Goal: Task Accomplishment & Management: Use online tool/utility

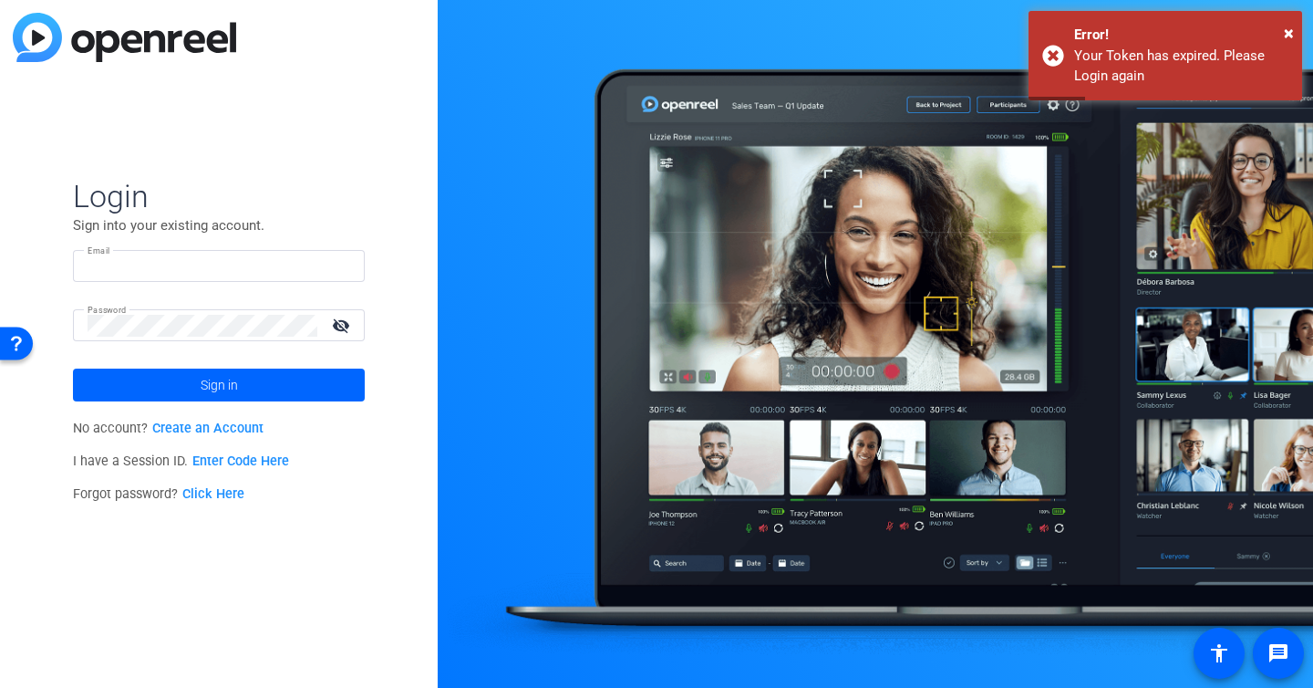
type input "[EMAIL_ADDRESS][DOMAIN_NAME]"
click at [284, 266] on input "[EMAIL_ADDRESS][DOMAIN_NAME]" at bounding box center [219, 266] width 263 height 22
click at [284, 266] on input "ceylan.ersoy@fortune.com" at bounding box center [219, 266] width 263 height 22
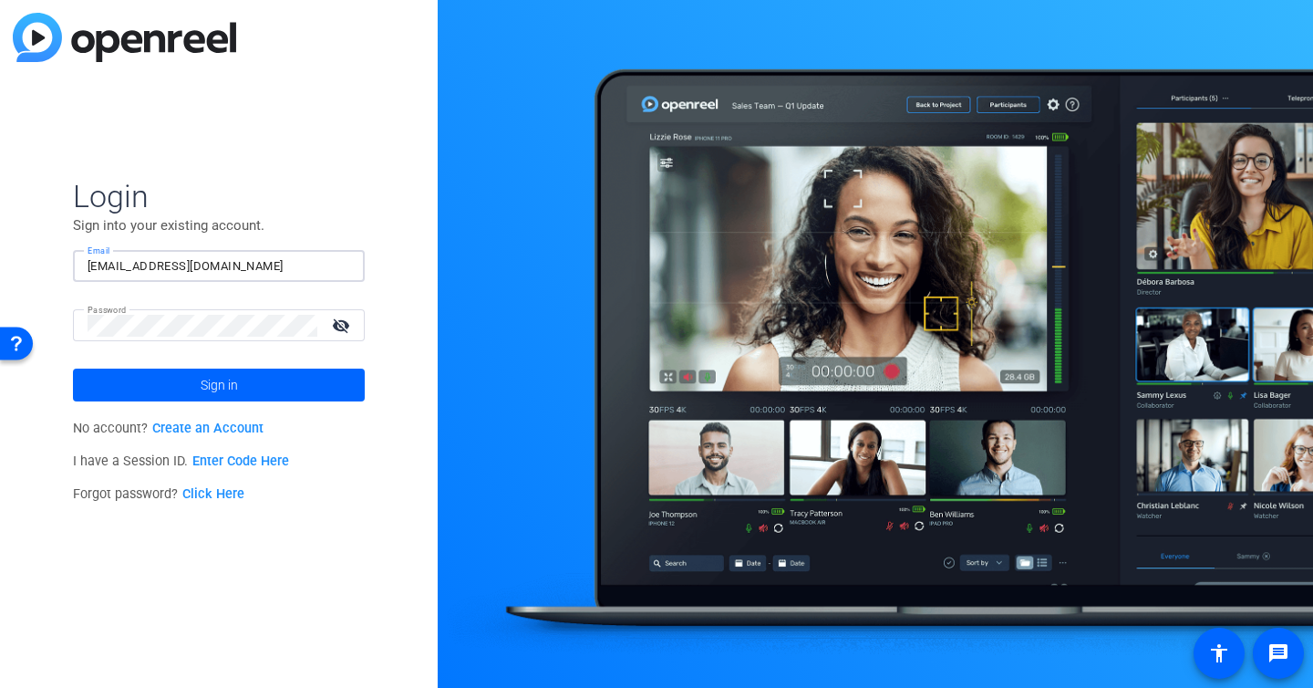
click at [367, 161] on div "Login Sign into your existing account. Email ceylan.ersoy@fortune.com Password …" at bounding box center [219, 344] width 438 height 688
click at [254, 380] on span at bounding box center [219, 385] width 292 height 44
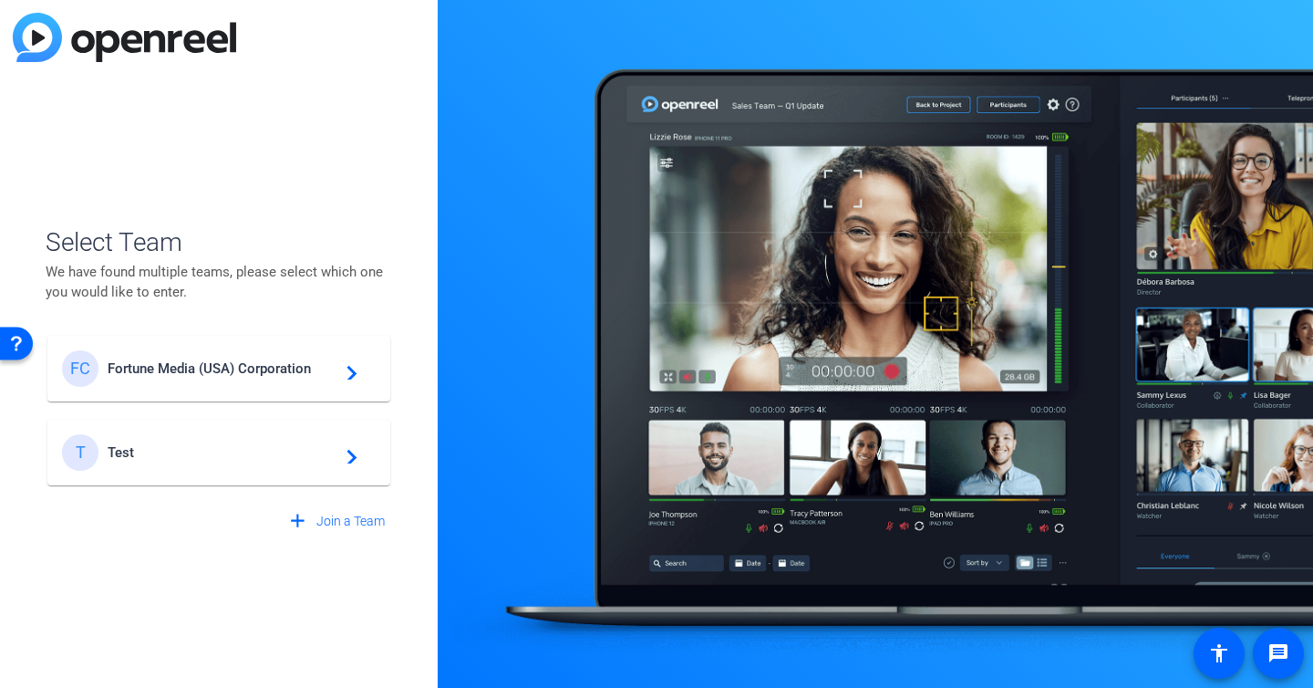
click at [255, 351] on div "FC Fortune Media (USA) Corporation navigate_next" at bounding box center [219, 368] width 314 height 36
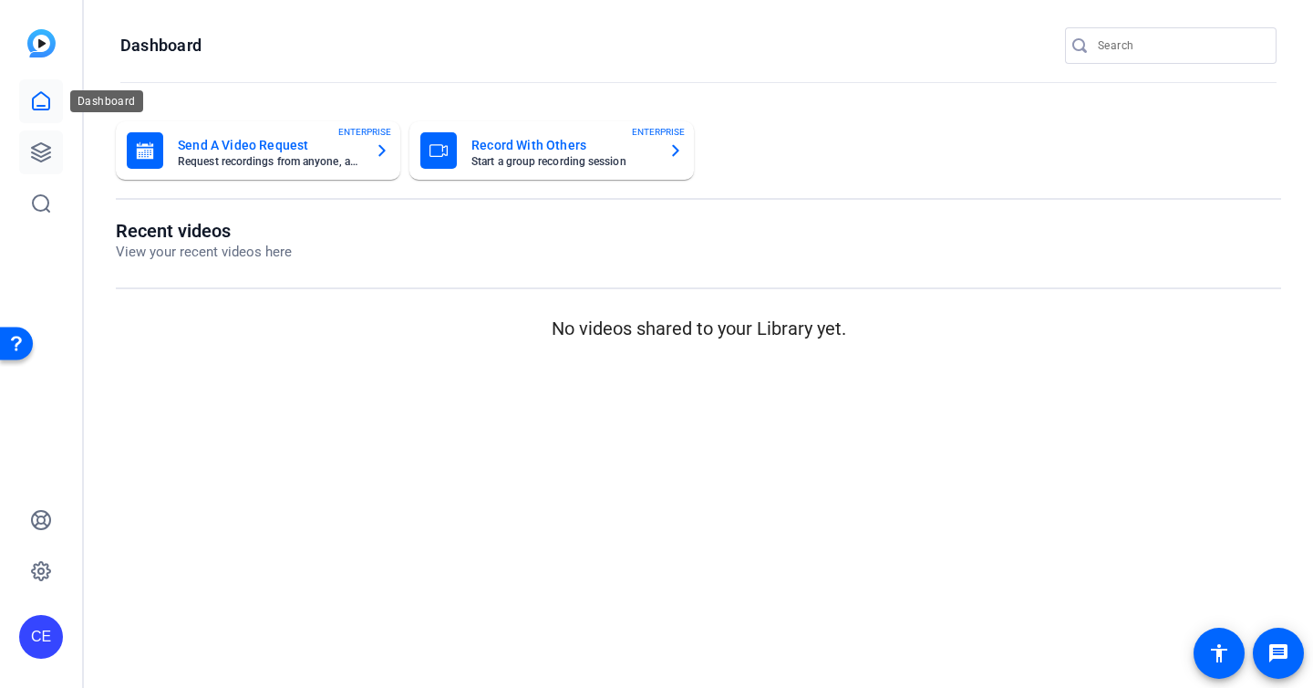
click at [48, 141] on icon at bounding box center [41, 152] width 22 height 22
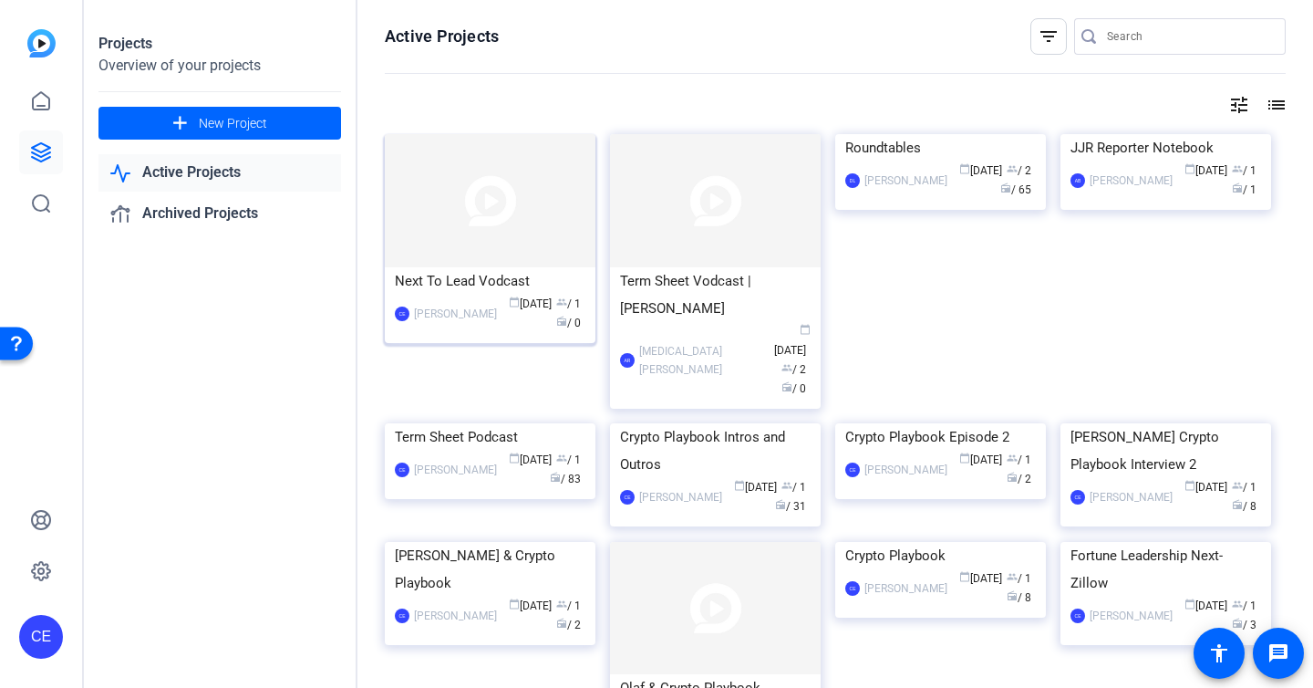
click at [477, 280] on div "Next To Lead Vodcast" at bounding box center [490, 280] width 191 height 27
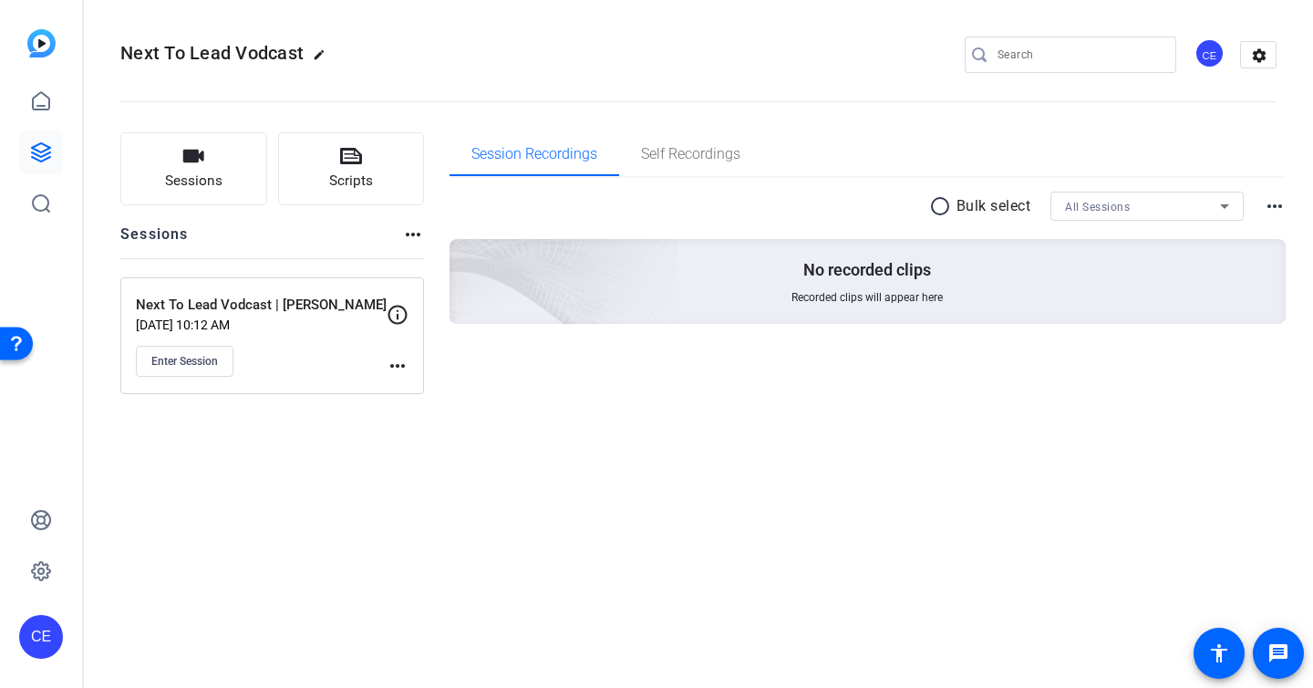
click at [286, 301] on p "Next To Lead Vodcast | Prosek" at bounding box center [261, 305] width 251 height 21
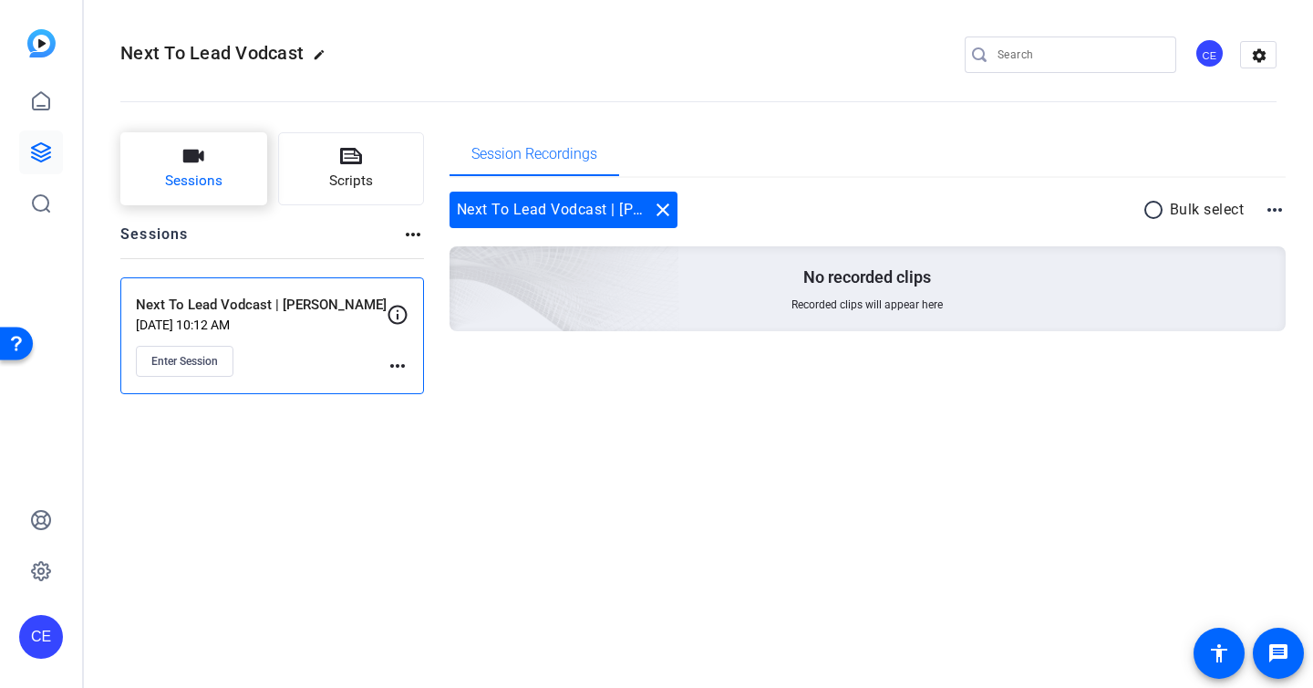
click at [190, 171] on span "Sessions" at bounding box center [193, 181] width 57 height 21
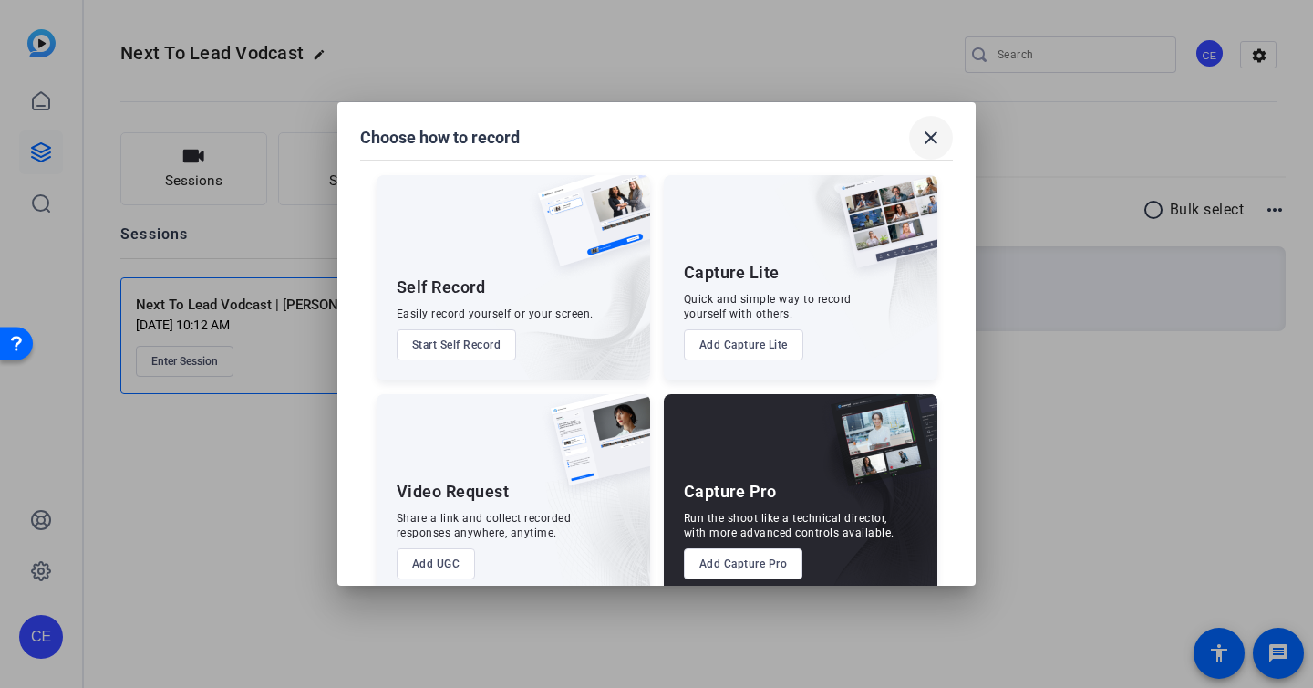
click at [935, 127] on mat-icon "close" at bounding box center [931, 138] width 22 height 22
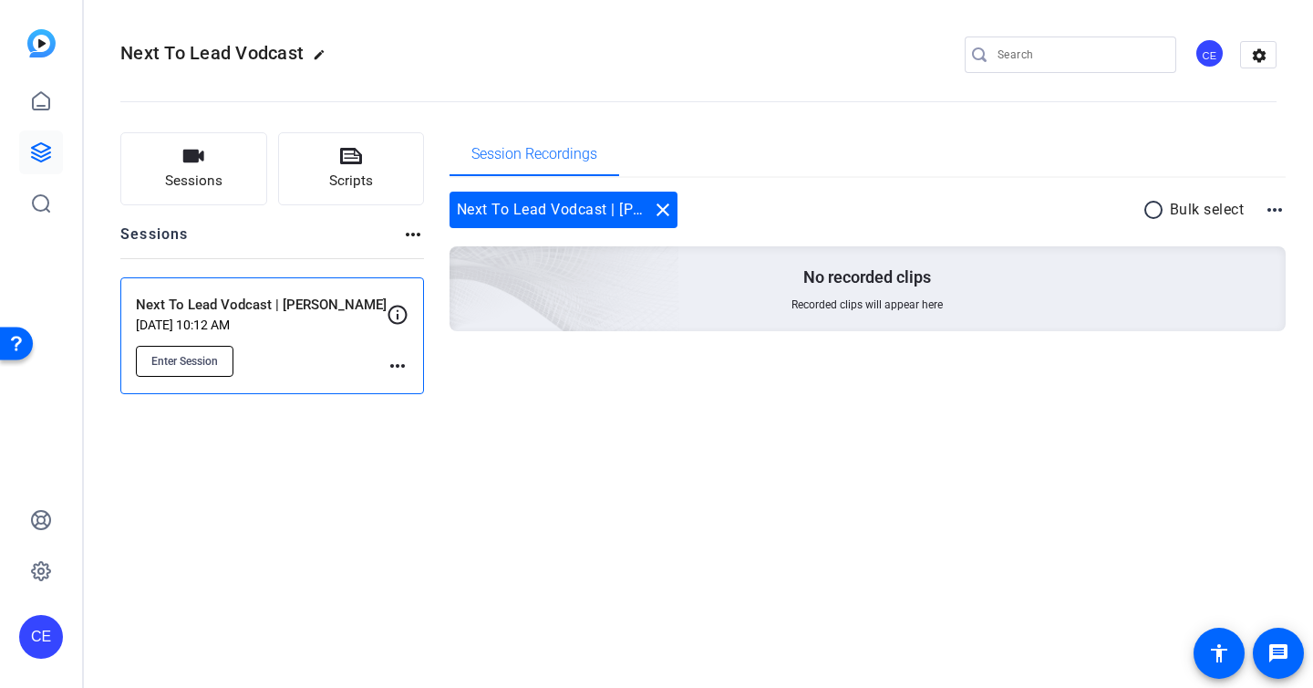
click at [210, 355] on span "Enter Session" at bounding box center [184, 361] width 67 height 15
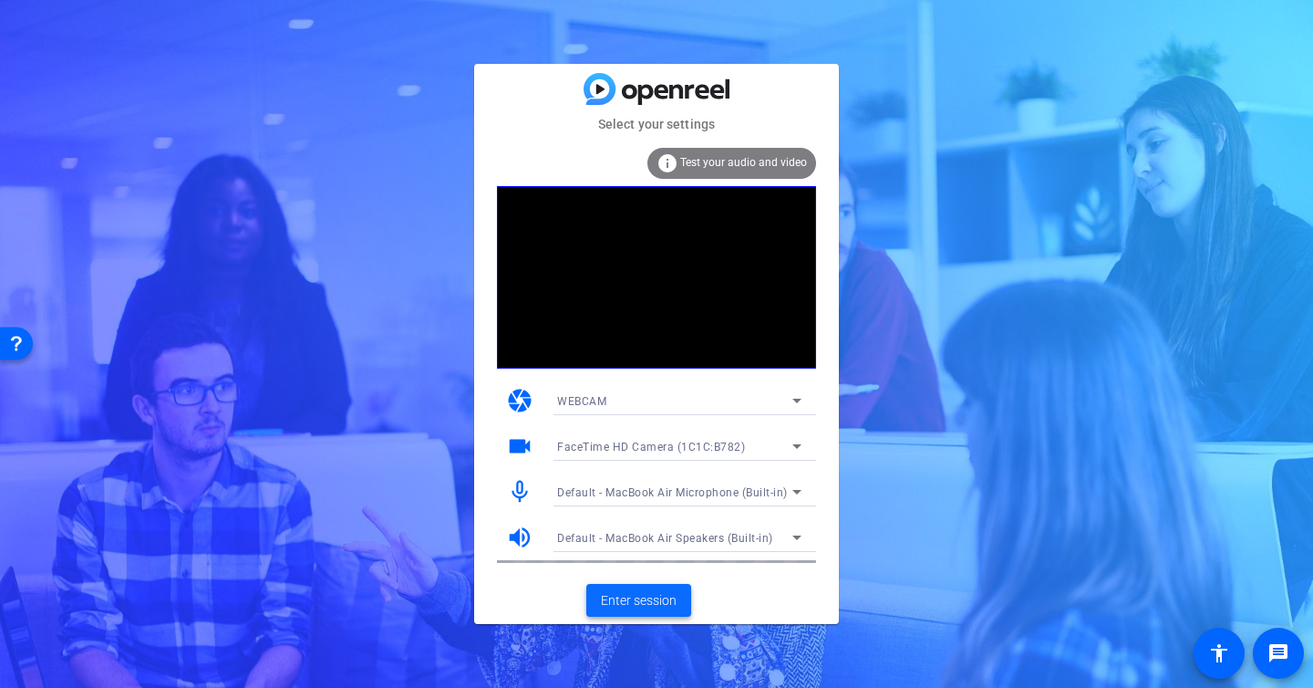
click at [625, 608] on span "Enter session" at bounding box center [639, 600] width 76 height 19
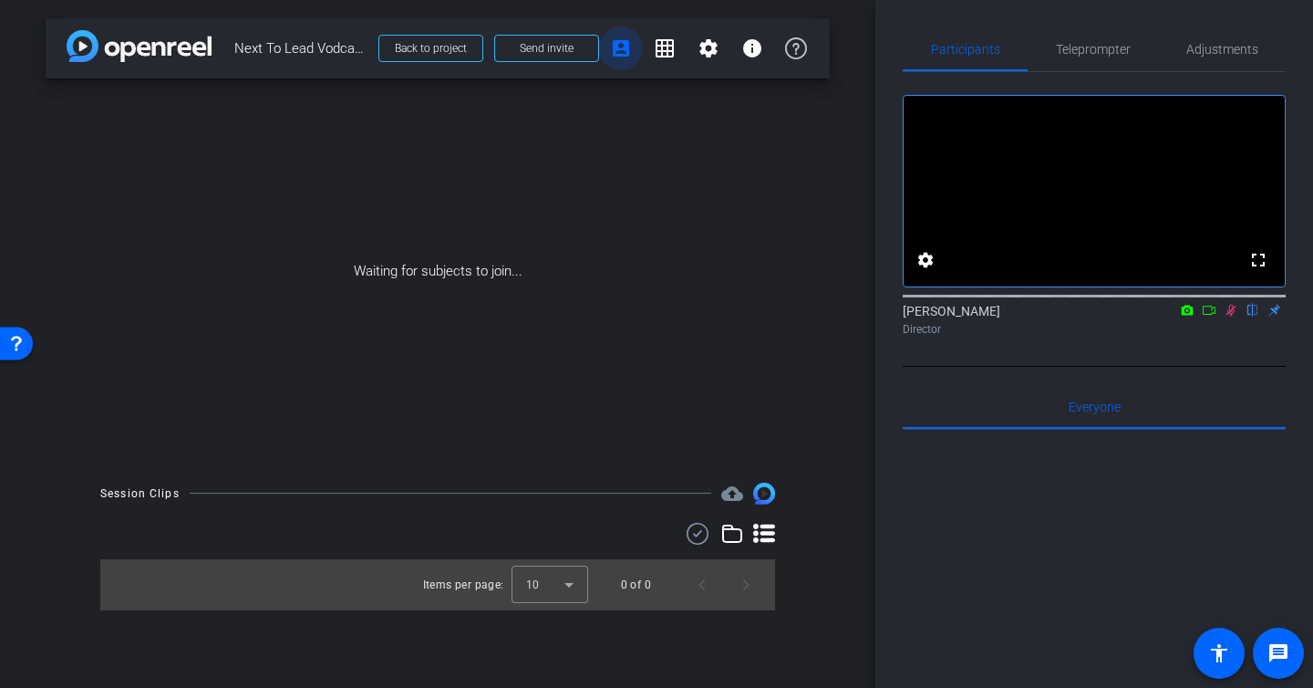
click at [615, 49] on mat-icon "account_box" at bounding box center [621, 48] width 22 height 22
click at [628, 47] on mat-icon "account_box" at bounding box center [621, 48] width 22 height 22
click at [537, 61] on span at bounding box center [546, 48] width 103 height 44
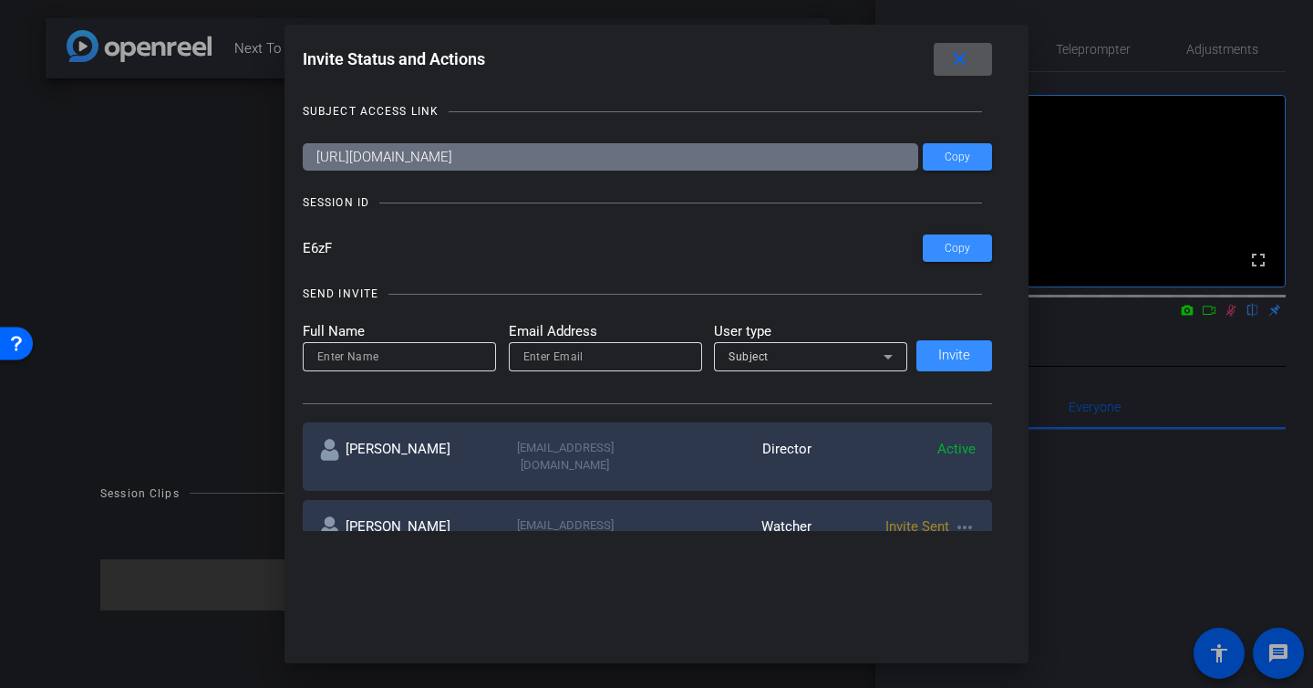
click at [619, 146] on input "https://capture.openreel.com/subject/MODE_OTP?otp=E6zF" at bounding box center [611, 156] width 617 height 27
click at [625, 166] on input "https://capture.openreel.com/subject/MODE_OTP?otp=E6zF" at bounding box center [611, 156] width 617 height 27
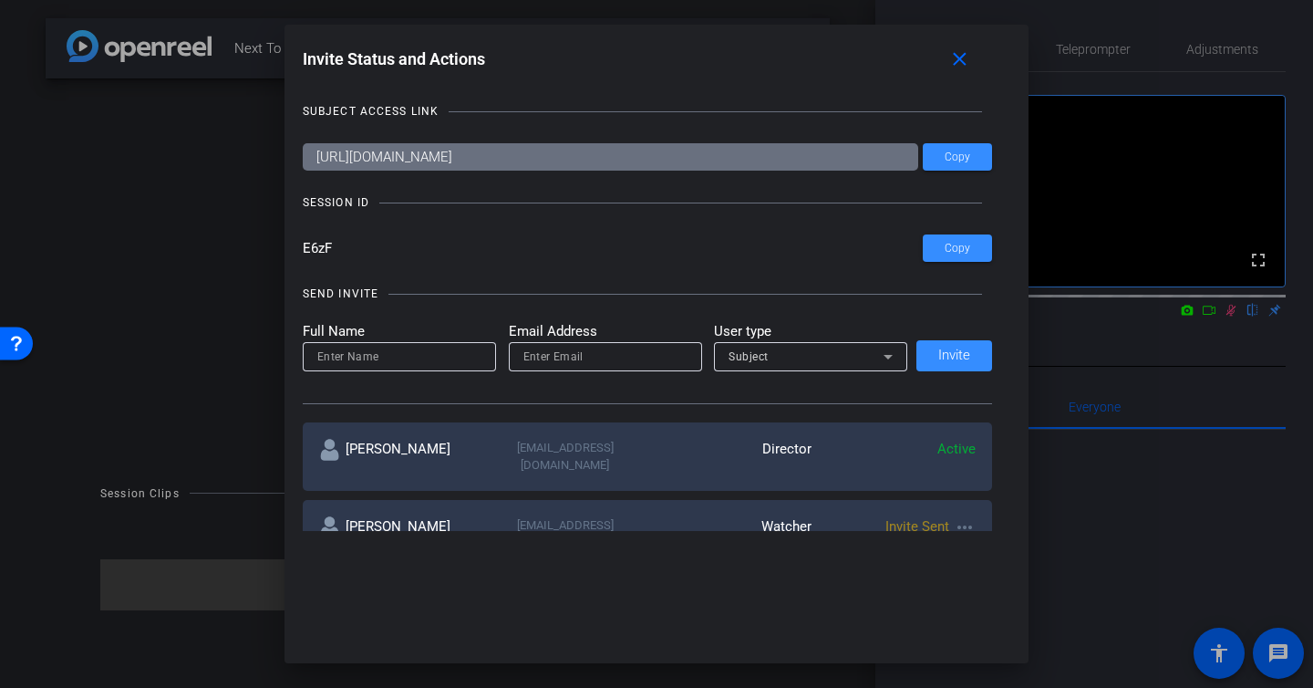
click at [625, 166] on input "https://capture.openreel.com/subject/MODE_OTP?otp=E6zF" at bounding box center [611, 156] width 617 height 27
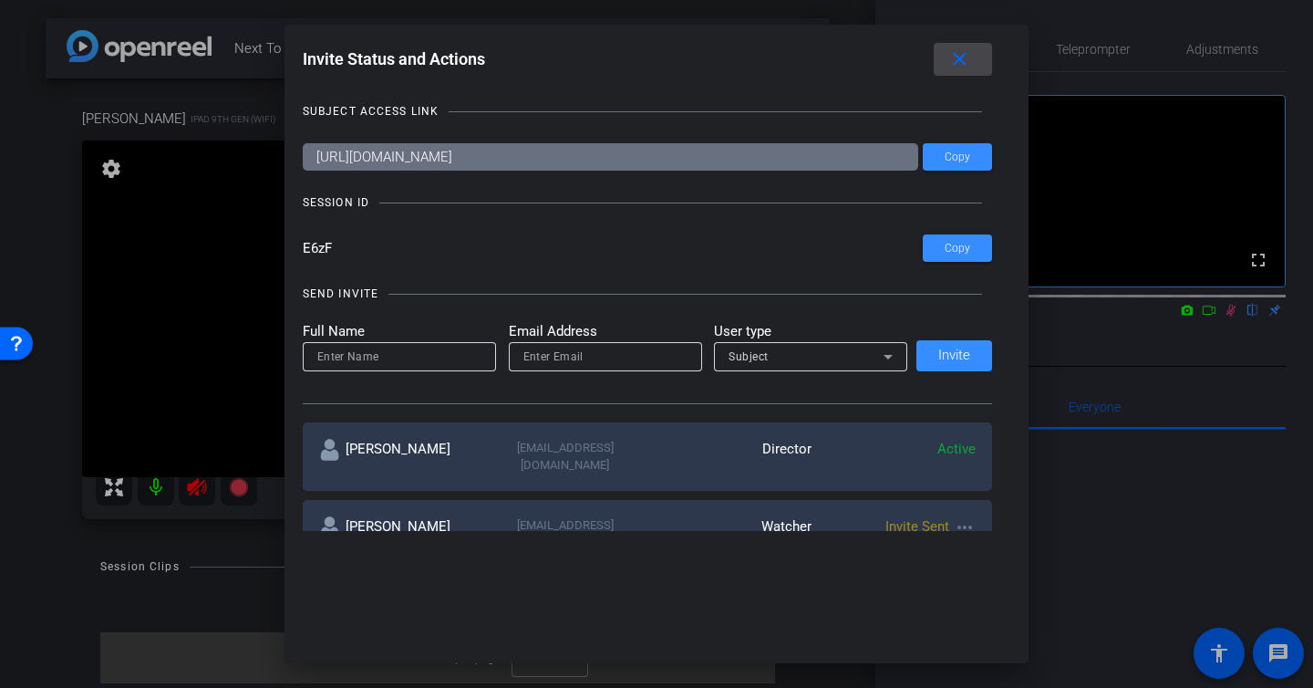
click at [969, 58] on mat-icon "close" at bounding box center [960, 59] width 23 height 23
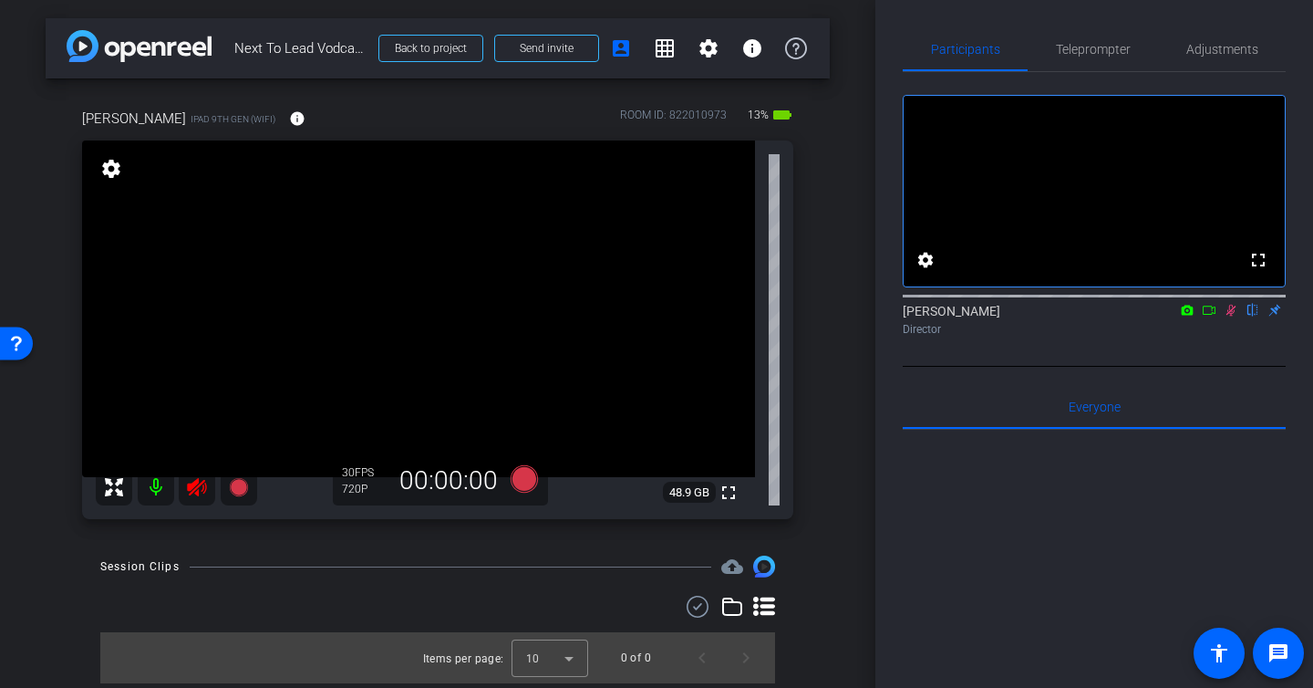
click at [1216, 318] on mat-icon at bounding box center [1209, 310] width 22 height 16
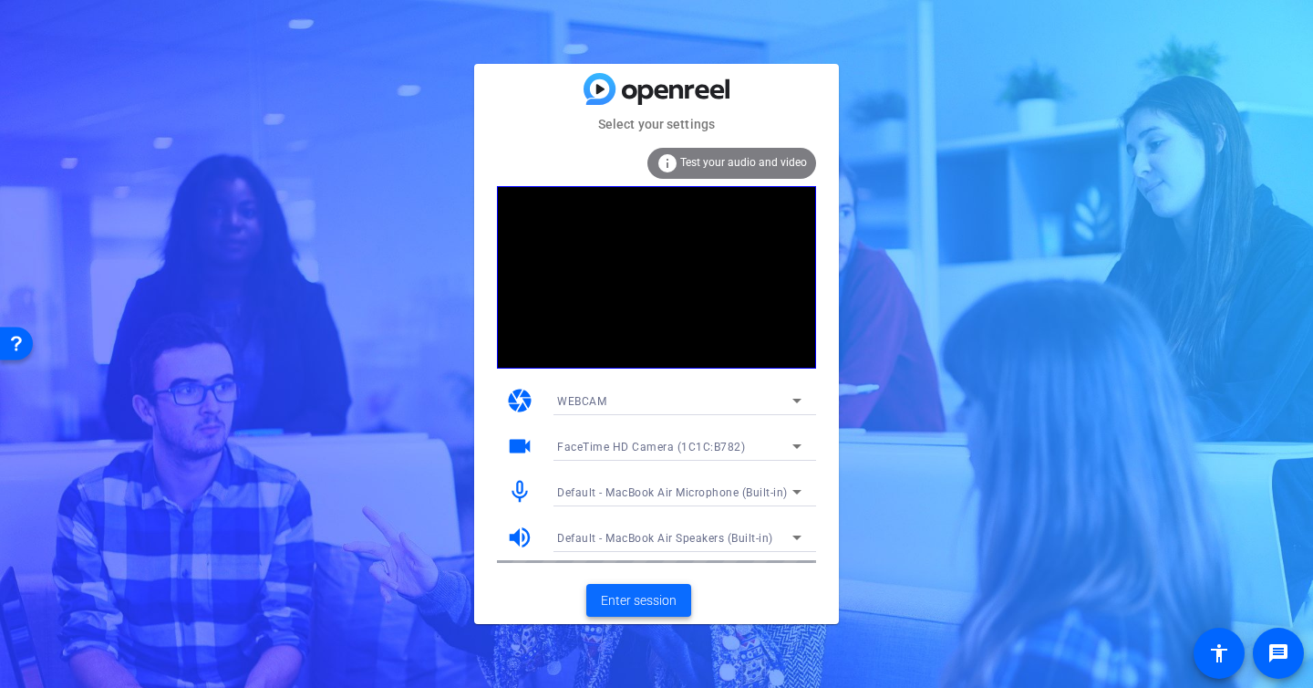
click at [614, 604] on span "Enter session" at bounding box center [639, 600] width 76 height 19
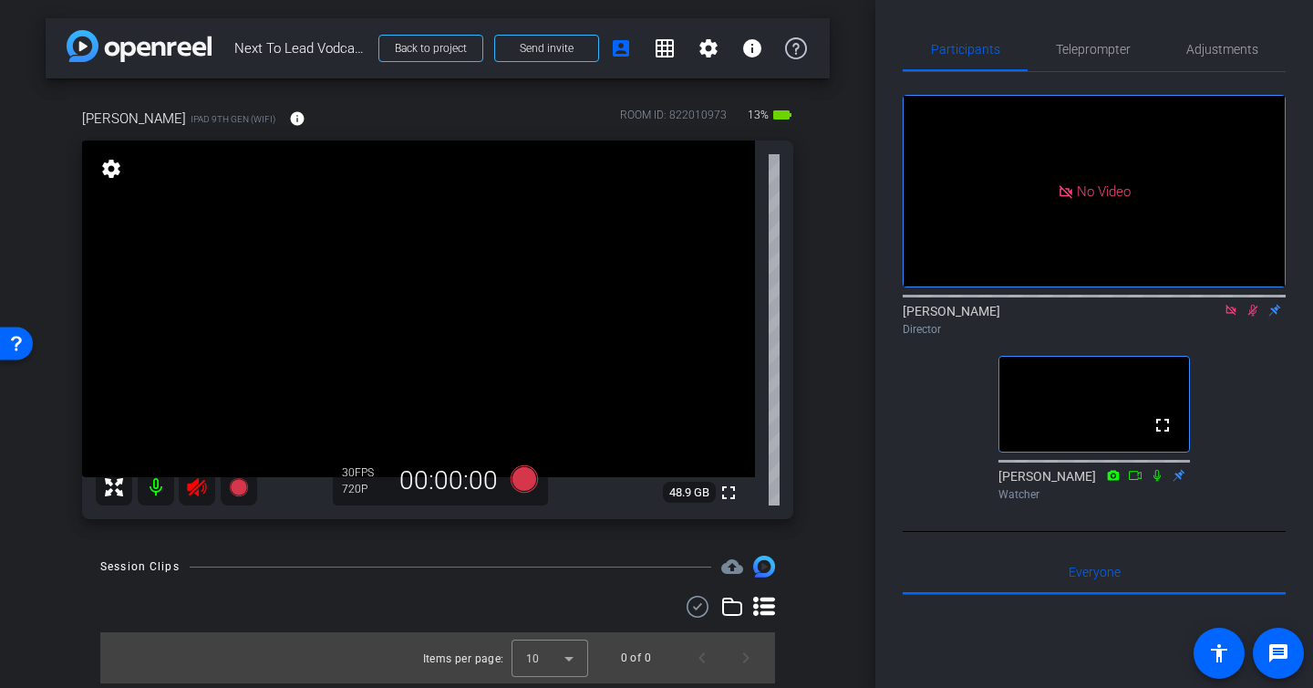
click at [156, 487] on mat-icon at bounding box center [156, 487] width 36 height 36
click at [1253, 316] on icon at bounding box center [1254, 311] width 10 height 12
click at [1253, 316] on icon at bounding box center [1253, 310] width 15 height 13
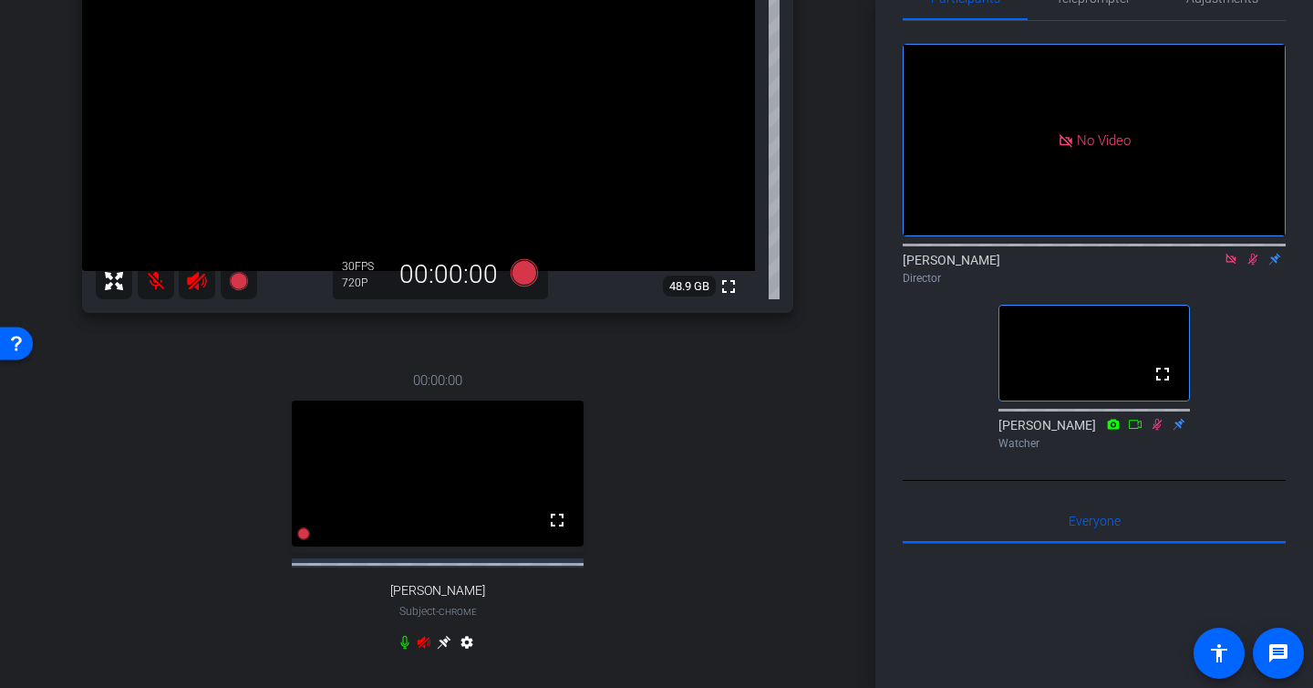
scroll to position [248, 0]
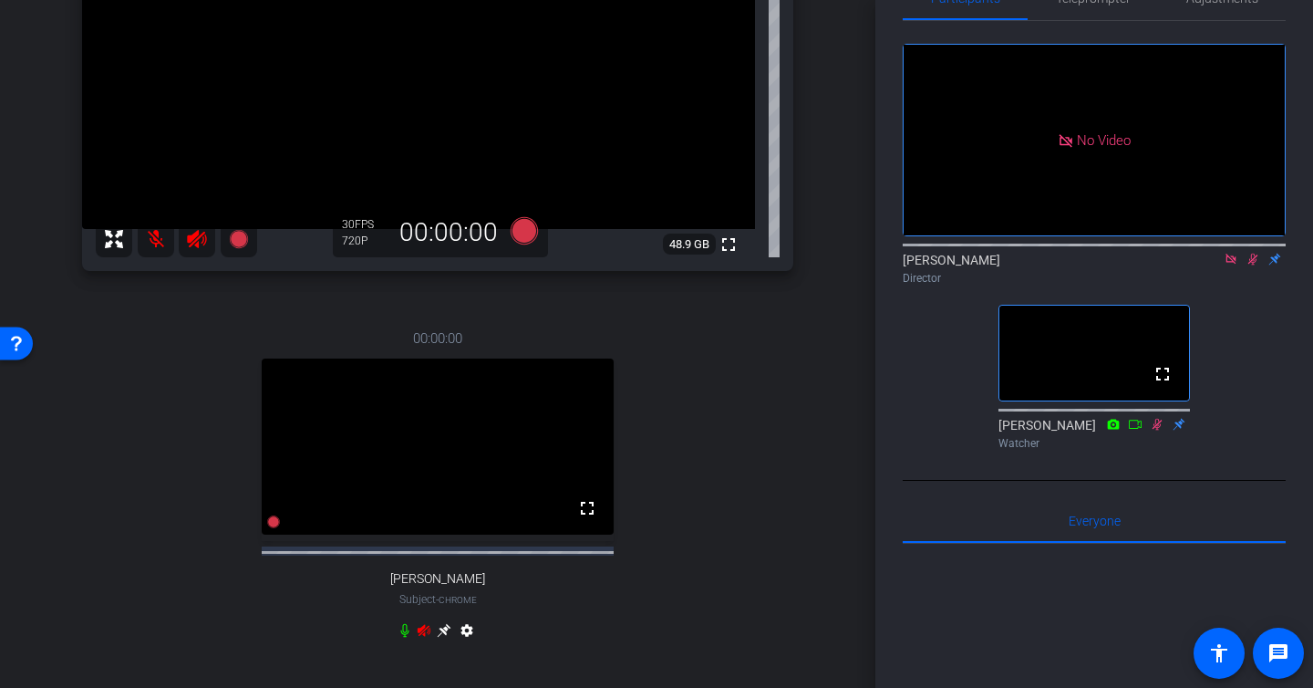
click at [1253, 265] on icon at bounding box center [1253, 259] width 15 height 13
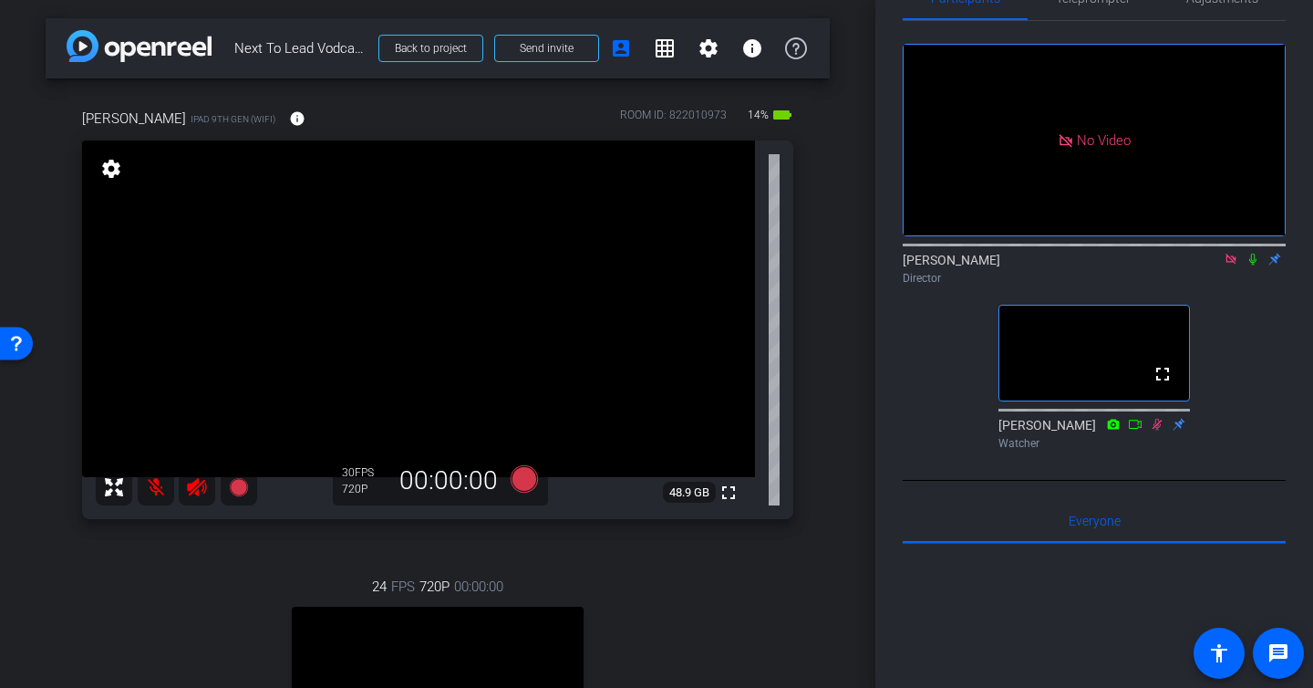
scroll to position [327, 0]
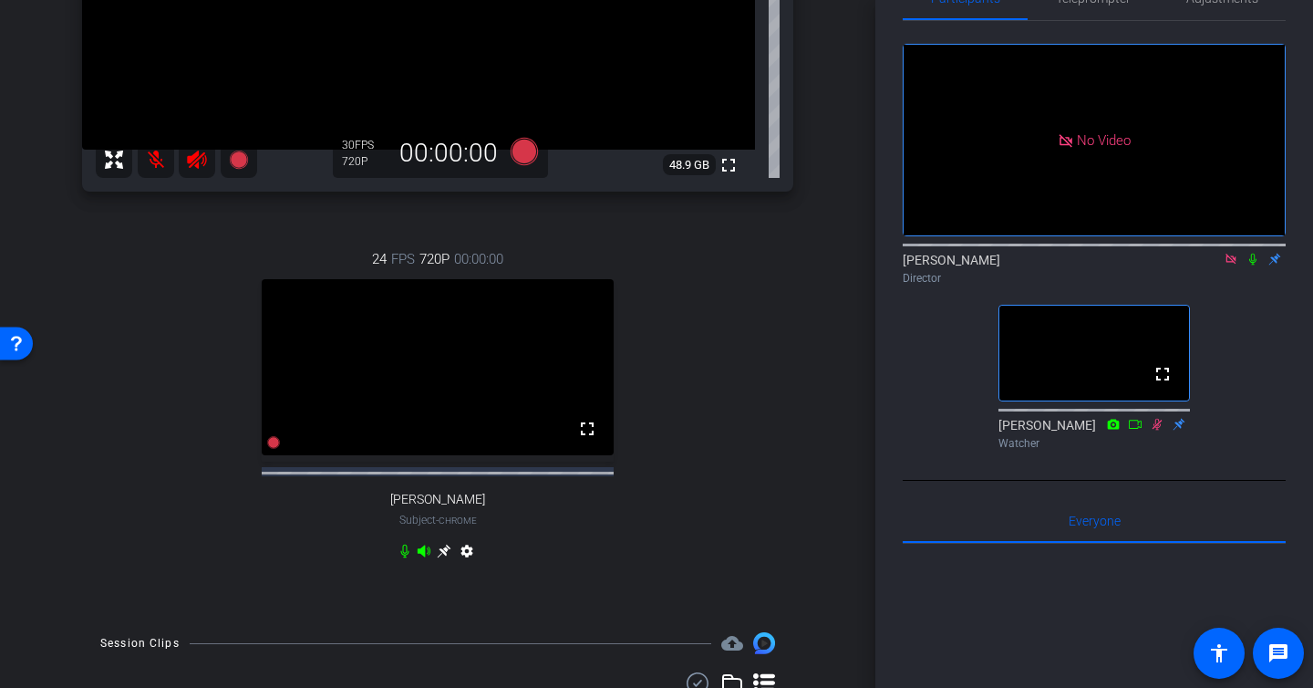
click at [1254, 265] on icon at bounding box center [1253, 260] width 7 height 12
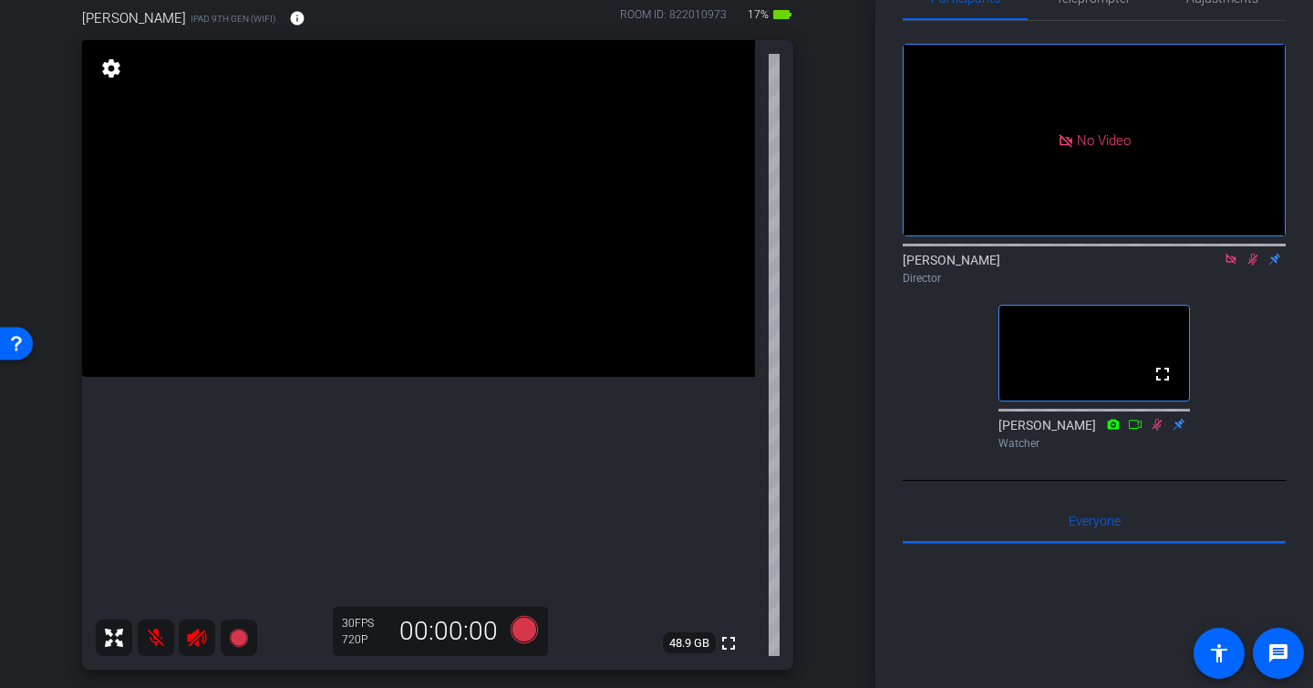
scroll to position [0, 0]
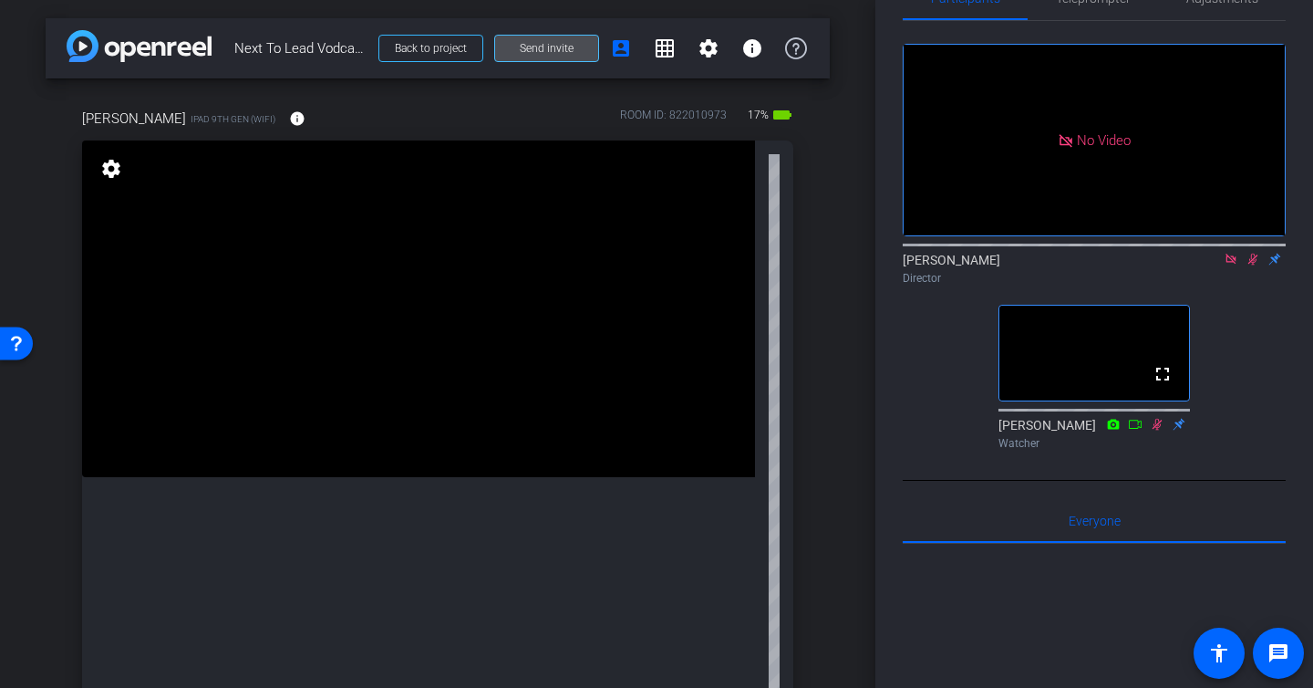
click at [565, 48] on span "Send invite" at bounding box center [547, 48] width 54 height 15
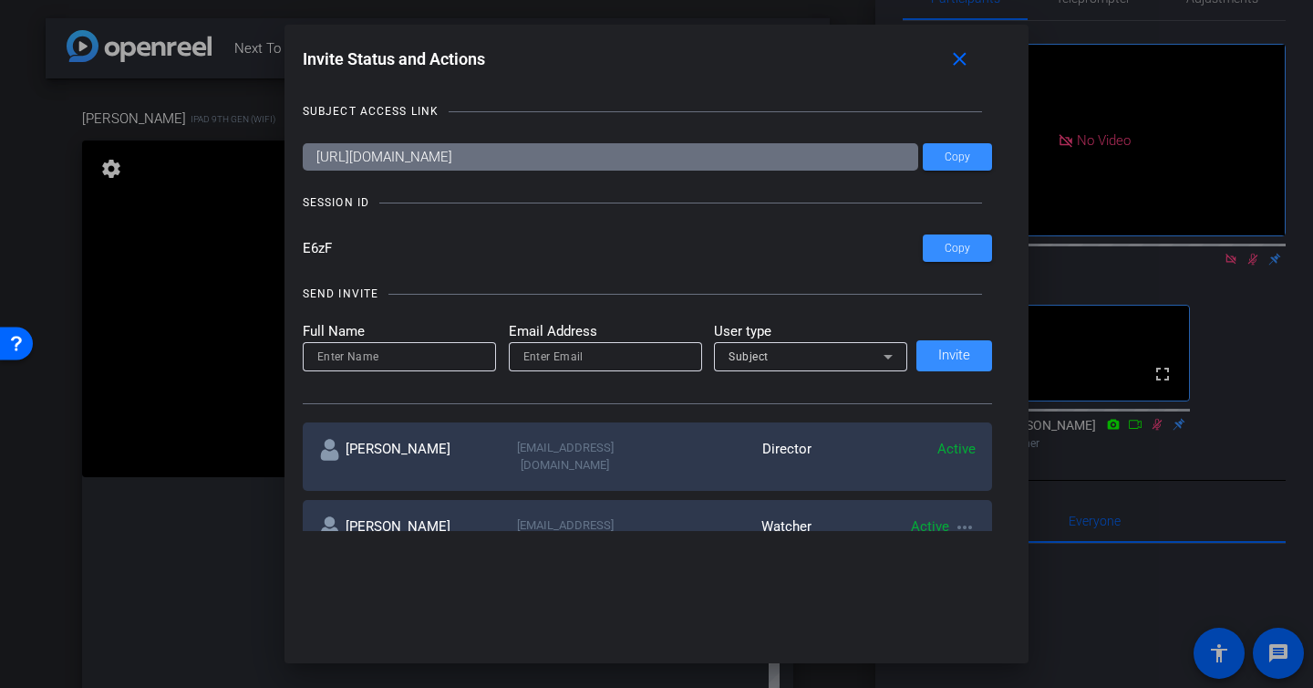
click at [394, 339] on mat-label "Full Name" at bounding box center [399, 331] width 193 height 21
click at [393, 346] on input at bounding box center [399, 357] width 164 height 22
type input "Lydia Randall"
click at [554, 360] on input "email" at bounding box center [606, 357] width 164 height 22
type input "lydia.randall@fortune.com"
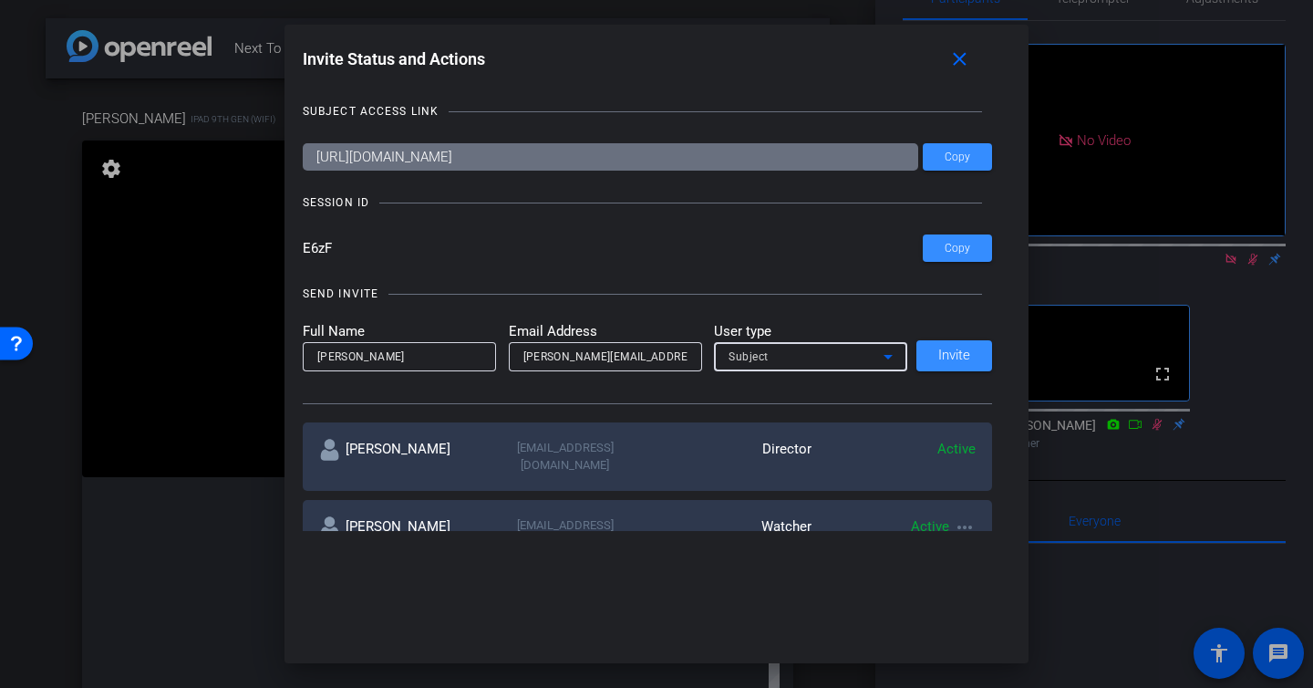
click at [773, 355] on div "Subject" at bounding box center [806, 356] width 155 height 23
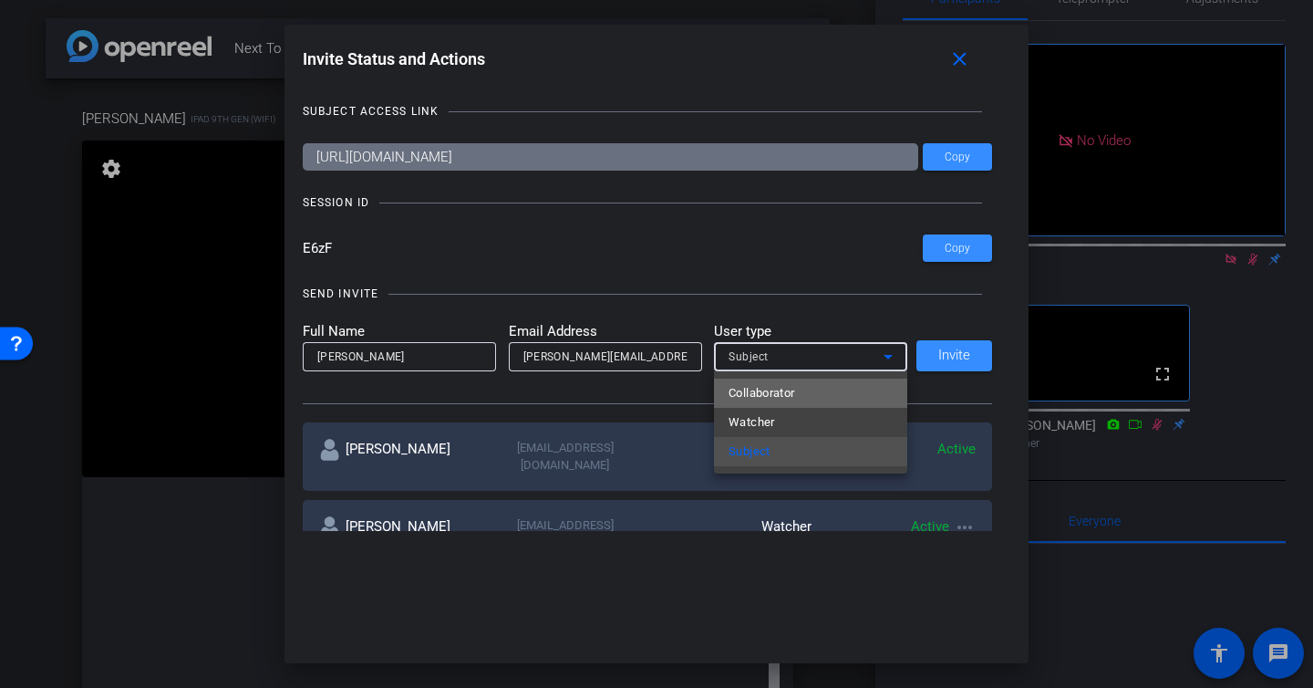
click at [770, 402] on span "Collaborator" at bounding box center [762, 393] width 67 height 22
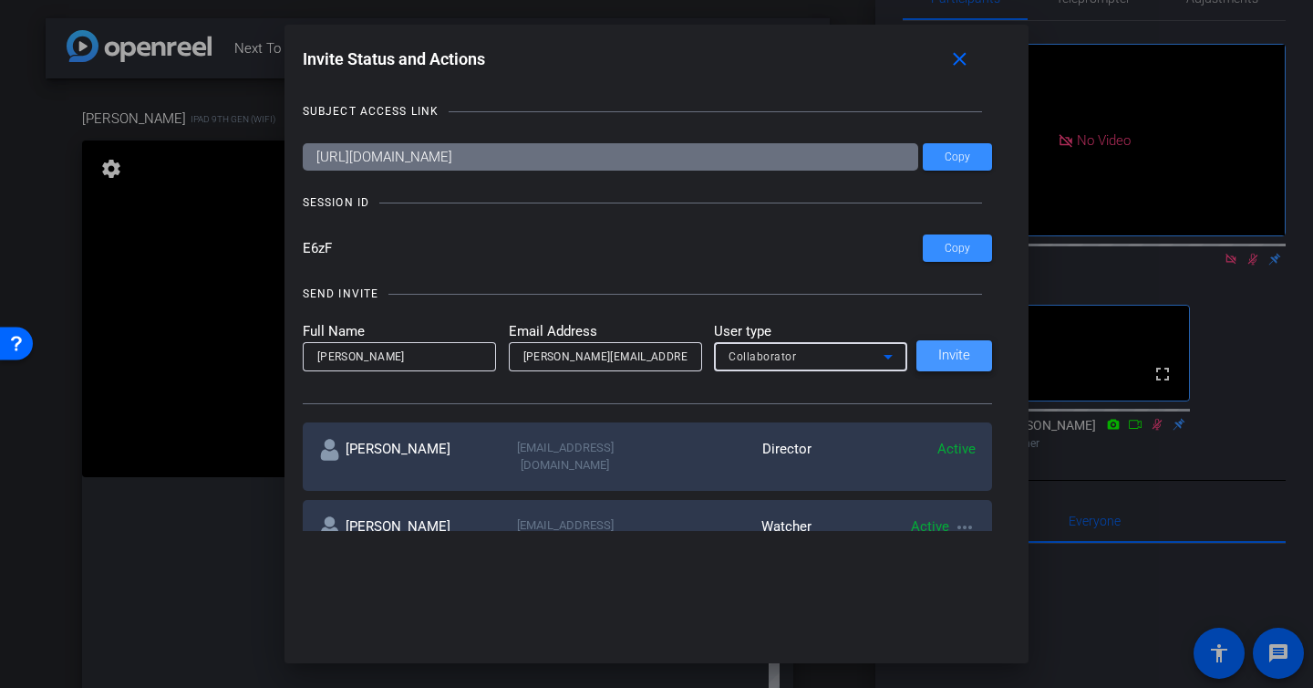
click at [950, 346] on span at bounding box center [955, 356] width 76 height 44
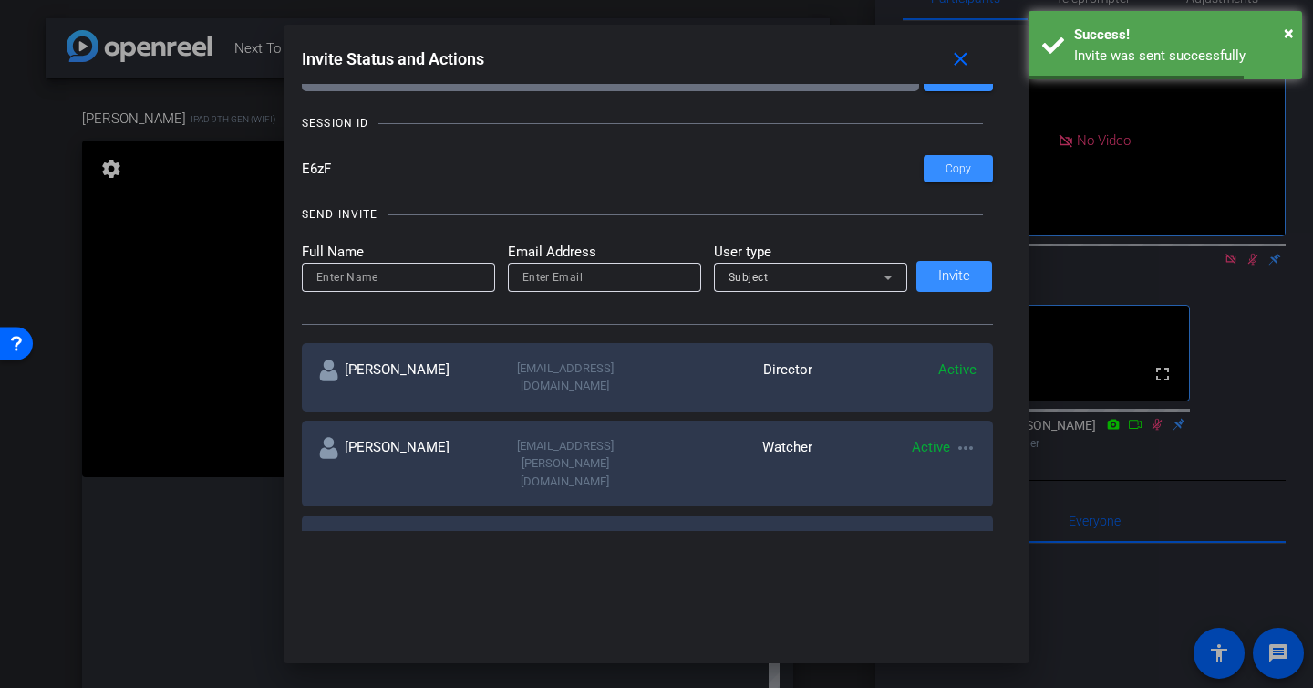
scroll to position [84, 0]
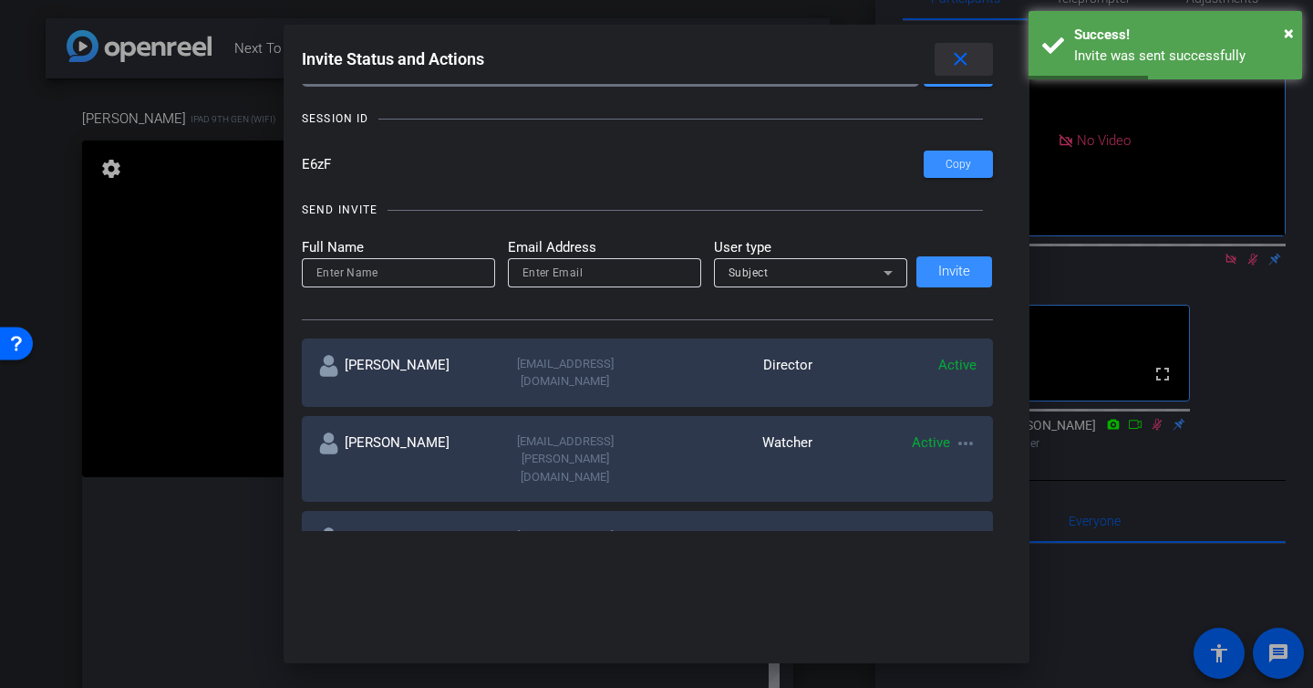
click at [959, 59] on mat-icon "close" at bounding box center [960, 59] width 23 height 23
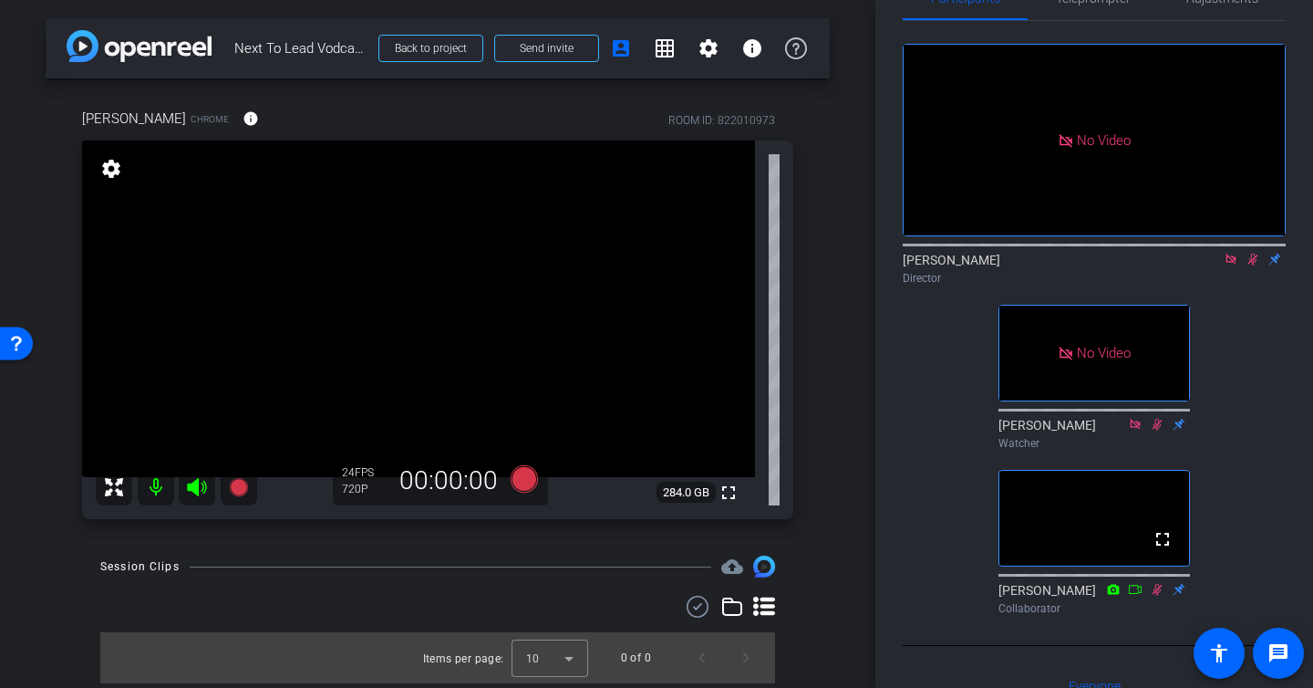
click at [1254, 265] on icon at bounding box center [1253, 259] width 15 height 13
click at [1252, 265] on icon at bounding box center [1253, 259] width 15 height 13
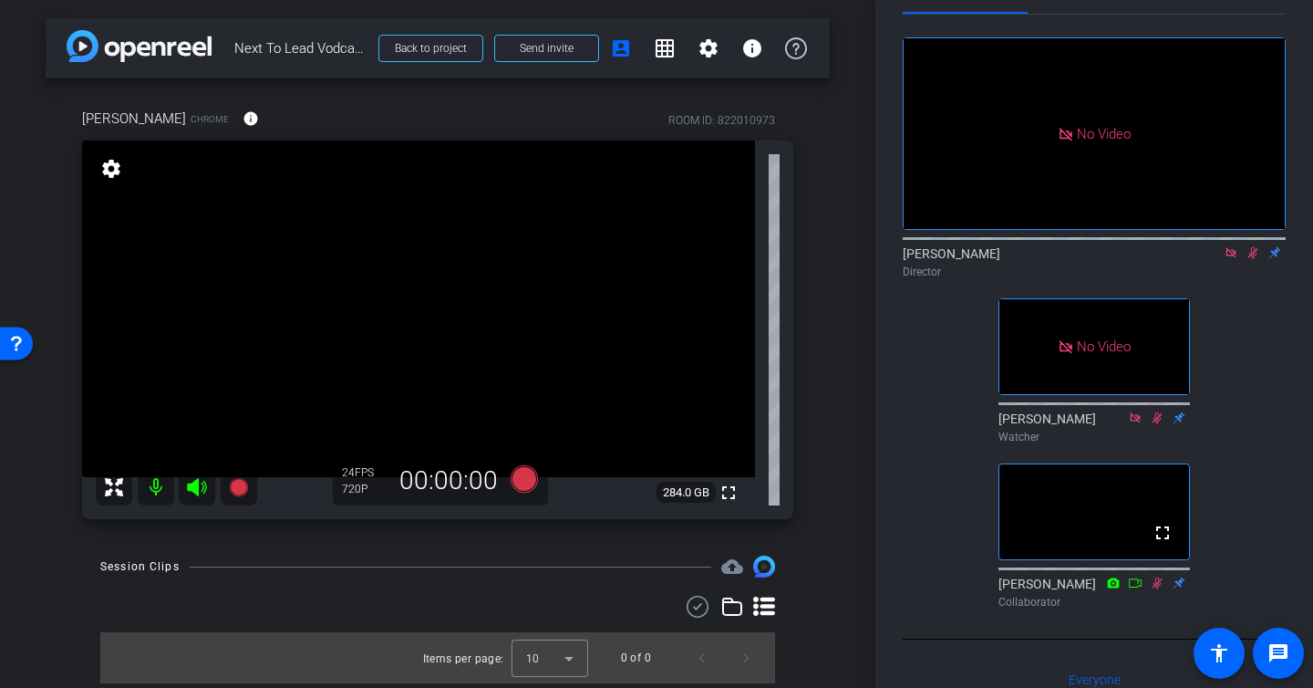
scroll to position [58, 0]
click at [1253, 258] on icon at bounding box center [1254, 252] width 10 height 12
click at [1259, 258] on icon at bounding box center [1253, 251] width 15 height 13
click at [1254, 258] on icon at bounding box center [1254, 252] width 10 height 12
click at [1252, 258] on icon at bounding box center [1253, 251] width 15 height 13
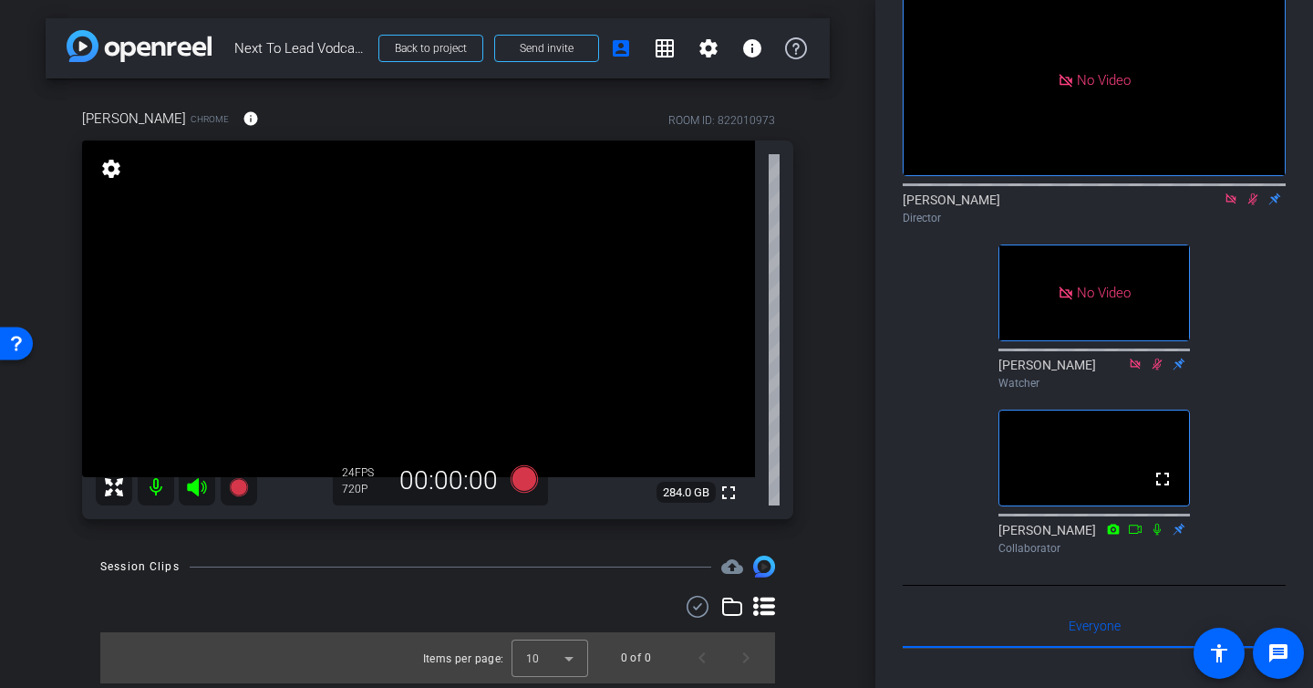
scroll to position [114, 0]
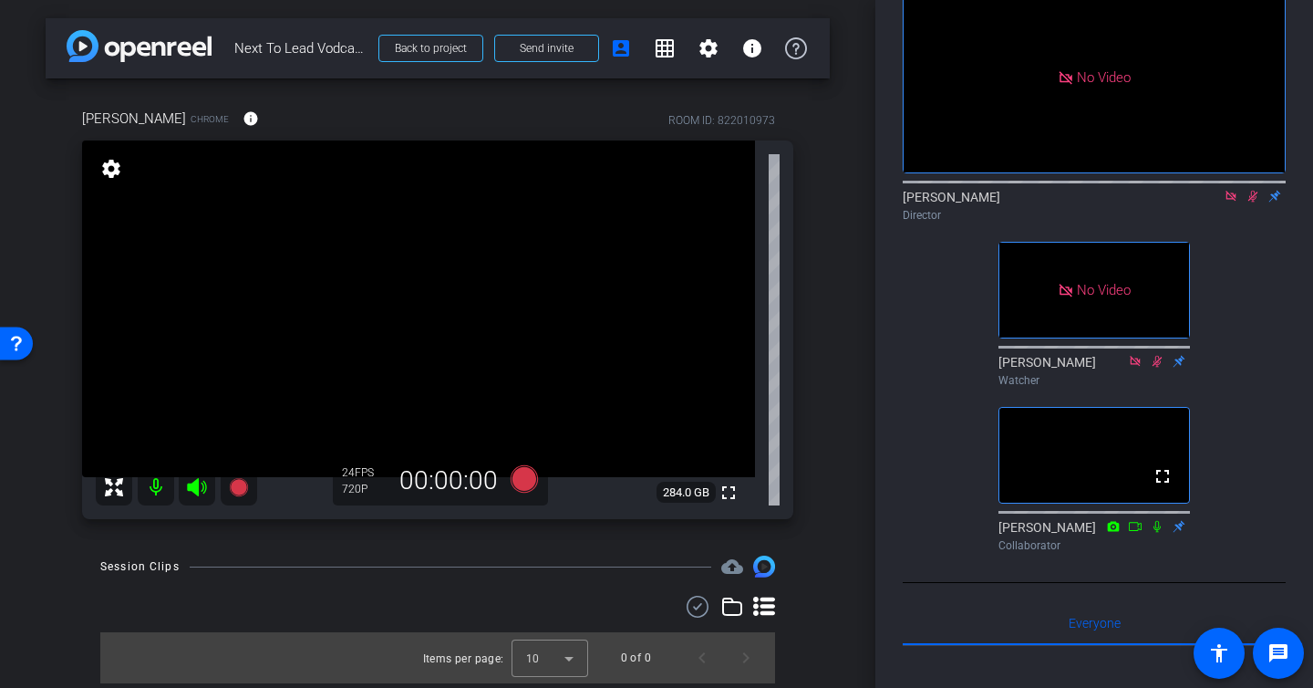
click at [1158, 533] on icon at bounding box center [1157, 526] width 15 height 13
click at [1158, 367] on icon at bounding box center [1158, 361] width 10 height 12
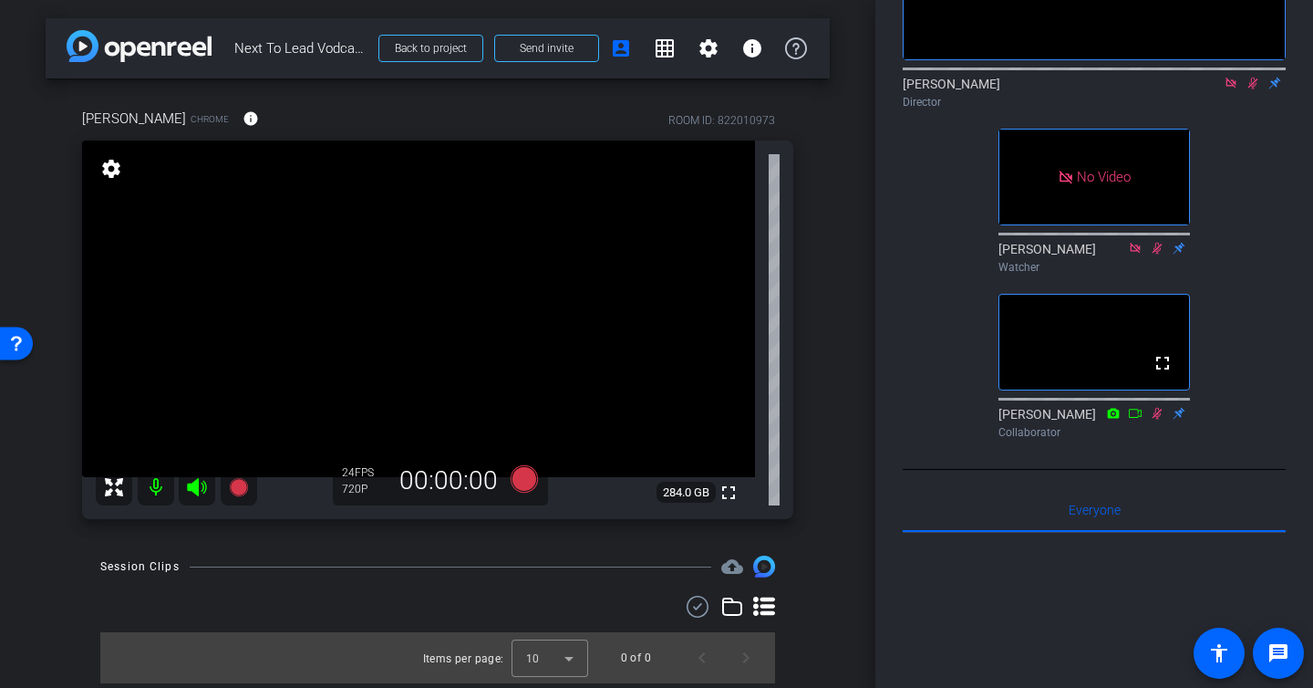
scroll to position [234, 0]
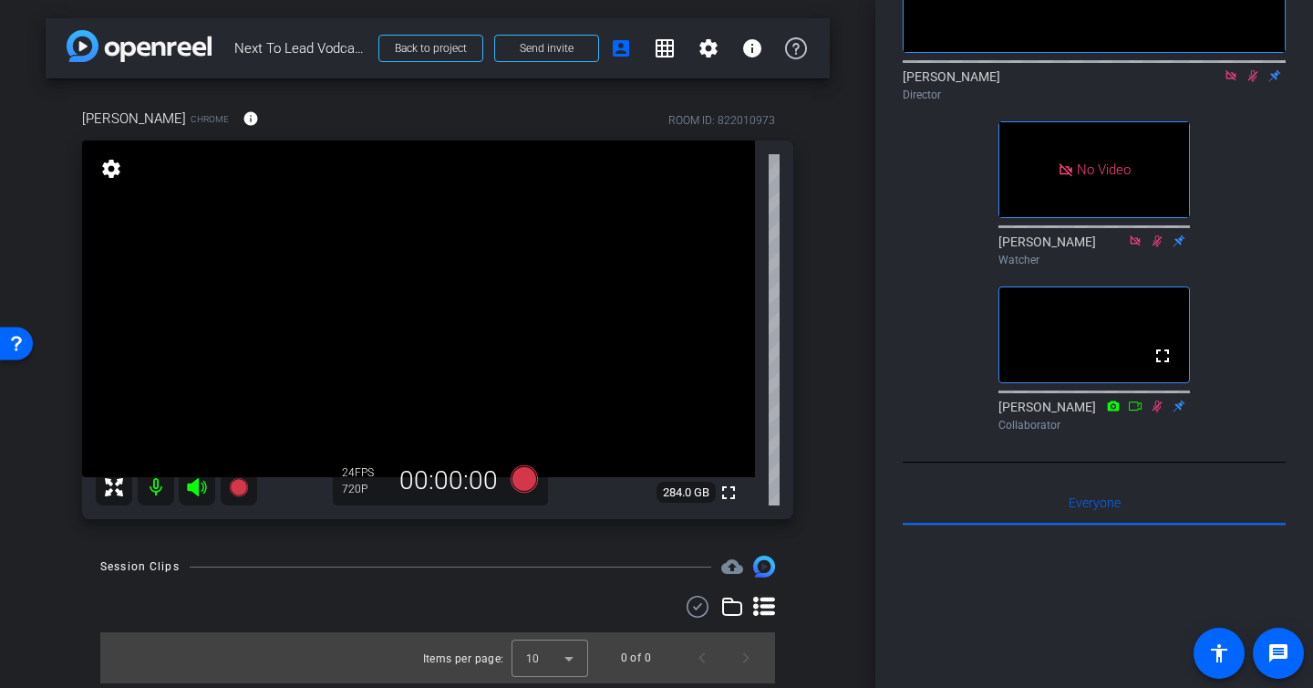
click at [1157, 246] on icon at bounding box center [1158, 240] width 10 height 12
click at [1156, 246] on icon at bounding box center [1158, 240] width 10 height 12
click at [1158, 412] on icon at bounding box center [1157, 405] width 15 height 13
click at [1157, 412] on icon at bounding box center [1157, 405] width 15 height 13
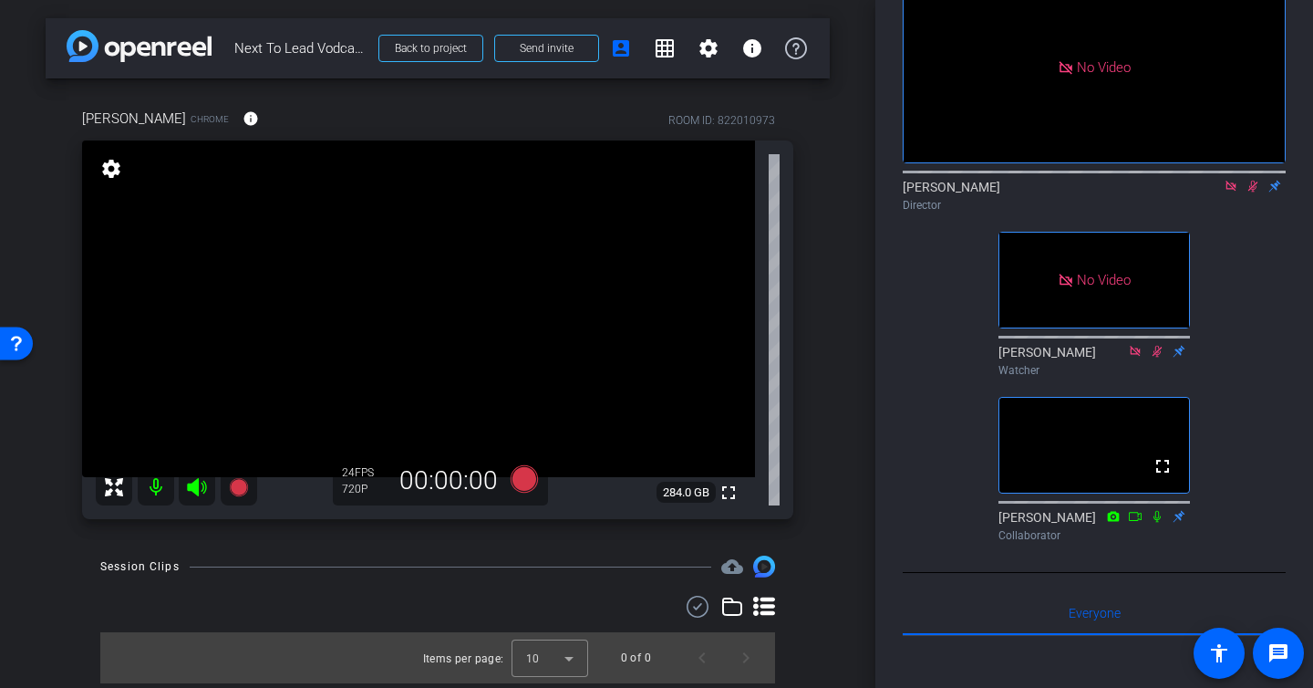
scroll to position [127, 0]
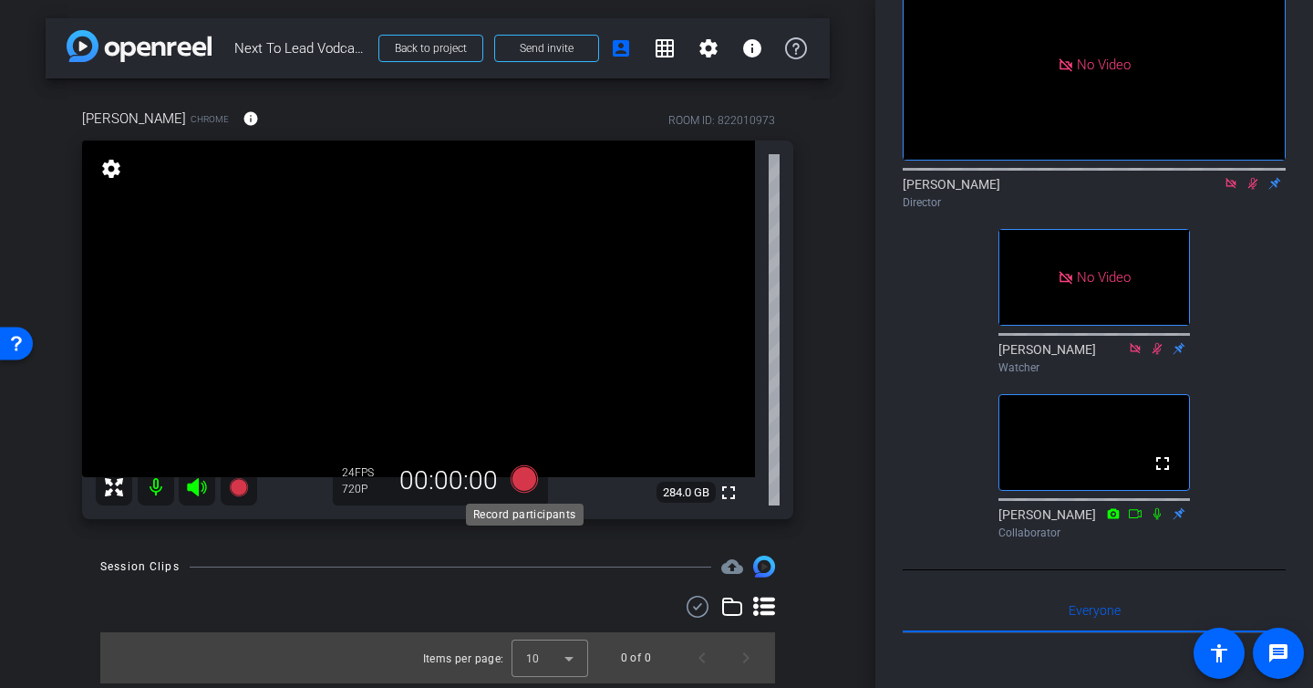
click at [524, 479] on icon at bounding box center [524, 478] width 27 height 27
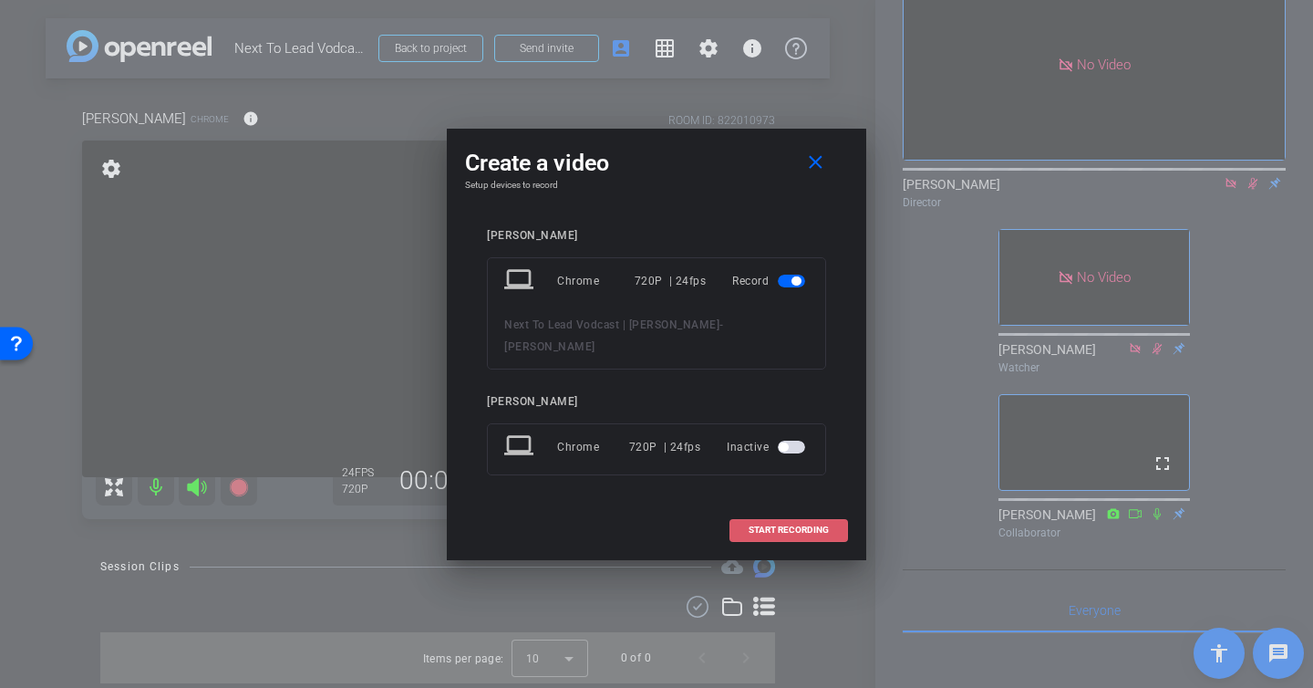
click at [774, 525] on span at bounding box center [789, 530] width 117 height 44
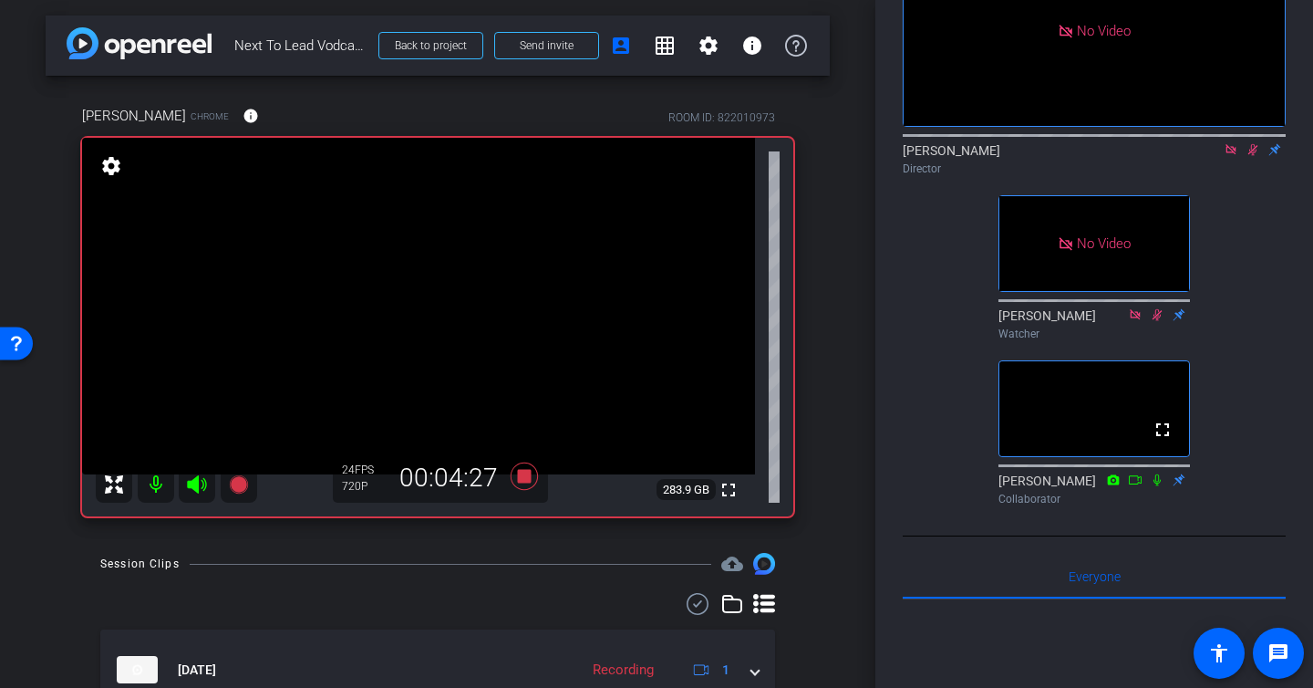
scroll to position [89, 0]
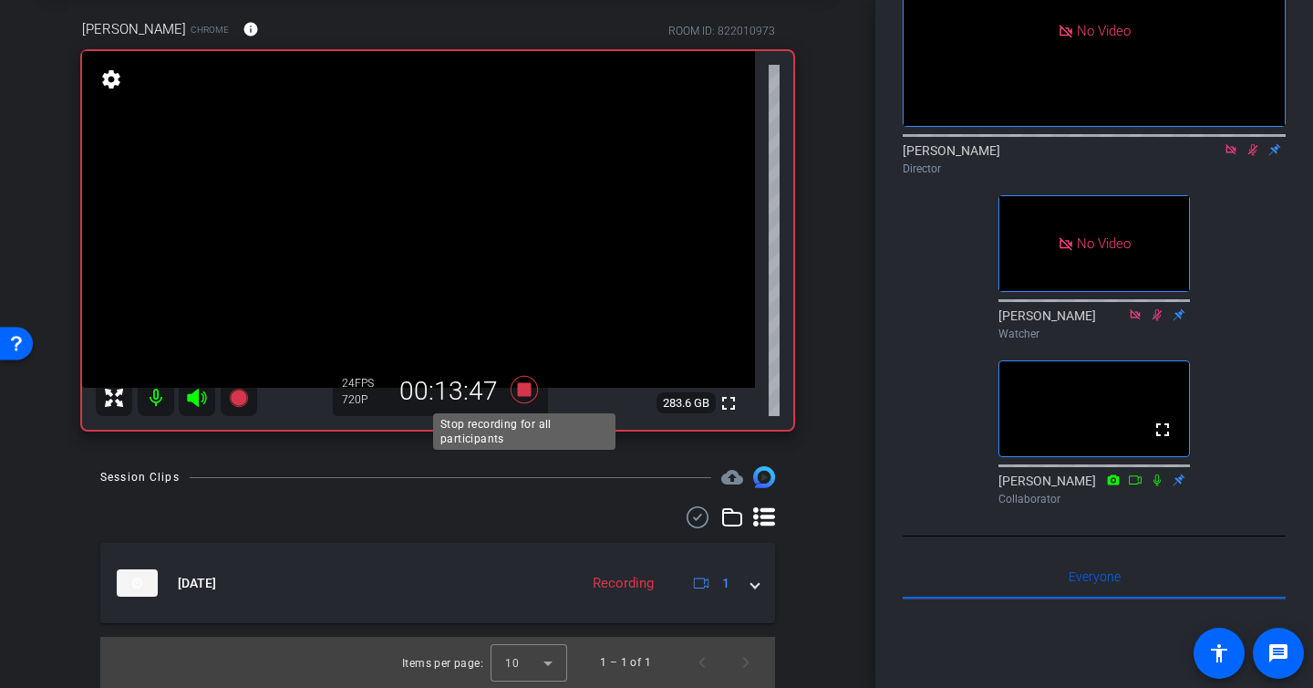
click at [524, 390] on icon at bounding box center [524, 389] width 27 height 27
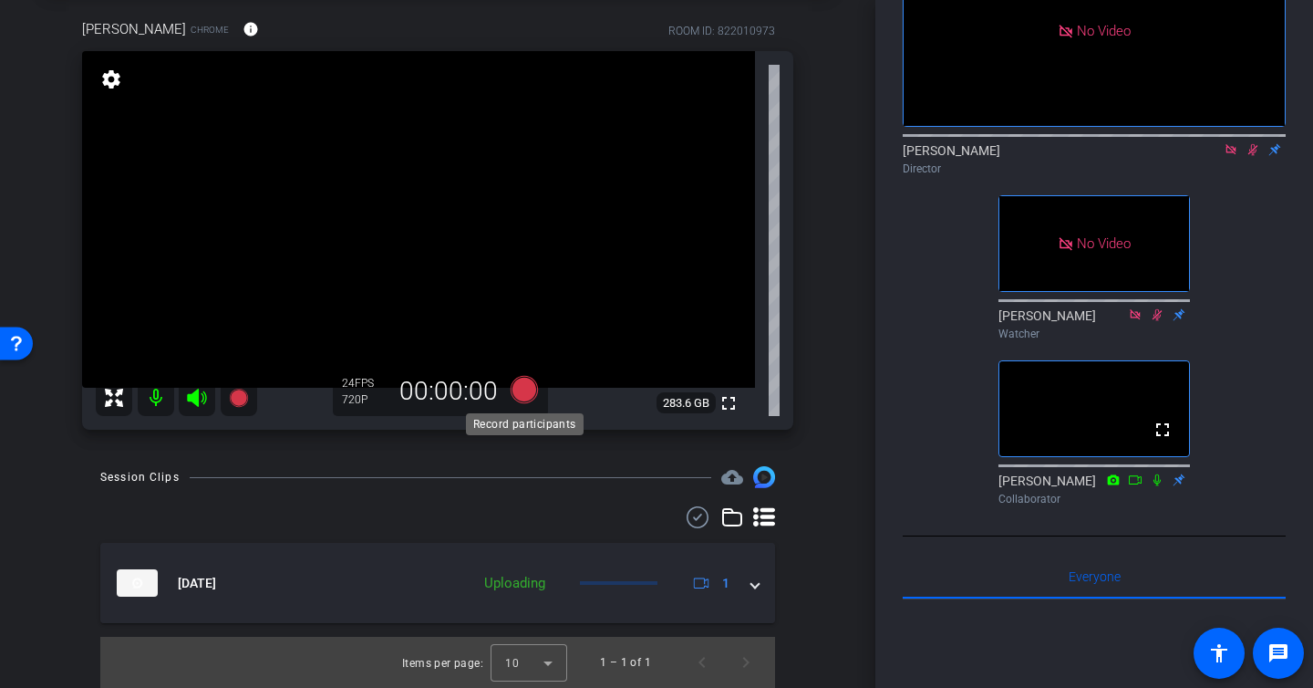
click at [529, 383] on icon at bounding box center [524, 389] width 27 height 27
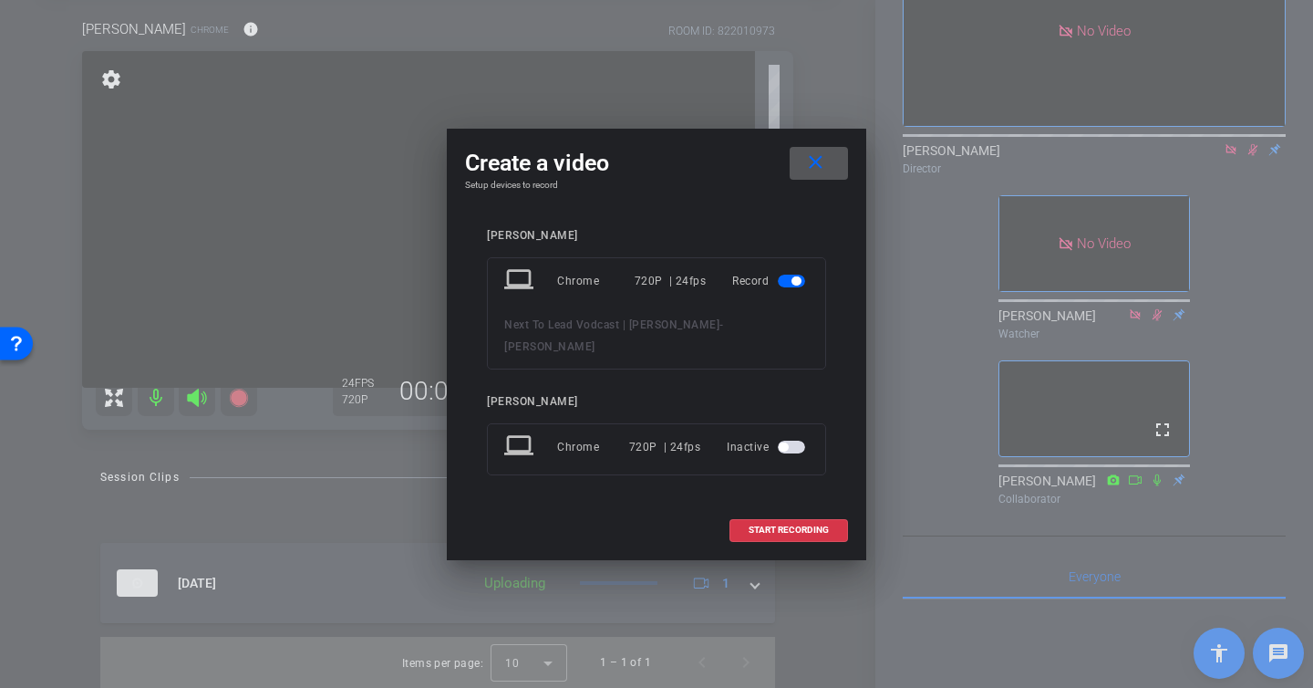
click at [680, 285] on div "720P | 24fps" at bounding box center [671, 281] width 72 height 33
click at [785, 525] on span "START RECORDING" at bounding box center [789, 529] width 80 height 9
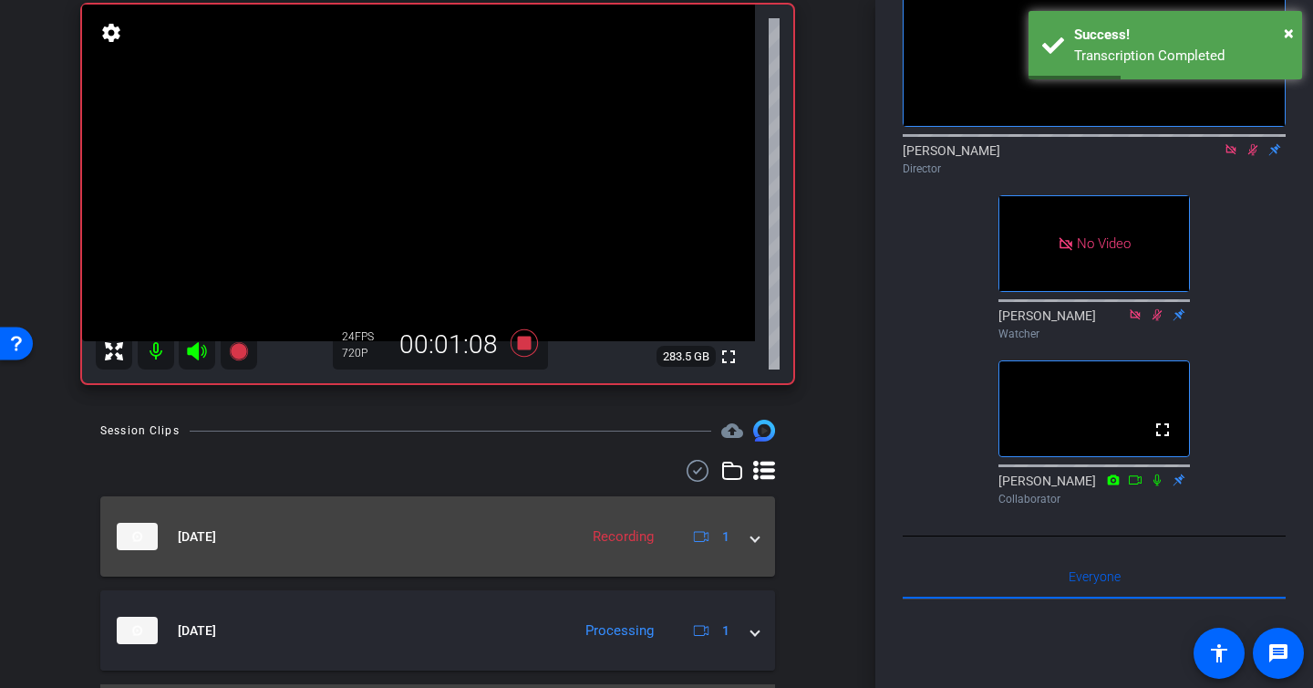
scroll to position [183, 0]
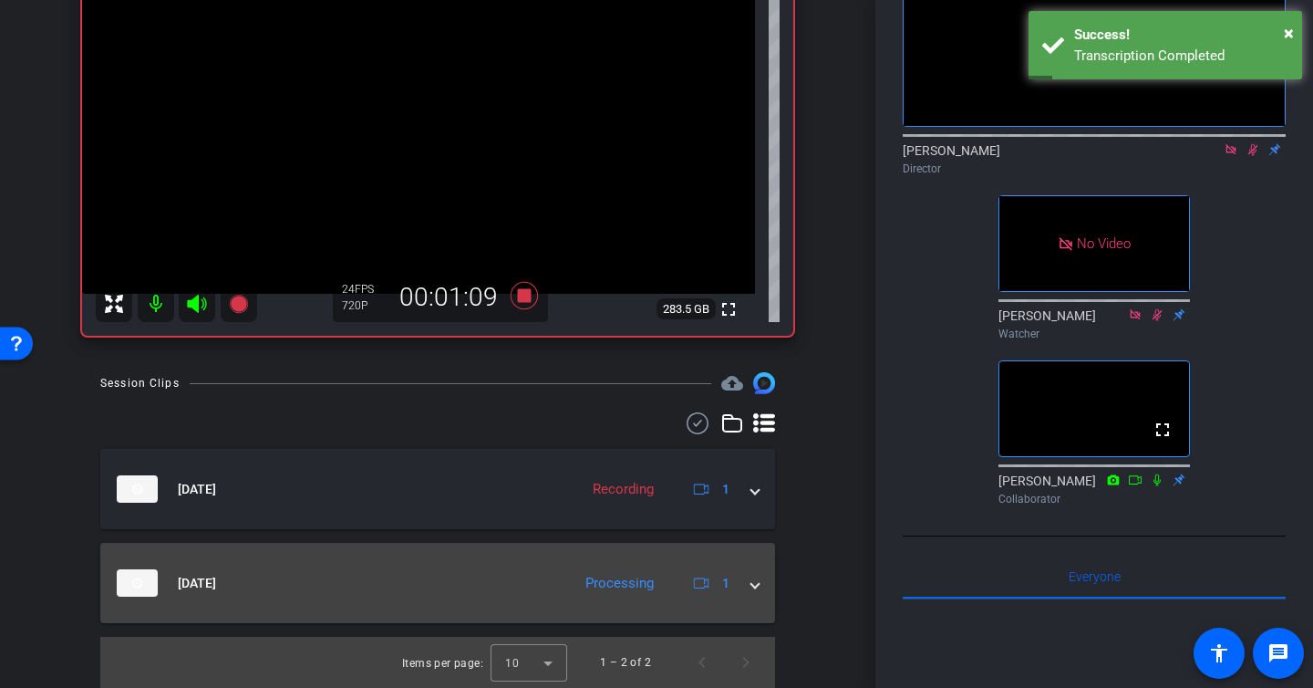
click at [762, 585] on mat-expansion-panel-header "Sep 2, 2025 Processing 1" at bounding box center [437, 583] width 675 height 80
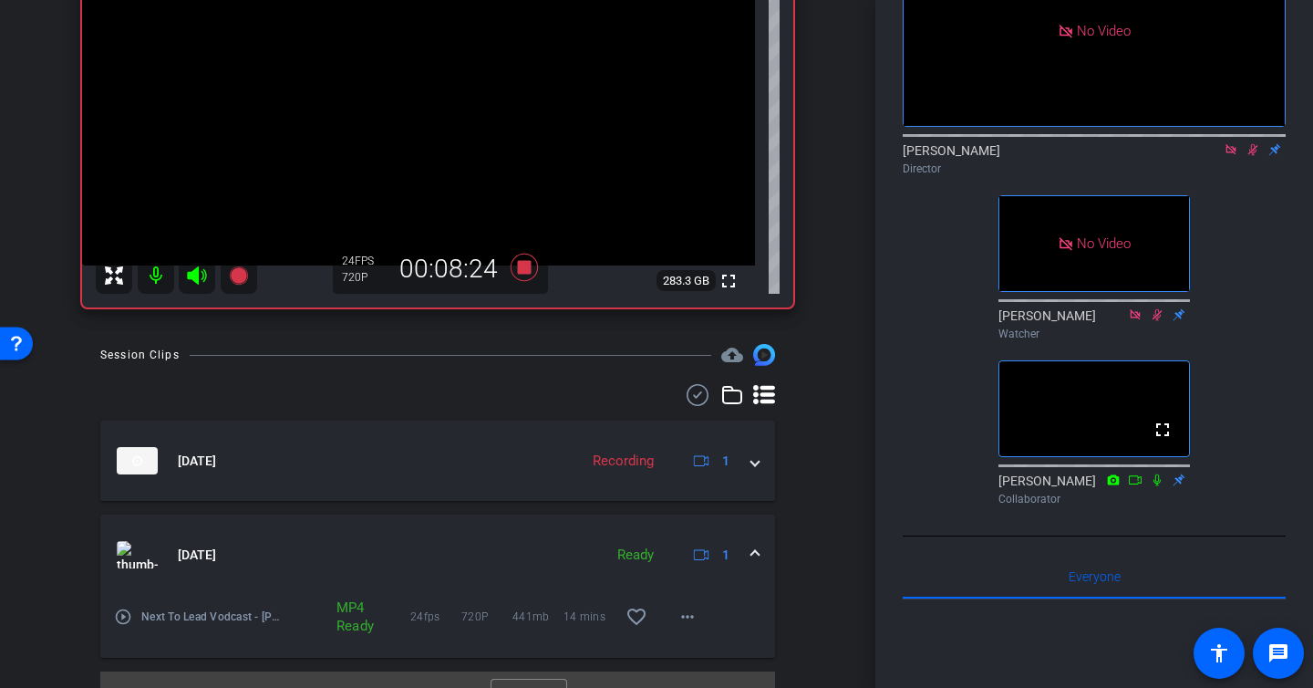
scroll to position [246, 0]
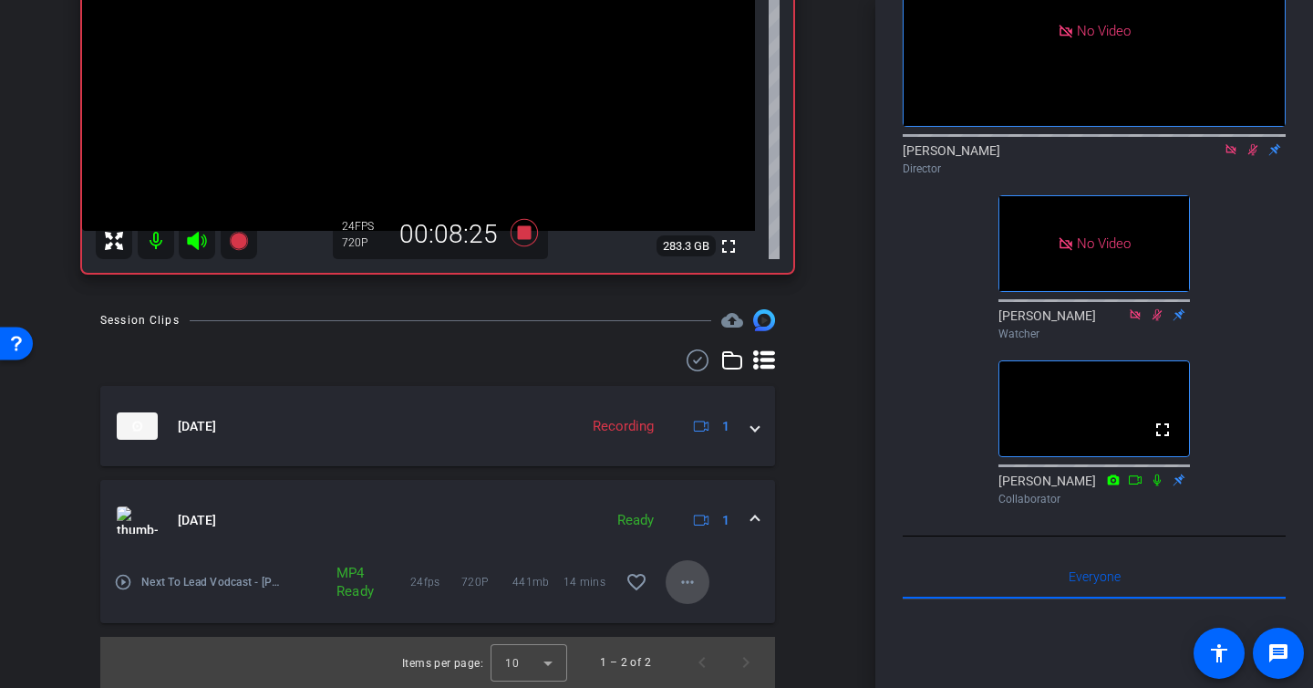
click at [689, 585] on mat-icon "more_horiz" at bounding box center [688, 582] width 22 height 22
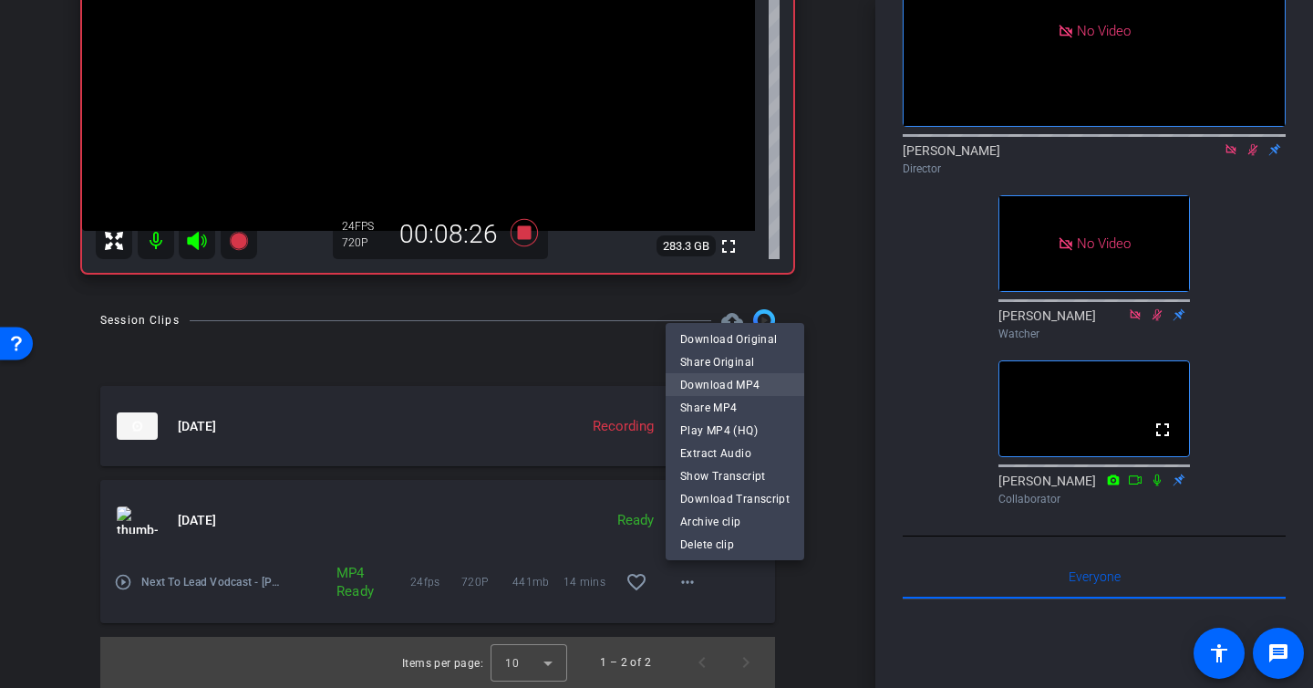
click at [774, 383] on span "Download MP4" at bounding box center [734, 385] width 109 height 22
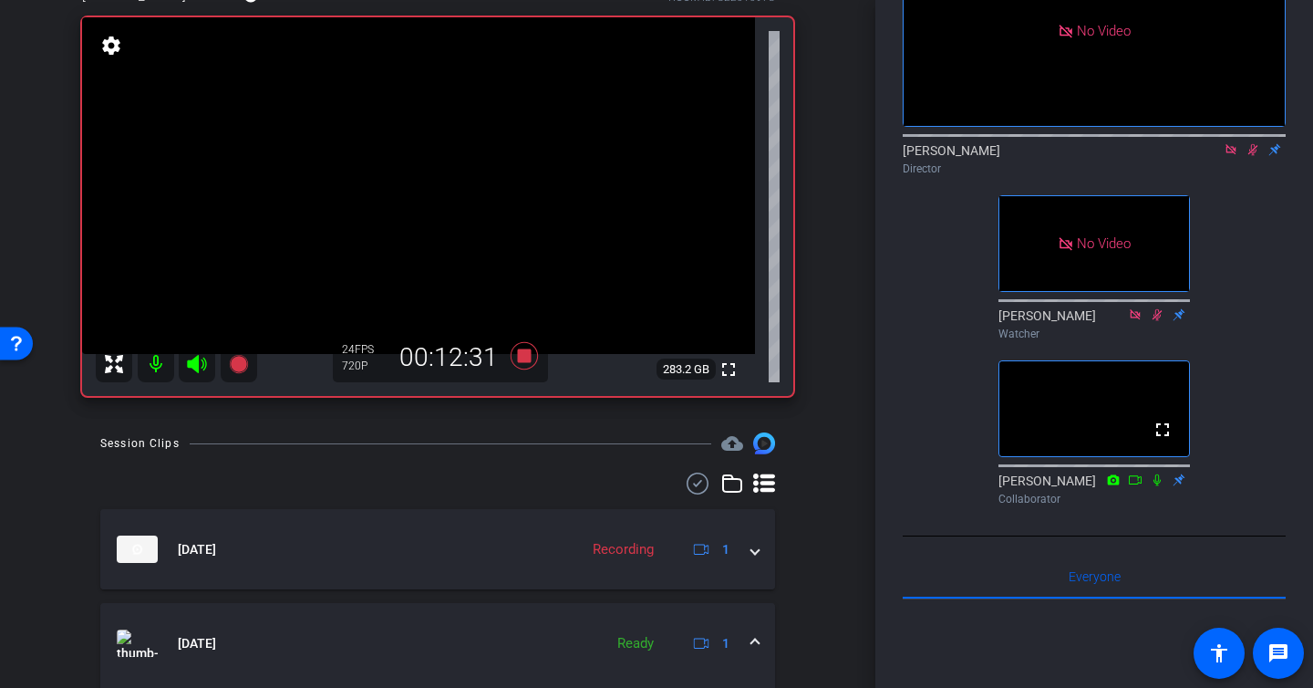
scroll to position [121, 0]
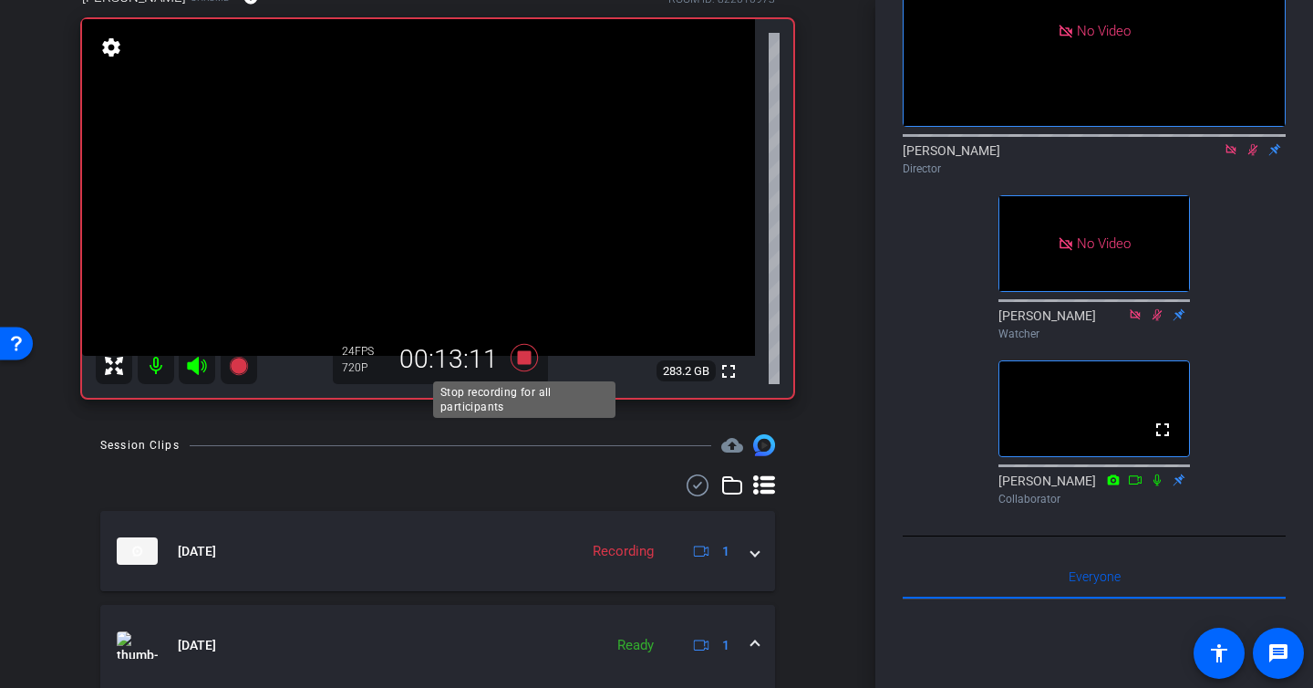
click at [525, 355] on icon at bounding box center [524, 357] width 27 height 27
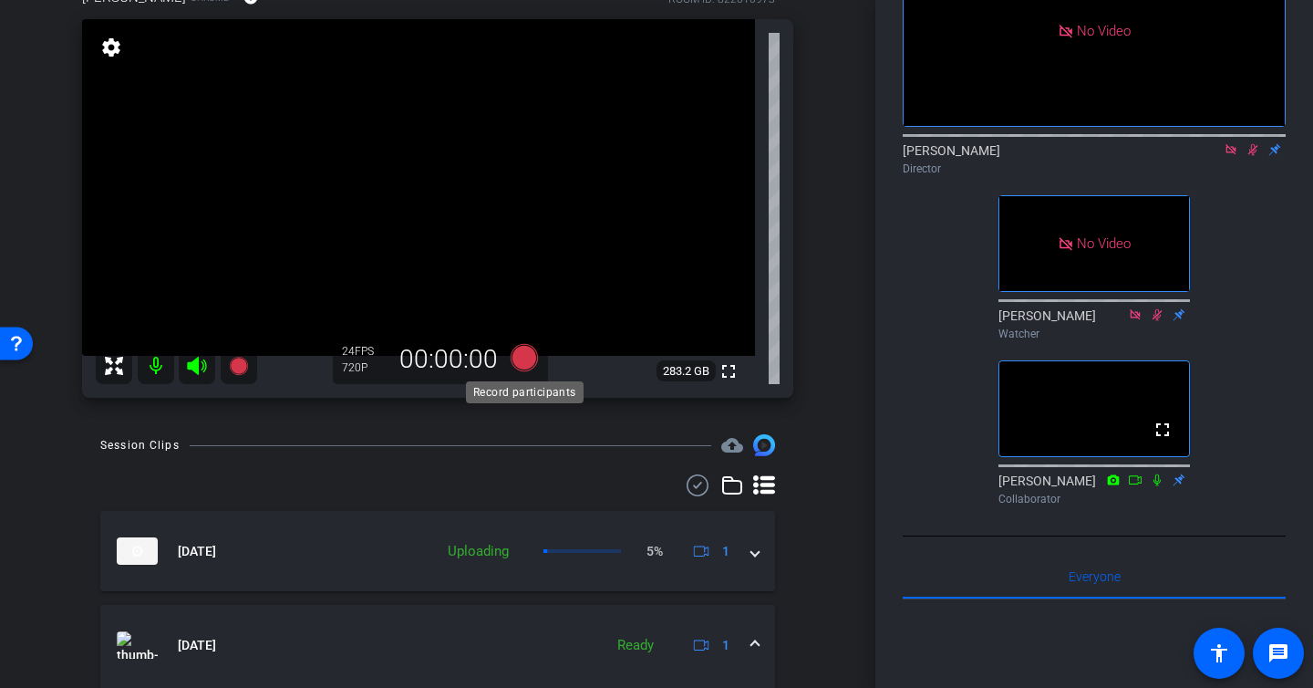
click at [524, 357] on icon at bounding box center [524, 357] width 27 height 27
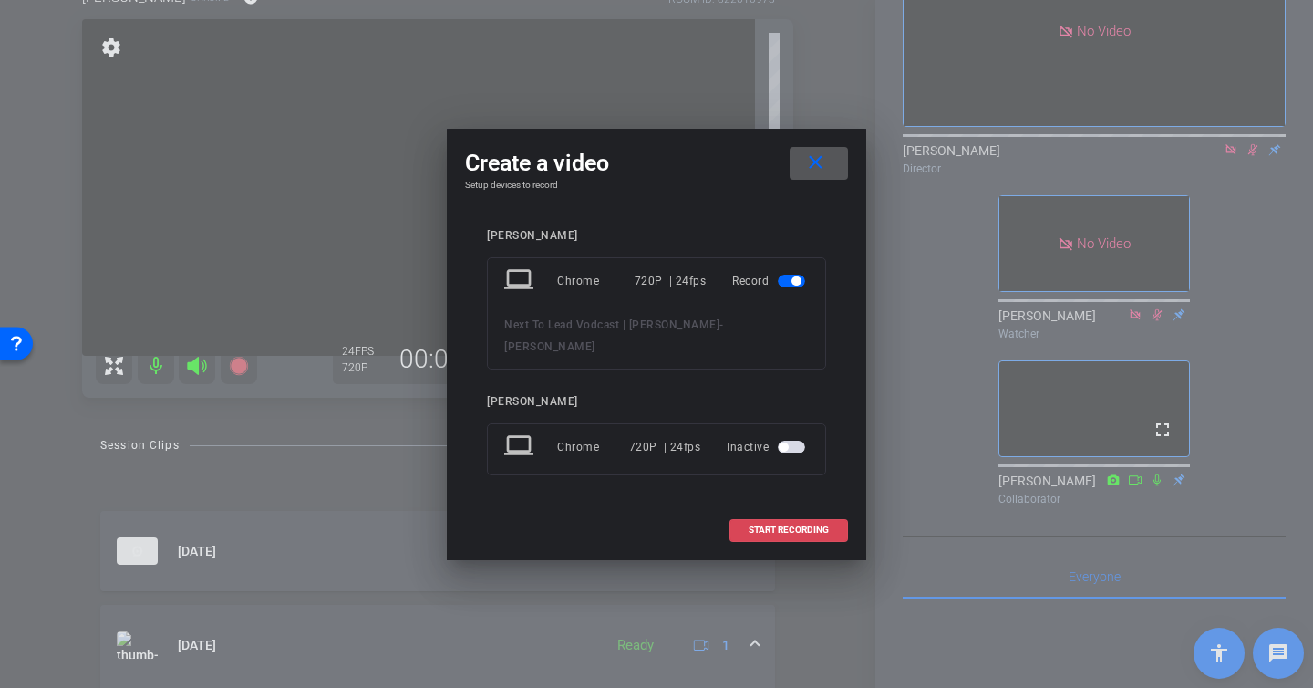
click at [766, 525] on span "START RECORDING" at bounding box center [789, 529] width 80 height 9
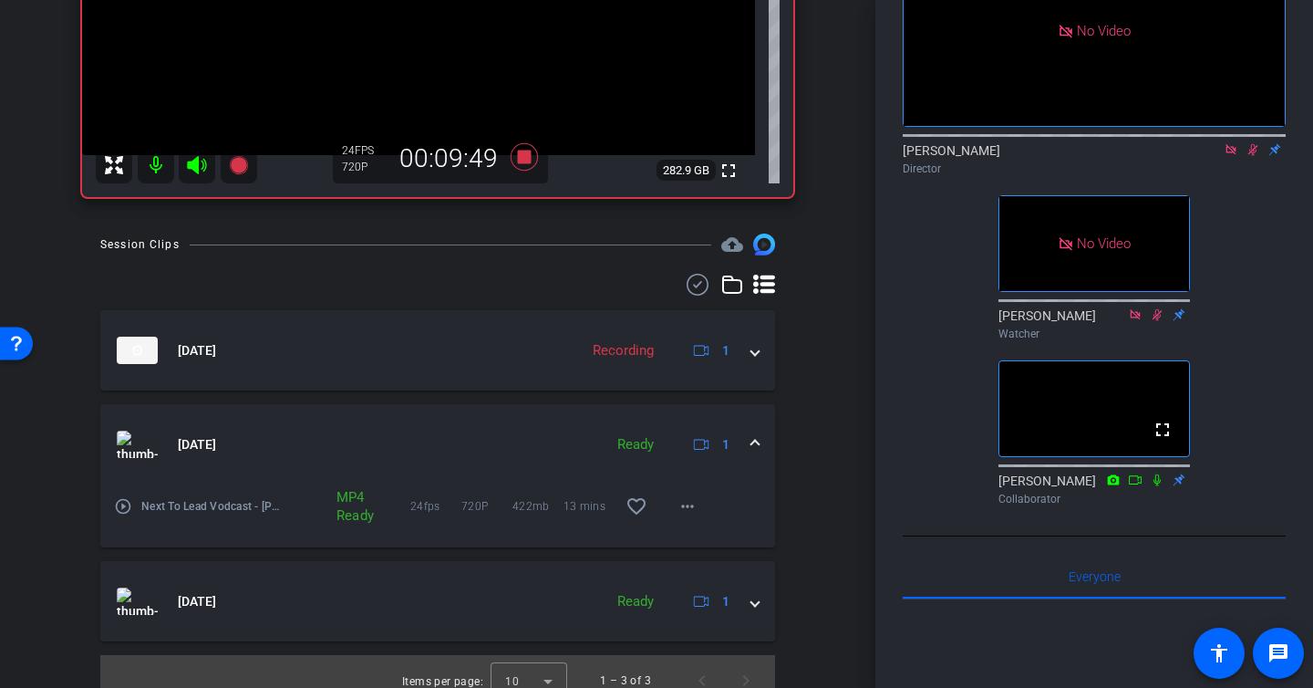
scroll to position [337, 0]
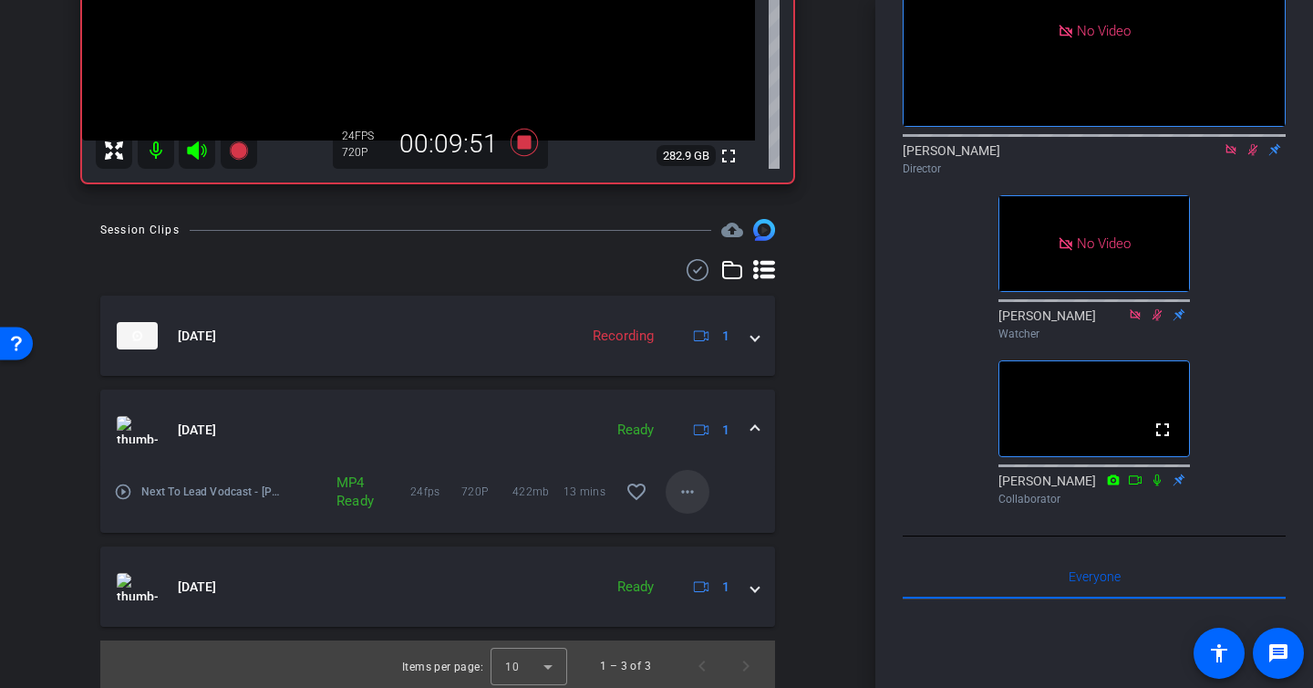
click at [692, 492] on mat-icon "more_horiz" at bounding box center [688, 492] width 22 height 22
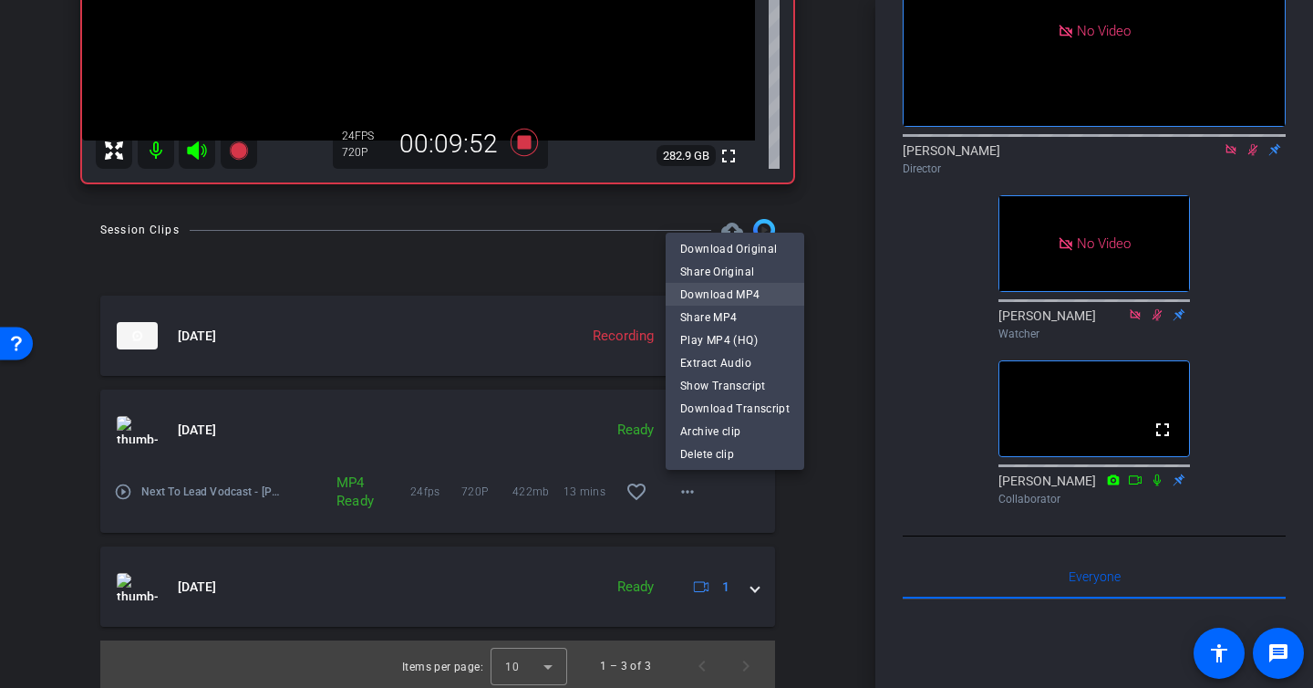
click at [745, 296] on span "Download MP4" at bounding box center [734, 295] width 109 height 22
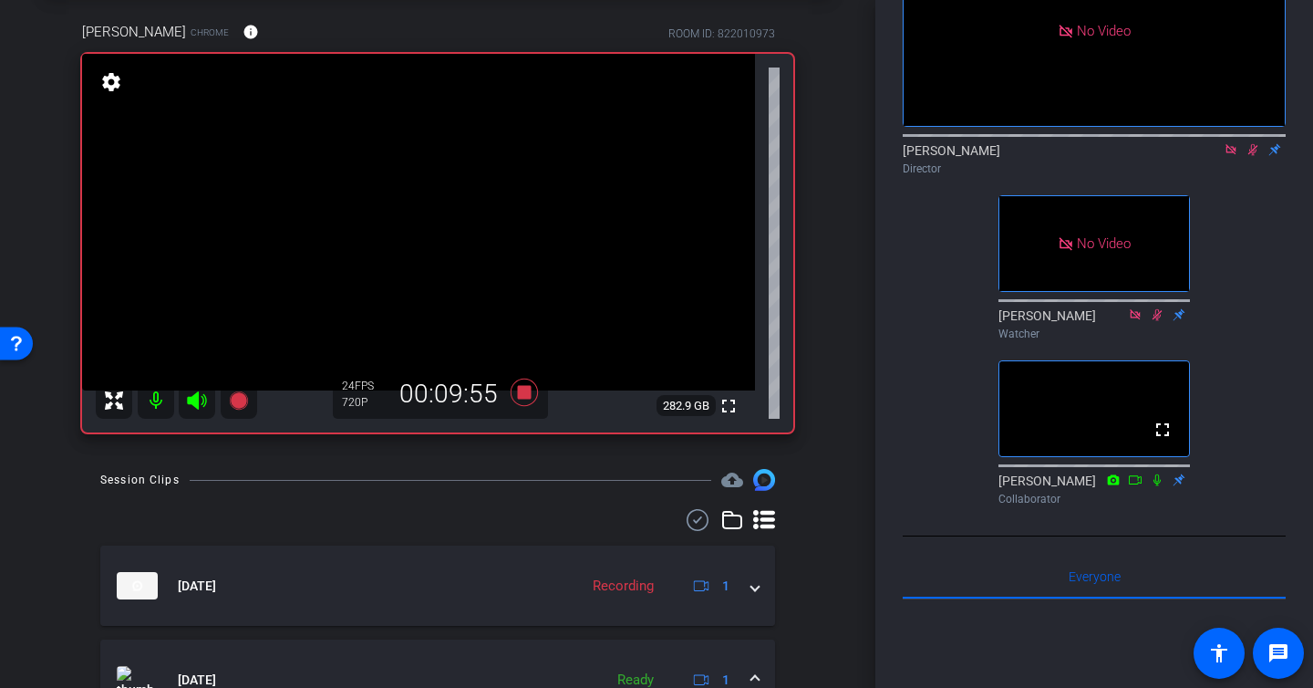
scroll to position [88, 0]
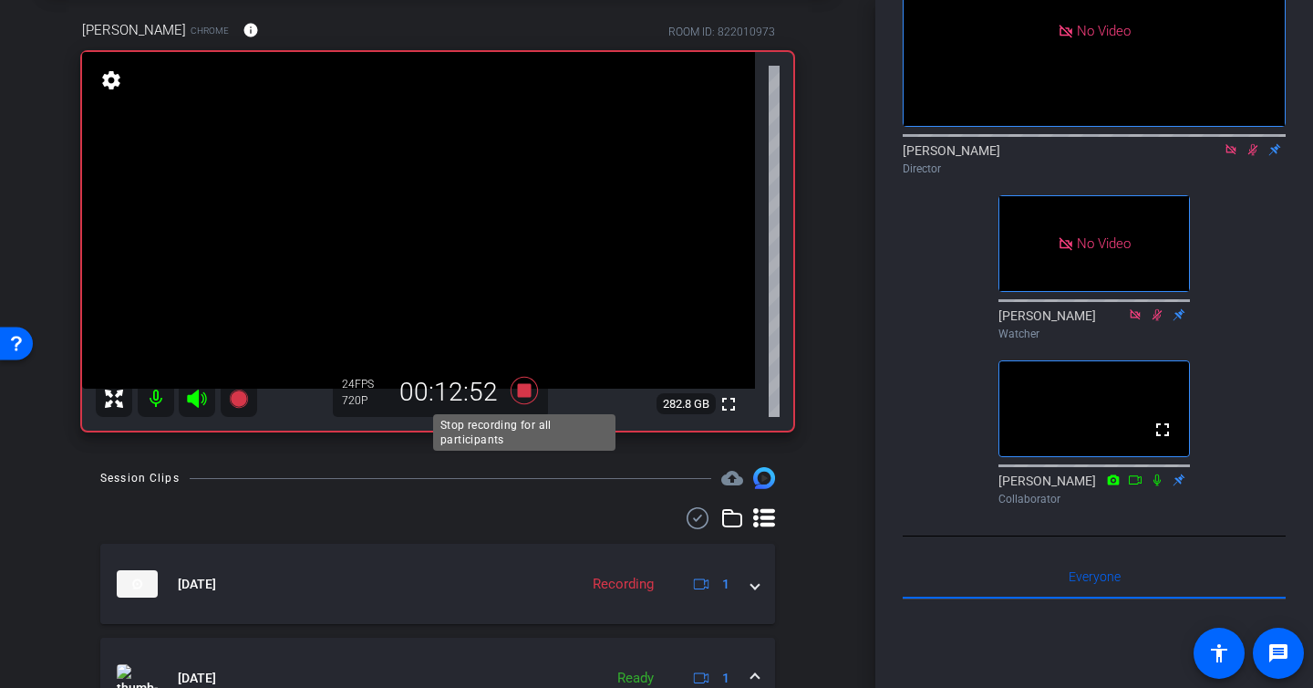
click at [523, 397] on icon at bounding box center [524, 390] width 27 height 27
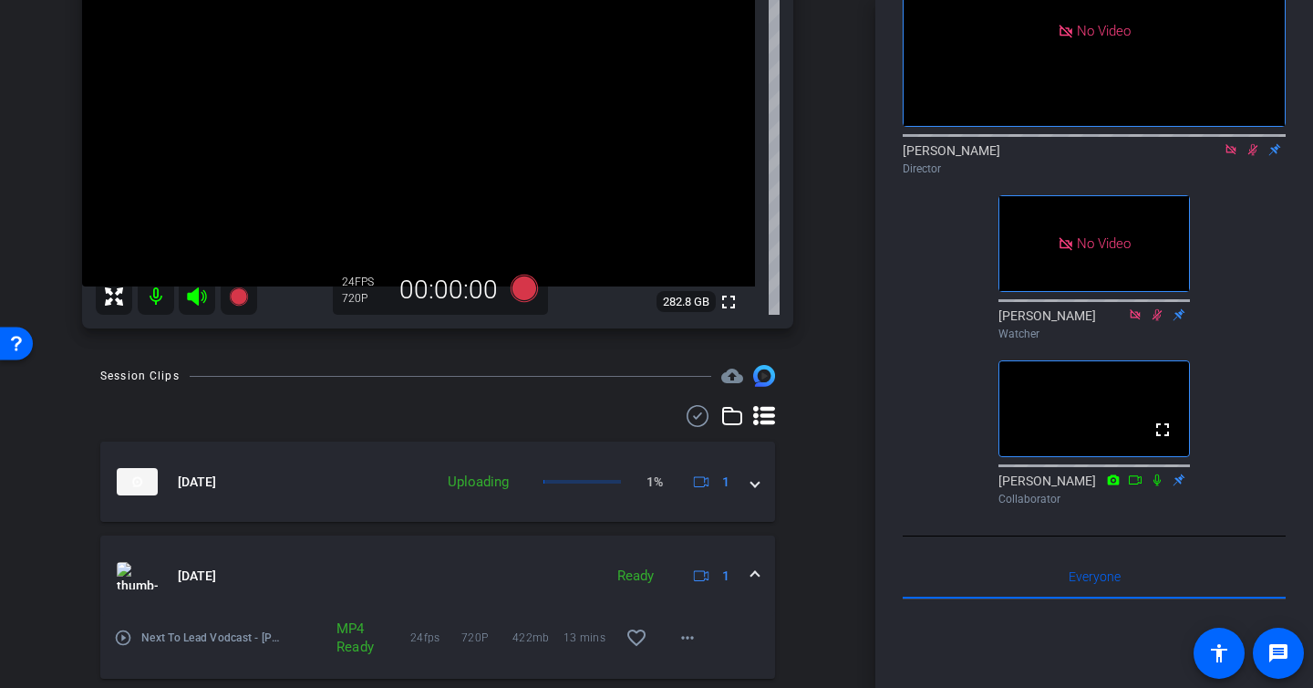
scroll to position [184, 0]
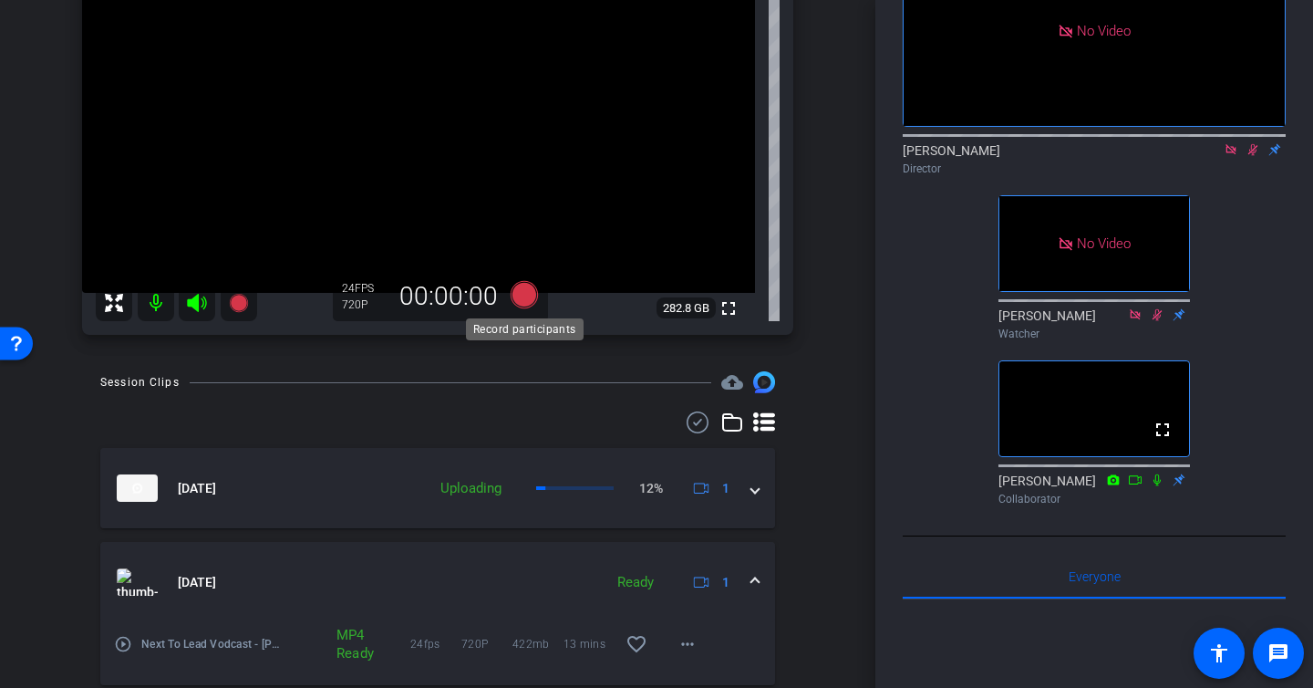
click at [522, 297] on icon at bounding box center [524, 294] width 27 height 27
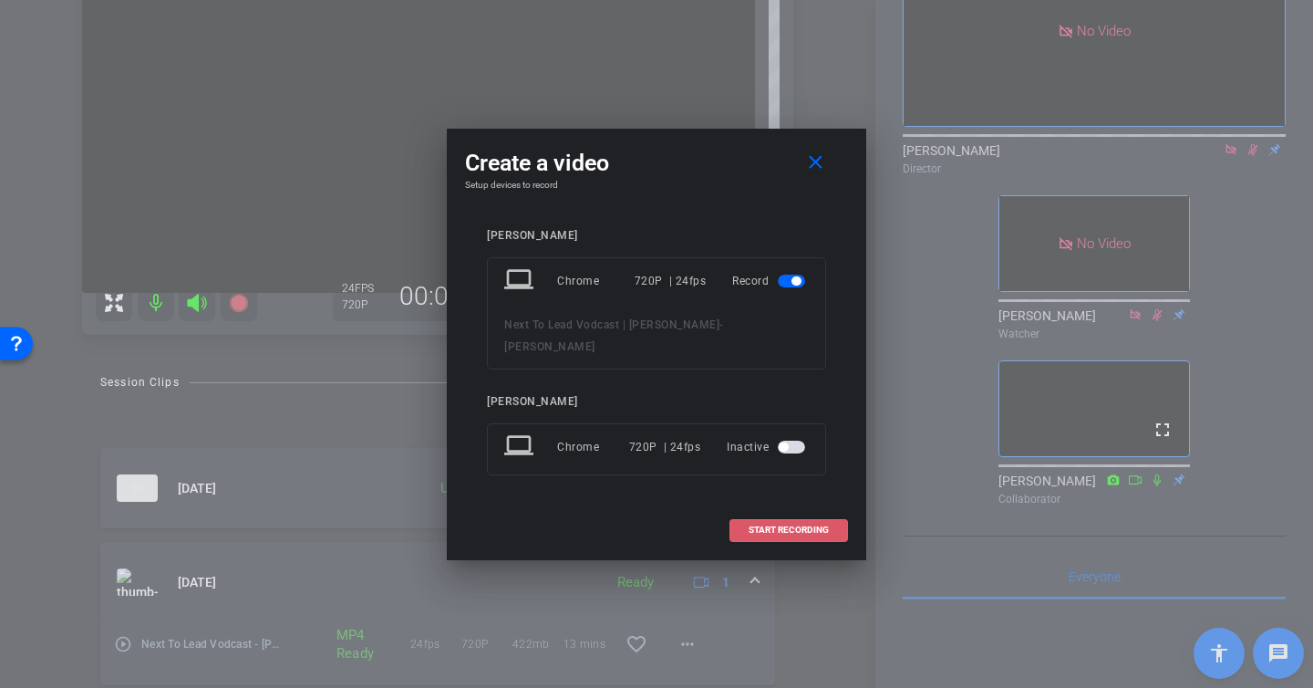
click at [763, 525] on span "START RECORDING" at bounding box center [789, 529] width 80 height 9
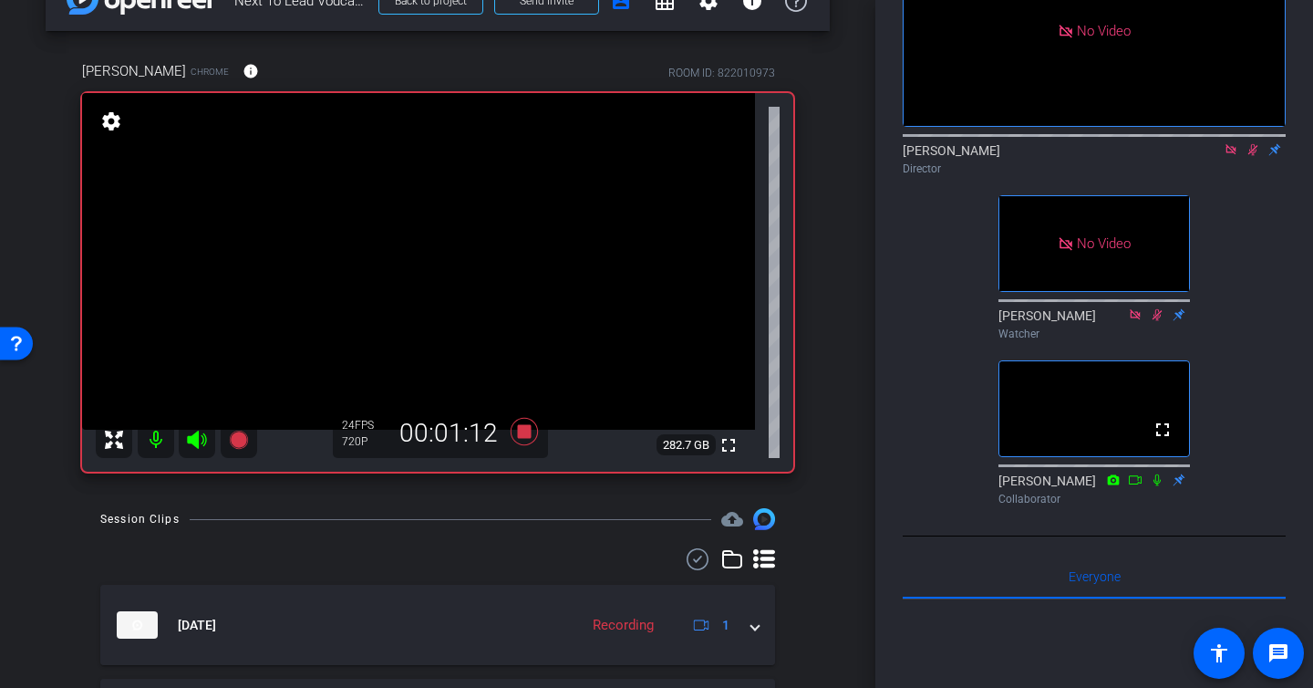
scroll to position [47, 0]
click at [1253, 156] on icon at bounding box center [1253, 149] width 15 height 13
click at [1254, 156] on icon at bounding box center [1253, 149] width 15 height 13
click at [1251, 156] on icon at bounding box center [1253, 149] width 15 height 13
click at [523, 438] on icon at bounding box center [524, 432] width 27 height 27
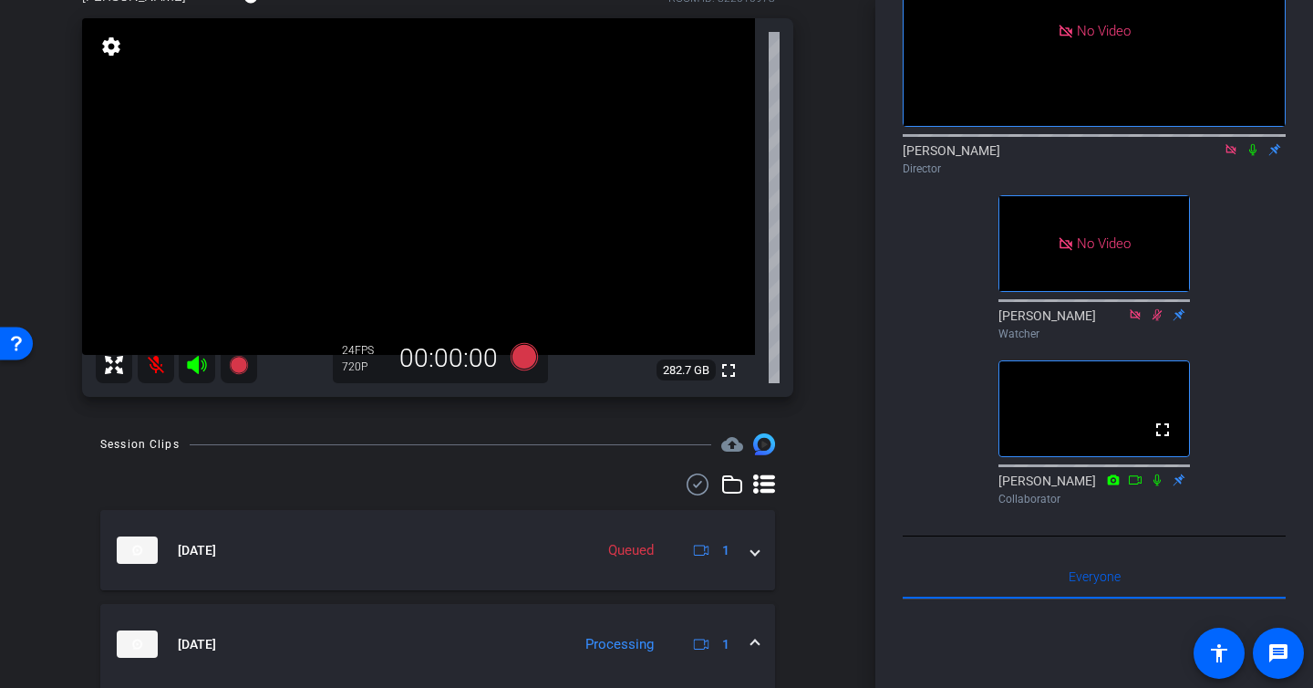
scroll to position [95, 0]
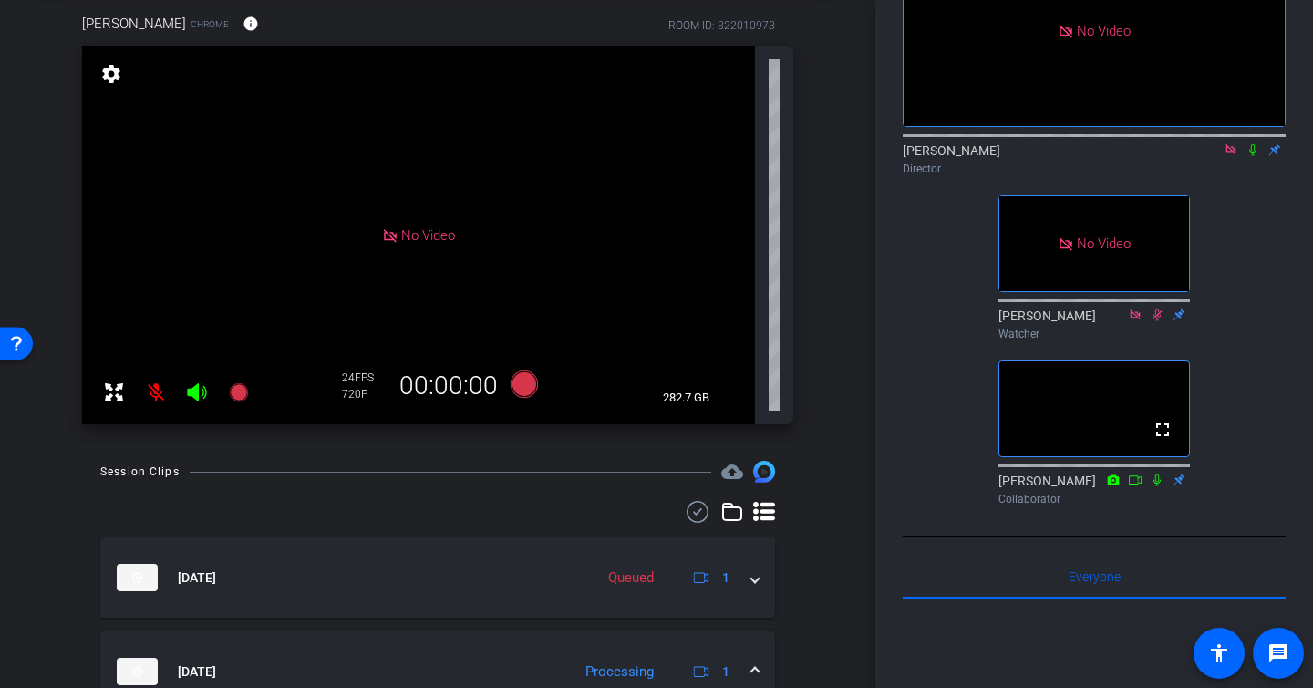
click at [1254, 156] on icon at bounding box center [1253, 150] width 7 height 12
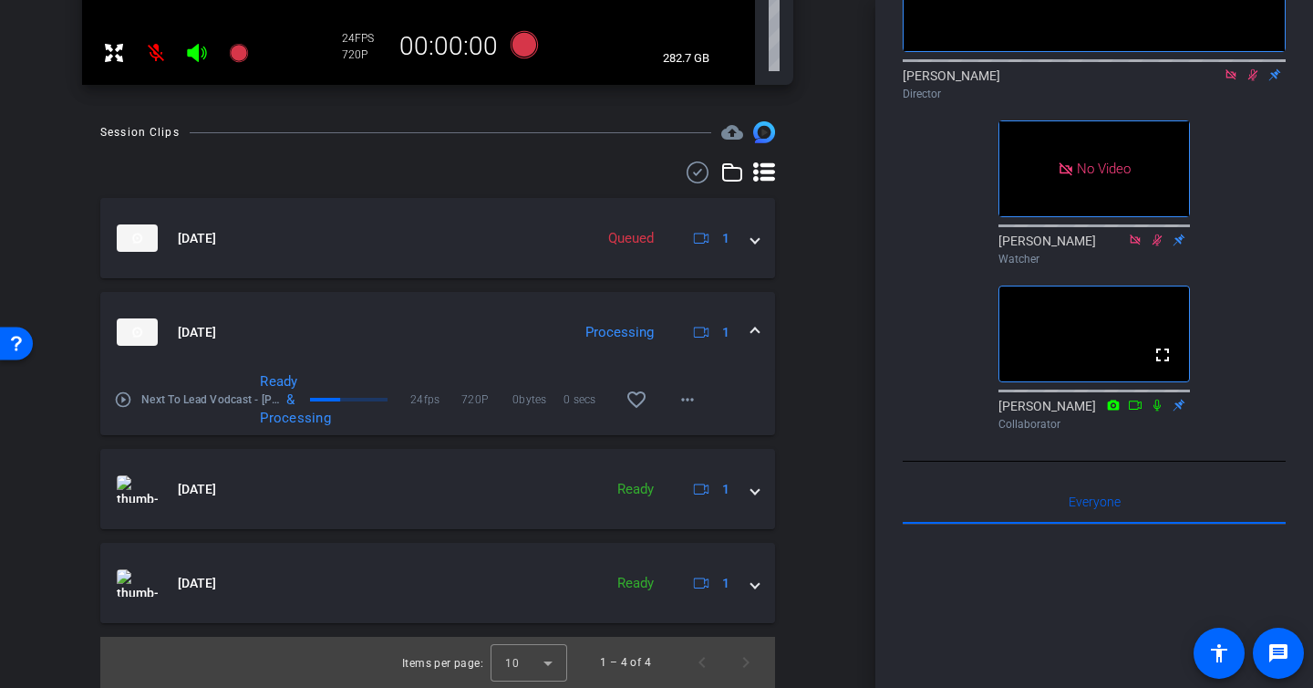
scroll to position [236, 0]
click at [1157, 410] on icon at bounding box center [1157, 404] width 15 height 13
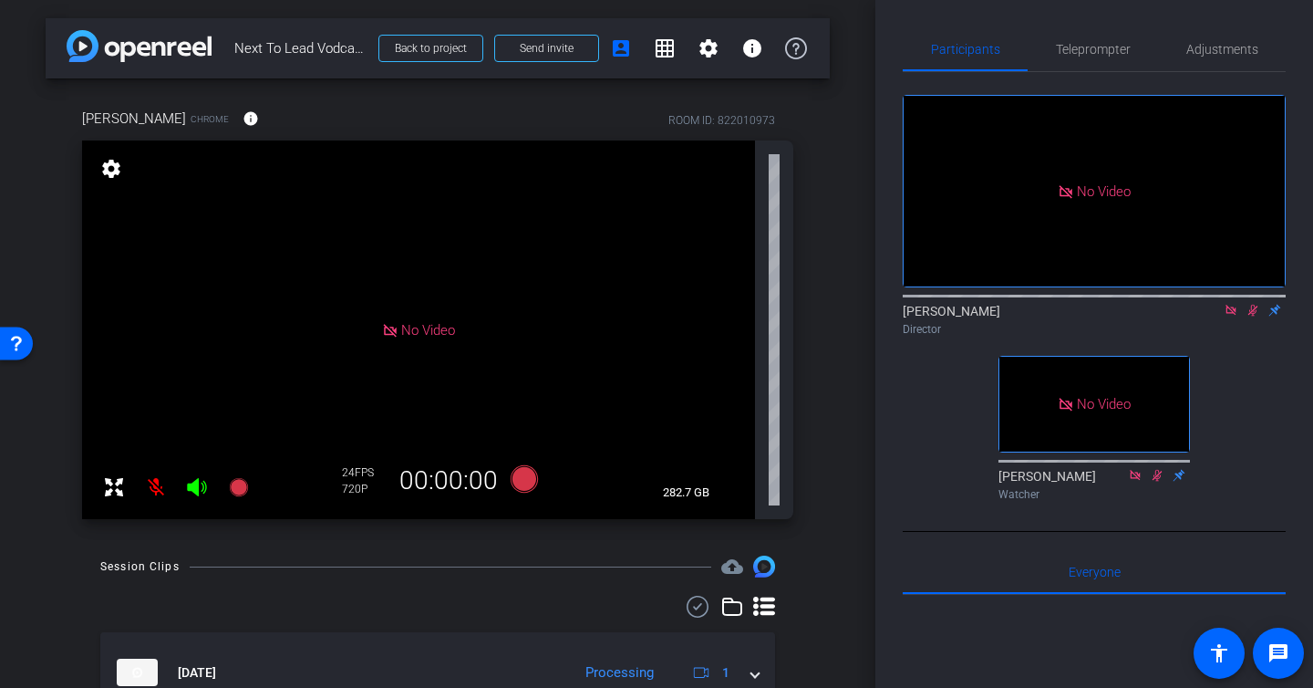
scroll to position [434, 0]
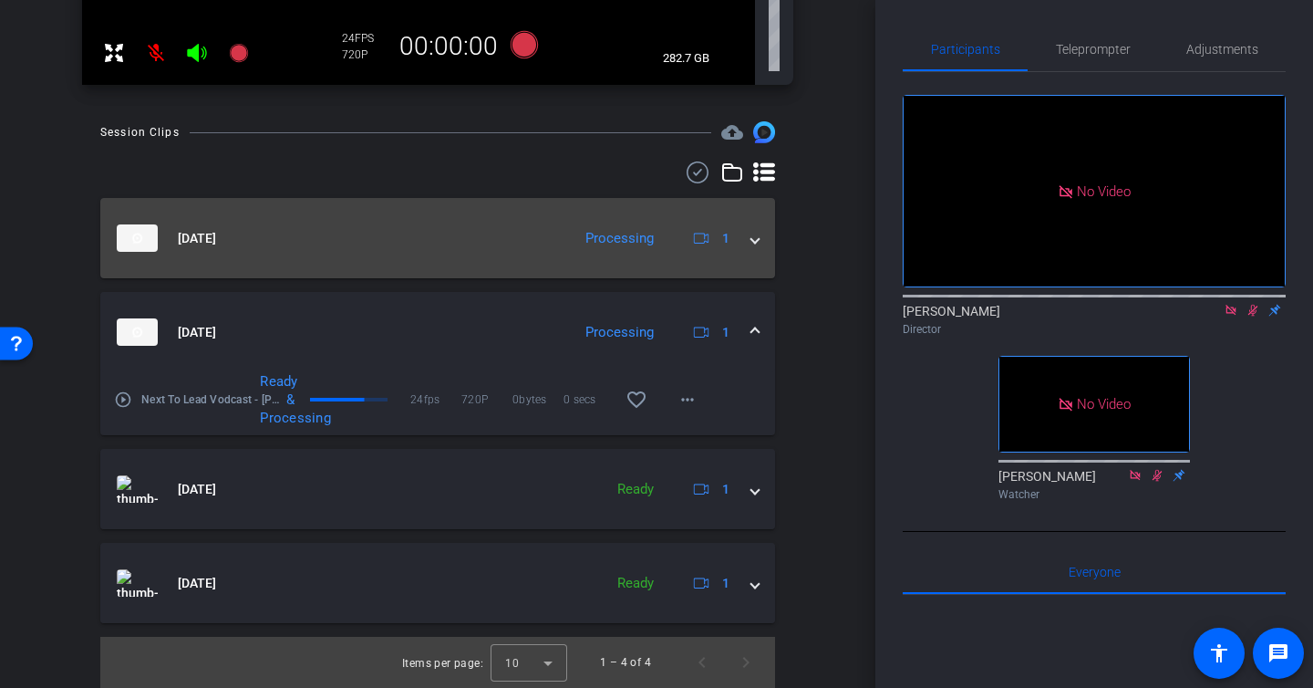
click at [757, 245] on span at bounding box center [755, 238] width 7 height 19
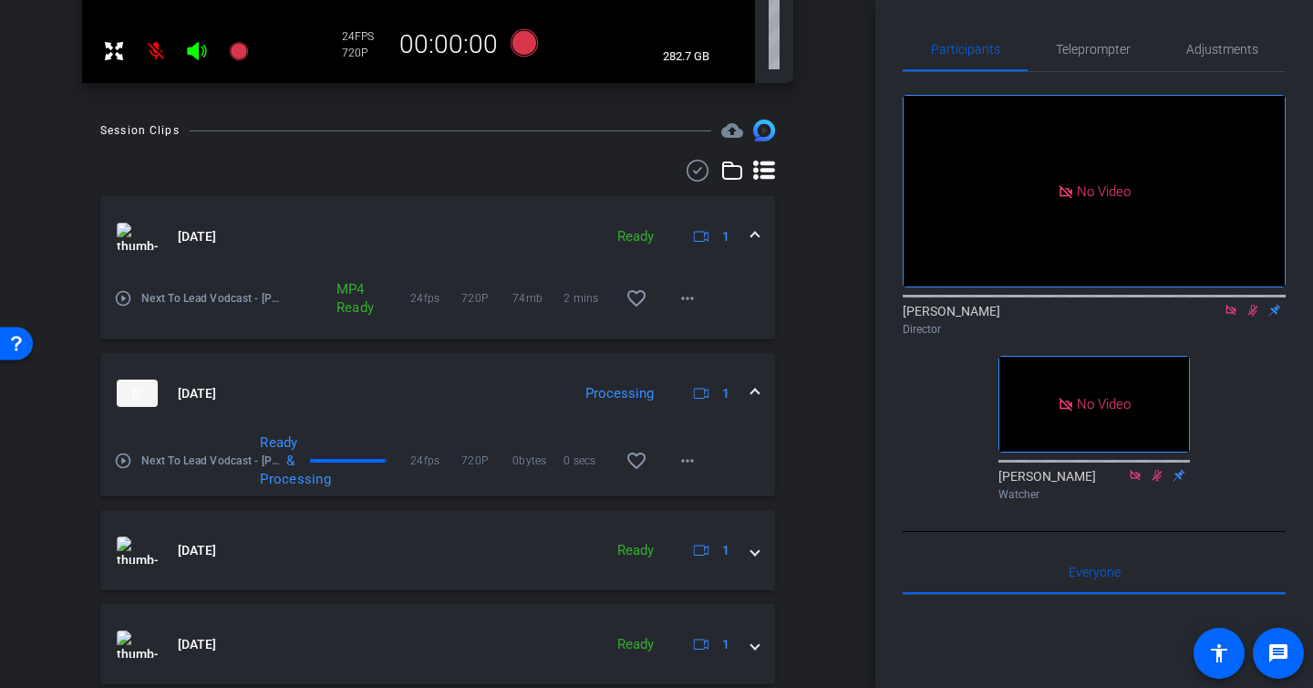
scroll to position [497, 0]
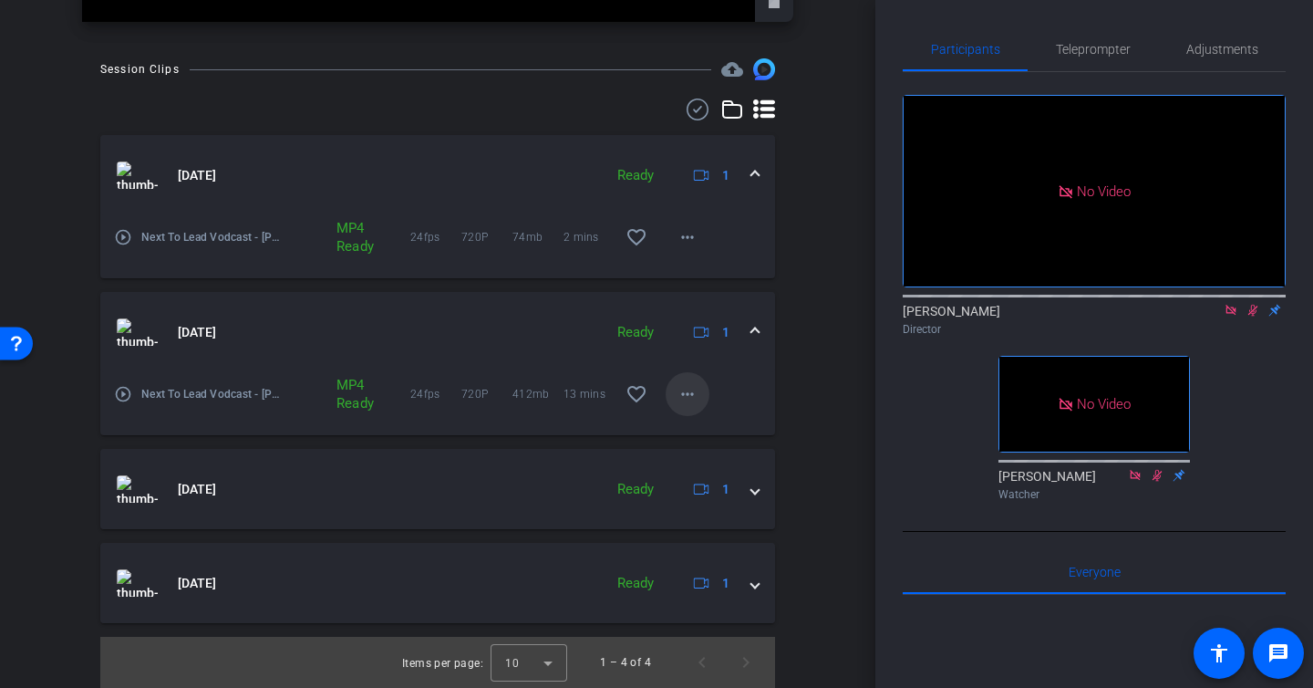
click at [689, 394] on mat-icon "more_horiz" at bounding box center [688, 394] width 22 height 22
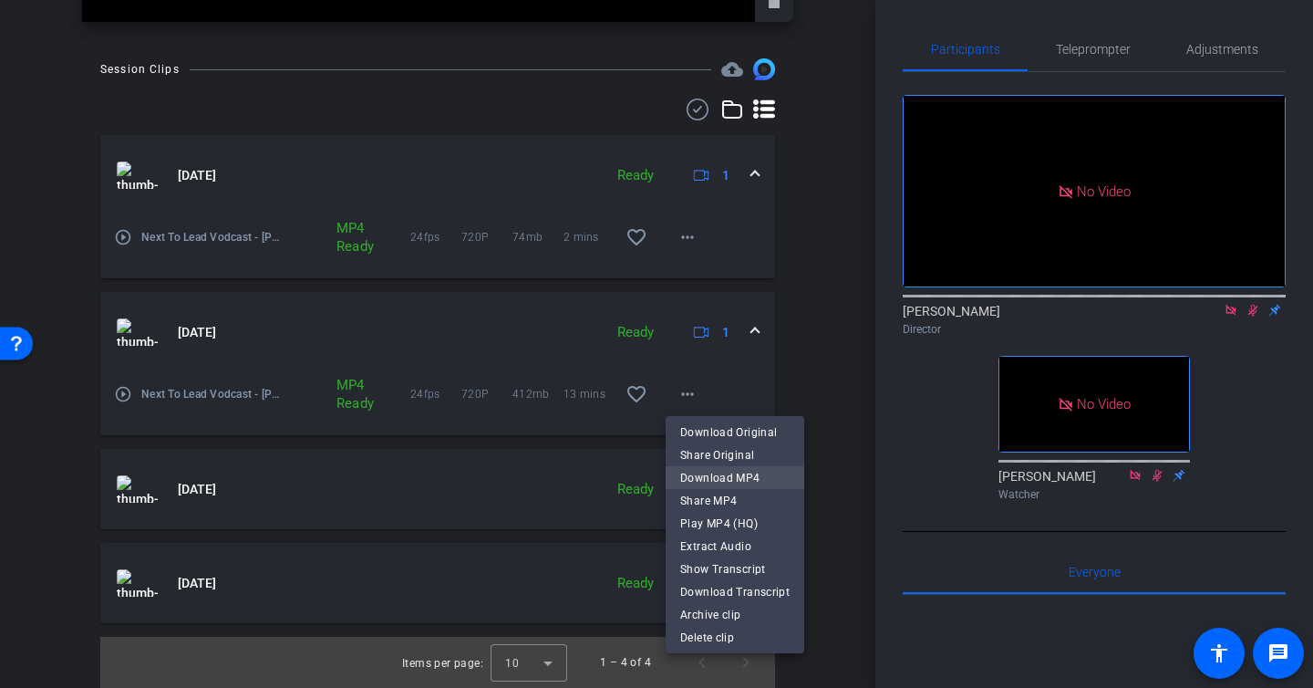
click at [722, 472] on span "Download MP4" at bounding box center [734, 478] width 109 height 22
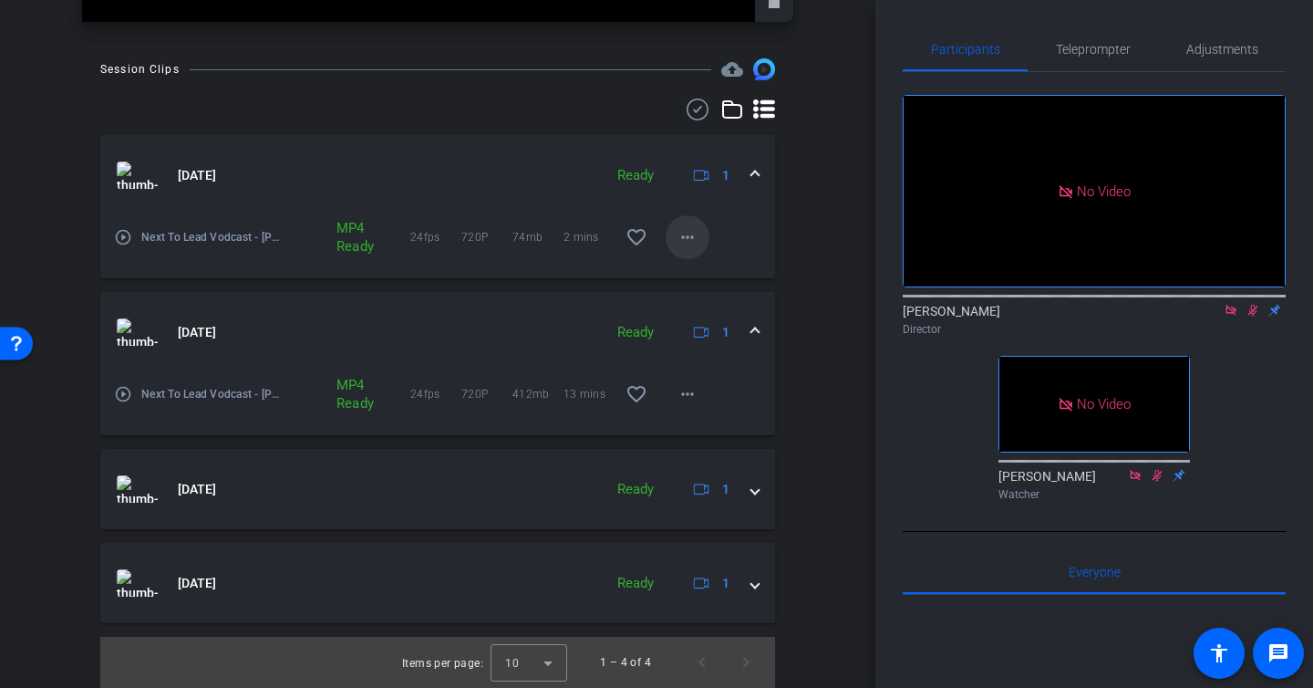
click at [690, 238] on mat-icon "more_horiz" at bounding box center [688, 237] width 22 height 22
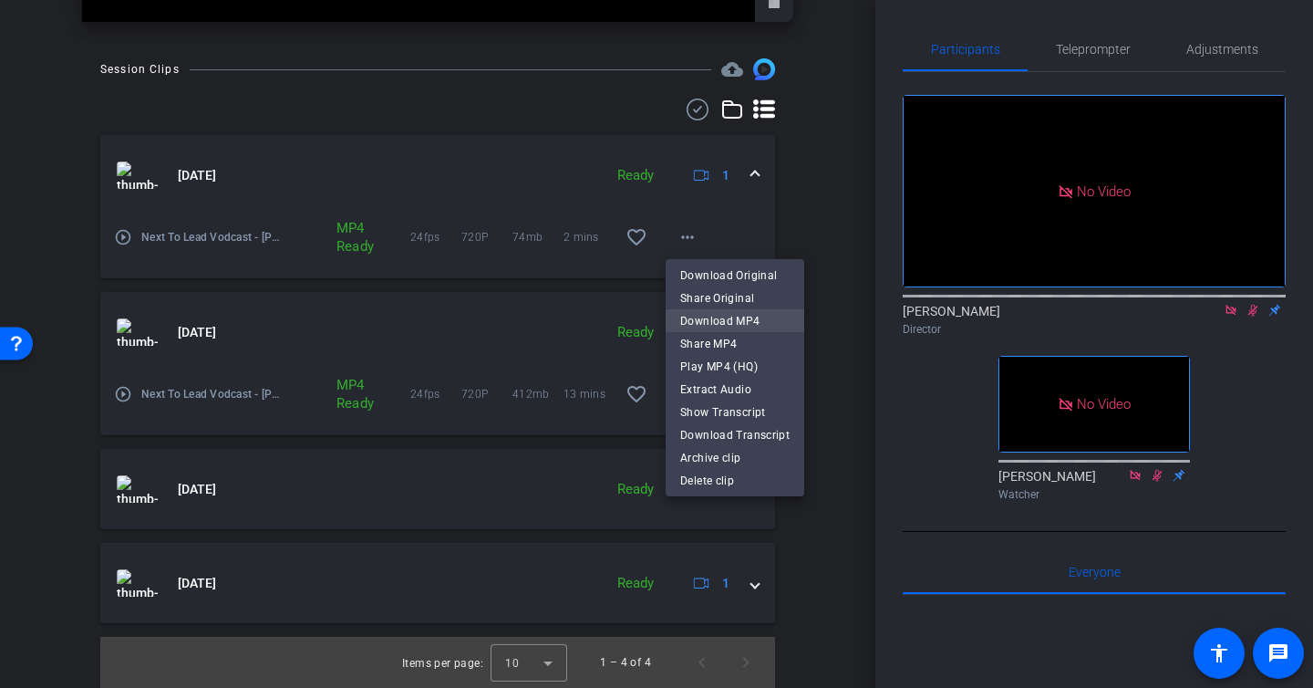
click at [758, 322] on span "Download MP4" at bounding box center [734, 321] width 109 height 22
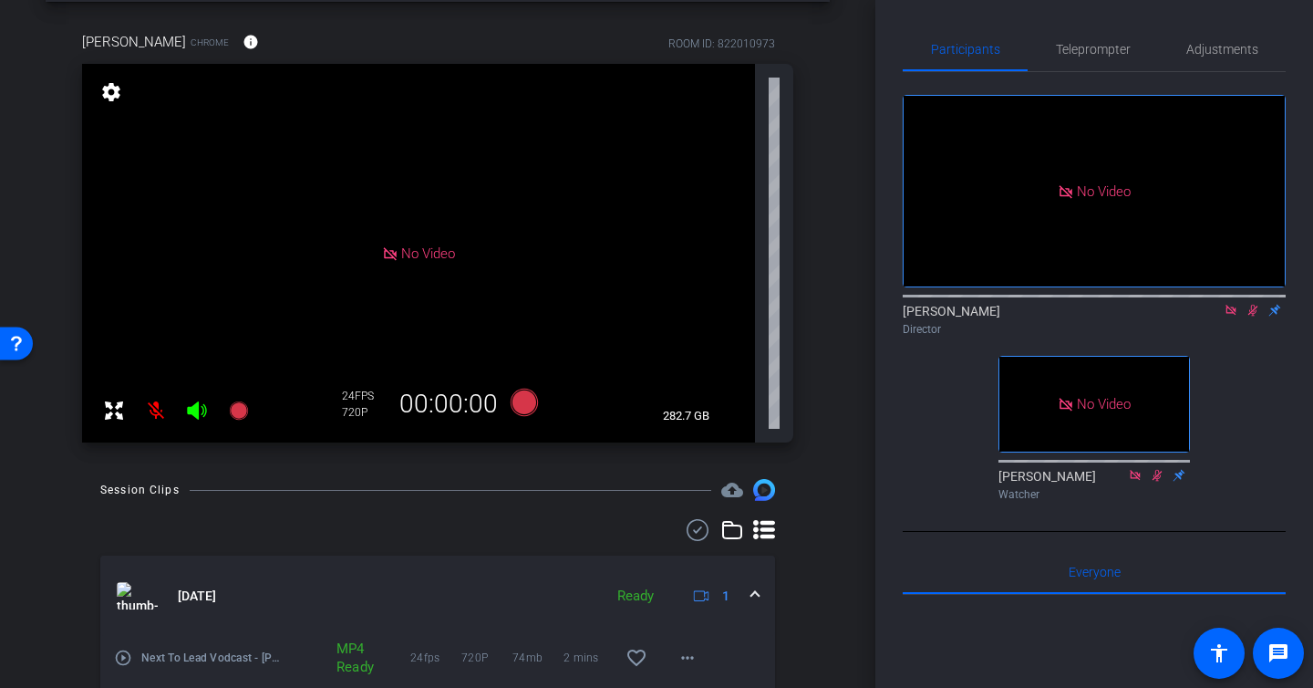
scroll to position [0, 0]
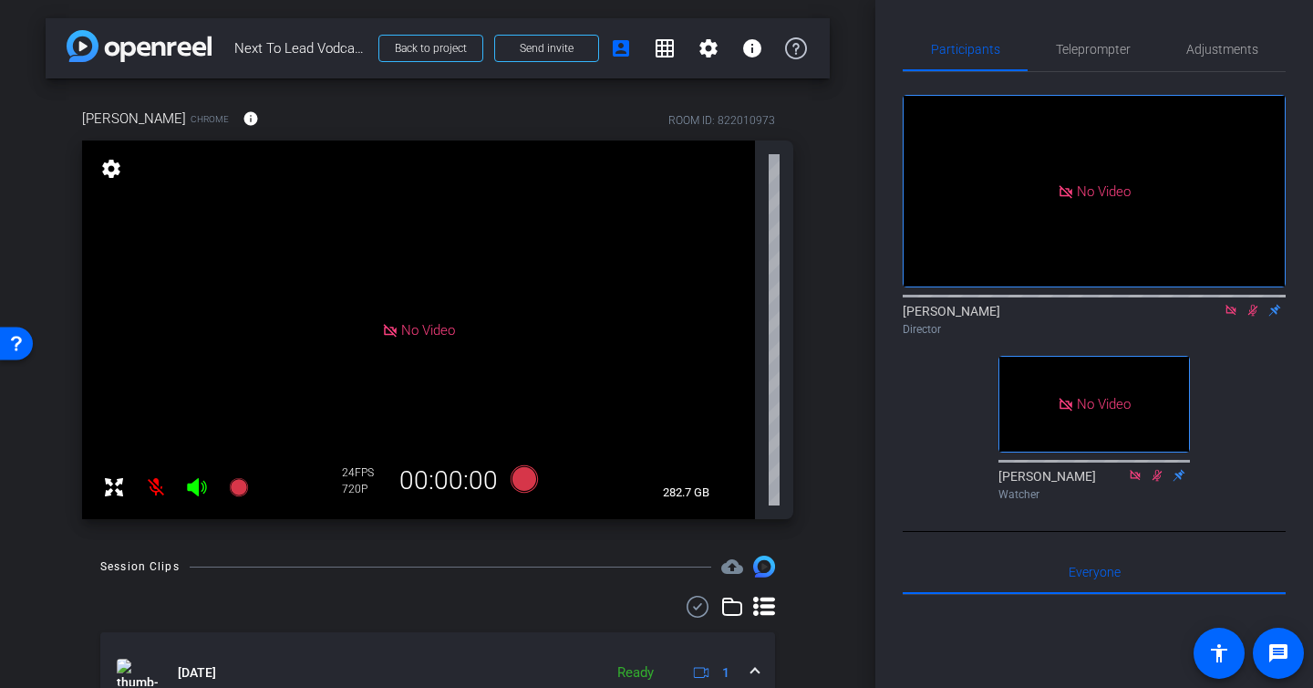
click at [1253, 316] on icon at bounding box center [1253, 310] width 15 height 13
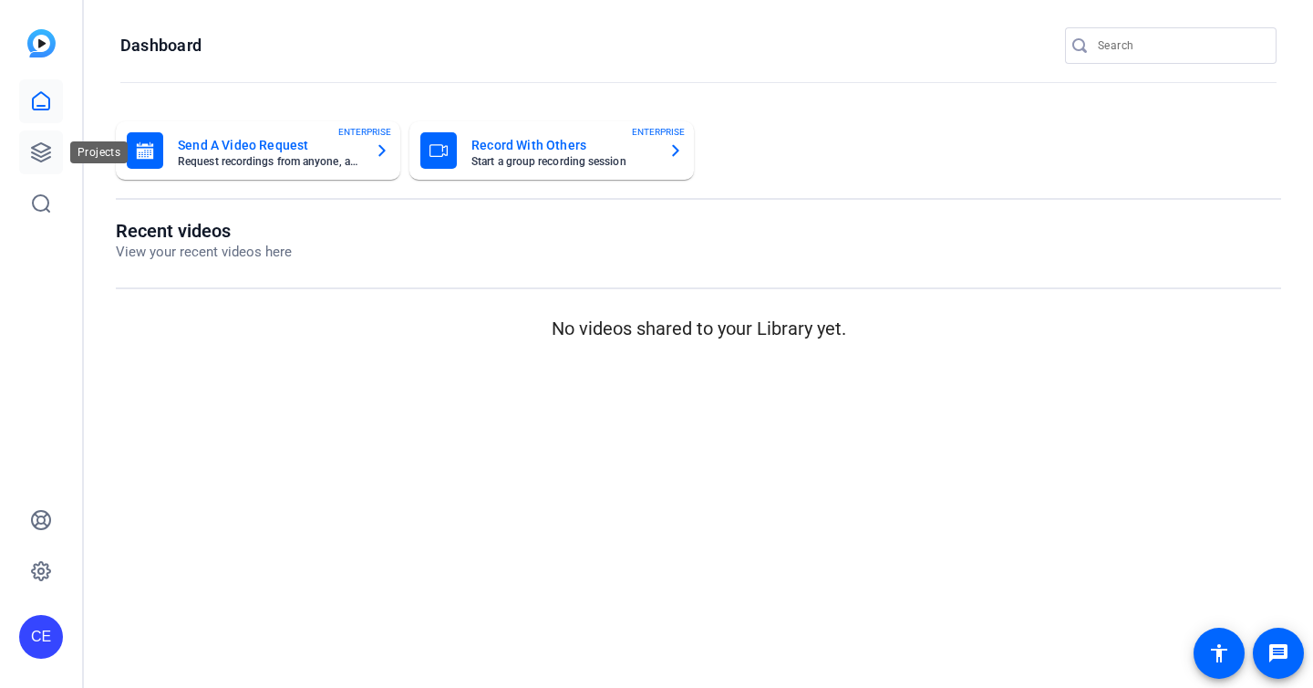
click at [38, 140] on link at bounding box center [41, 152] width 44 height 44
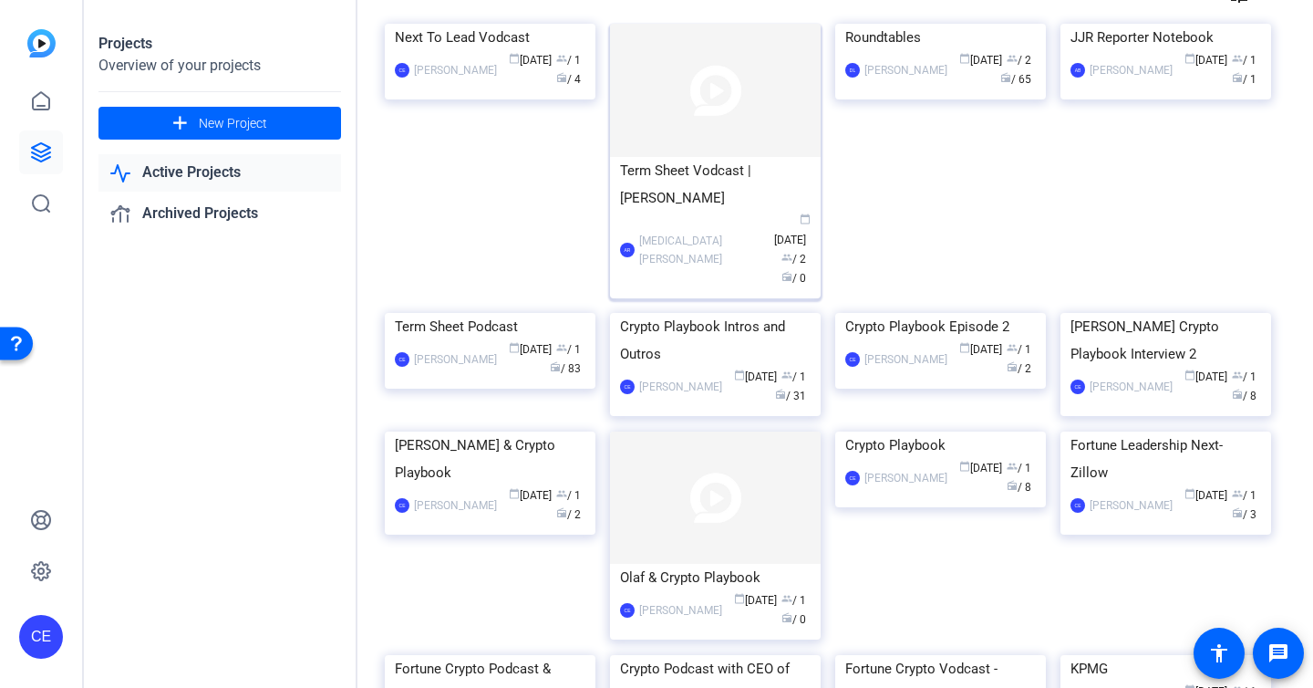
scroll to position [121, 0]
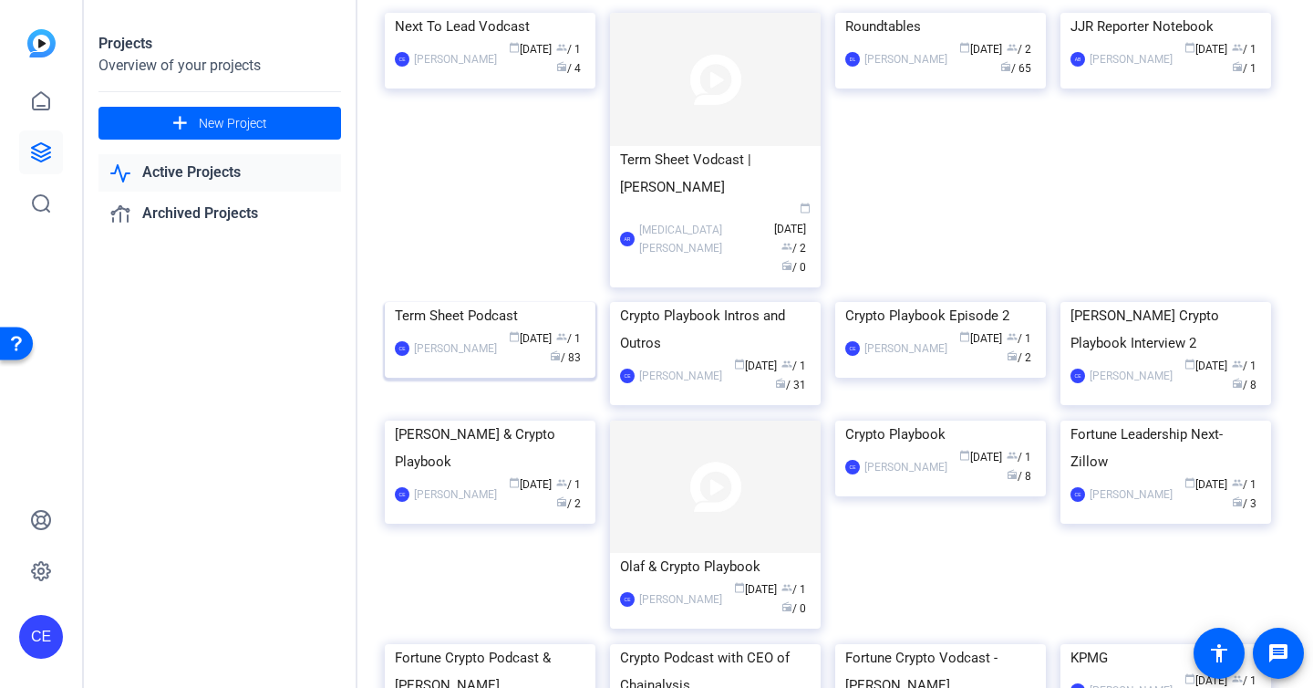
click at [477, 329] on div "Term Sheet Podcast" at bounding box center [490, 315] width 191 height 27
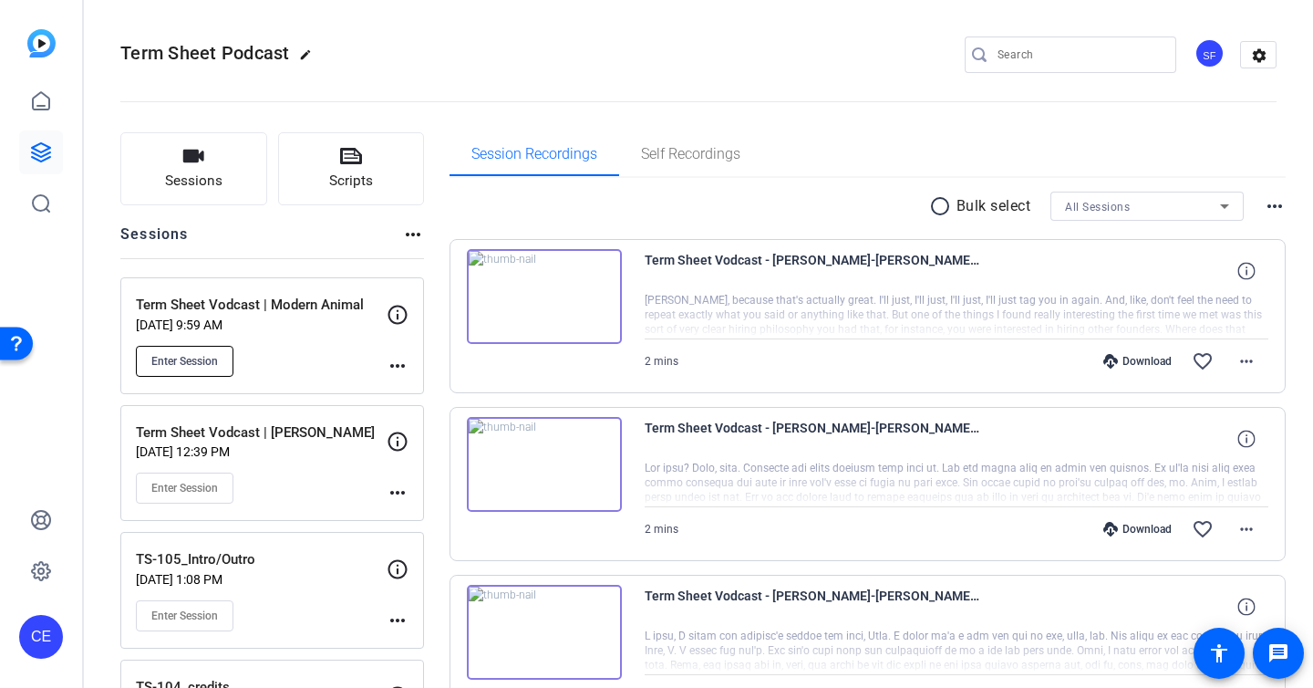
click at [204, 366] on span "Enter Session" at bounding box center [184, 361] width 67 height 15
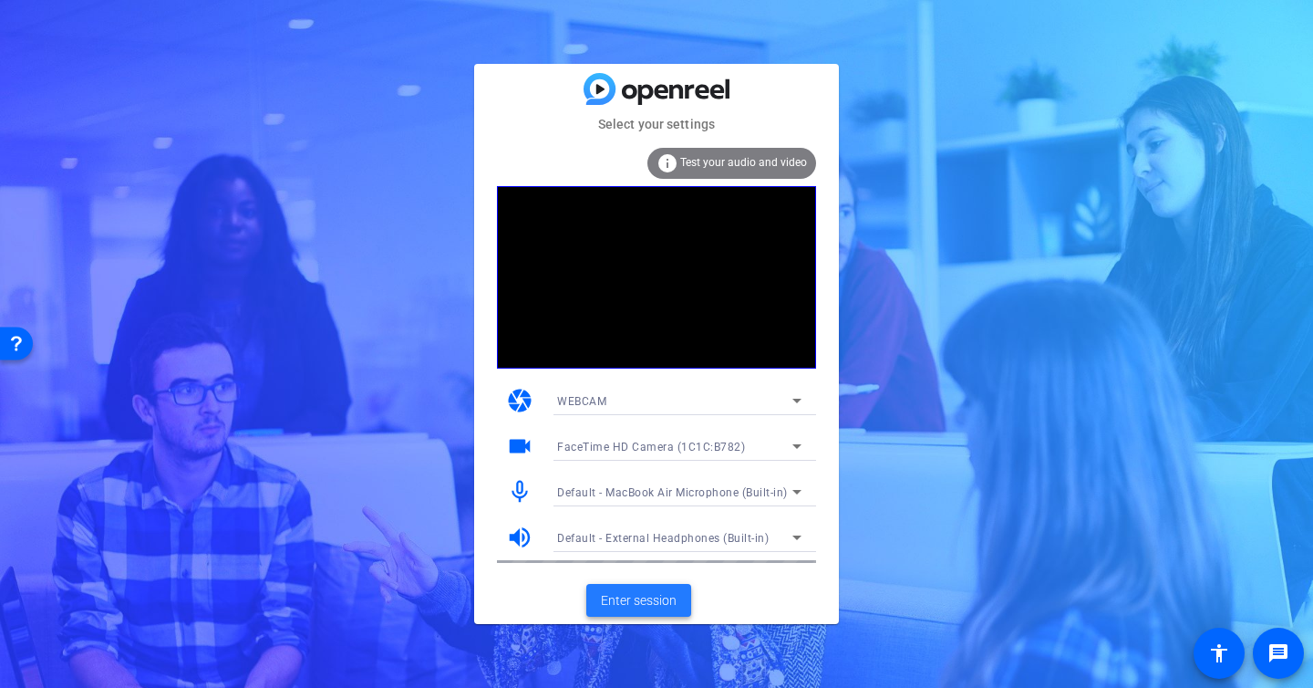
click at [651, 589] on span at bounding box center [638, 600] width 105 height 44
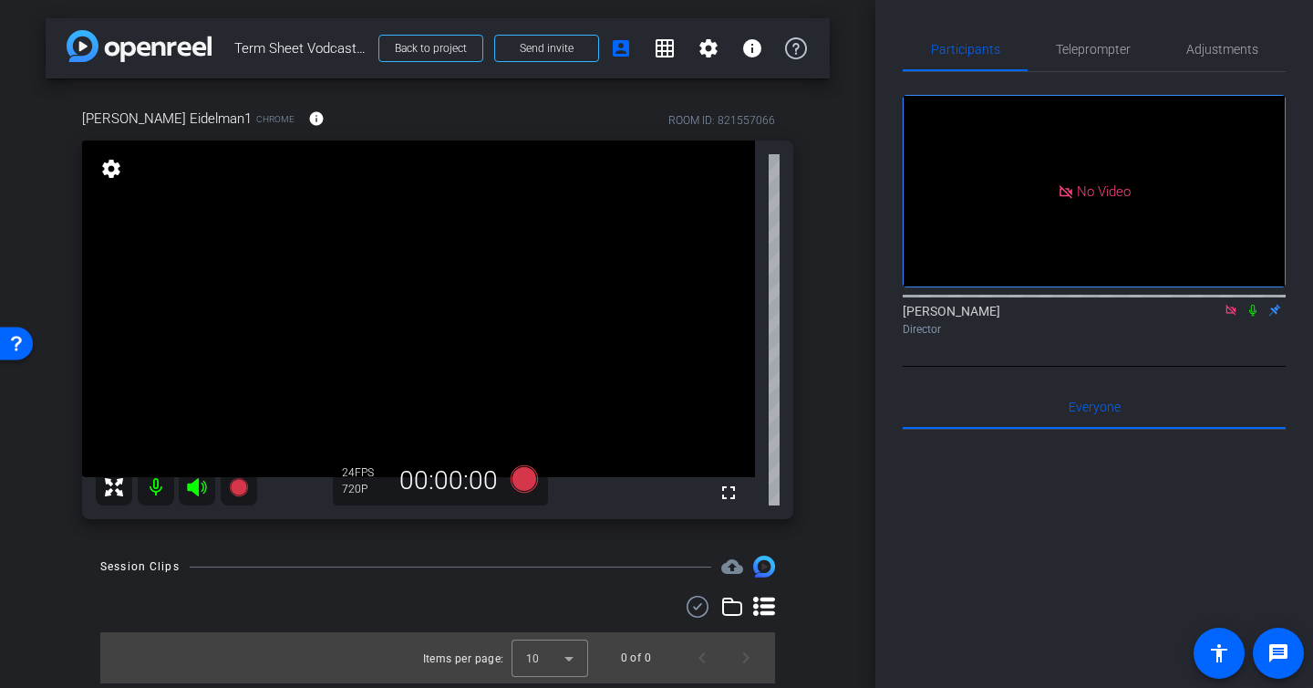
click at [1230, 315] on icon at bounding box center [1231, 310] width 10 height 10
click at [799, 428] on div "Steven Eidelman1 Chrome info ROOM ID: 821557066 fullscreen settings 276.3 GB 24…" at bounding box center [438, 307] width 784 height 459
click at [1213, 47] on span "Adjustments" at bounding box center [1223, 49] width 72 height 13
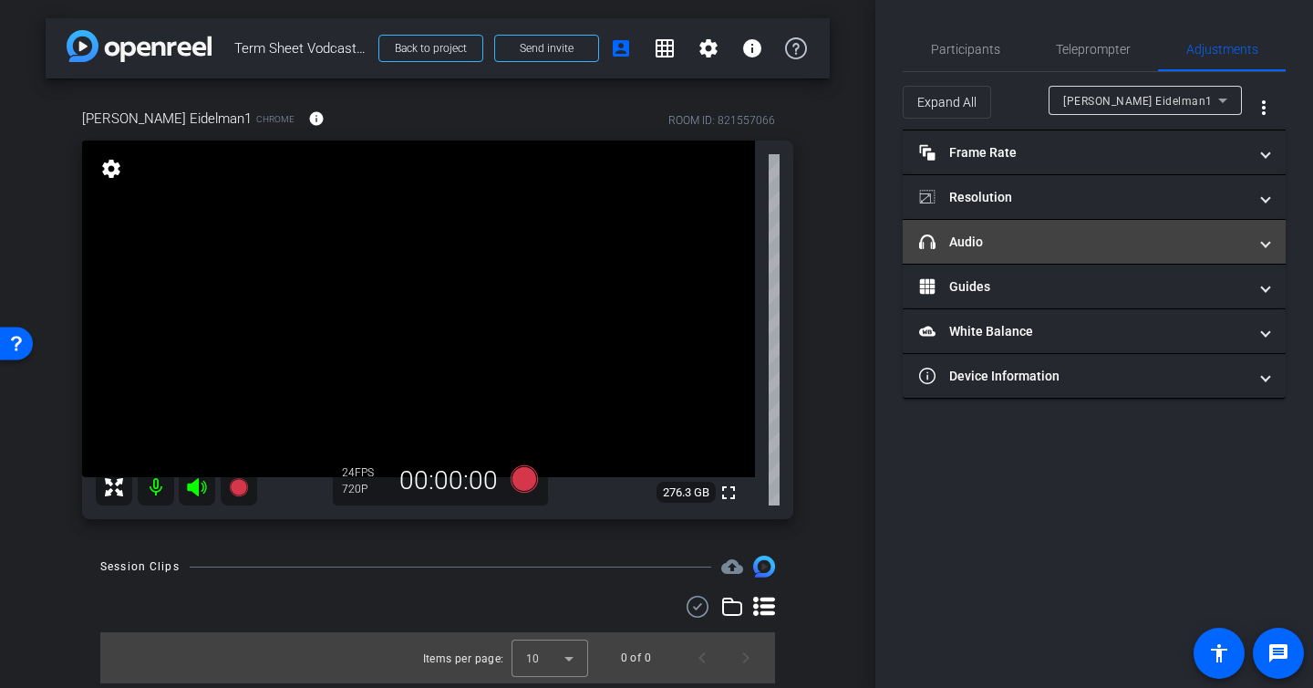
click at [1041, 238] on mat-panel-title "headphone icon Audio" at bounding box center [1083, 242] width 328 height 19
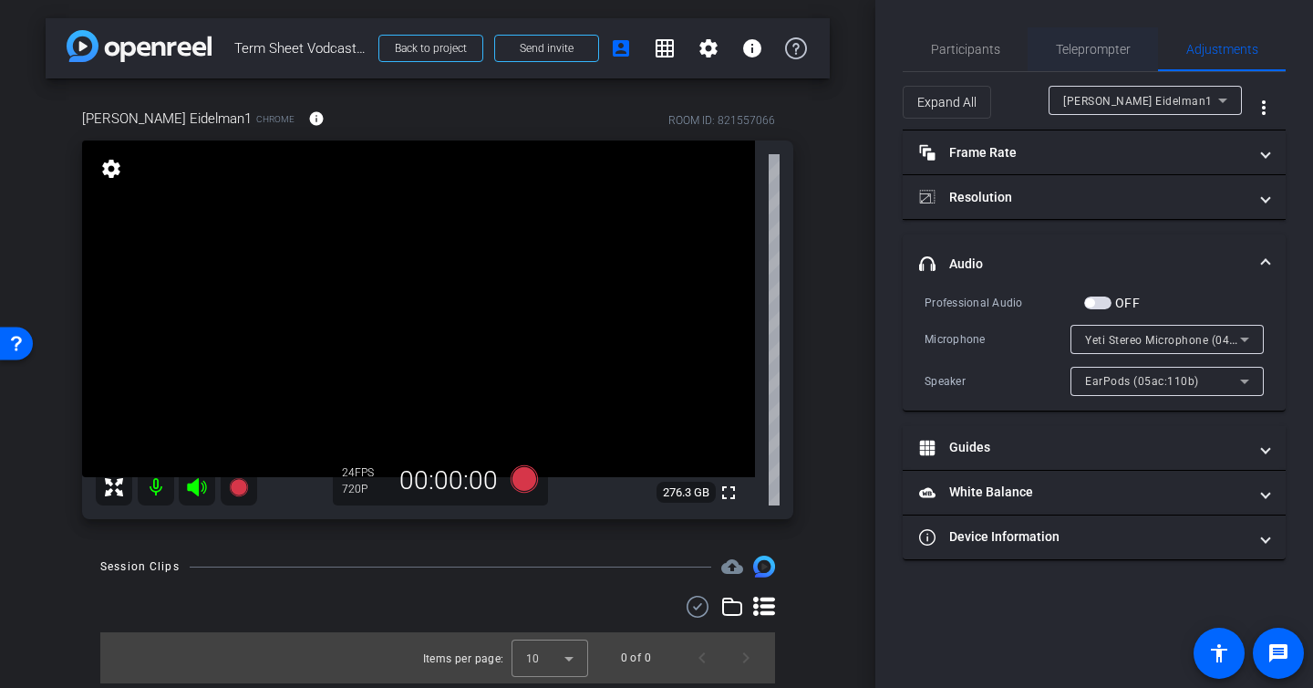
click at [1096, 43] on span "Teleprompter" at bounding box center [1093, 49] width 75 height 13
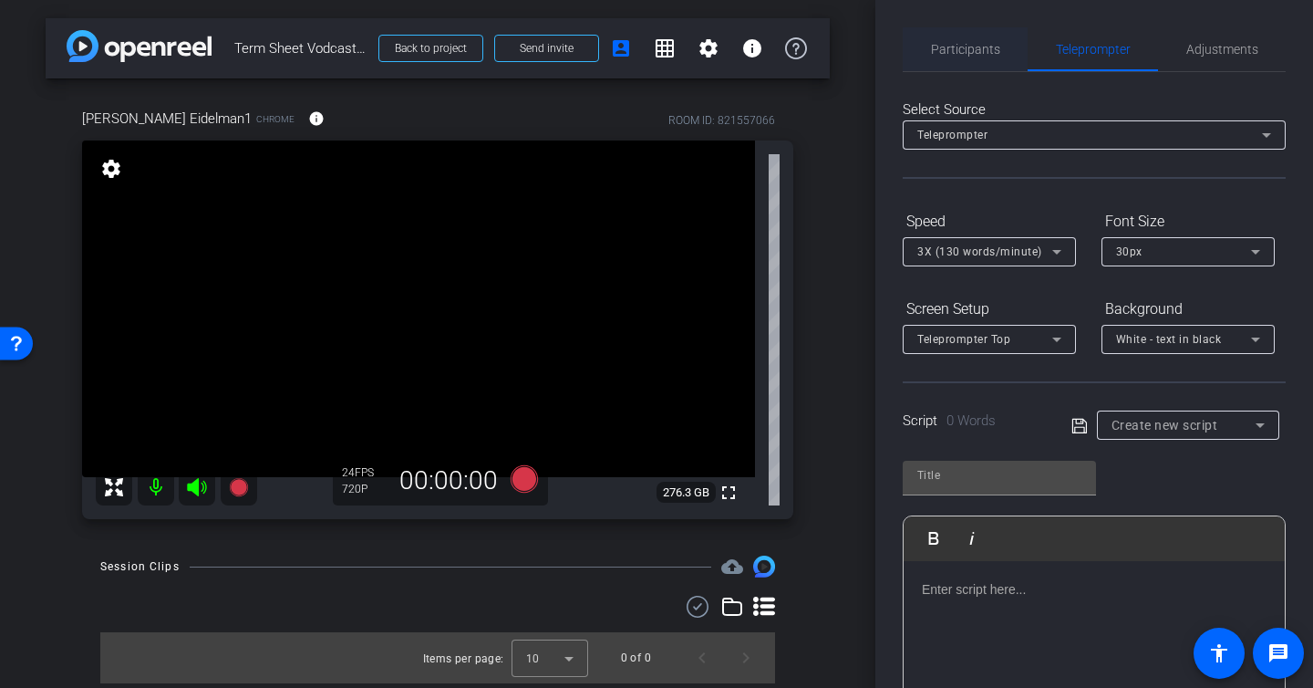
click at [962, 47] on span "Participants" at bounding box center [965, 49] width 69 height 13
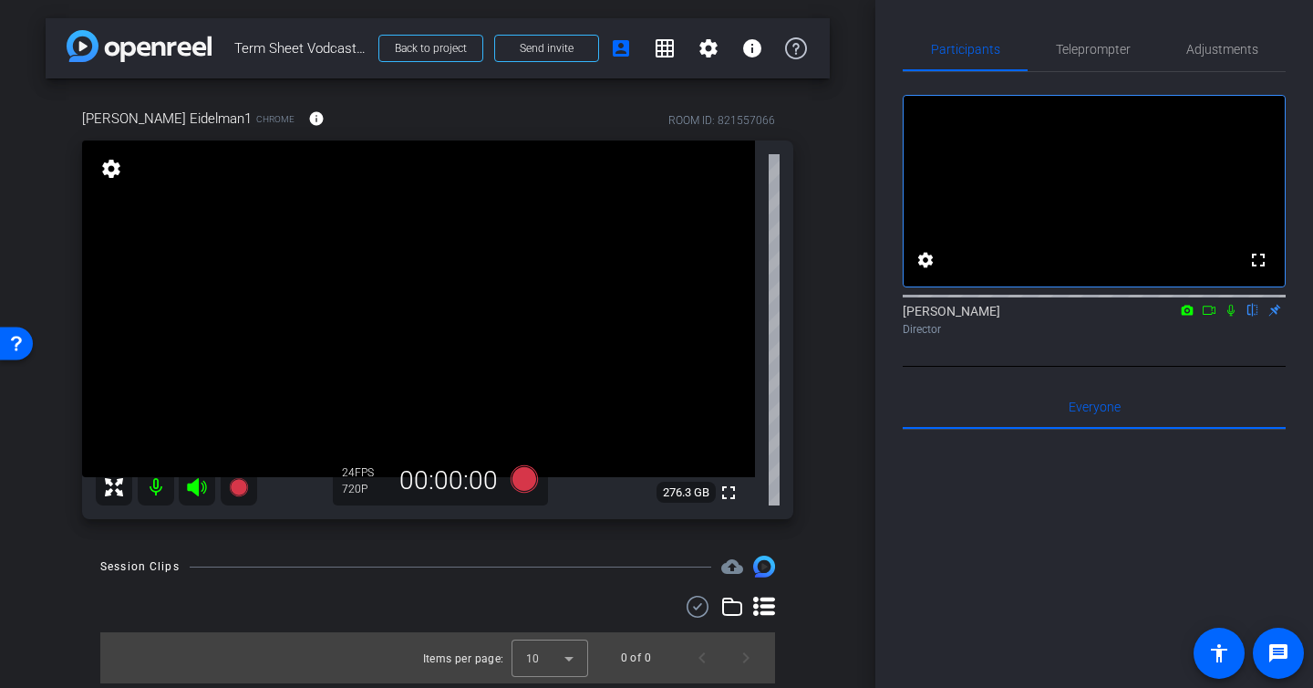
click at [1233, 316] on icon at bounding box center [1231, 311] width 7 height 12
click at [1231, 316] on icon at bounding box center [1231, 310] width 15 height 13
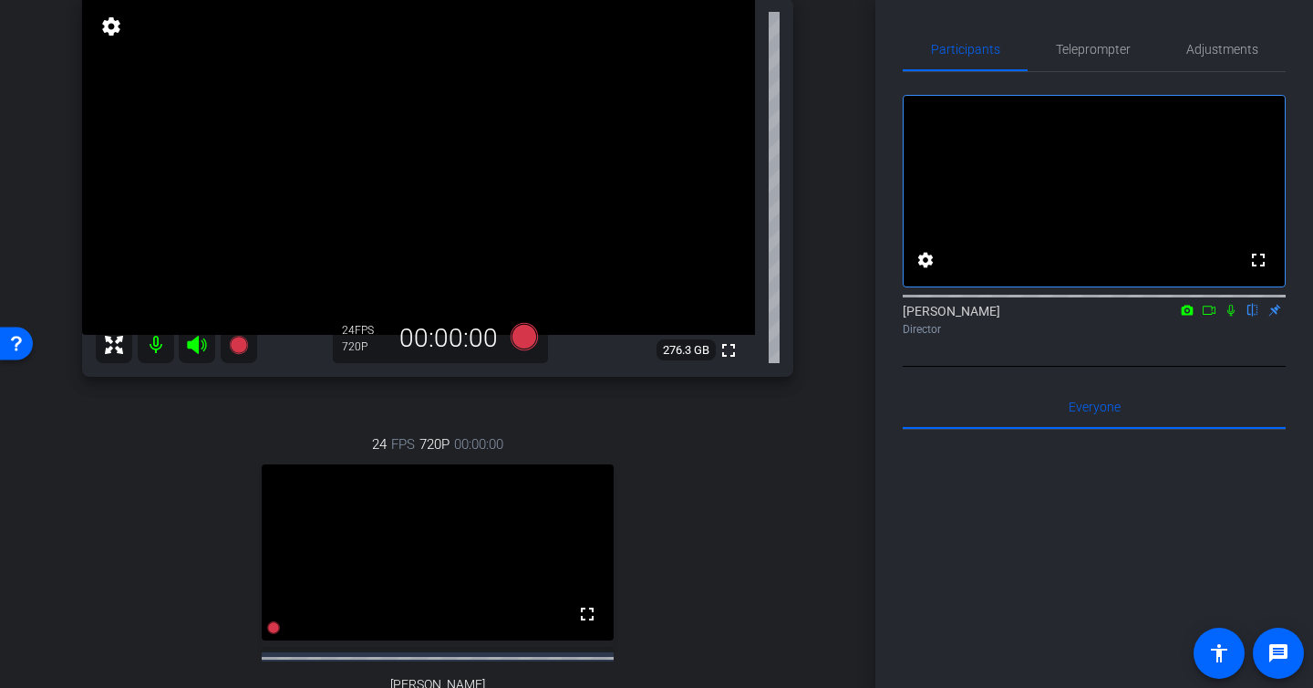
scroll to position [109, 0]
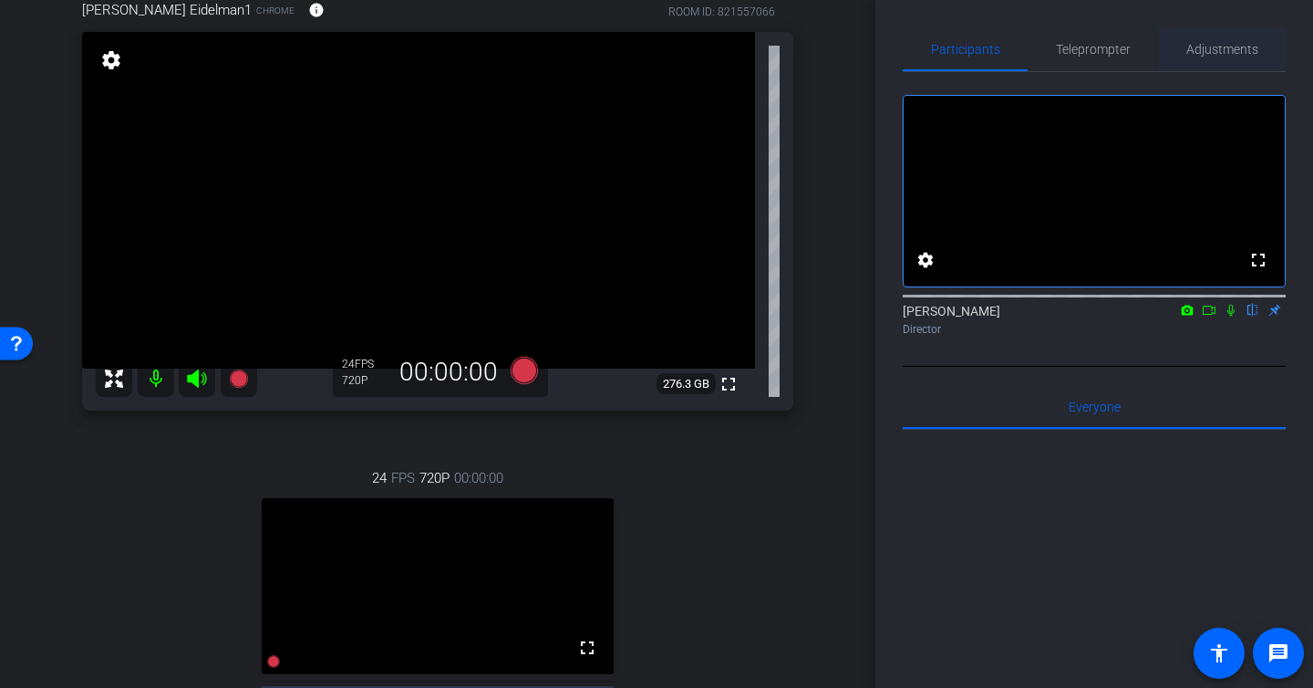
click at [1223, 48] on span "Adjustments" at bounding box center [1223, 49] width 72 height 13
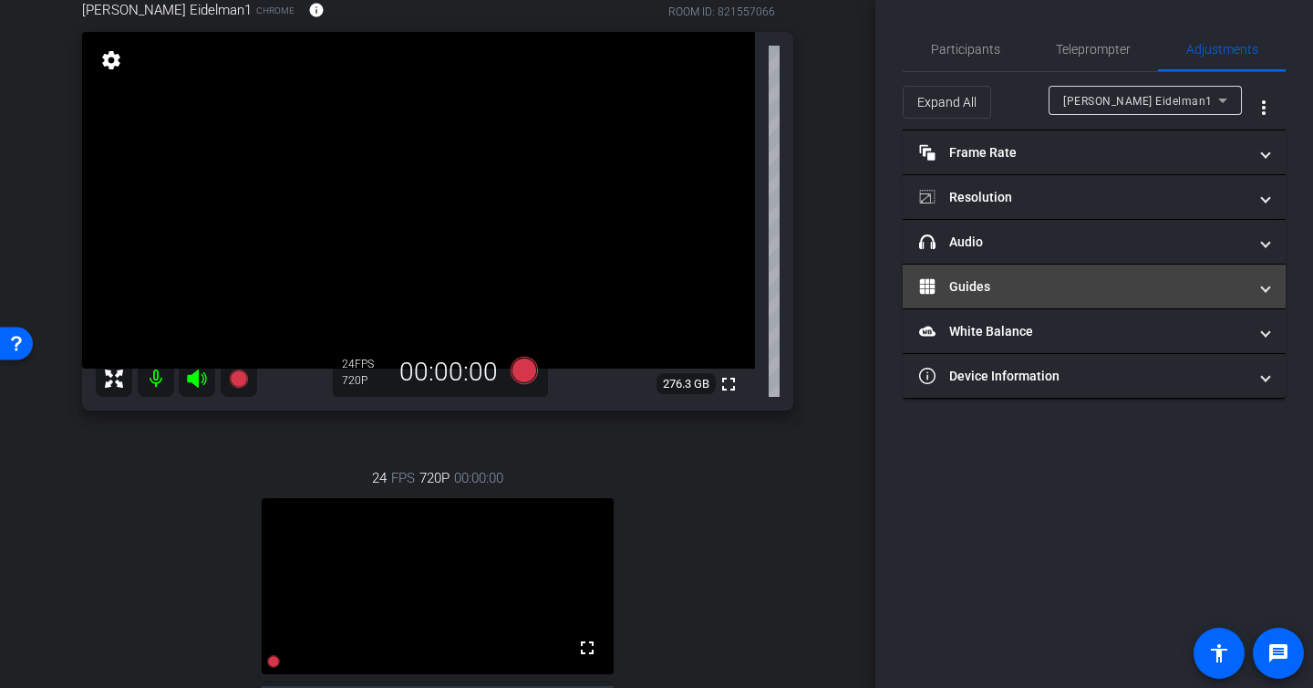
click at [1027, 291] on mat-panel-title "Guides" at bounding box center [1083, 286] width 328 height 19
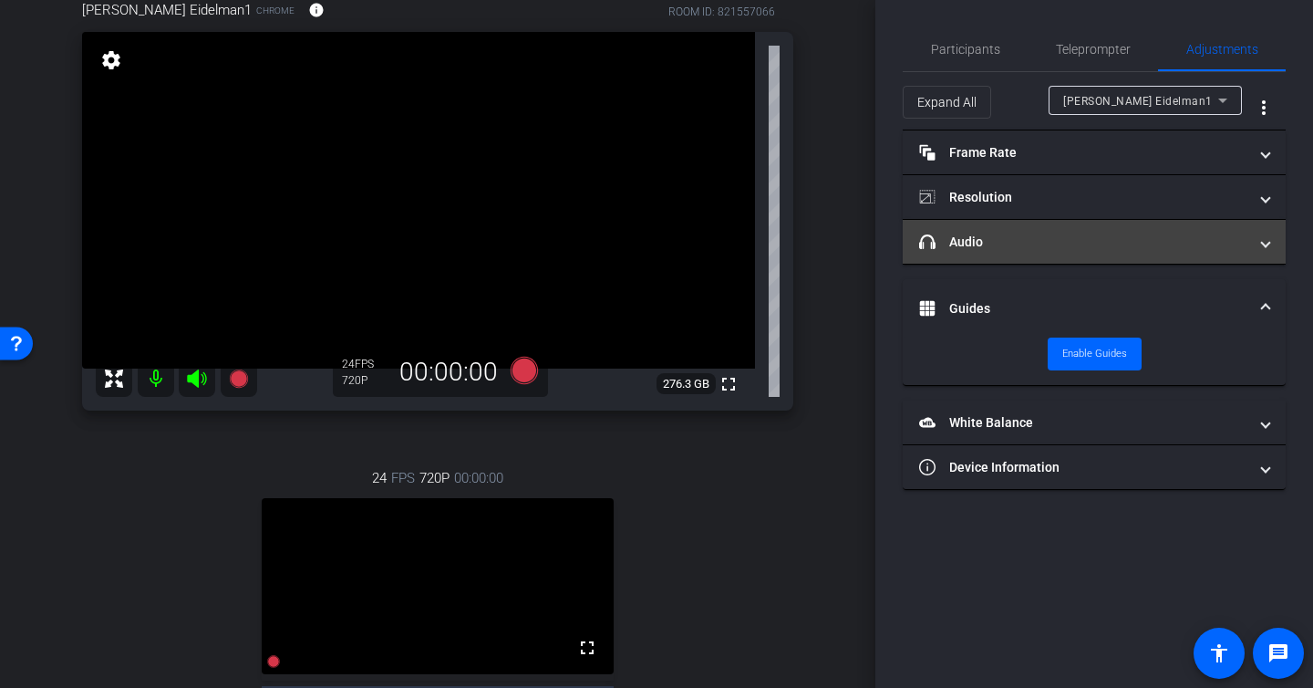
click at [1028, 253] on mat-expansion-panel-header "headphone icon Audio" at bounding box center [1094, 242] width 383 height 44
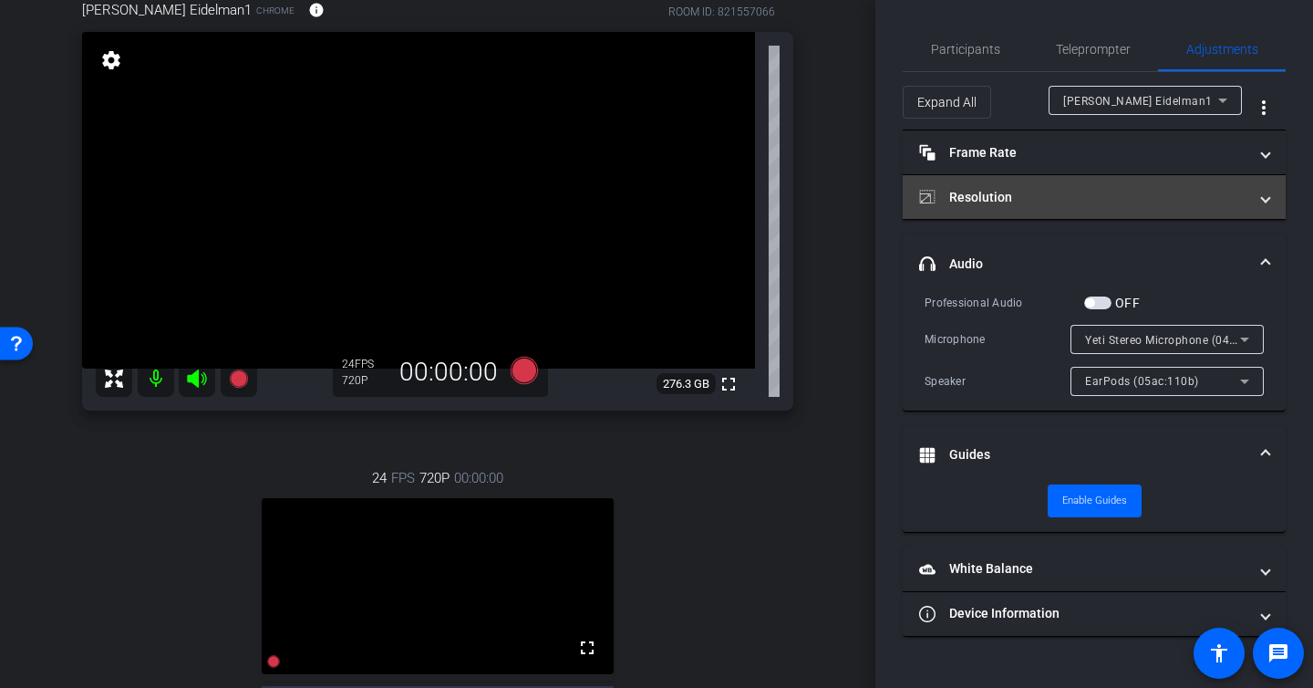
click at [1043, 199] on mat-panel-title "Resolution" at bounding box center [1083, 197] width 328 height 19
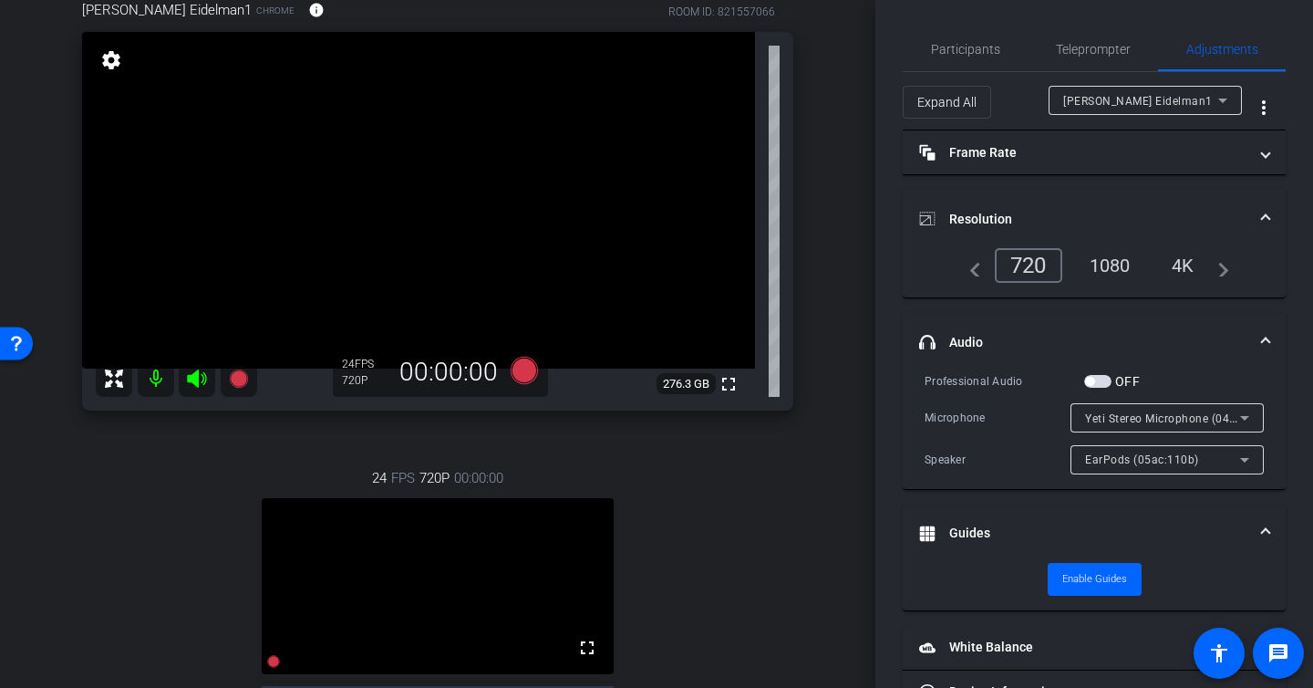
click at [1105, 265] on div "1080" at bounding box center [1110, 265] width 68 height 31
click at [970, 49] on span "Participants" at bounding box center [965, 48] width 69 height 13
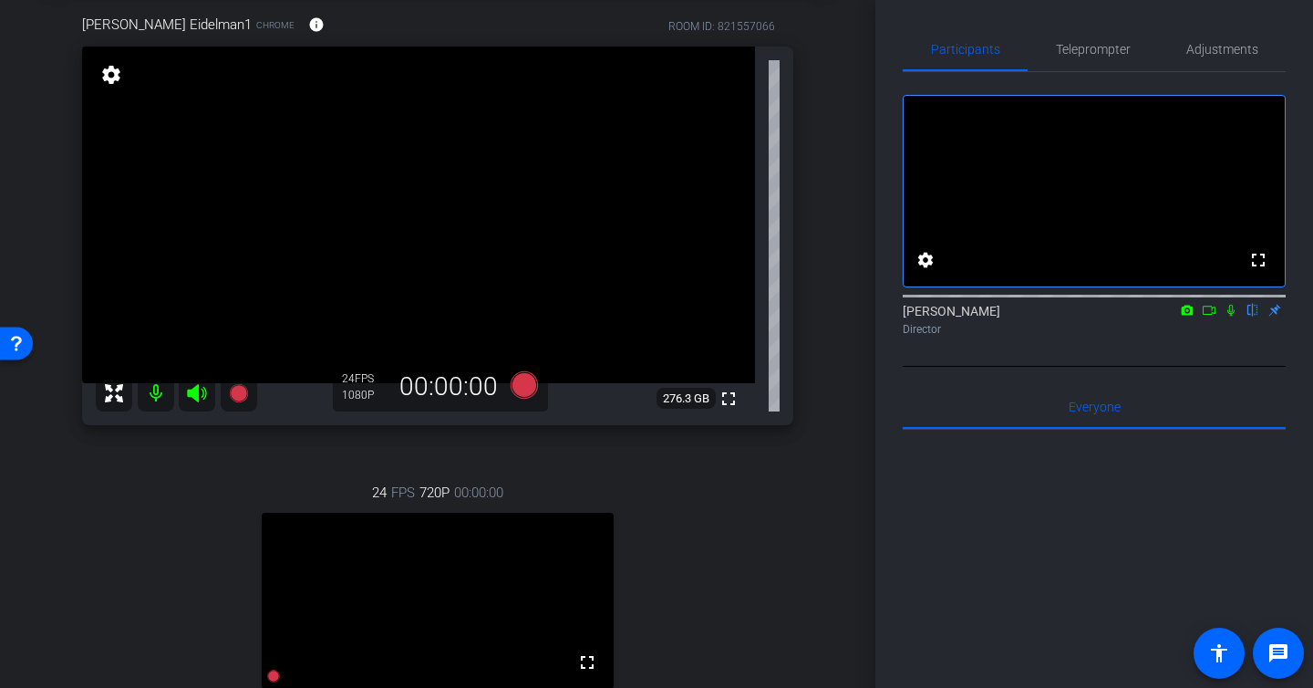
scroll to position [0, 0]
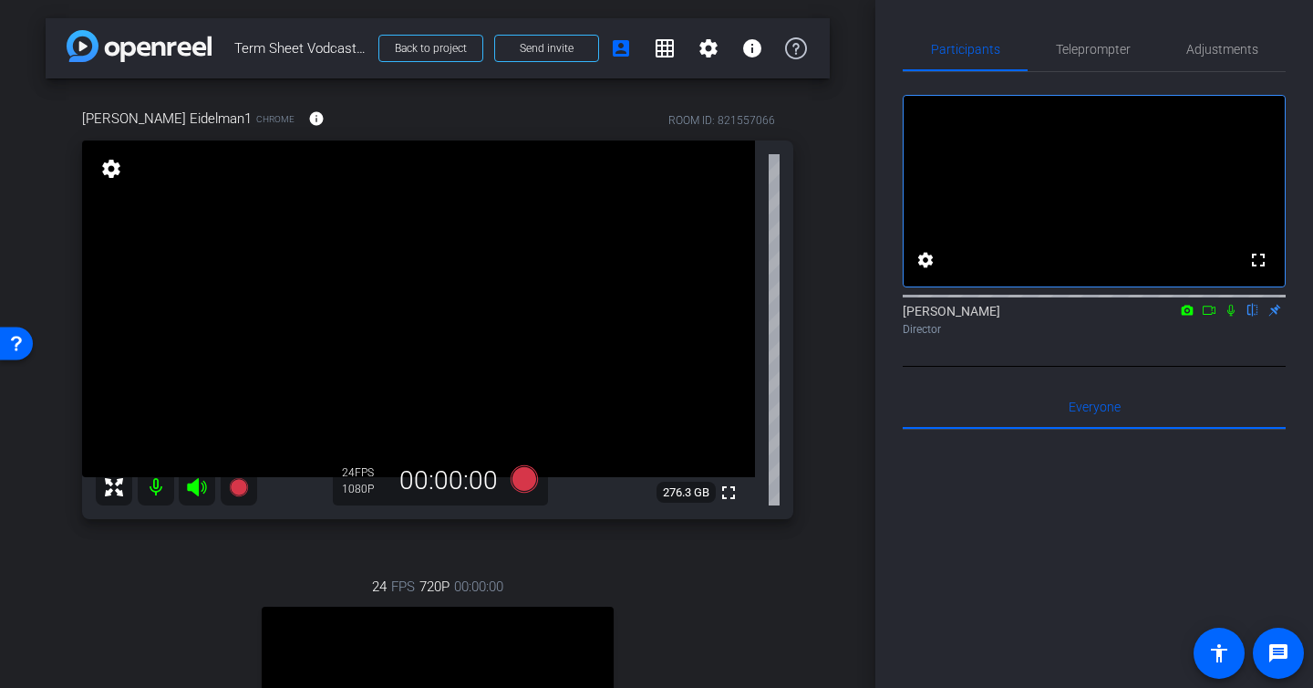
click at [1231, 316] on icon at bounding box center [1231, 310] width 15 height 13
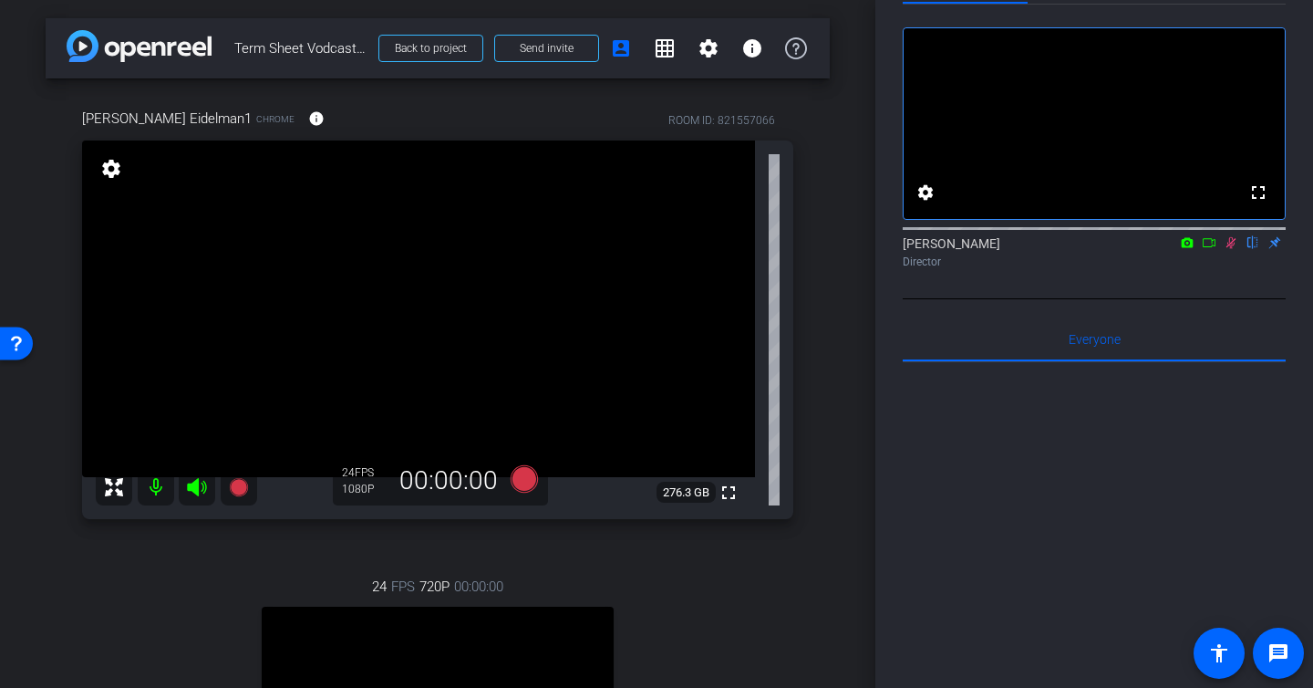
scroll to position [174, 0]
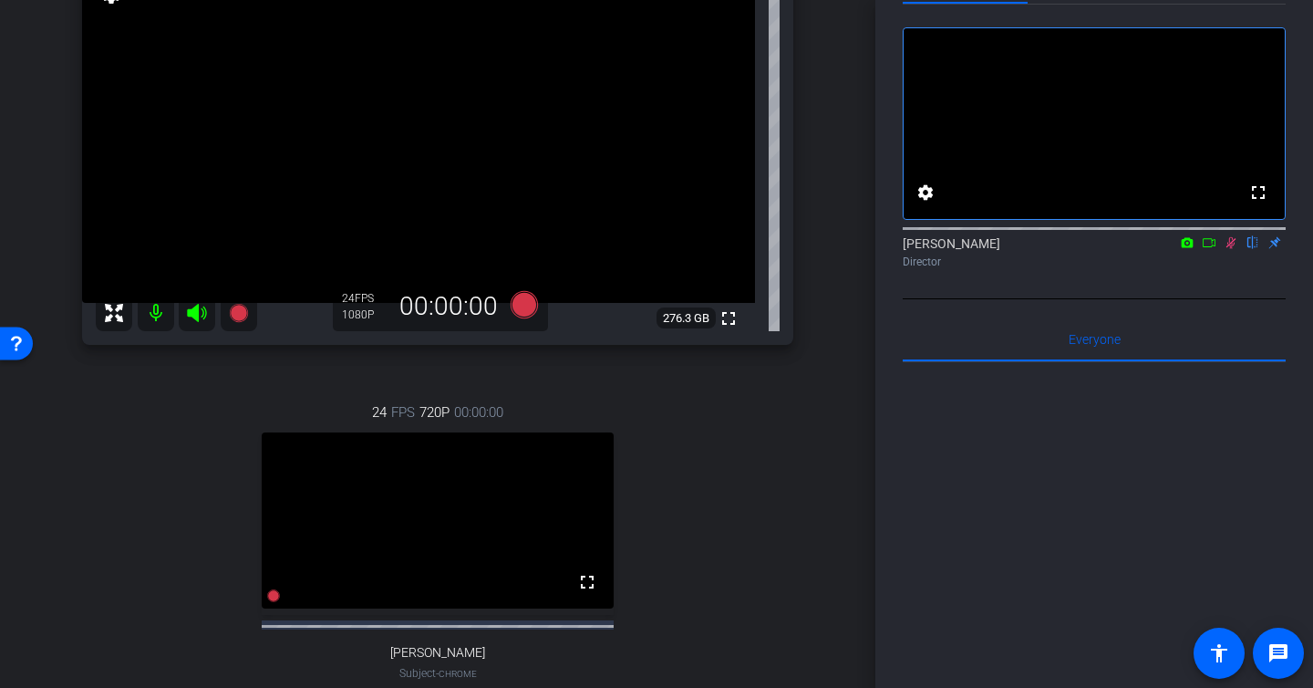
click at [1235, 249] on icon at bounding box center [1231, 242] width 15 height 13
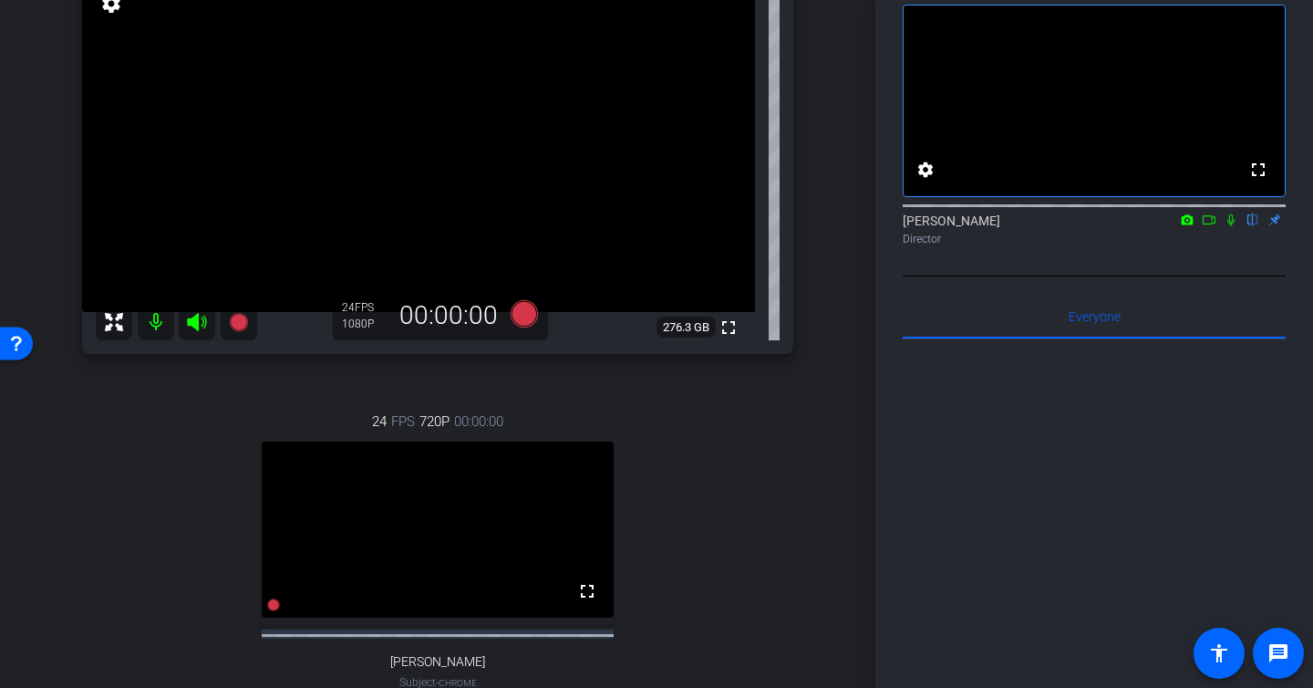
scroll to position [200, 0]
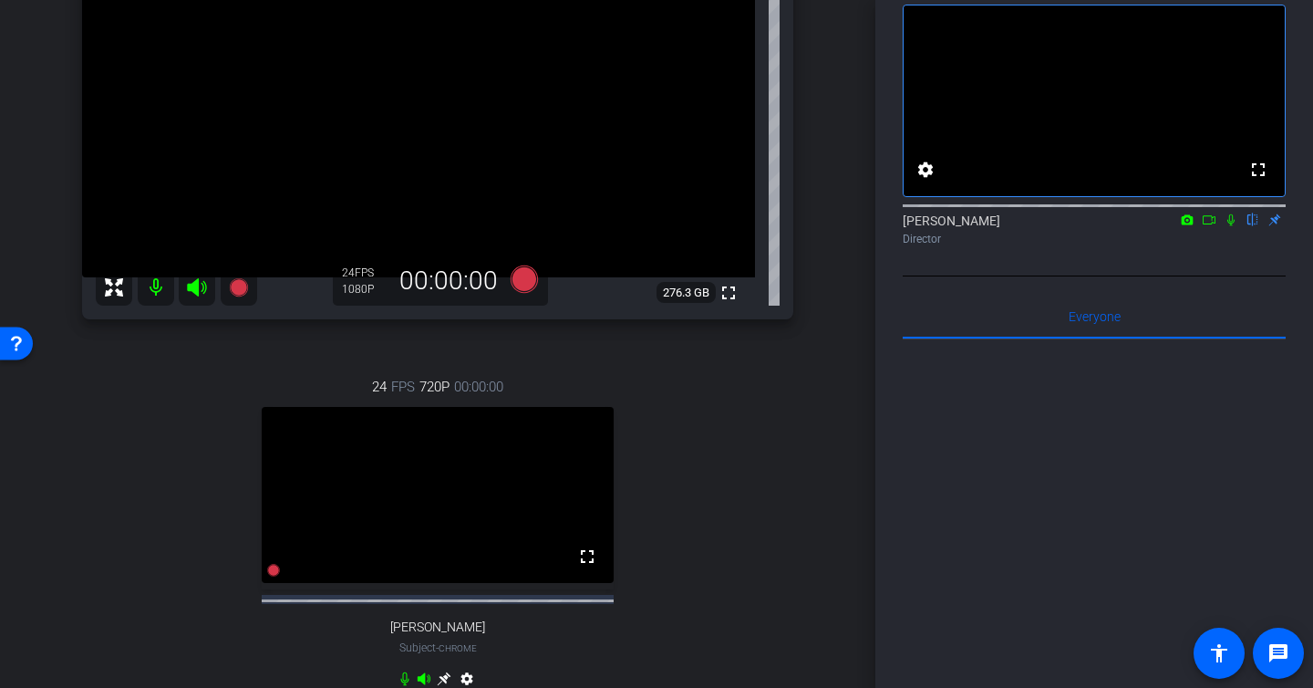
click at [1230, 226] on icon at bounding box center [1231, 220] width 7 height 12
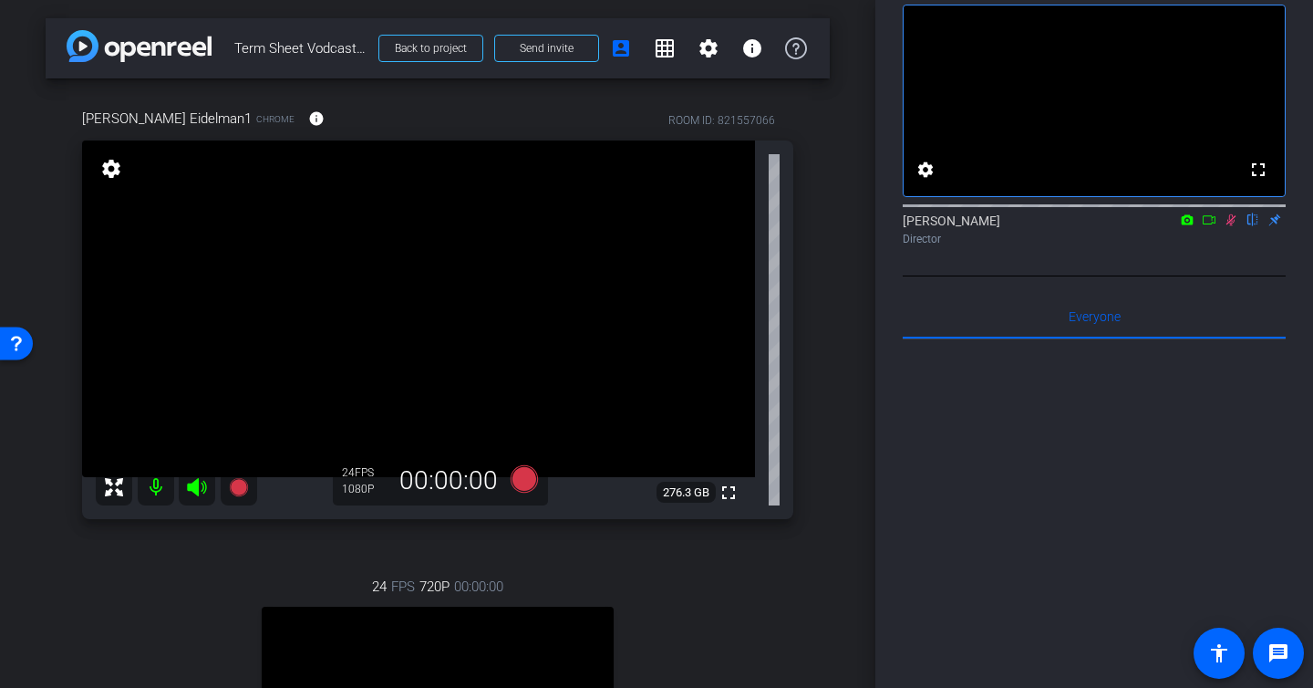
scroll to position [0, 0]
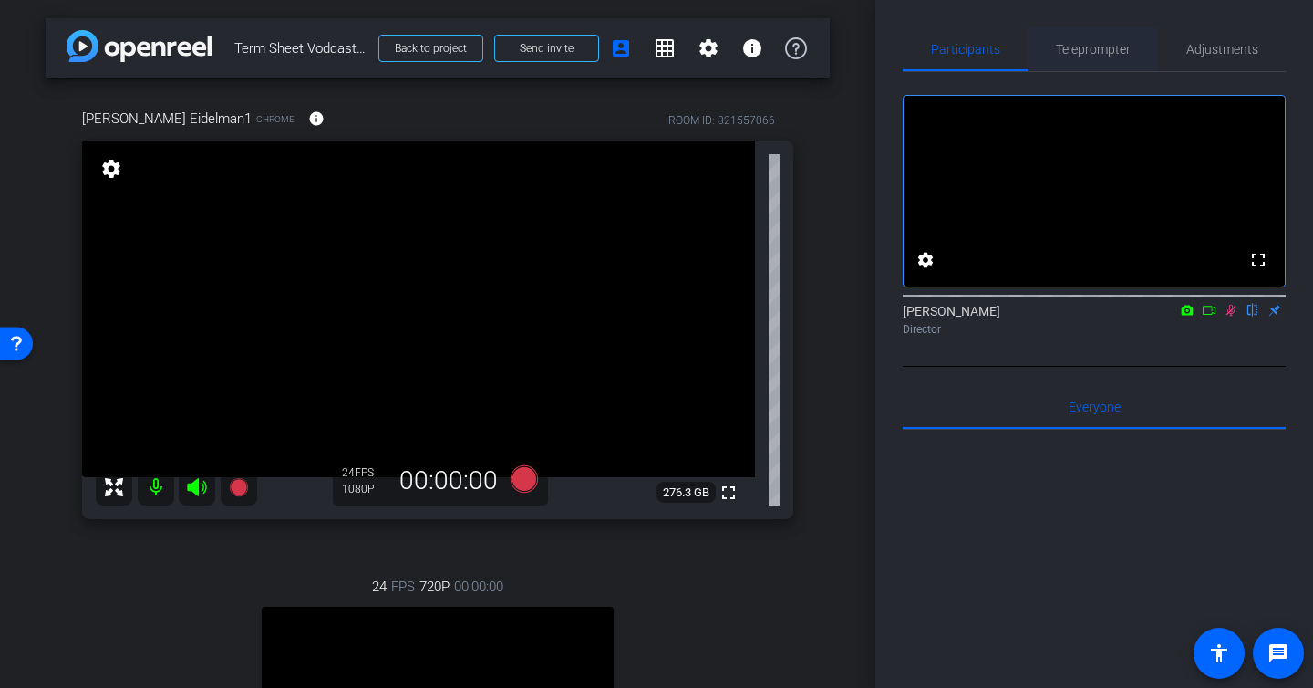
click at [1105, 55] on span "Teleprompter" at bounding box center [1093, 49] width 75 height 13
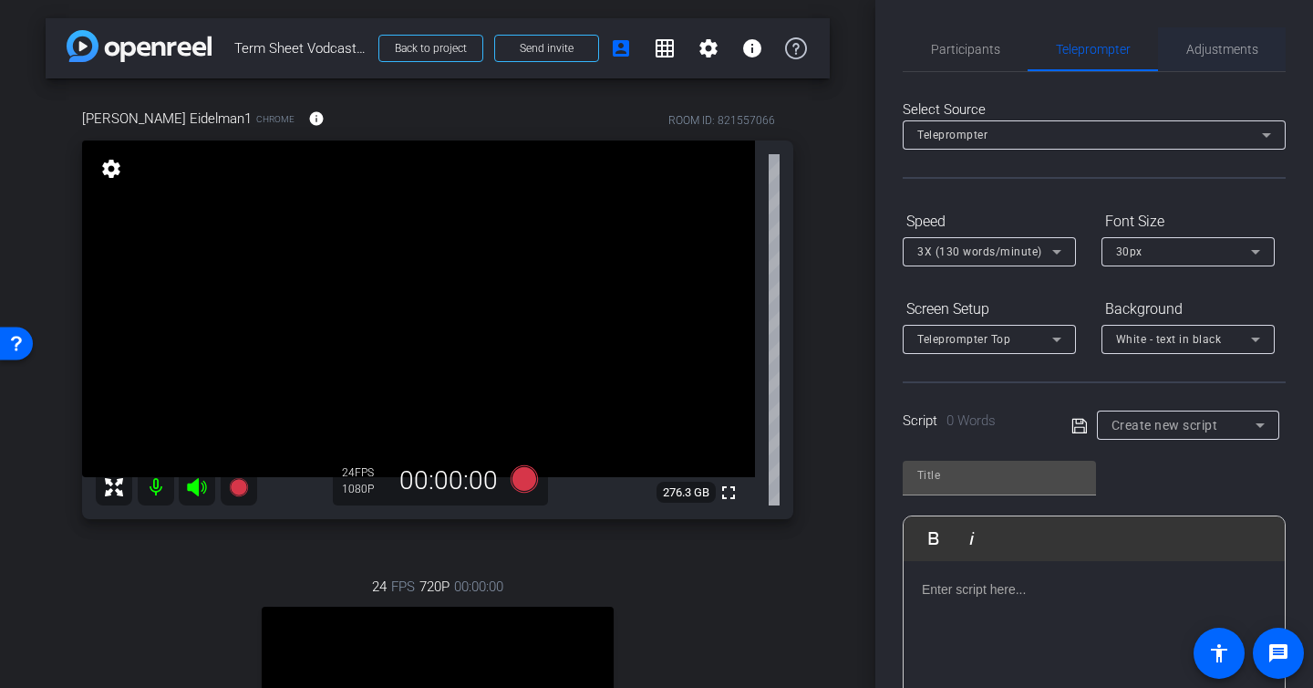
click at [1205, 51] on span "Adjustments" at bounding box center [1223, 49] width 72 height 13
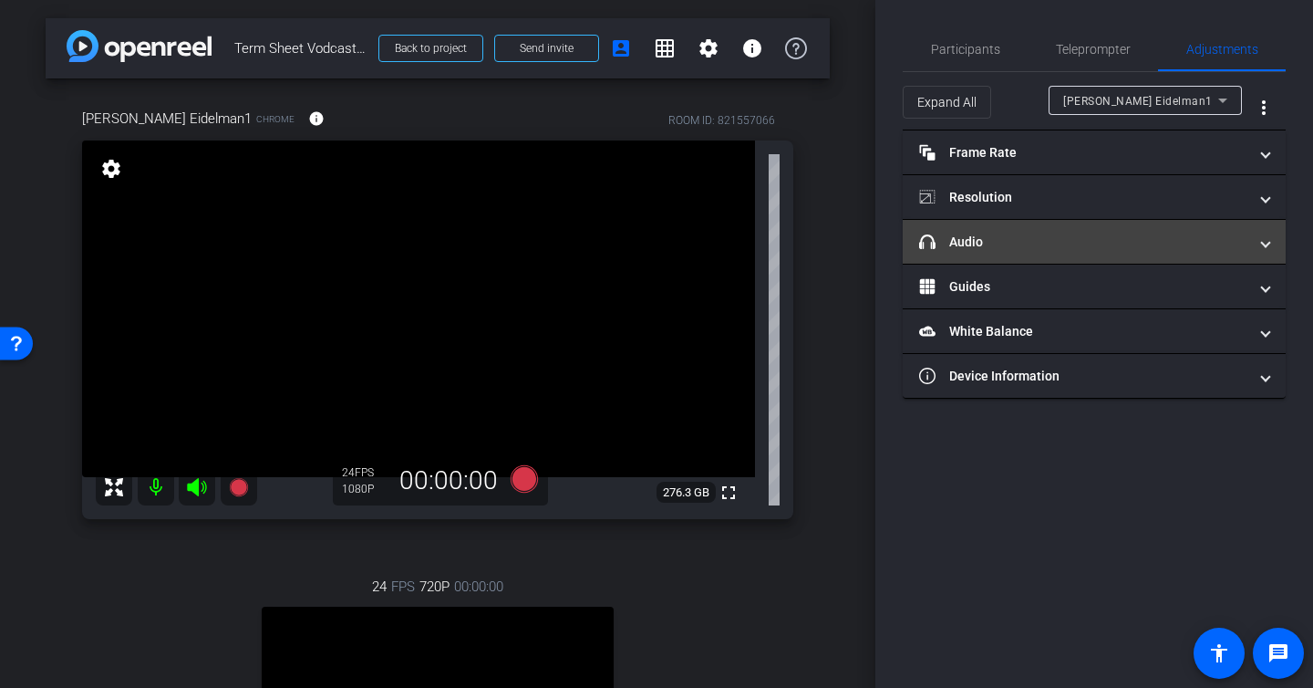
click at [1069, 239] on mat-panel-title "headphone icon Audio" at bounding box center [1083, 242] width 328 height 19
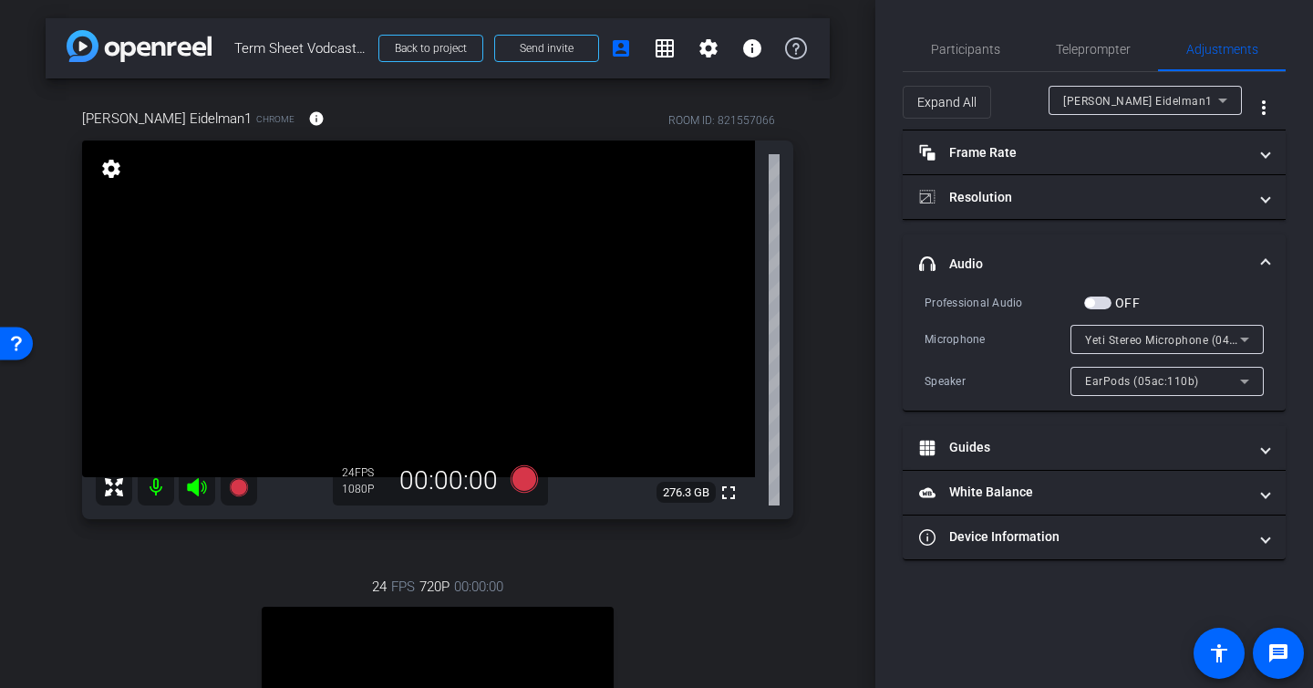
click at [1107, 104] on span "Steven Eidelman1" at bounding box center [1139, 101] width 150 height 13
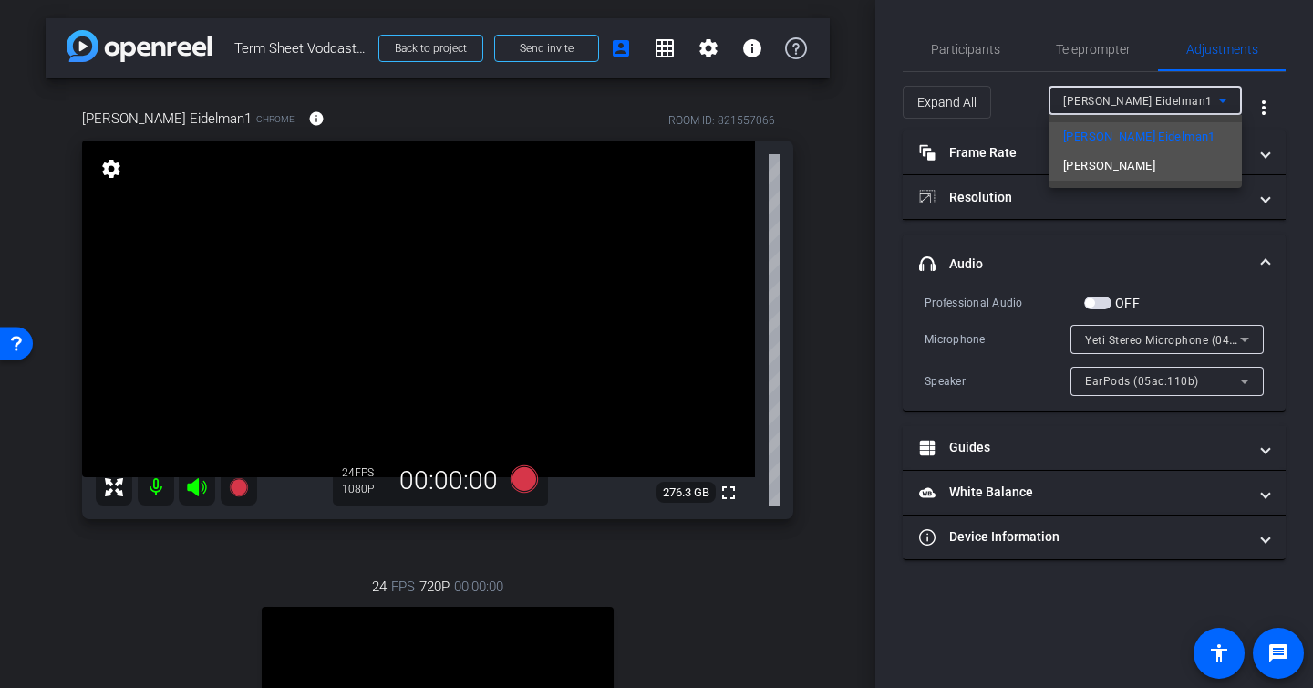
click at [1159, 169] on mat-option "Allie Garfinkle" at bounding box center [1145, 165] width 193 height 29
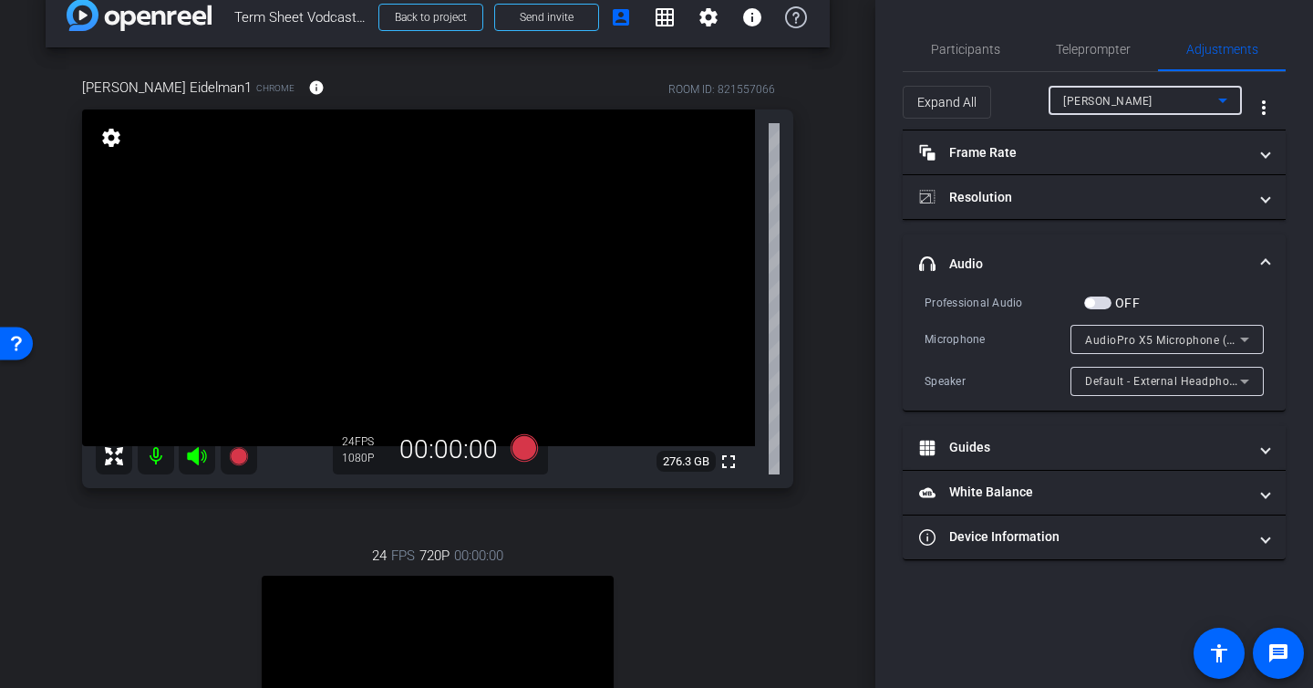
scroll to position [28, 0]
click at [971, 44] on span "Participants" at bounding box center [965, 49] width 69 height 13
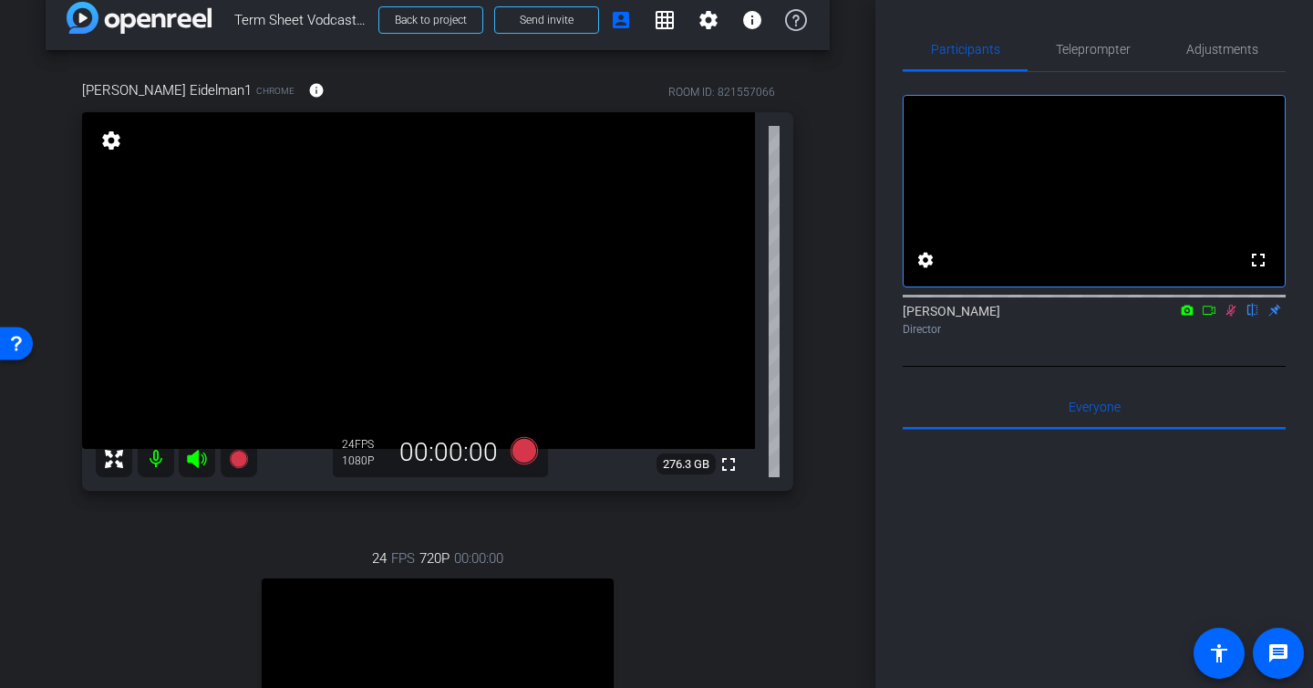
click at [1232, 316] on icon at bounding box center [1232, 311] width 10 height 12
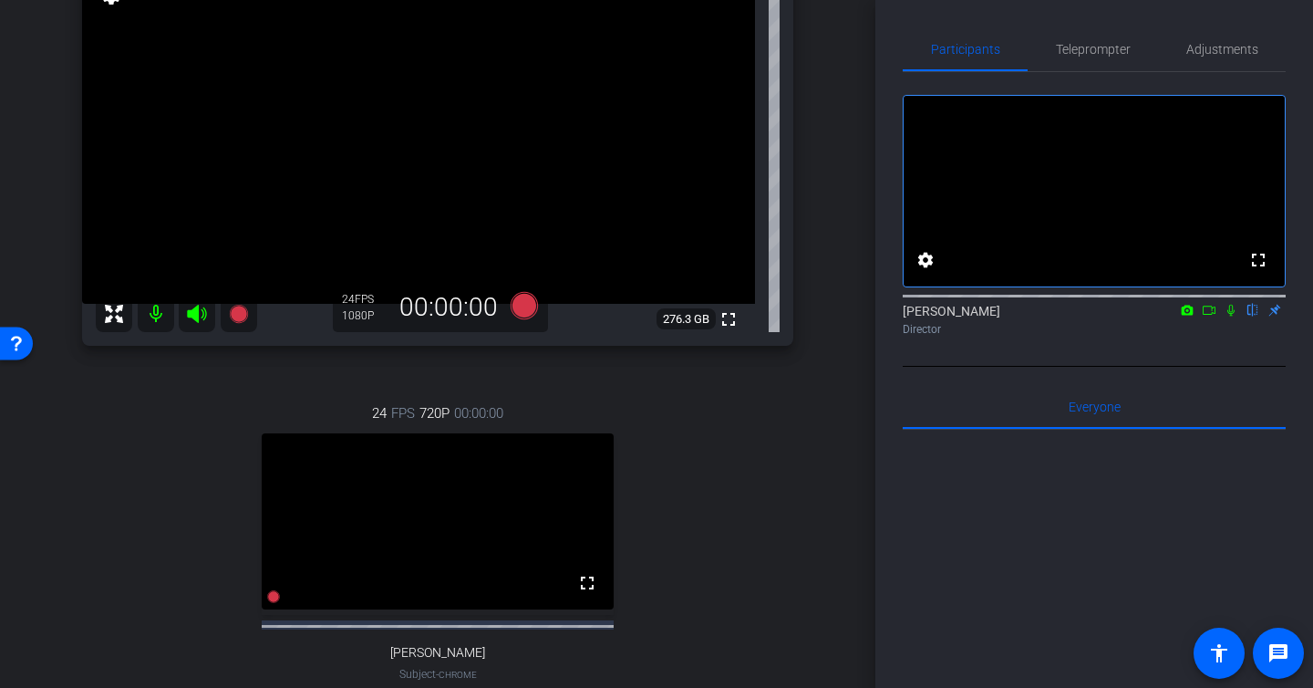
scroll to position [178, 0]
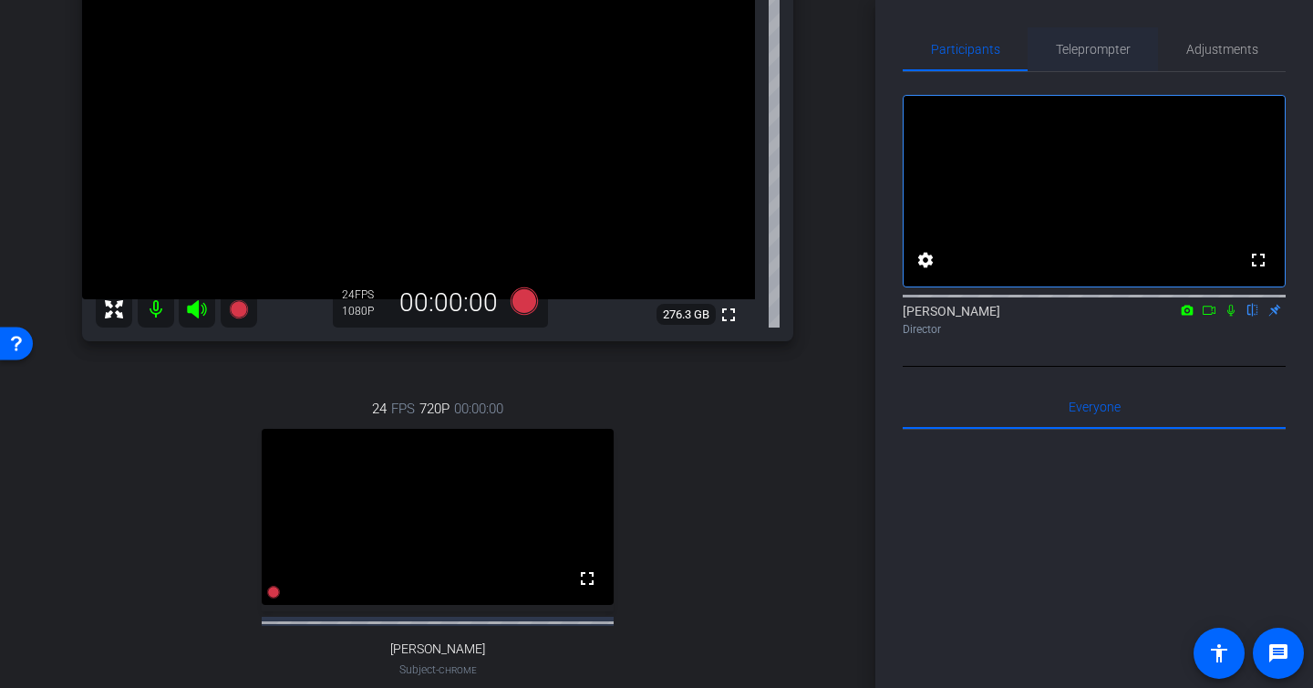
click at [1097, 50] on span "Teleprompter" at bounding box center [1093, 49] width 75 height 13
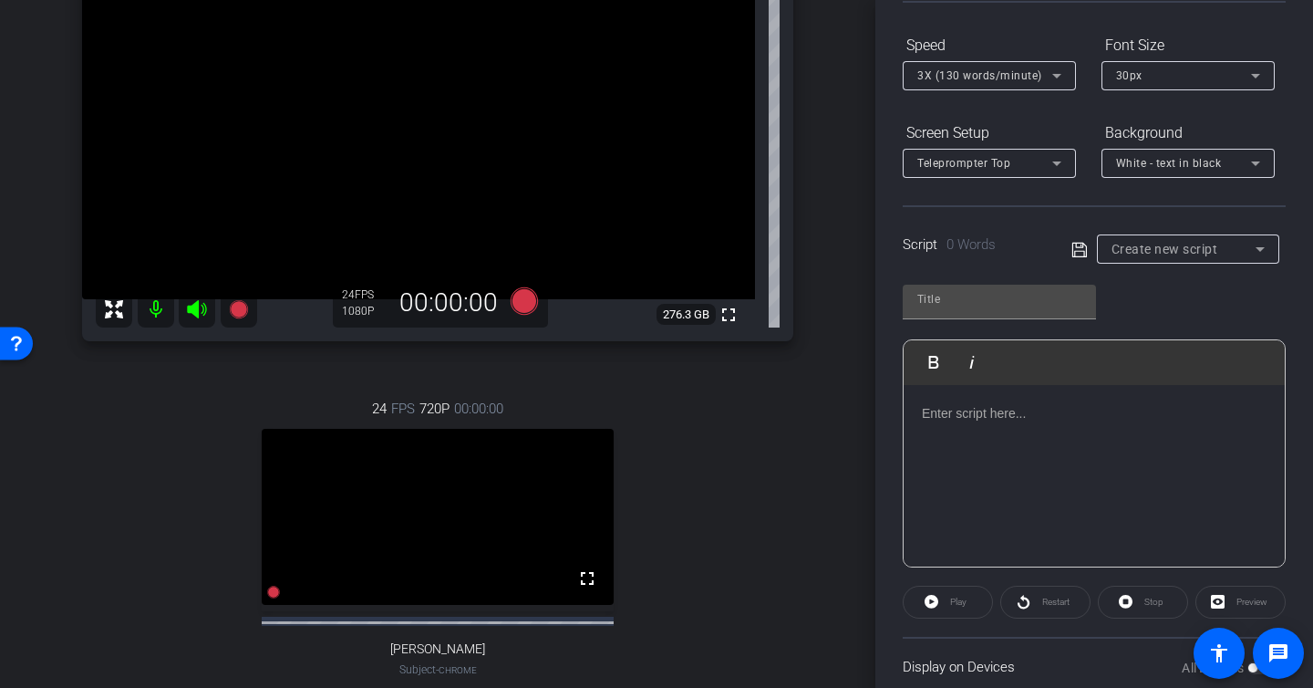
scroll to position [0, 0]
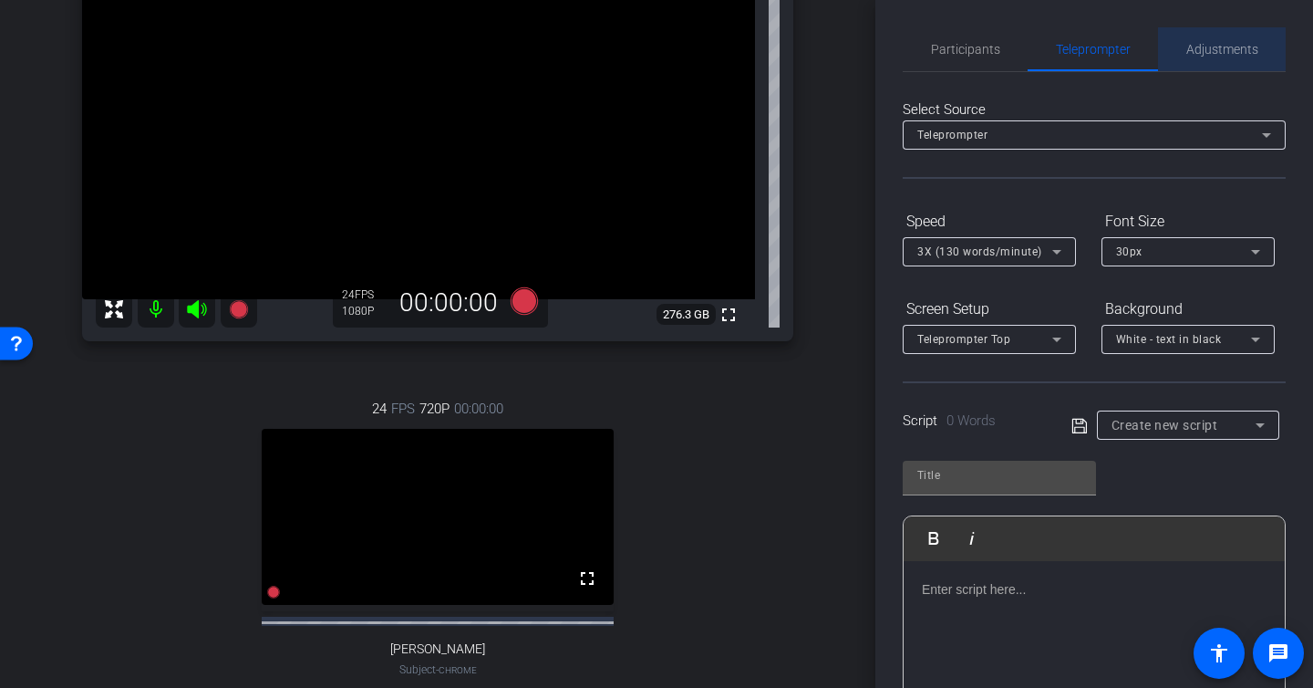
click at [1219, 38] on span "Adjustments" at bounding box center [1223, 49] width 72 height 44
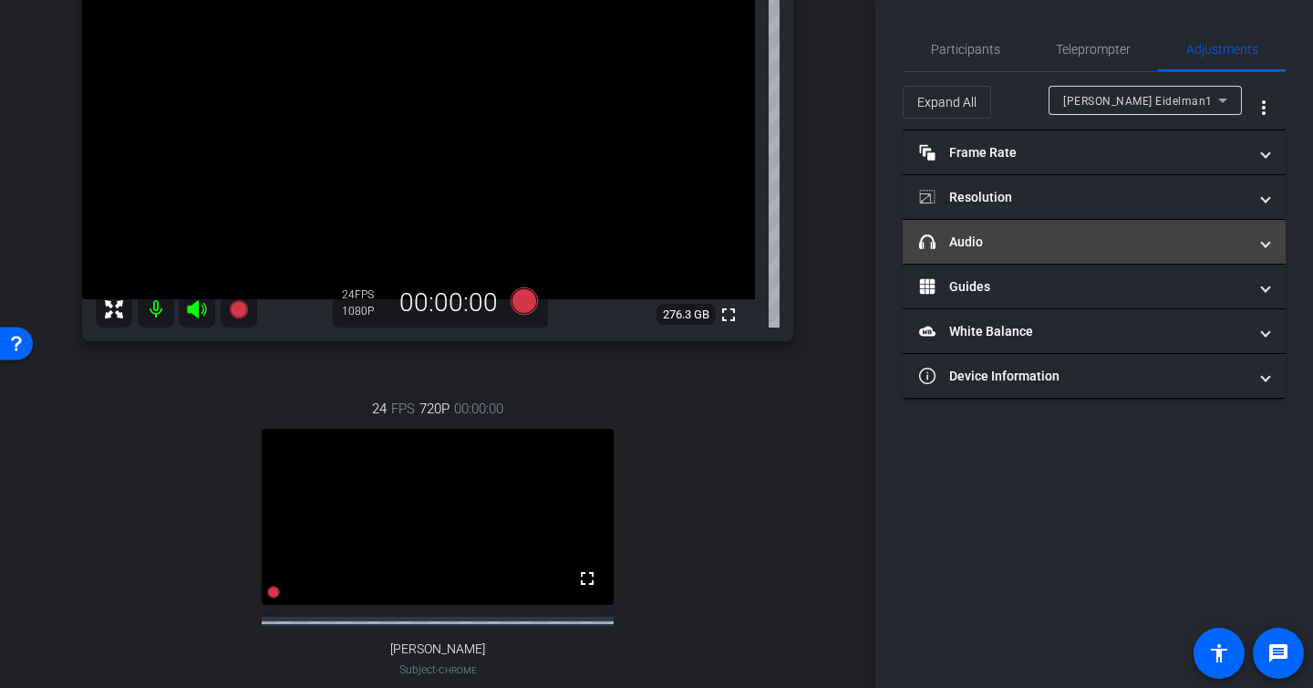
click at [1053, 254] on mat-expansion-panel-header "headphone icon Audio" at bounding box center [1094, 242] width 383 height 44
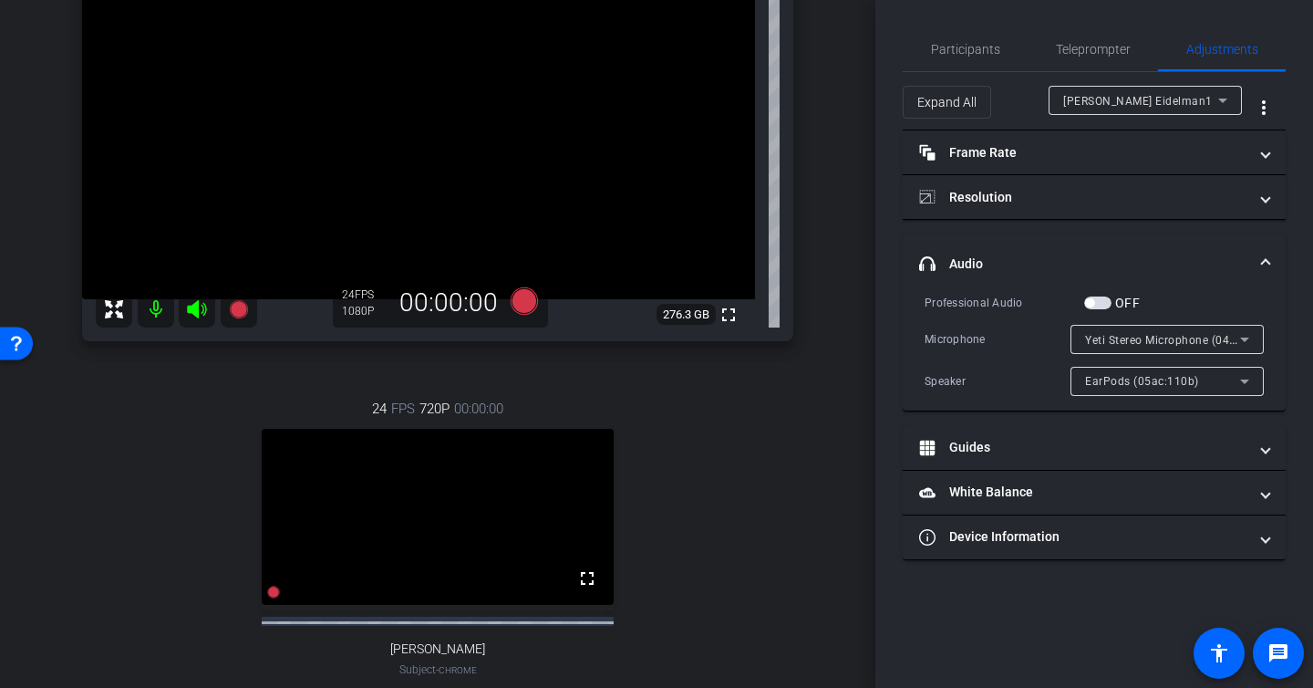
click at [1108, 306] on span "button" at bounding box center [1097, 302] width 27 height 13
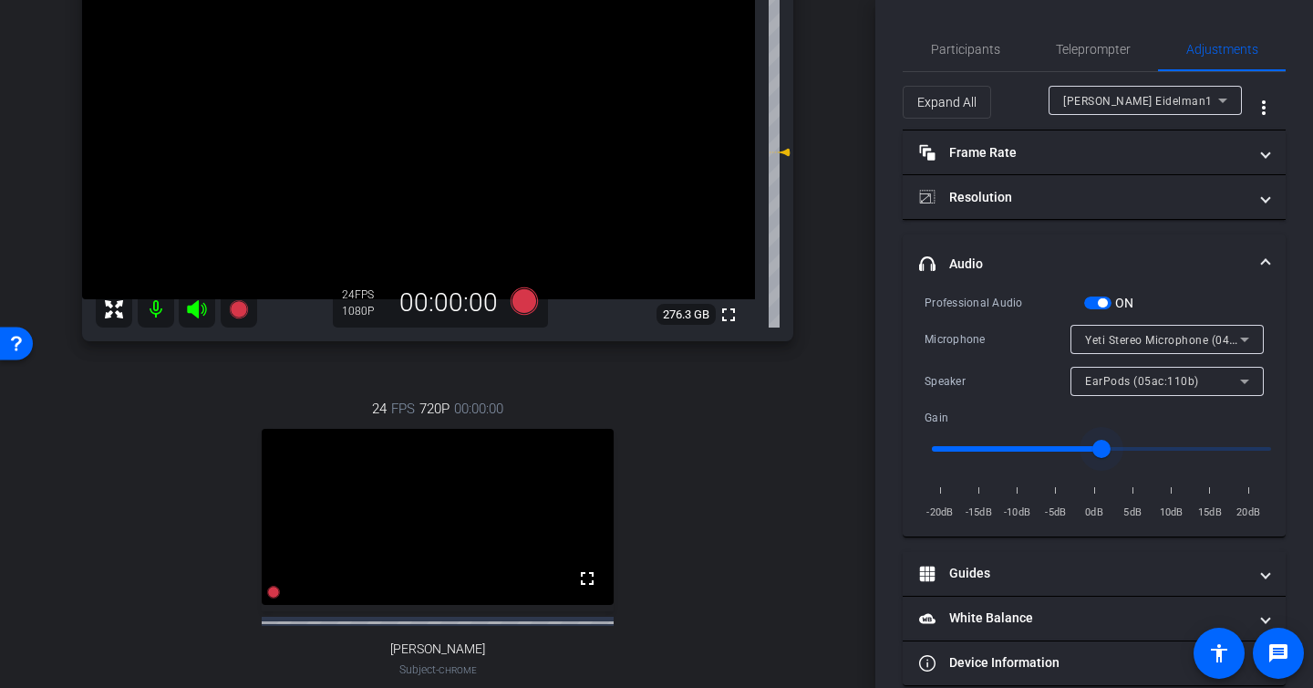
click at [1086, 448] on input "range" at bounding box center [1102, 449] width 378 height 40
type input "0.8"
click at [1067, 445] on input "range" at bounding box center [1102, 449] width 378 height 40
click at [956, 52] on span "Participants" at bounding box center [965, 49] width 69 height 13
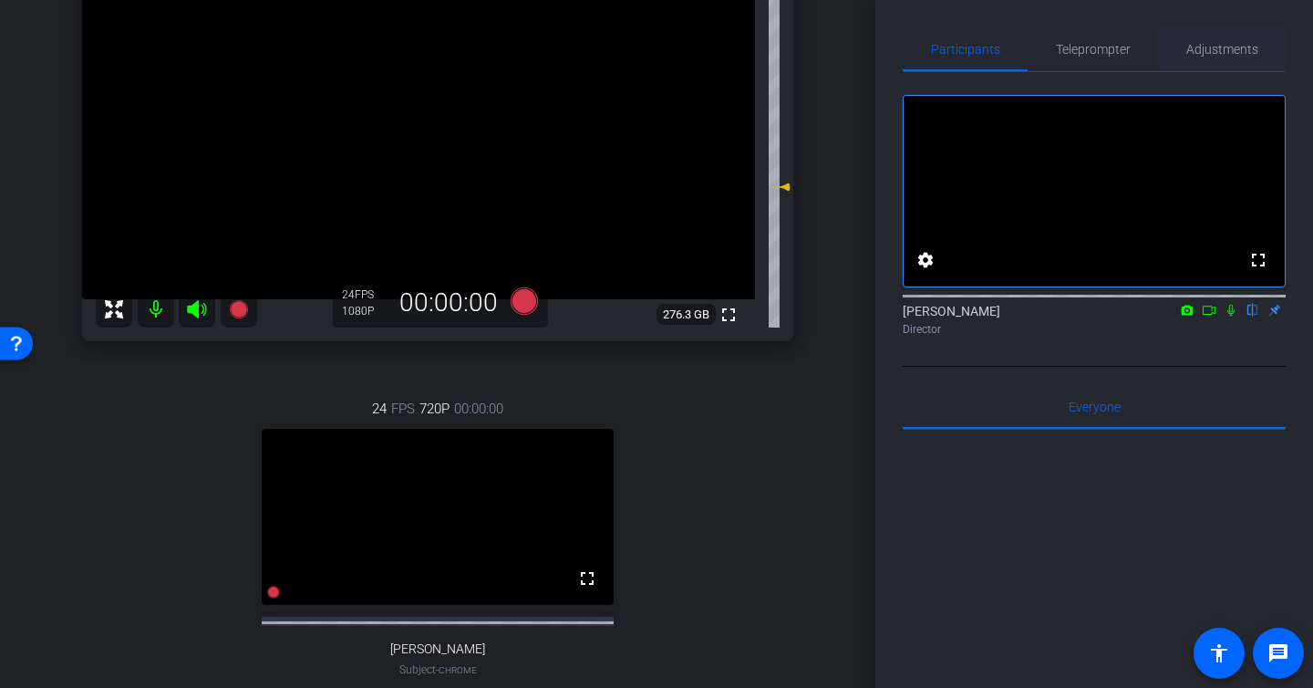
click at [1207, 46] on span "Adjustments" at bounding box center [1223, 49] width 72 height 13
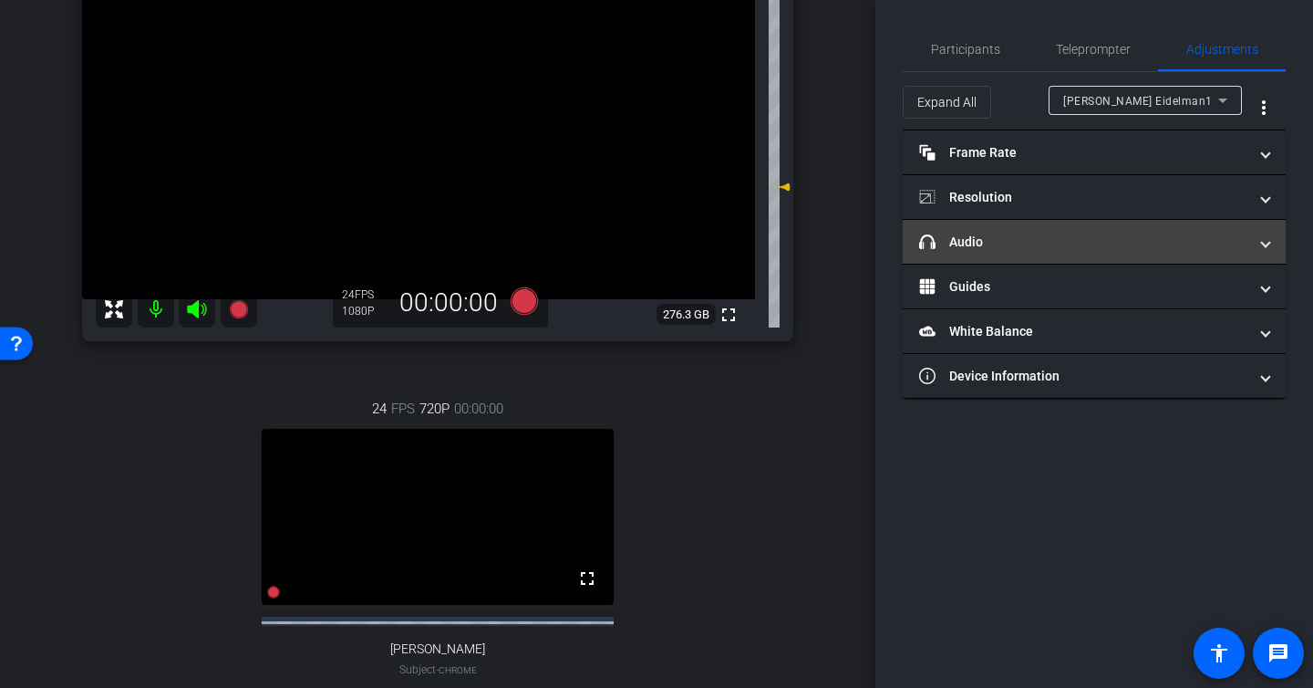
click at [1062, 226] on mat-expansion-panel-header "headphone icon Audio" at bounding box center [1094, 242] width 383 height 44
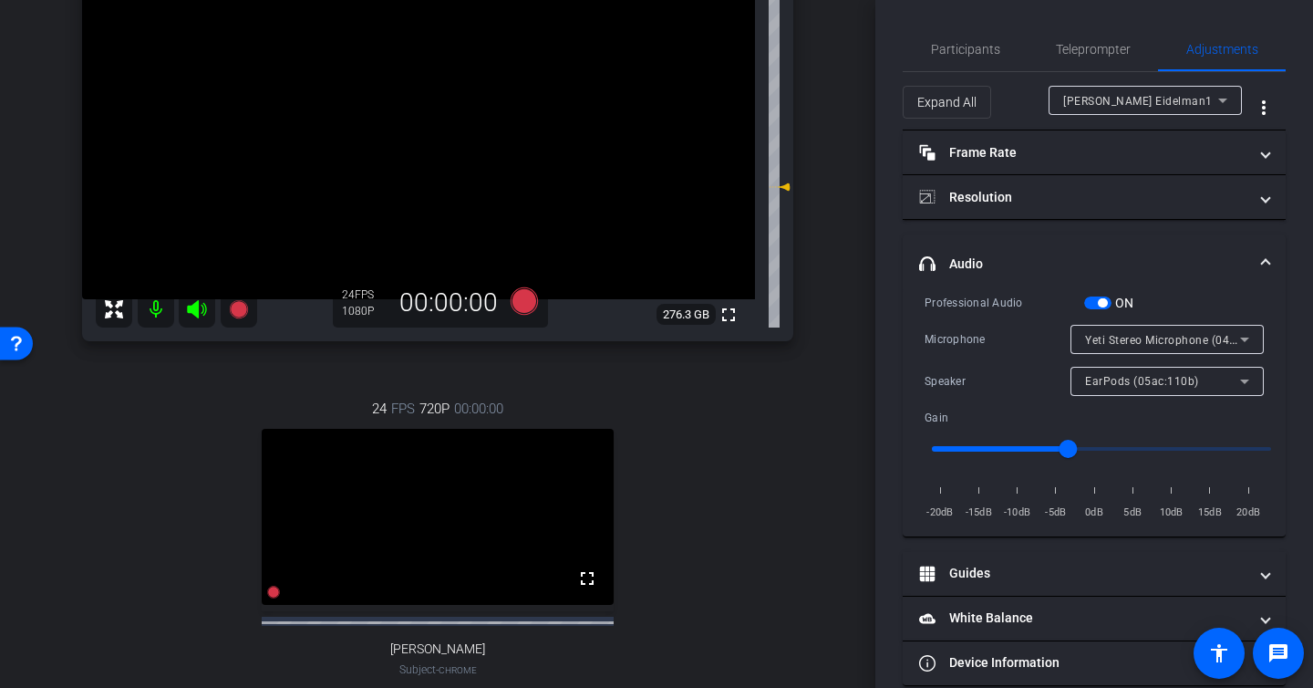
click at [1049, 451] on input "range" at bounding box center [1102, 449] width 378 height 40
click at [1031, 448] on input "range" at bounding box center [1102, 449] width 378 height 40
type input "0.5"
click at [1020, 446] on input "range" at bounding box center [1102, 449] width 378 height 40
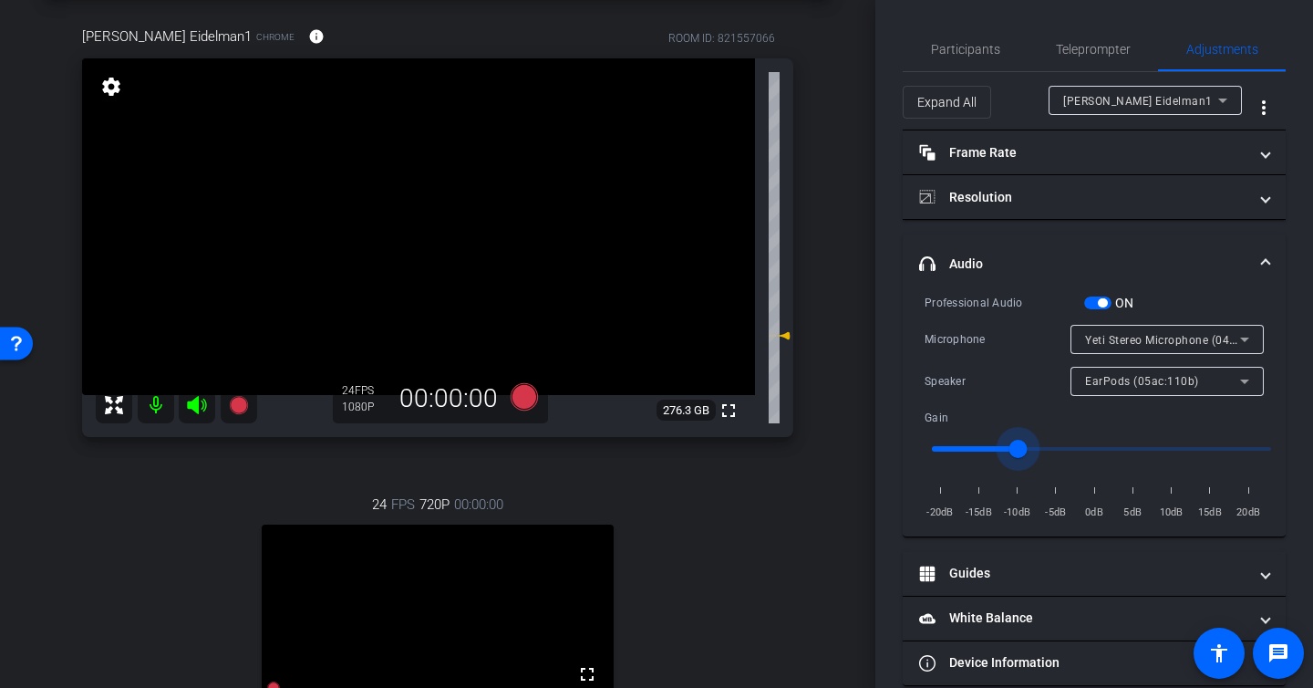
scroll to position [182, 0]
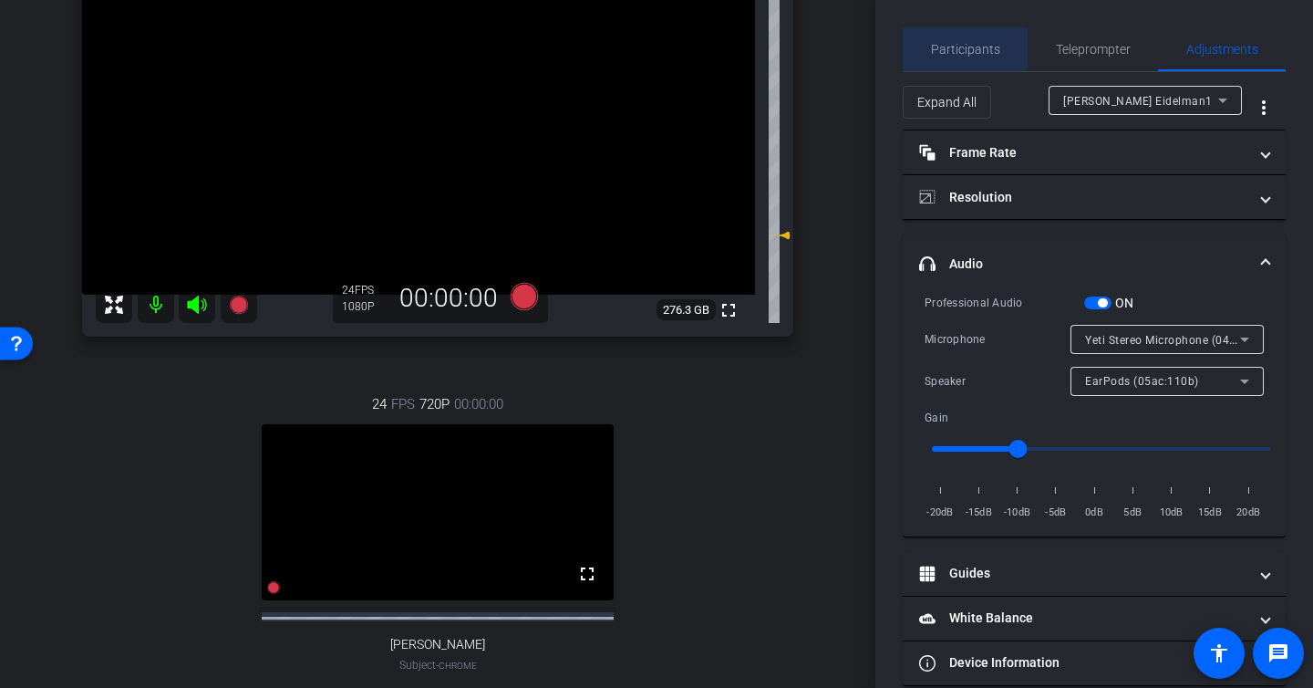
click at [954, 45] on span "Participants" at bounding box center [965, 49] width 69 height 13
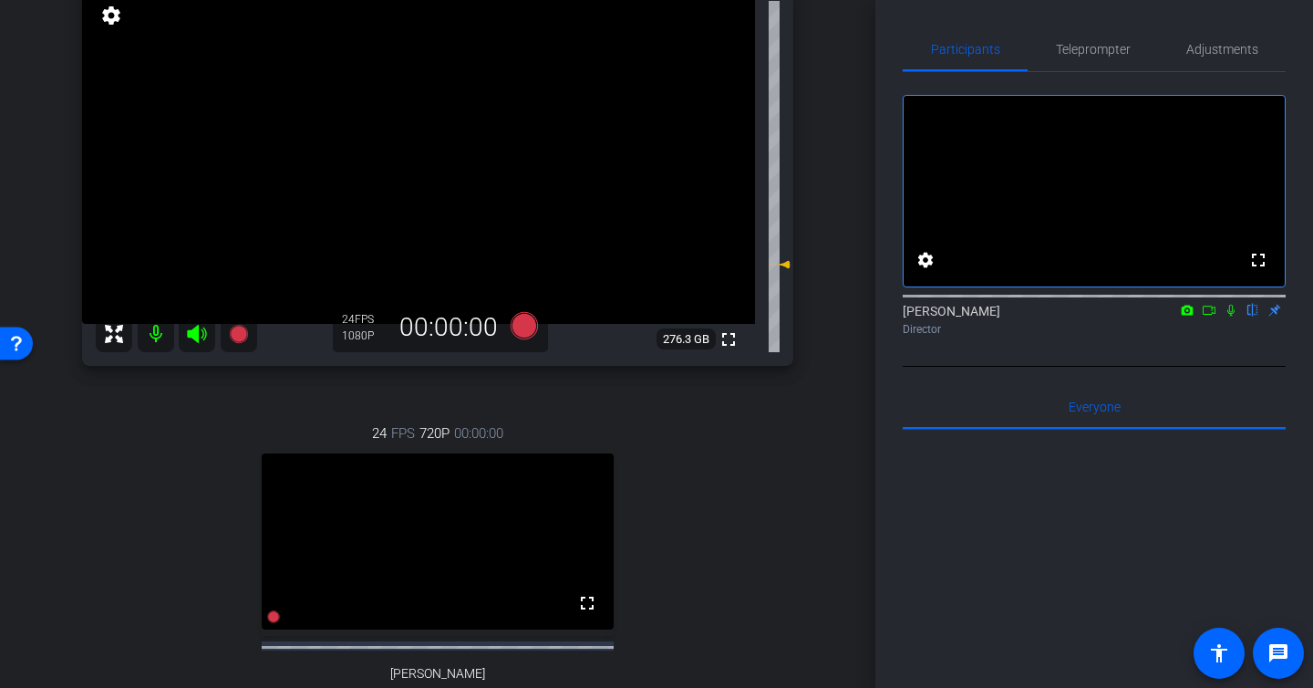
scroll to position [152, 0]
click at [1185, 39] on div "Adjustments" at bounding box center [1222, 49] width 128 height 44
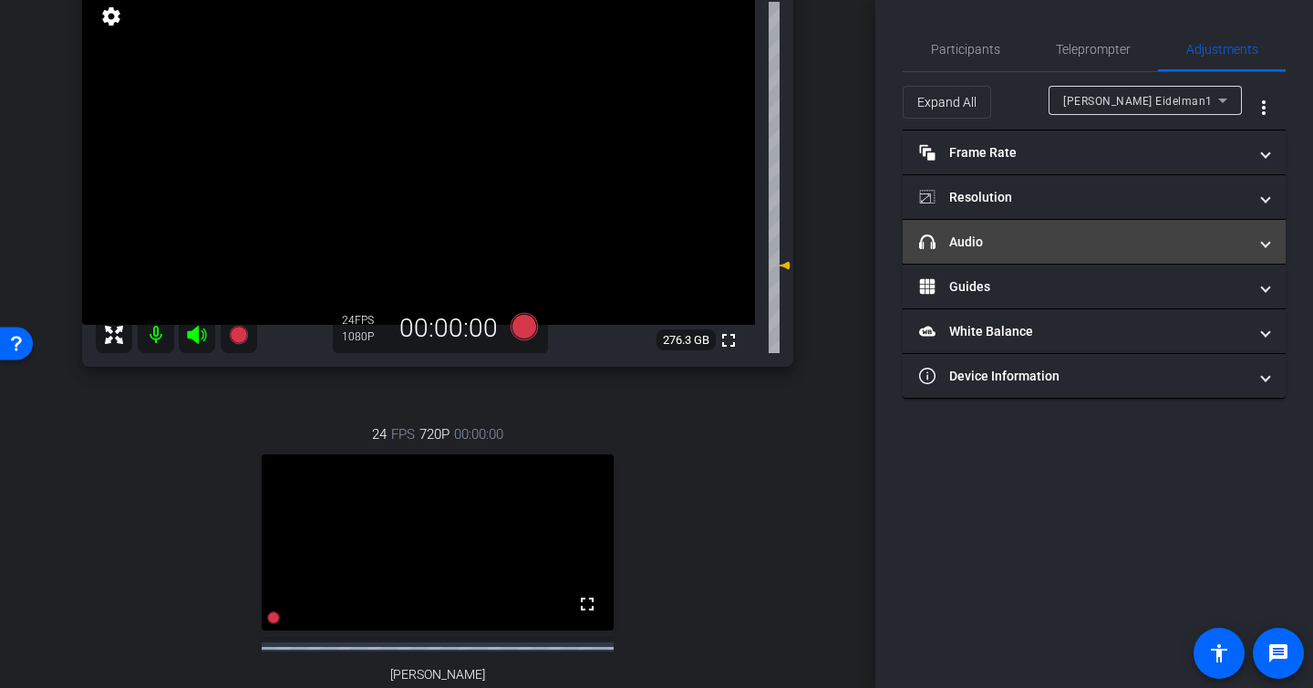
click at [1066, 254] on mat-expansion-panel-header "headphone icon Audio" at bounding box center [1094, 242] width 383 height 44
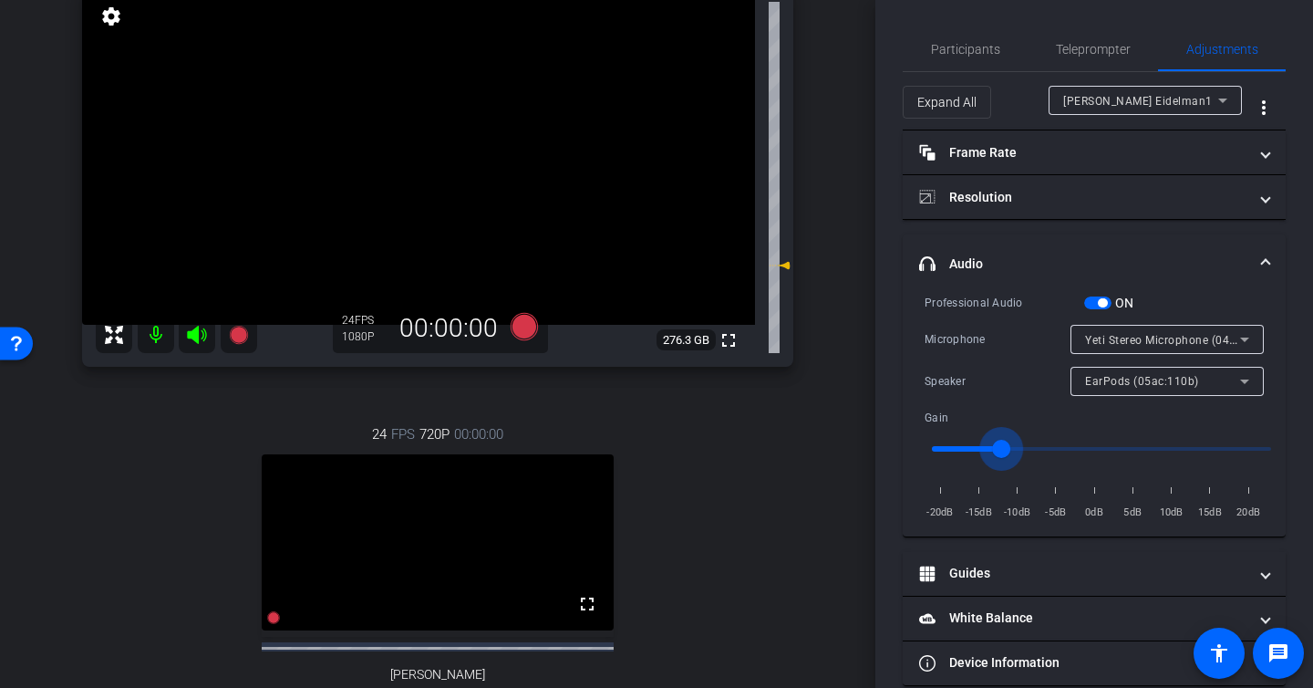
click at [1005, 447] on input "range" at bounding box center [1102, 449] width 378 height 40
click at [1023, 447] on input "range" at bounding box center [1102, 449] width 378 height 40
click at [1074, 447] on input "range" at bounding box center [1102, 449] width 378 height 40
click at [1095, 447] on input "range" at bounding box center [1102, 449] width 378 height 40
click at [1091, 447] on input "range" at bounding box center [1102, 449] width 378 height 40
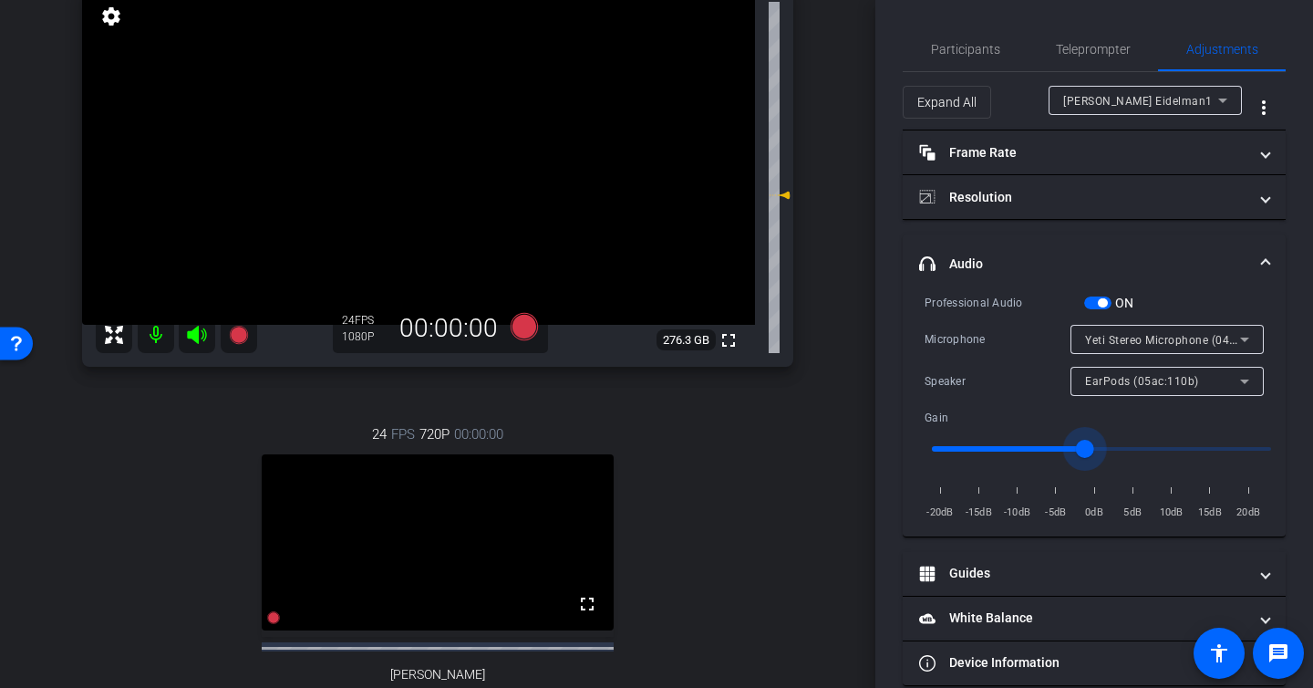
click at [1110, 447] on input "range" at bounding box center [1102, 449] width 378 height 40
click at [1122, 446] on input "range" at bounding box center [1102, 449] width 378 height 40
click at [1161, 447] on input "range" at bounding box center [1102, 449] width 378 height 40
type input "1.3"
click at [1146, 445] on input "range" at bounding box center [1102, 449] width 378 height 40
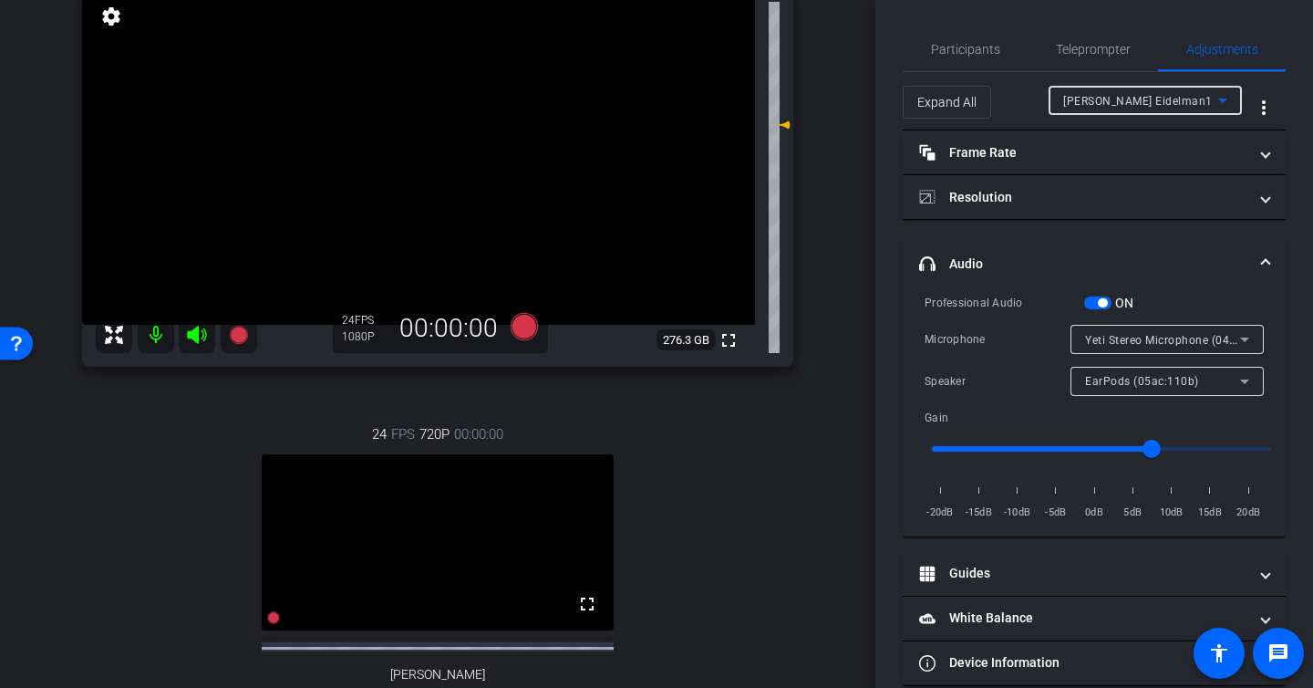
click at [1105, 97] on span "Steven Eidelman1" at bounding box center [1139, 101] width 150 height 13
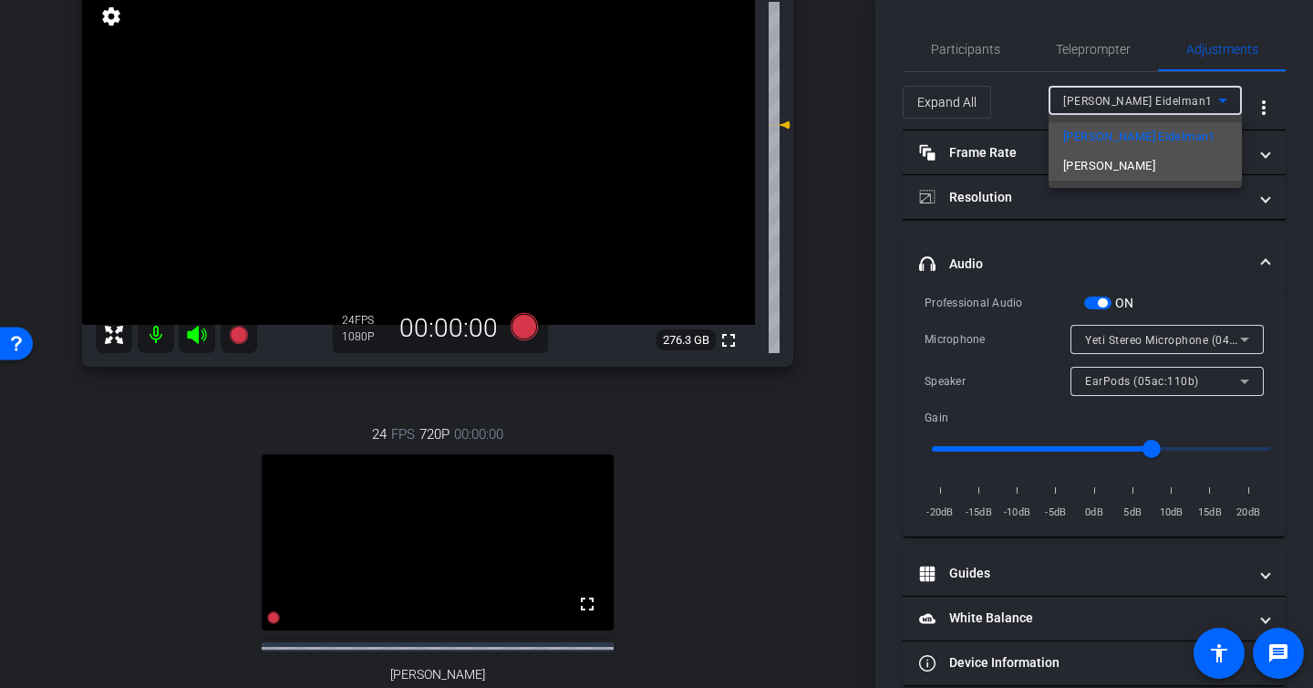
click at [1094, 165] on span "Allie Garfinkle" at bounding box center [1110, 166] width 92 height 22
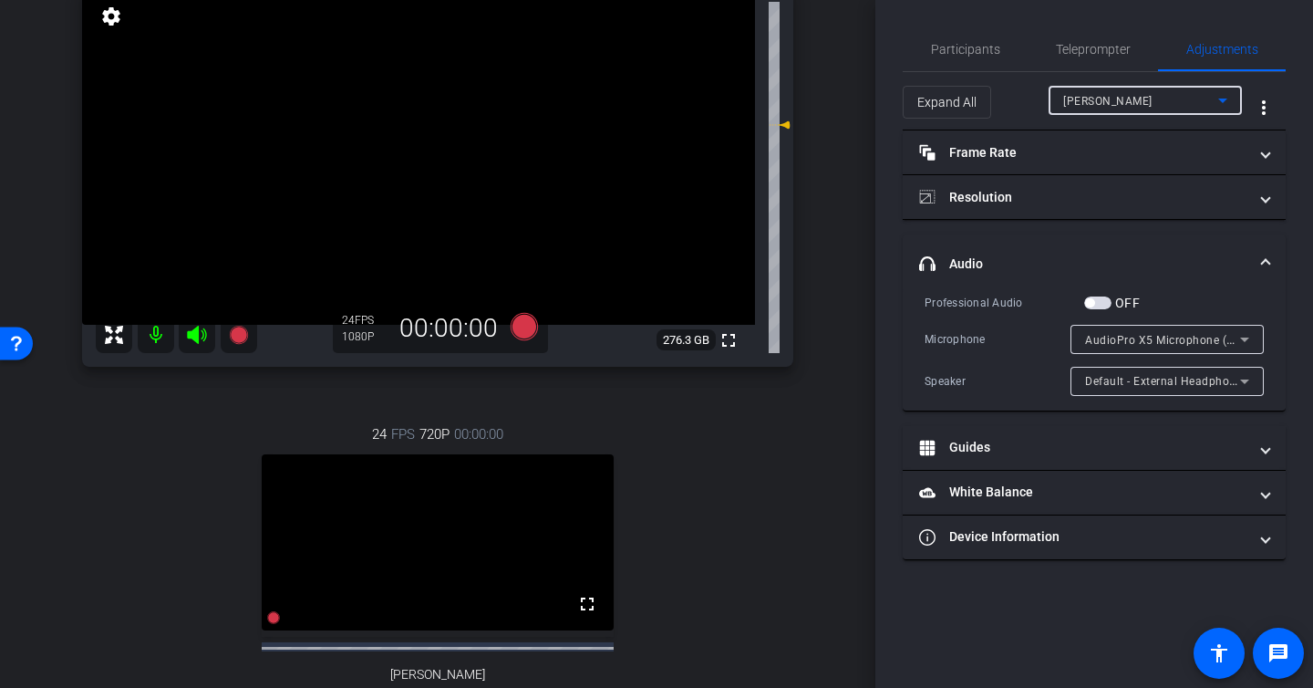
click at [1115, 341] on span "AudioPro X5 Microphone (0a67:d090)" at bounding box center [1186, 339] width 203 height 15
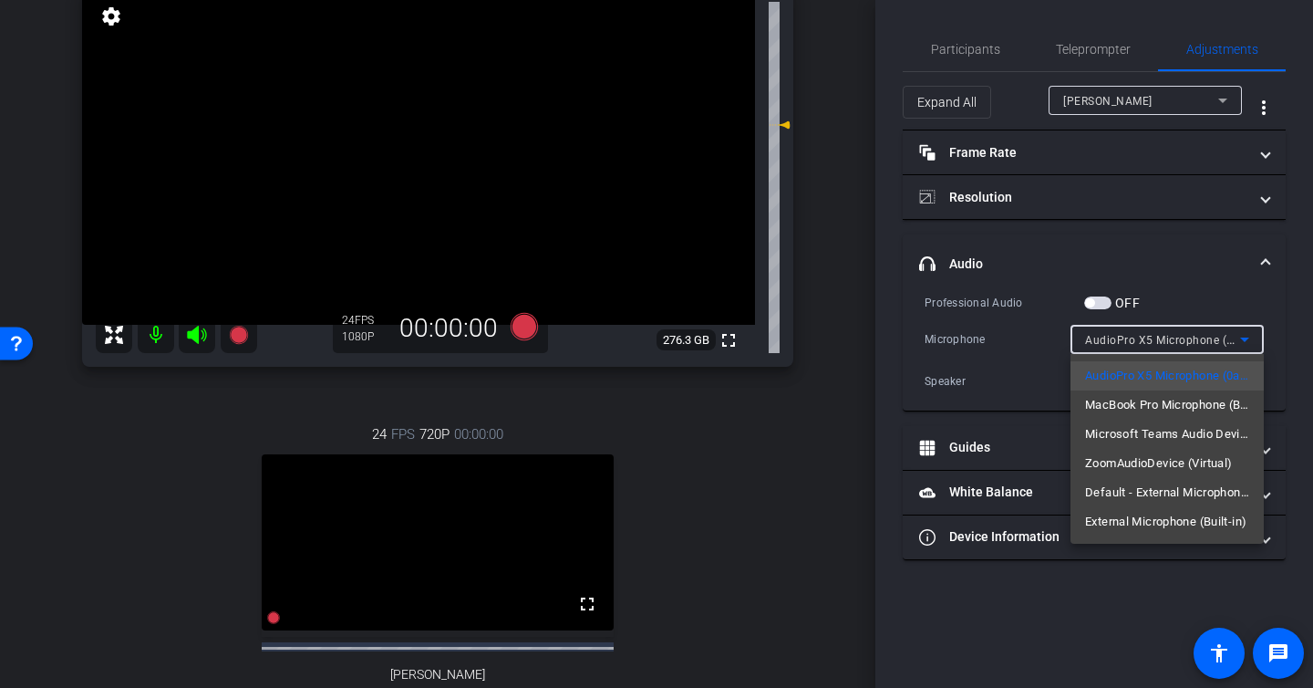
click at [1097, 307] on div at bounding box center [656, 344] width 1313 height 688
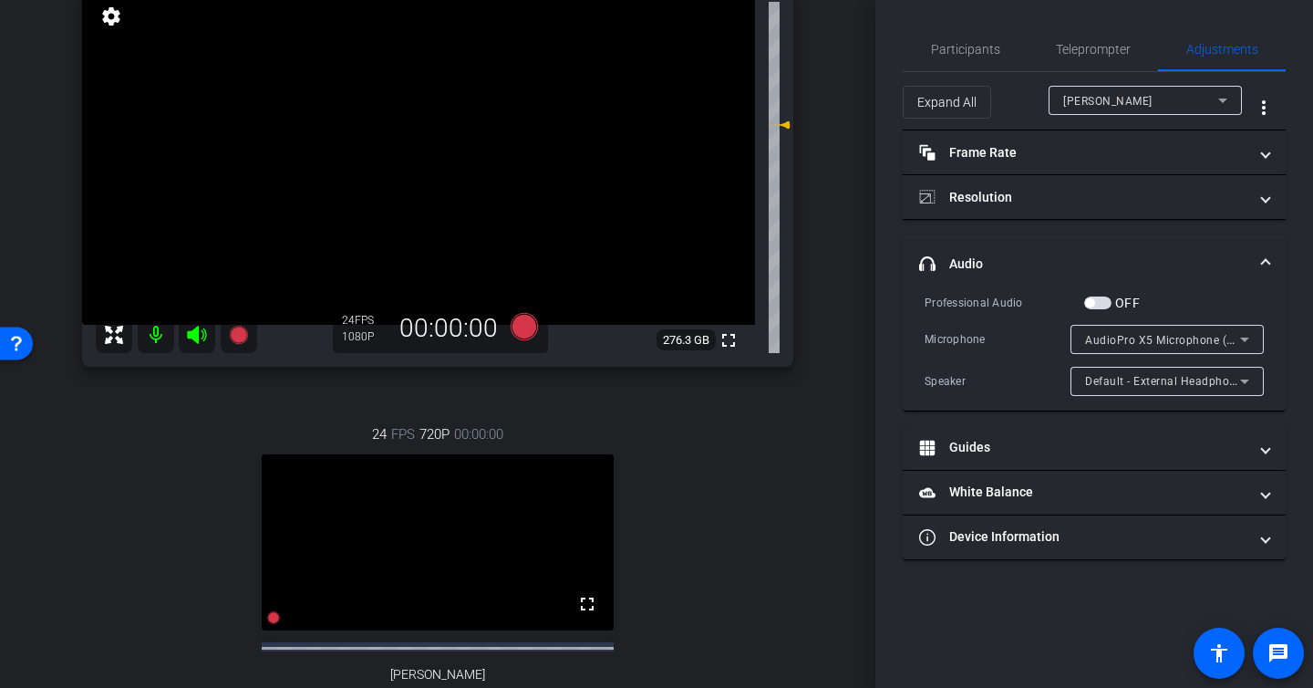
click at [1105, 300] on span "button" at bounding box center [1097, 302] width 27 height 13
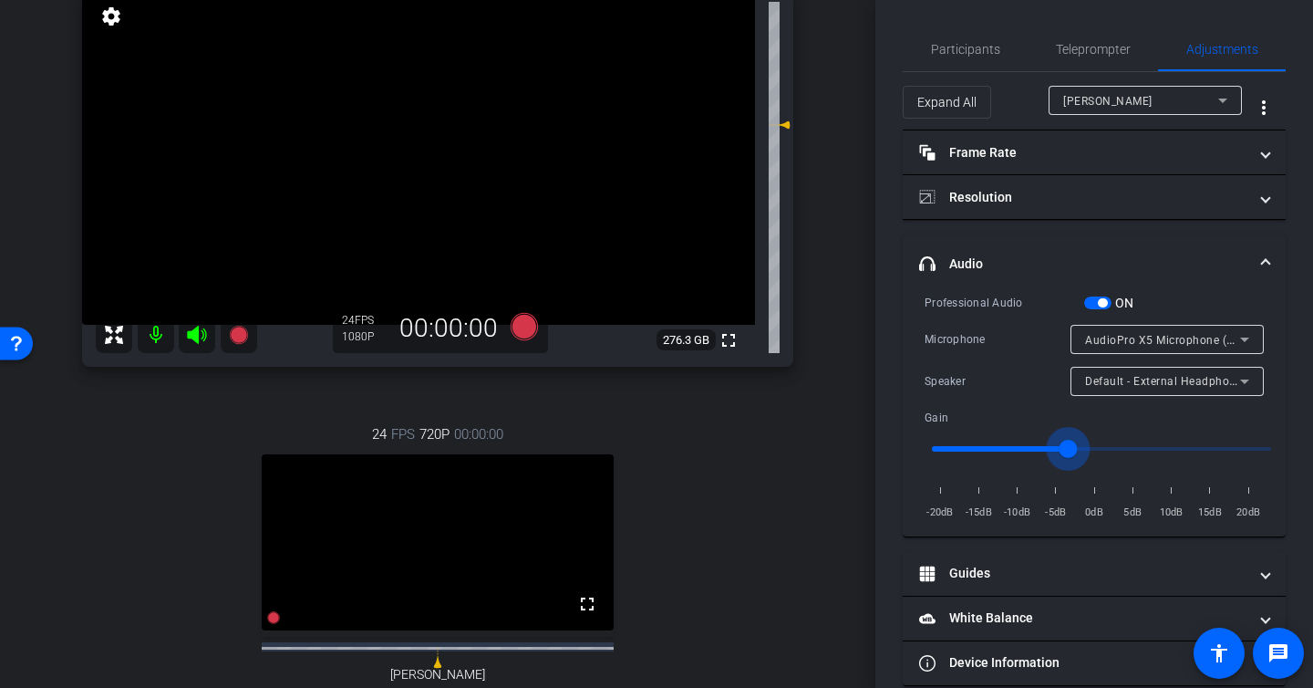
click at [1071, 451] on input "range" at bounding box center [1102, 449] width 378 height 40
click at [1049, 447] on input "range" at bounding box center [1102, 449] width 378 height 40
click at [1058, 444] on input "range" at bounding box center [1102, 449] width 378 height 40
click at [1038, 444] on input "range" at bounding box center [1102, 449] width 378 height 40
click at [1056, 441] on input "range" at bounding box center [1102, 449] width 378 height 40
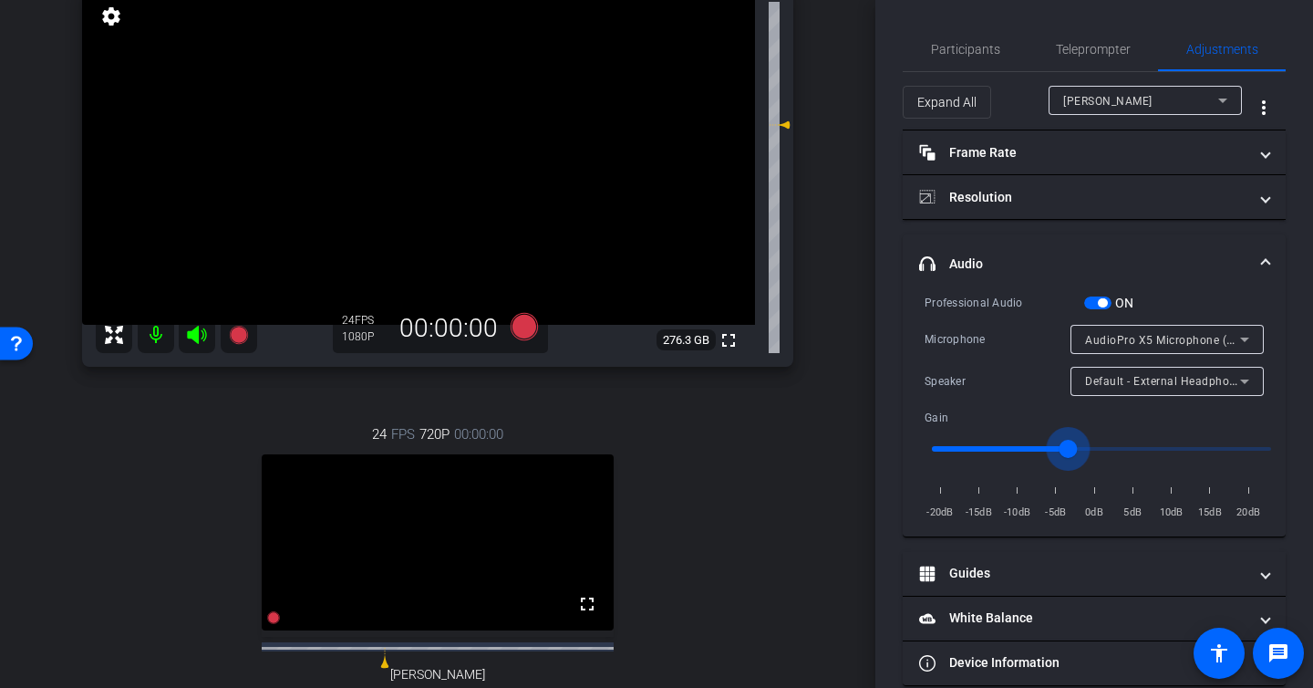
click at [1066, 445] on input "range" at bounding box center [1102, 449] width 378 height 40
click at [1042, 446] on input "range" at bounding box center [1102, 449] width 378 height 40
click at [1062, 447] on input "range" at bounding box center [1102, 449] width 378 height 40
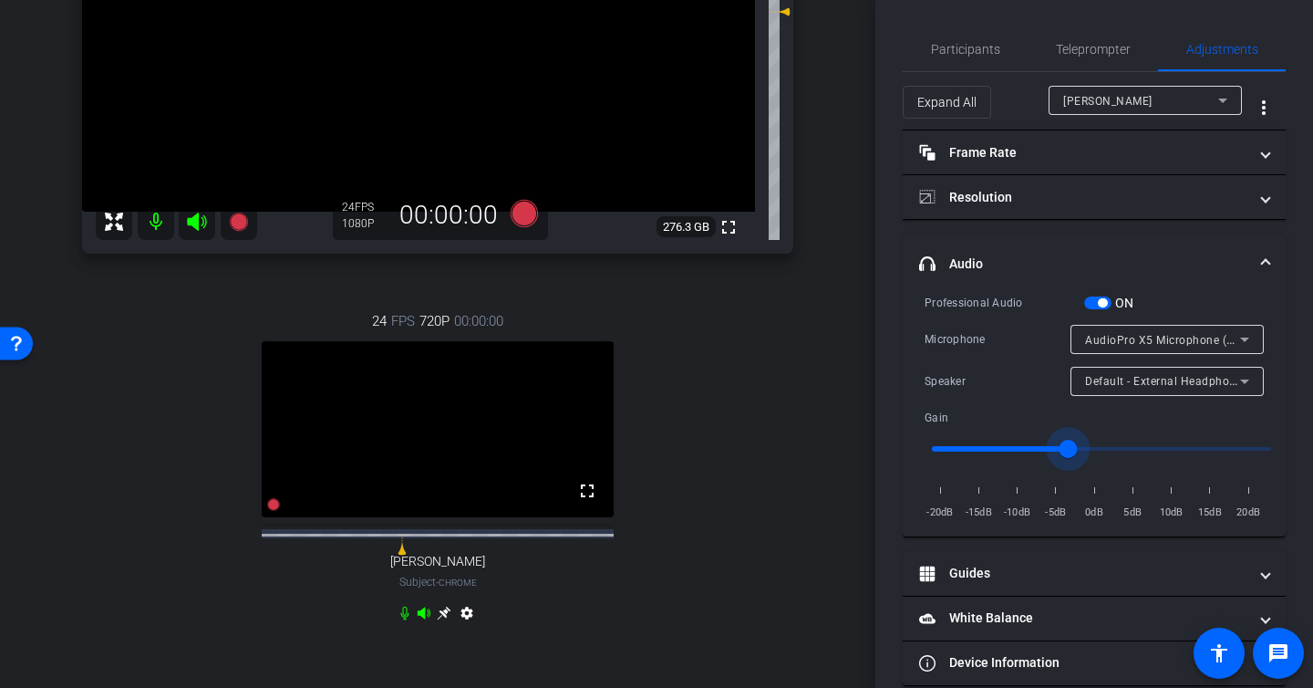
scroll to position [267, 0]
click at [1083, 447] on input "range" at bounding box center [1102, 449] width 378 height 40
click at [1105, 443] on input "range" at bounding box center [1102, 449] width 378 height 40
click at [1075, 443] on input "range" at bounding box center [1102, 449] width 378 height 40
click at [1086, 446] on input "range" at bounding box center [1102, 449] width 378 height 40
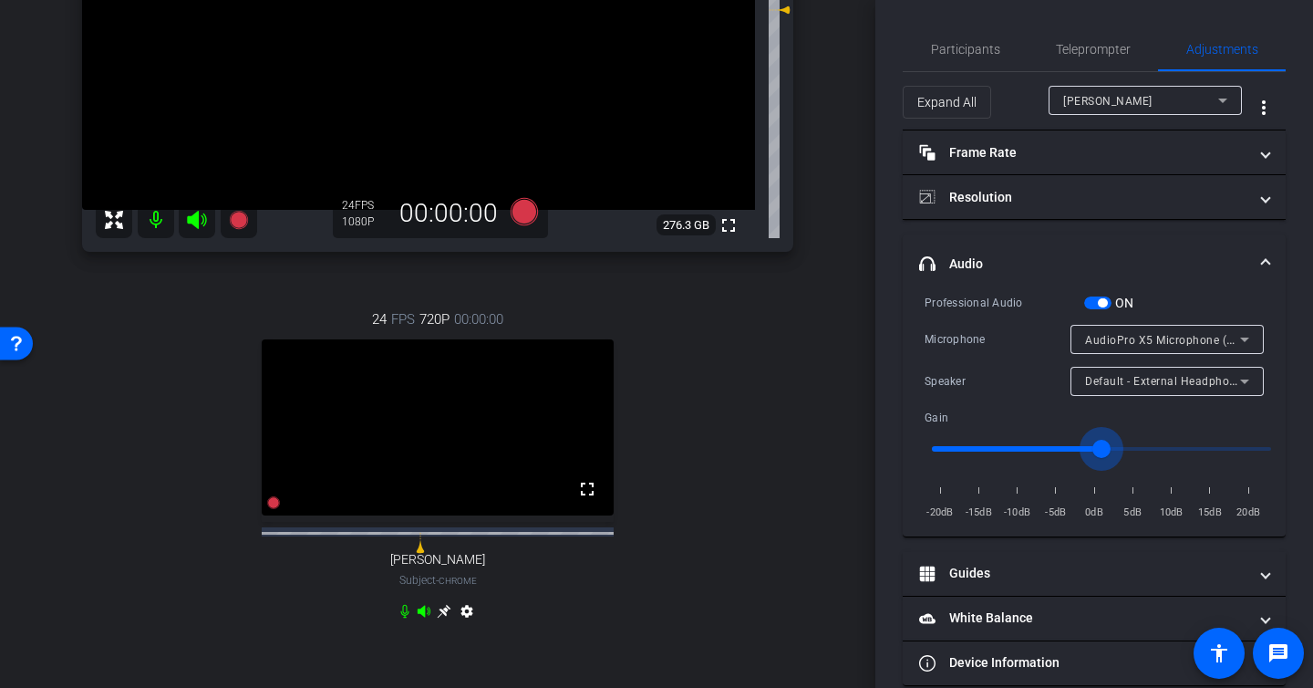
type input "1"
click at [1102, 451] on input "range" at bounding box center [1102, 449] width 378 height 40
click at [1079, 52] on span "Teleprompter" at bounding box center [1093, 49] width 75 height 13
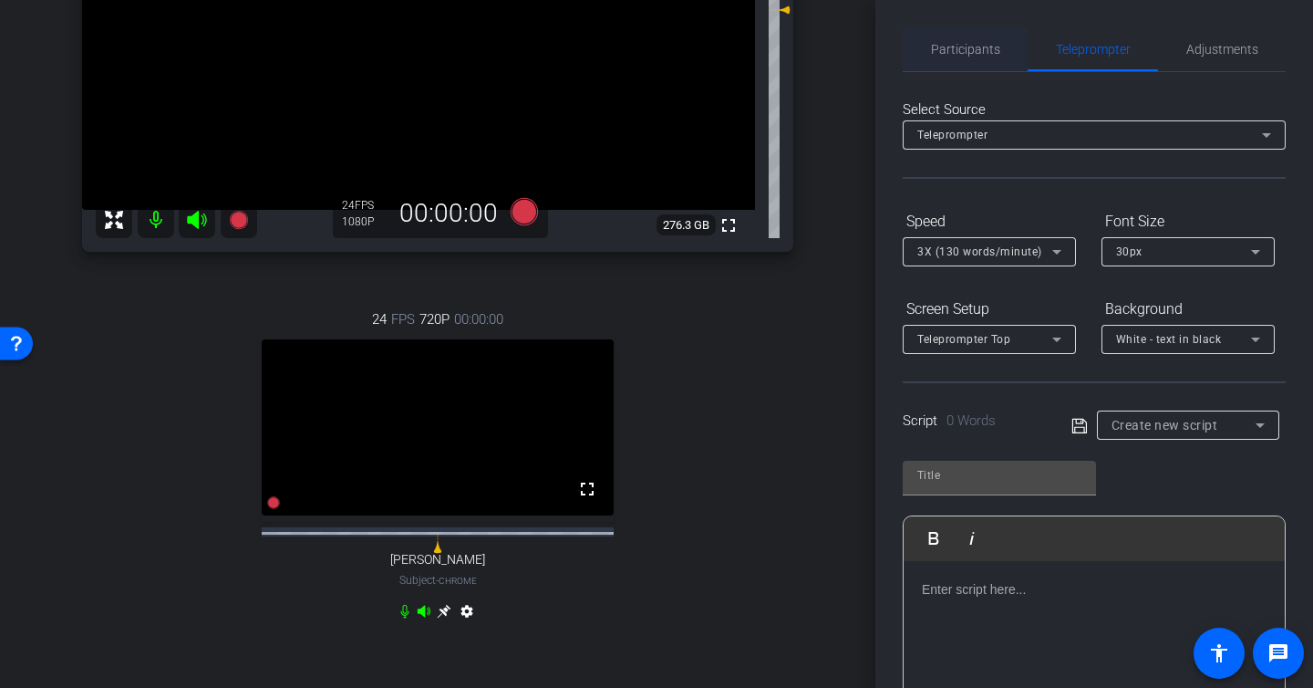
click at [959, 48] on span "Participants" at bounding box center [965, 49] width 69 height 13
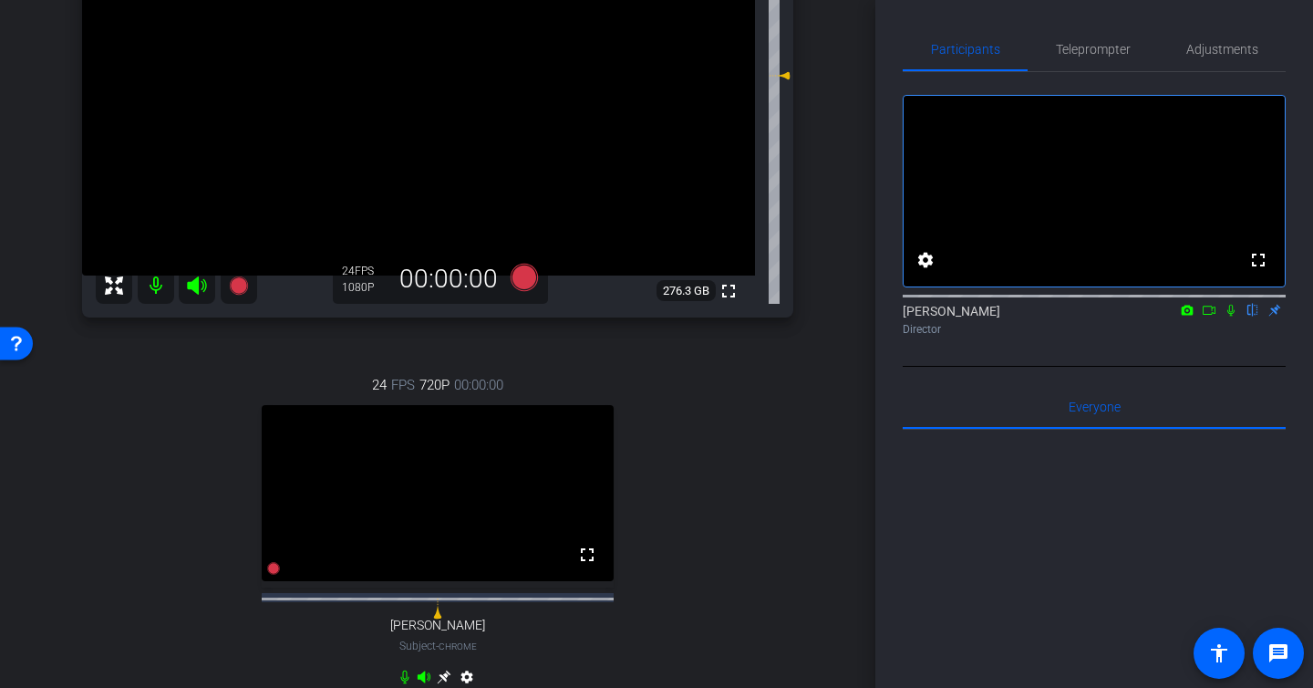
scroll to position [138, 0]
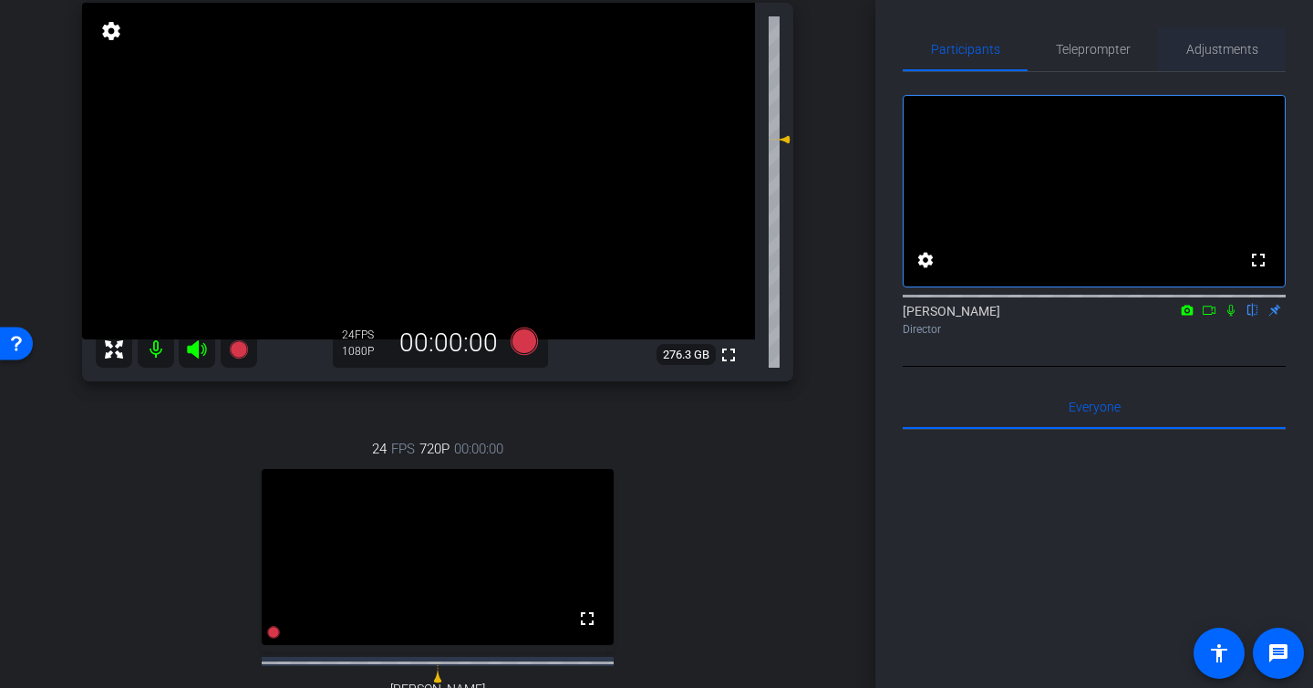
click at [1195, 60] on span "Adjustments" at bounding box center [1223, 49] width 72 height 44
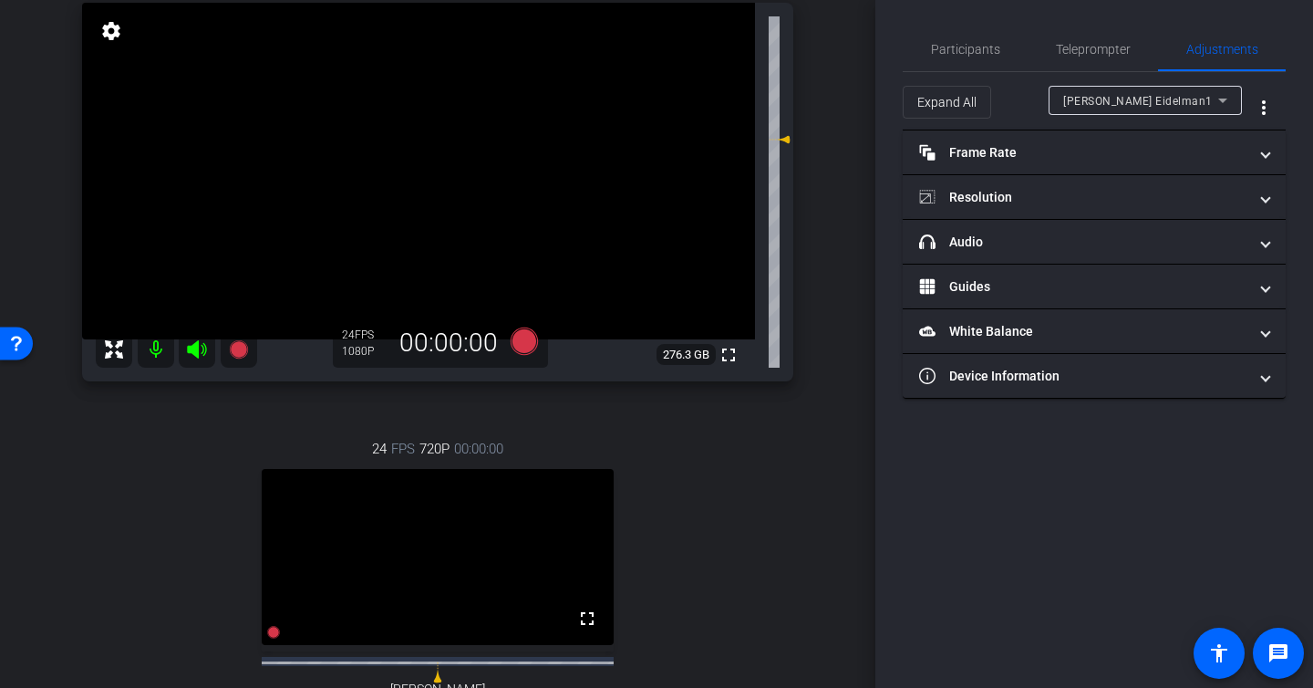
click at [1098, 109] on div "Steven Eidelman1" at bounding box center [1141, 100] width 155 height 23
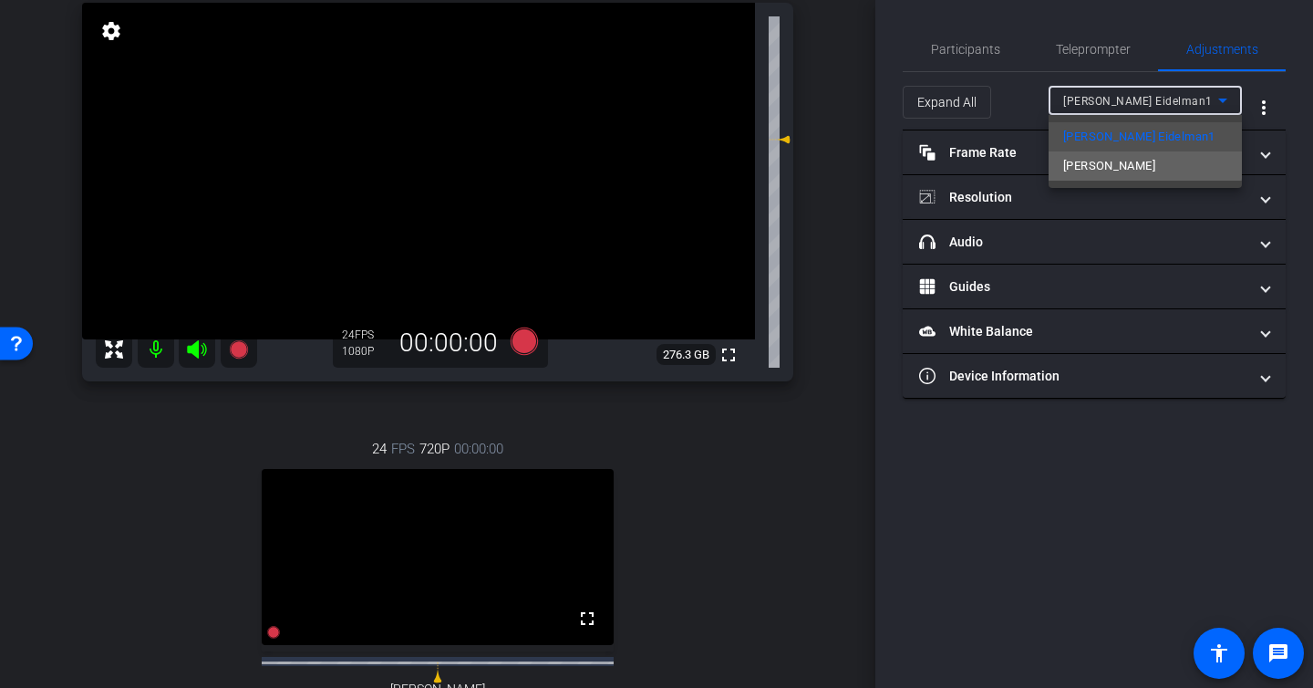
click at [1095, 161] on span "Allie Garfinkle" at bounding box center [1110, 166] width 92 height 22
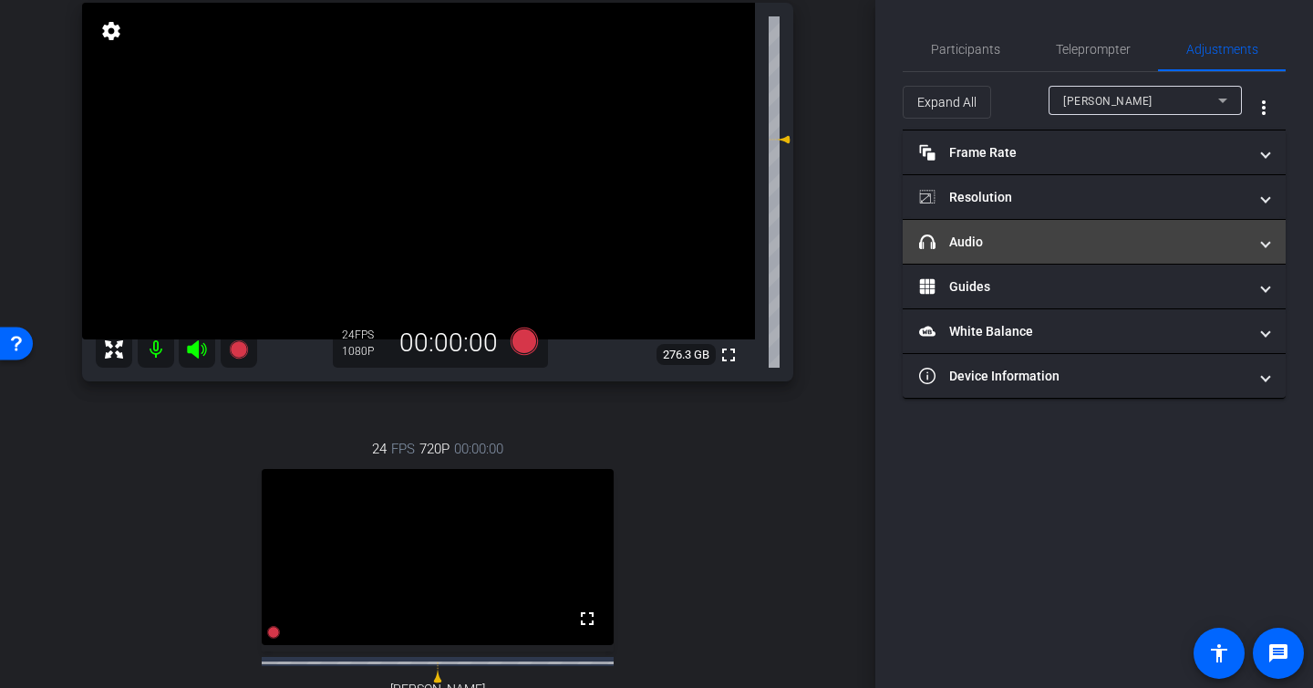
click at [1044, 239] on mat-panel-title "headphone icon Audio" at bounding box center [1083, 242] width 328 height 19
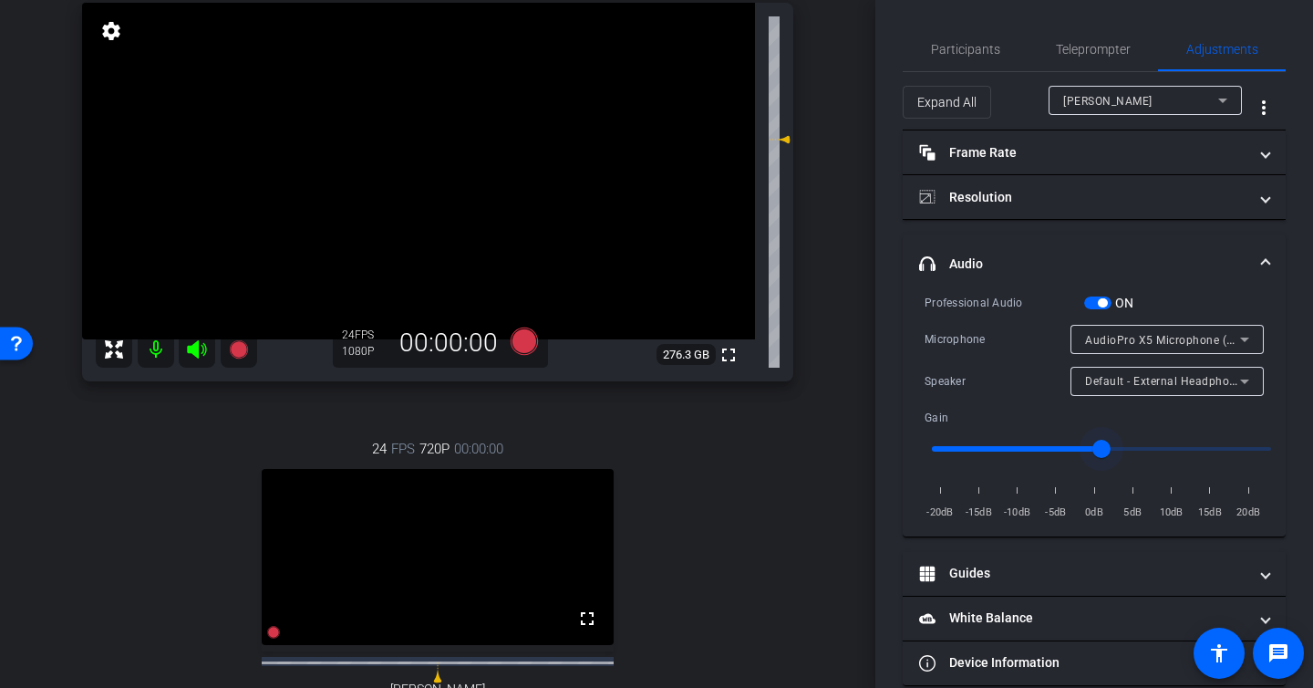
type input "0.9"
click at [1081, 446] on input "range" at bounding box center [1102, 449] width 378 height 40
click at [985, 52] on span "Participants" at bounding box center [965, 49] width 69 height 13
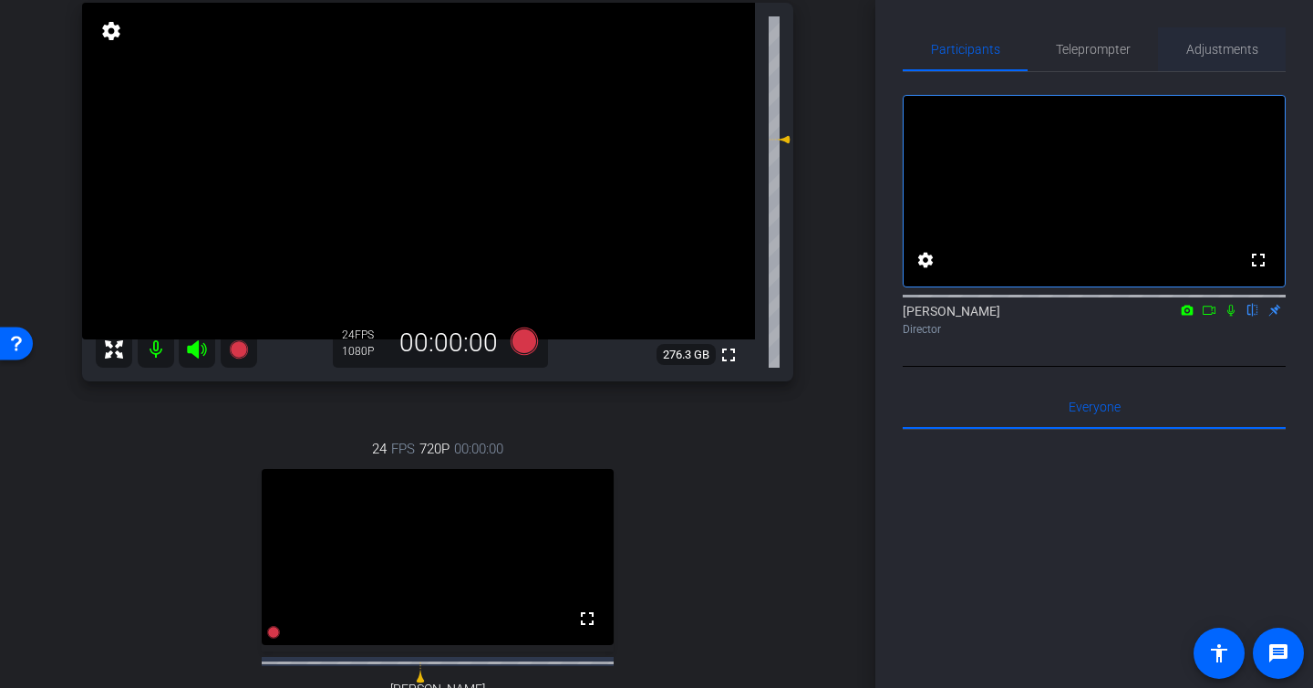
click at [1198, 51] on span "Adjustments" at bounding box center [1223, 49] width 72 height 13
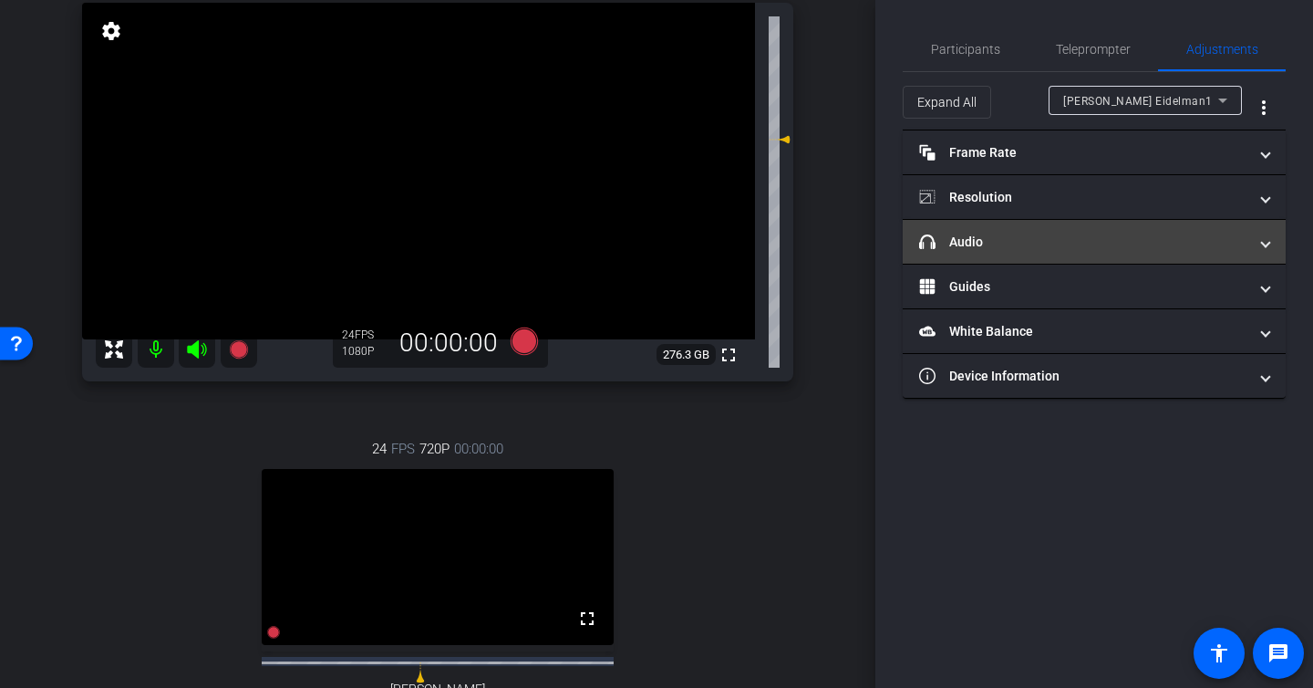
click at [1095, 251] on mat-panel-title "headphone icon Audio" at bounding box center [1083, 242] width 328 height 19
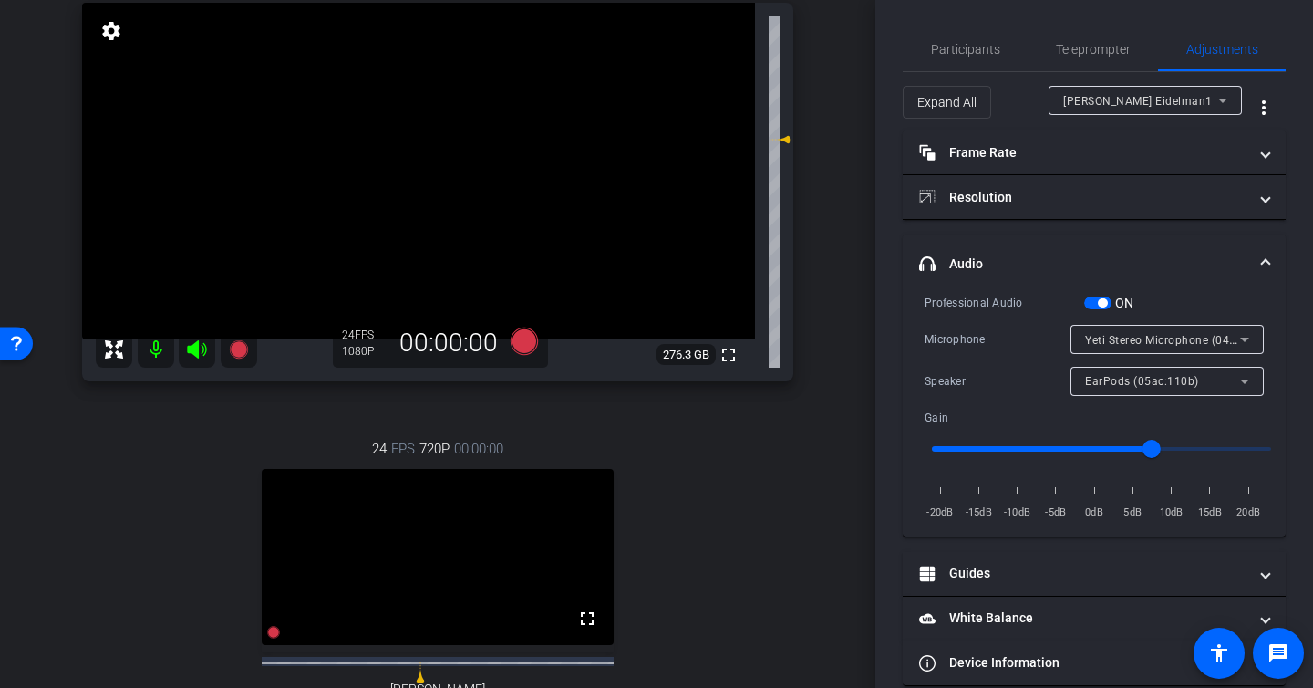
click at [1127, 448] on input "range" at bounding box center [1102, 449] width 378 height 40
click at [1098, 447] on input "range" at bounding box center [1102, 449] width 378 height 40
click at [1141, 446] on input "range" at bounding box center [1102, 449] width 378 height 40
click at [1120, 446] on input "range" at bounding box center [1102, 449] width 378 height 40
click at [1154, 102] on span "Steven Eidelman1" at bounding box center [1139, 101] width 150 height 13
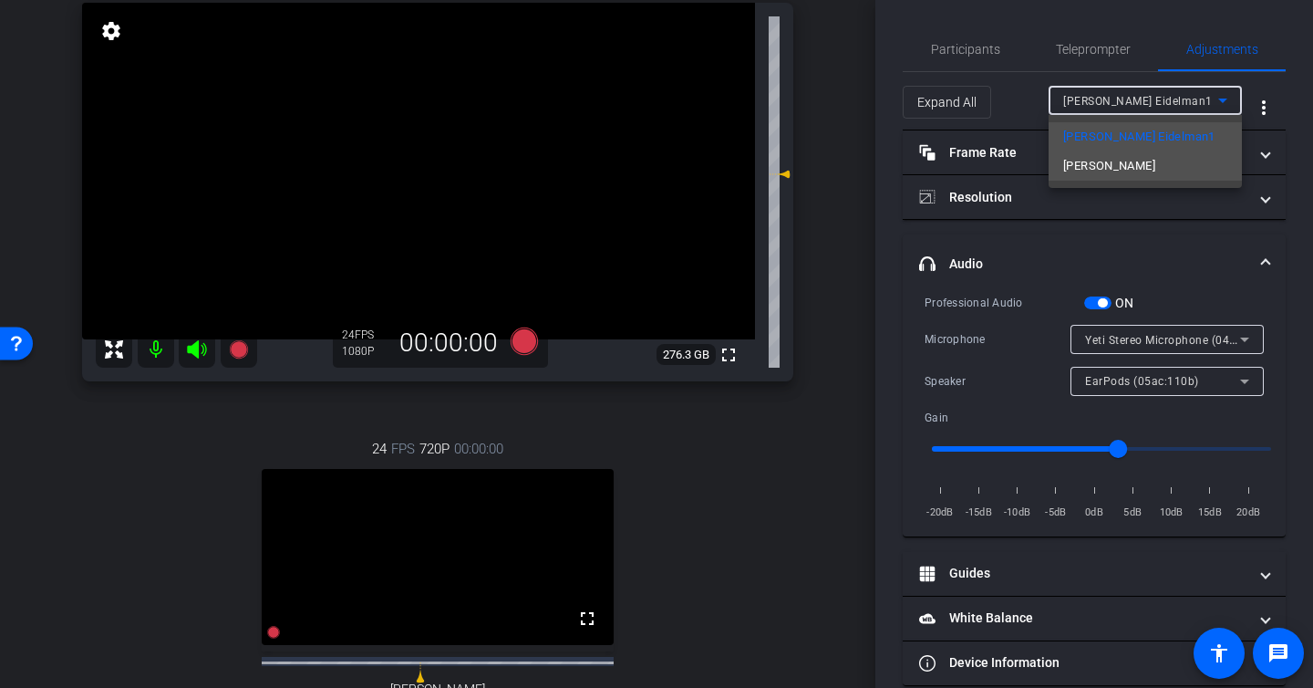
click at [1130, 163] on span "Allie Garfinkle" at bounding box center [1110, 166] width 92 height 22
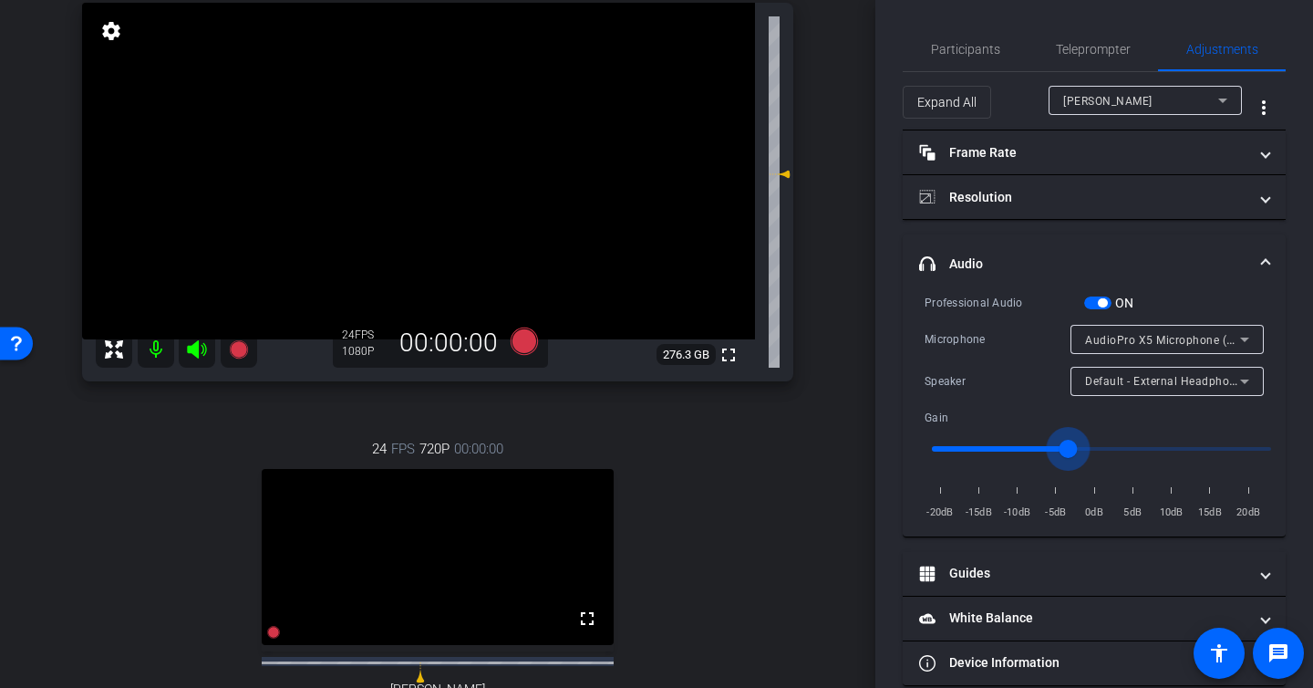
type input "0.8"
click at [1071, 448] on input "range" at bounding box center [1102, 449] width 378 height 40
click at [1001, 57] on div "Participants" at bounding box center [965, 49] width 125 height 44
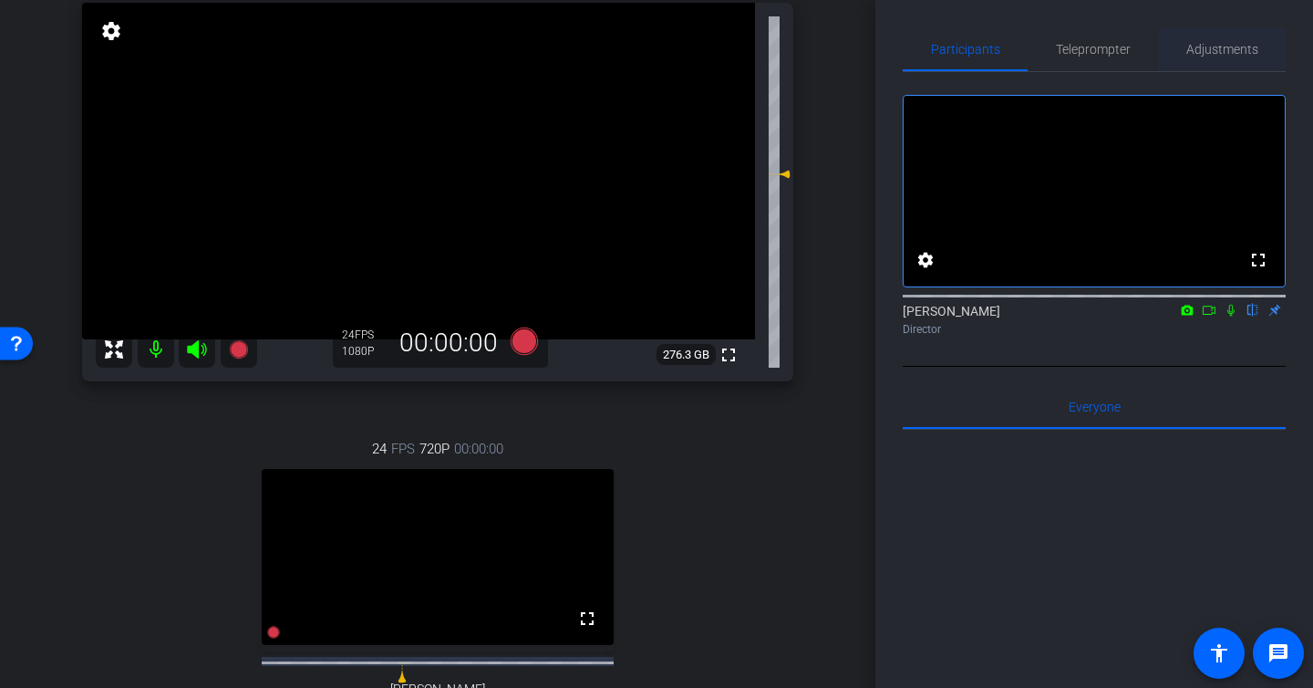
click at [1230, 45] on span "Adjustments" at bounding box center [1223, 49] width 72 height 13
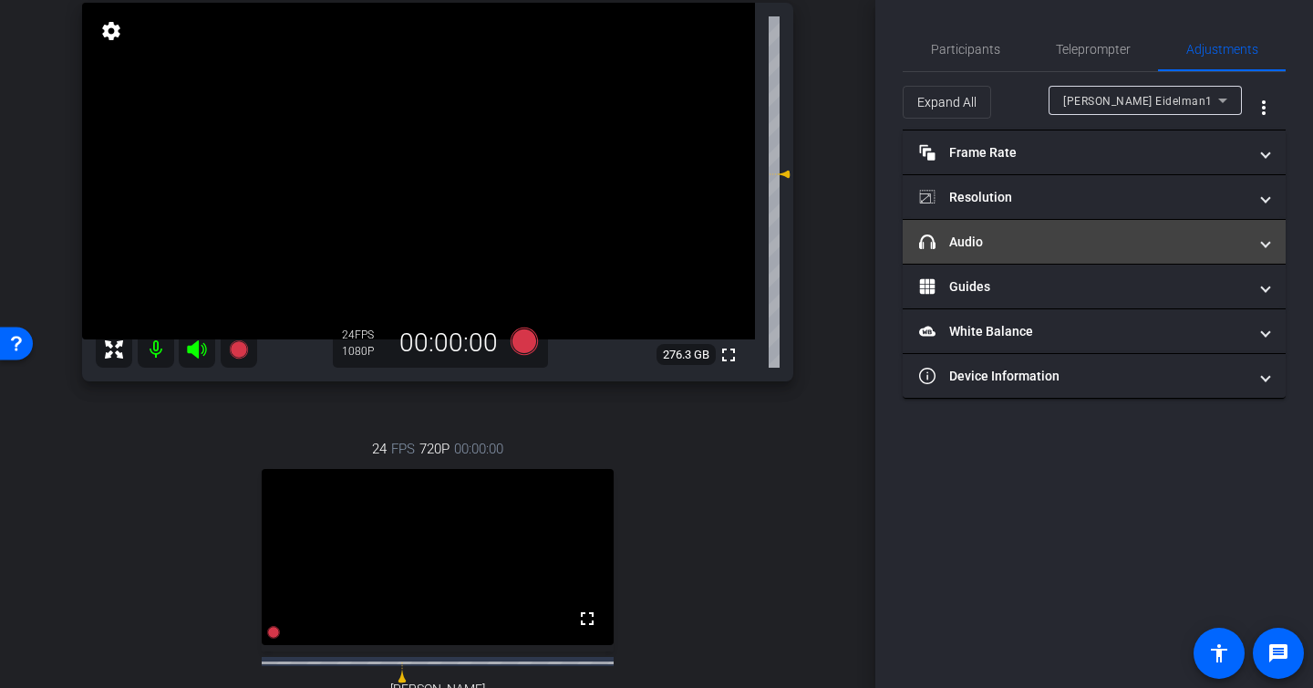
click at [1042, 241] on mat-panel-title "headphone icon Audio" at bounding box center [1083, 242] width 328 height 19
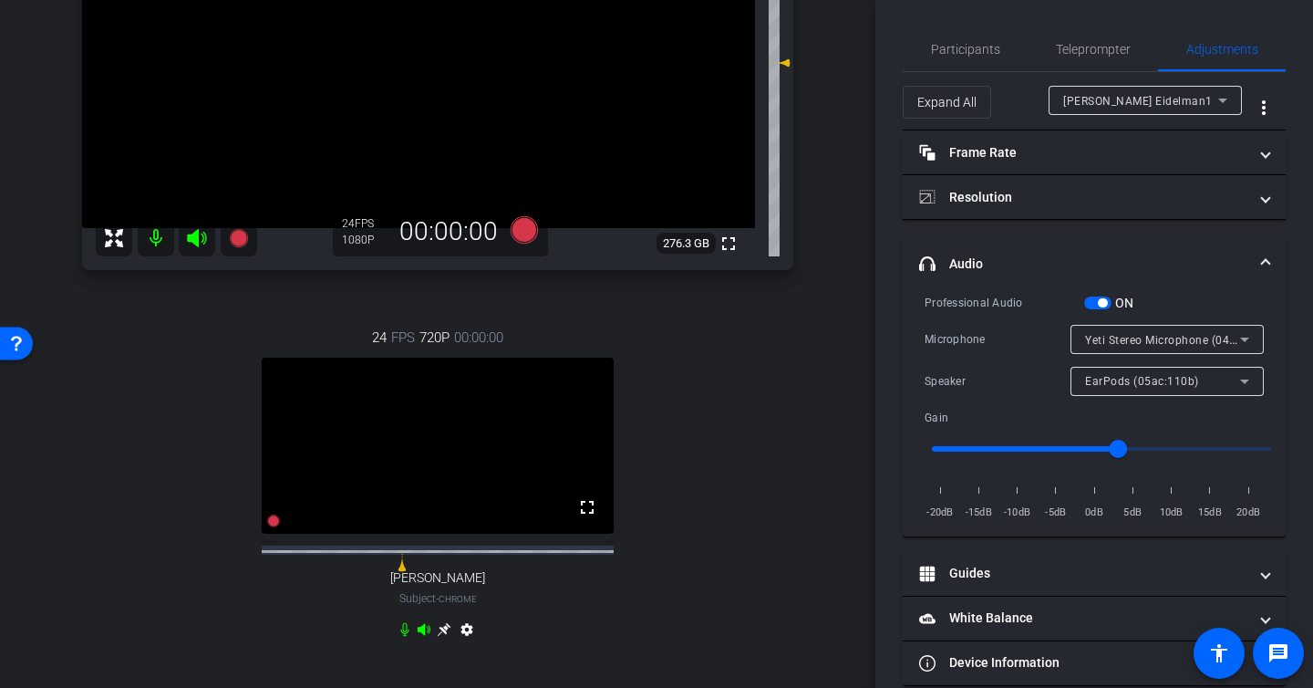
scroll to position [248, 0]
click at [1103, 447] on input "range" at bounding box center [1102, 449] width 378 height 40
click at [1082, 447] on input "range" at bounding box center [1102, 449] width 378 height 40
type input "1"
click at [1095, 446] on input "range" at bounding box center [1102, 449] width 378 height 40
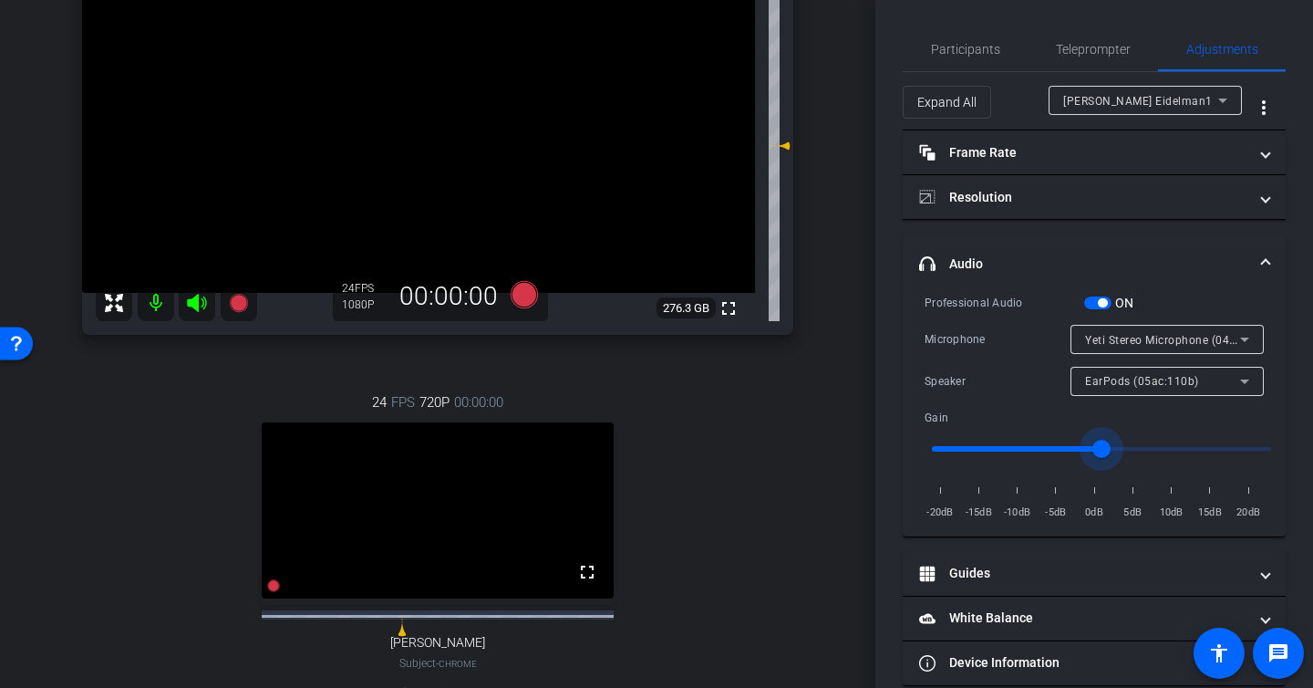
scroll to position [181, 0]
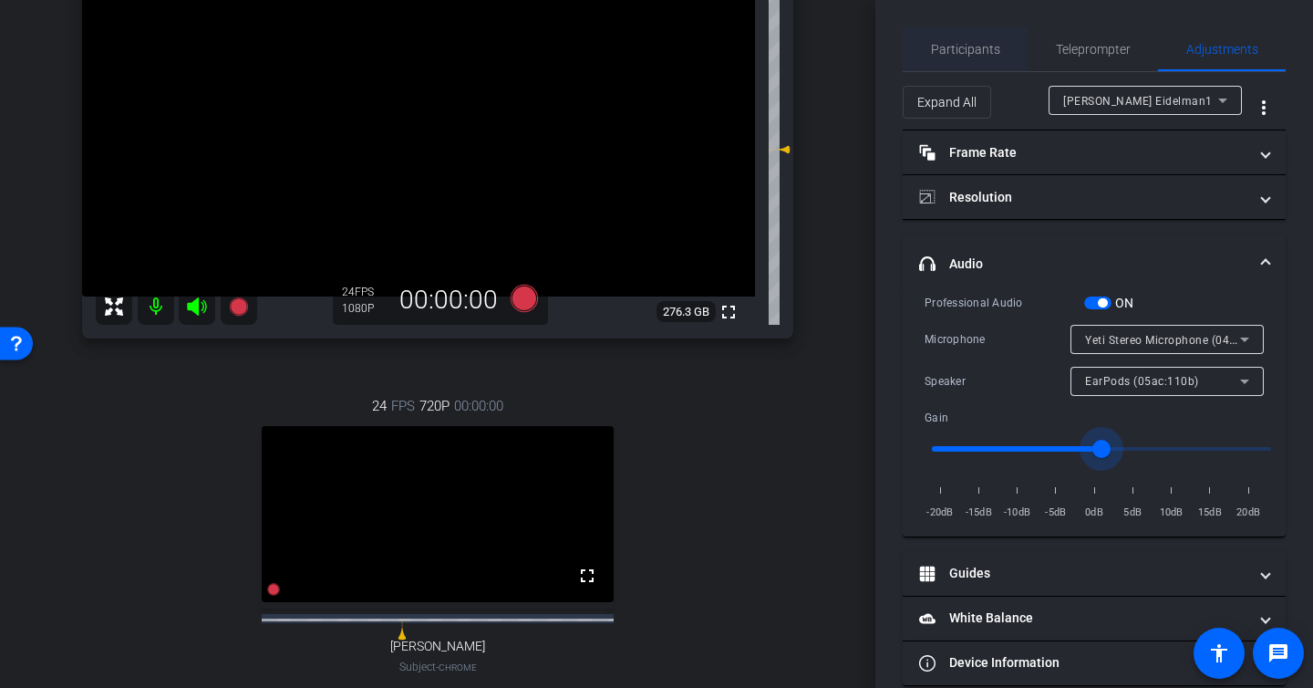
click at [968, 40] on span "Participants" at bounding box center [965, 49] width 69 height 44
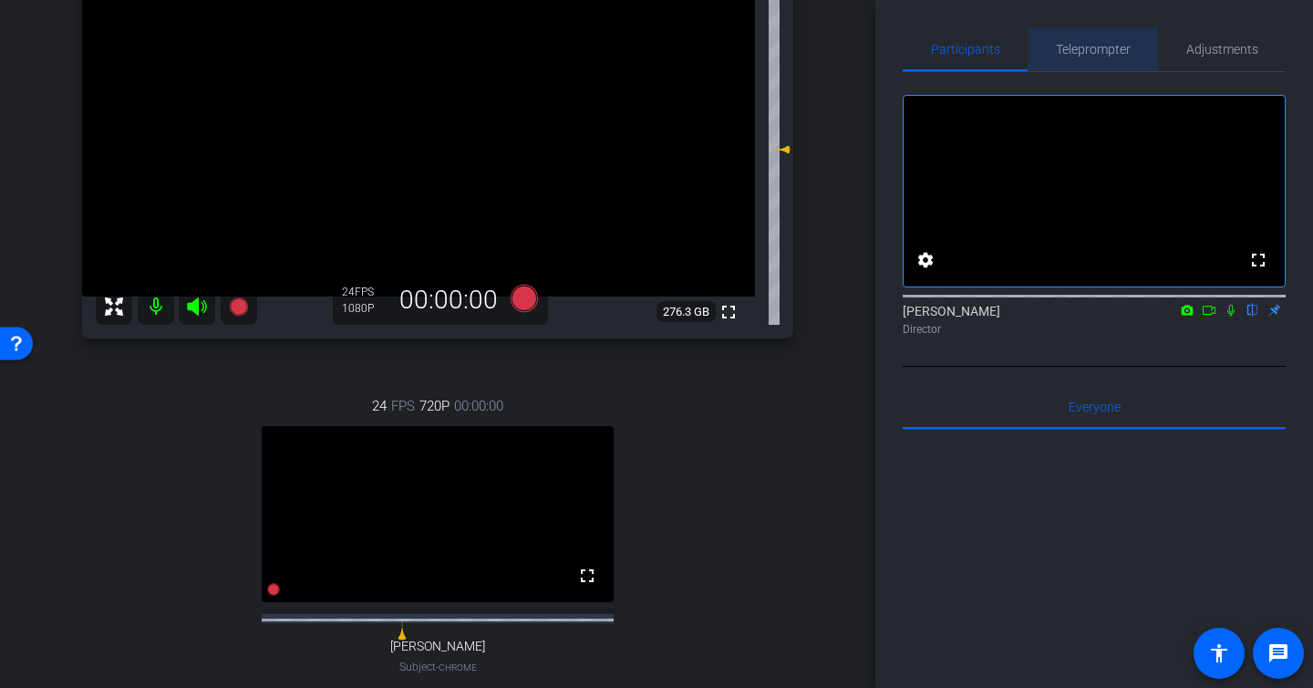
click at [1086, 58] on span "Teleprompter" at bounding box center [1093, 49] width 75 height 44
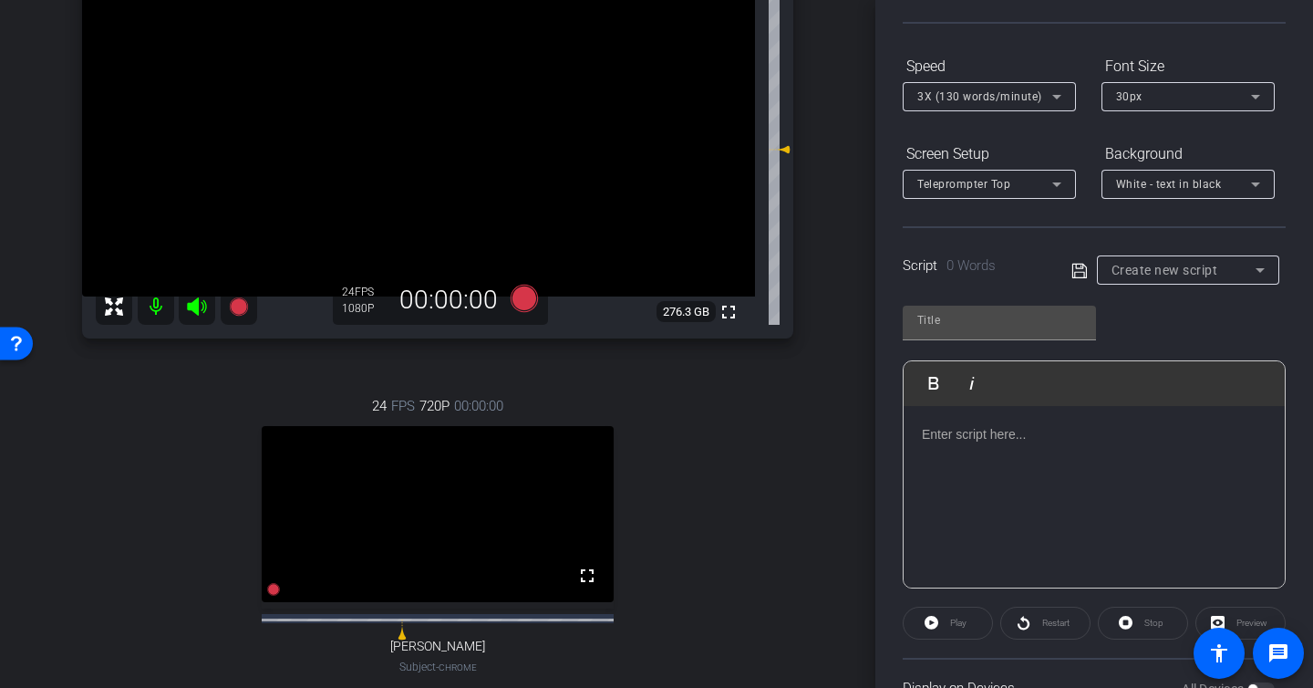
scroll to position [0, 0]
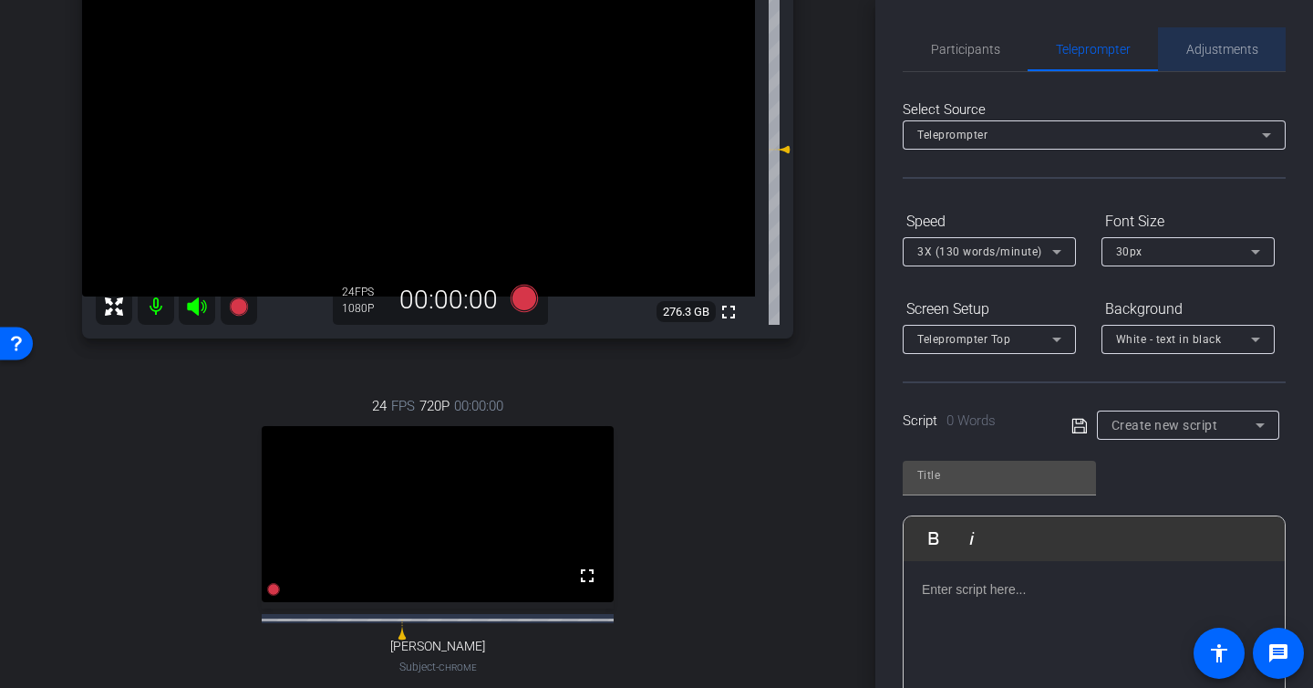
click at [1230, 53] on span "Adjustments" at bounding box center [1223, 49] width 72 height 13
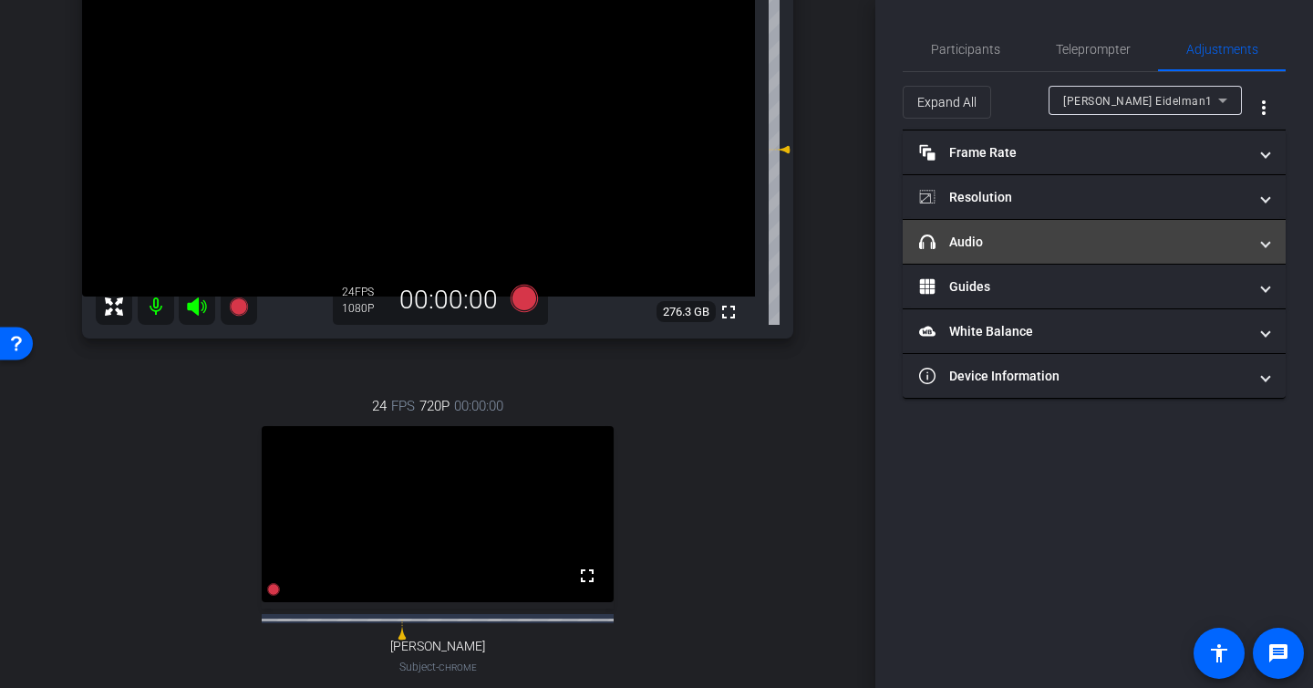
click at [1062, 248] on mat-panel-title "headphone icon Audio" at bounding box center [1083, 242] width 328 height 19
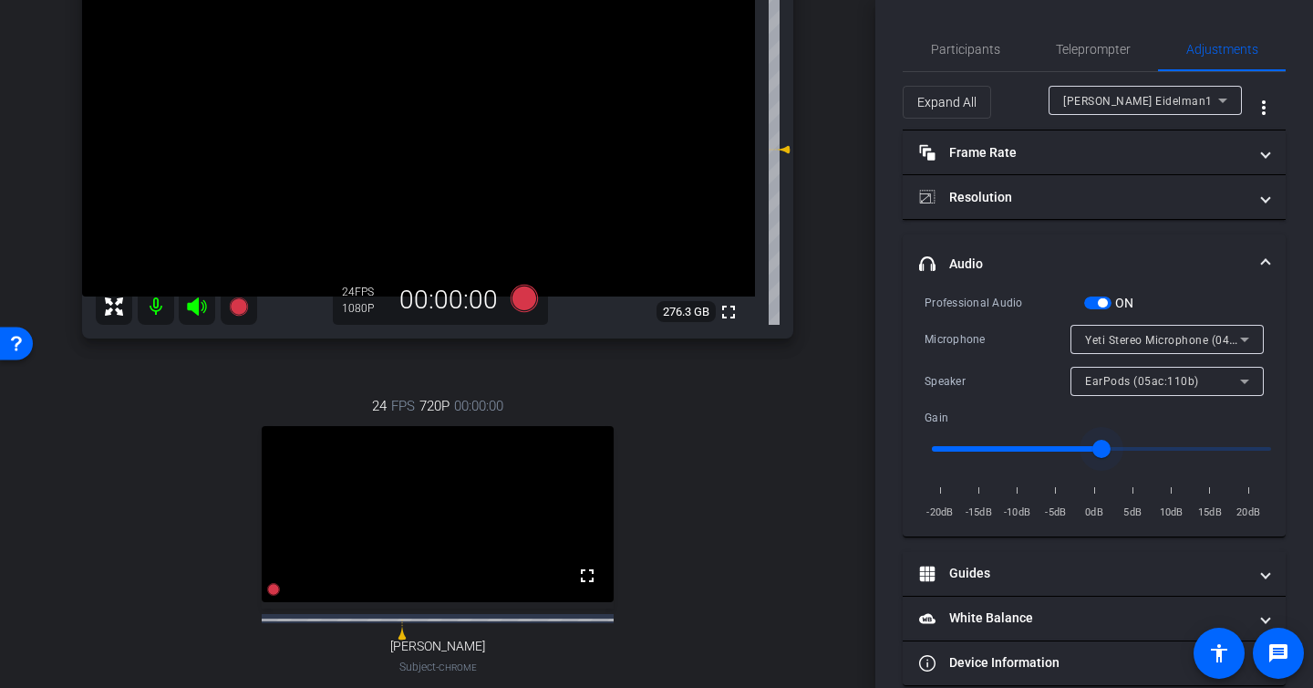
click at [1093, 448] on input "range" at bounding box center [1102, 449] width 378 height 40
type input "1"
click at [1095, 449] on input "range" at bounding box center [1102, 449] width 378 height 40
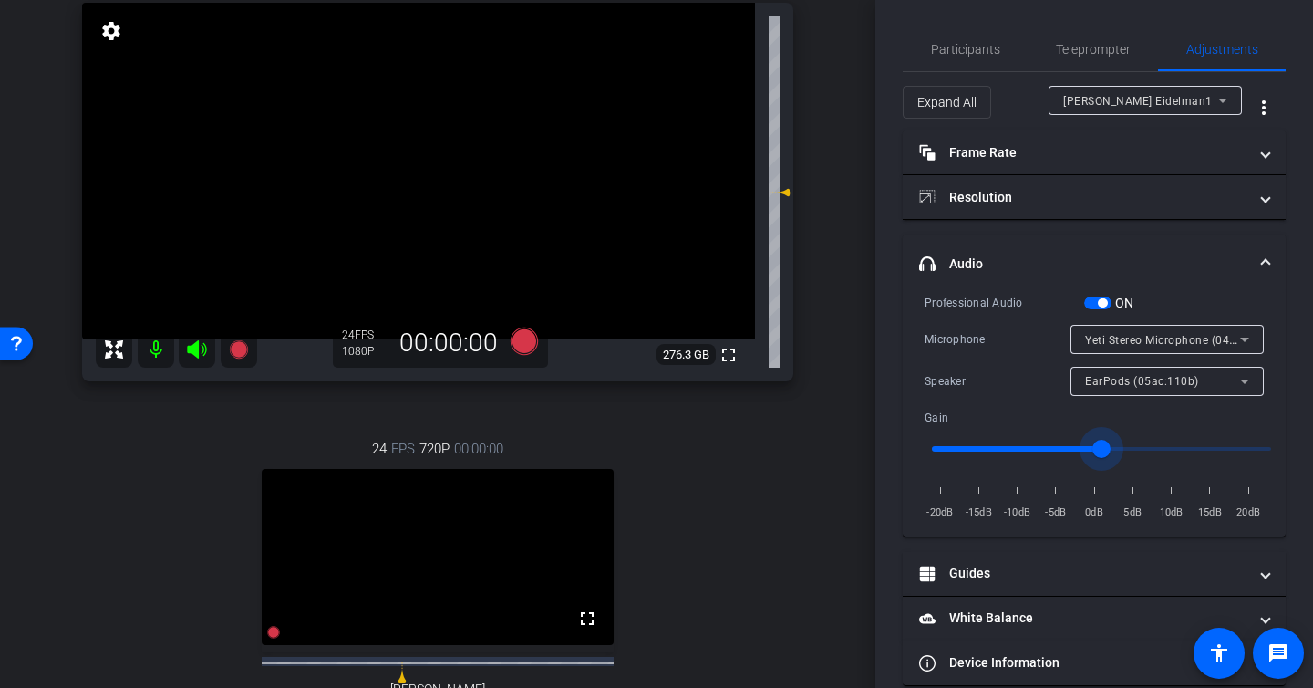
scroll to position [145, 0]
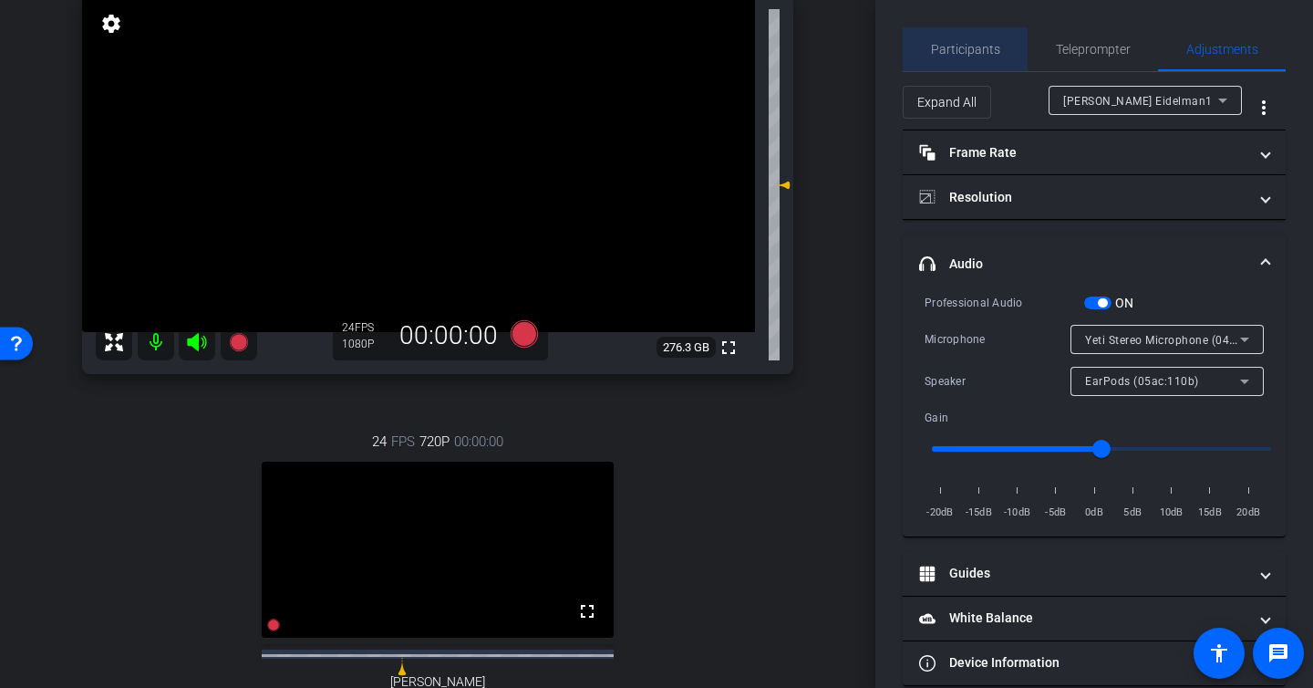
click at [973, 54] on span "Participants" at bounding box center [965, 49] width 69 height 13
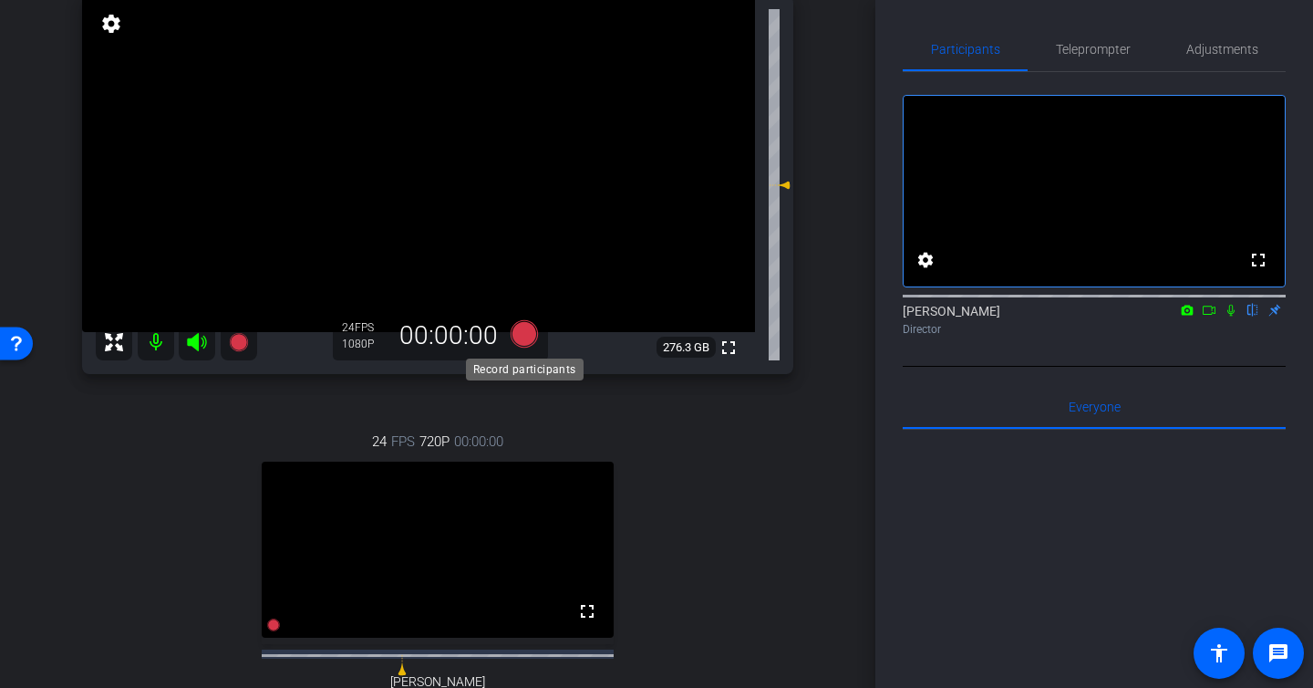
click at [519, 331] on icon at bounding box center [524, 333] width 27 height 27
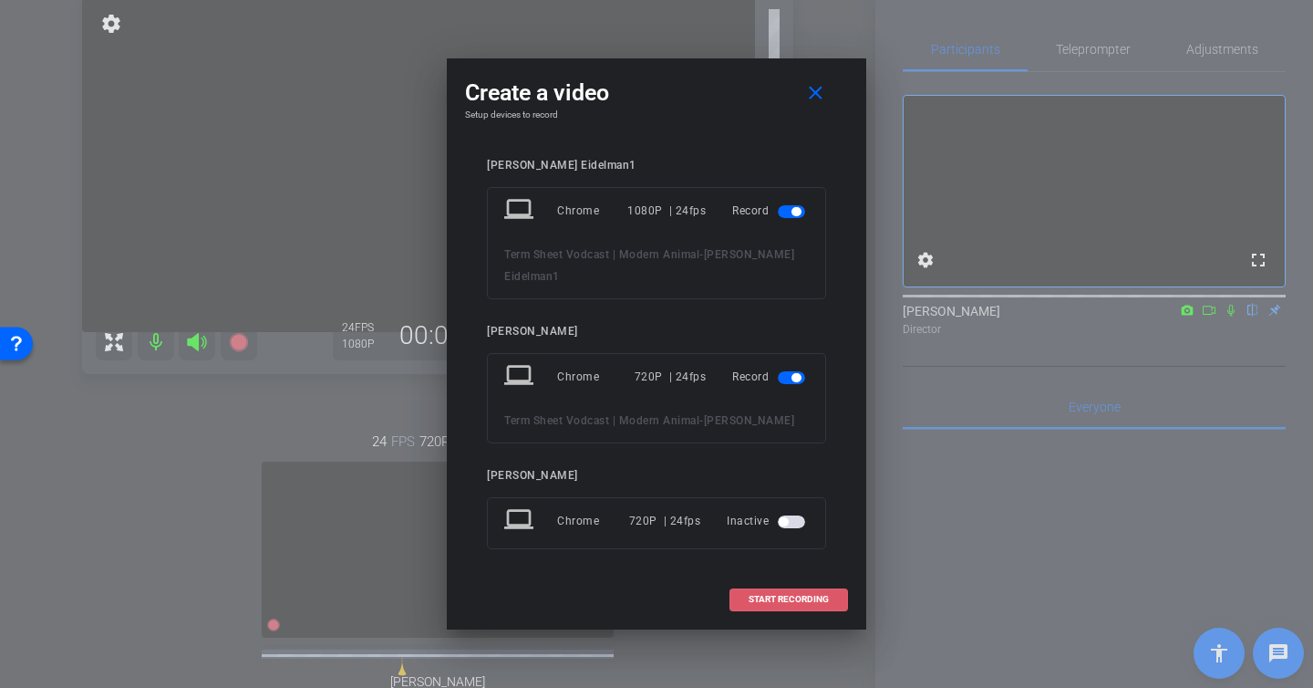
click at [772, 595] on span "START RECORDING" at bounding box center [789, 599] width 80 height 9
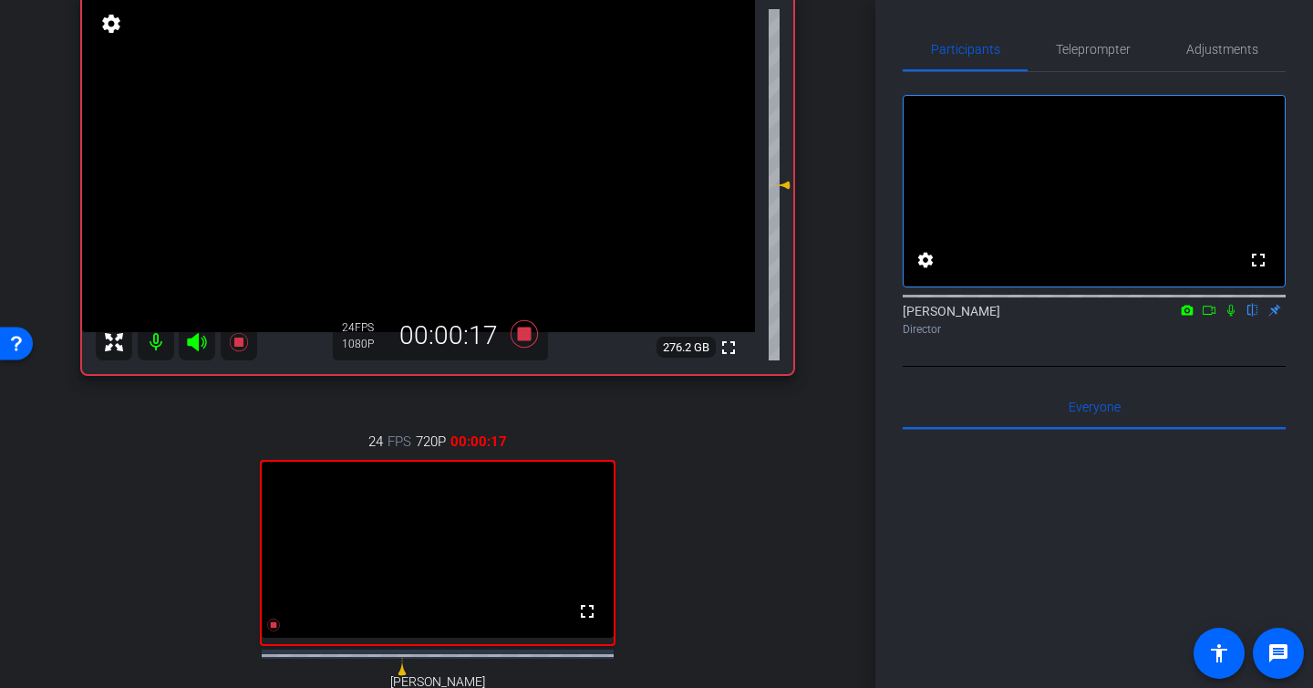
click at [1233, 316] on icon at bounding box center [1231, 311] width 7 height 12
click at [1233, 316] on icon at bounding box center [1232, 311] width 10 height 12
click at [1230, 316] on icon at bounding box center [1231, 310] width 15 height 13
click at [1209, 316] on icon at bounding box center [1209, 310] width 15 height 13
click at [1241, 55] on span "Adjustments" at bounding box center [1223, 49] width 72 height 13
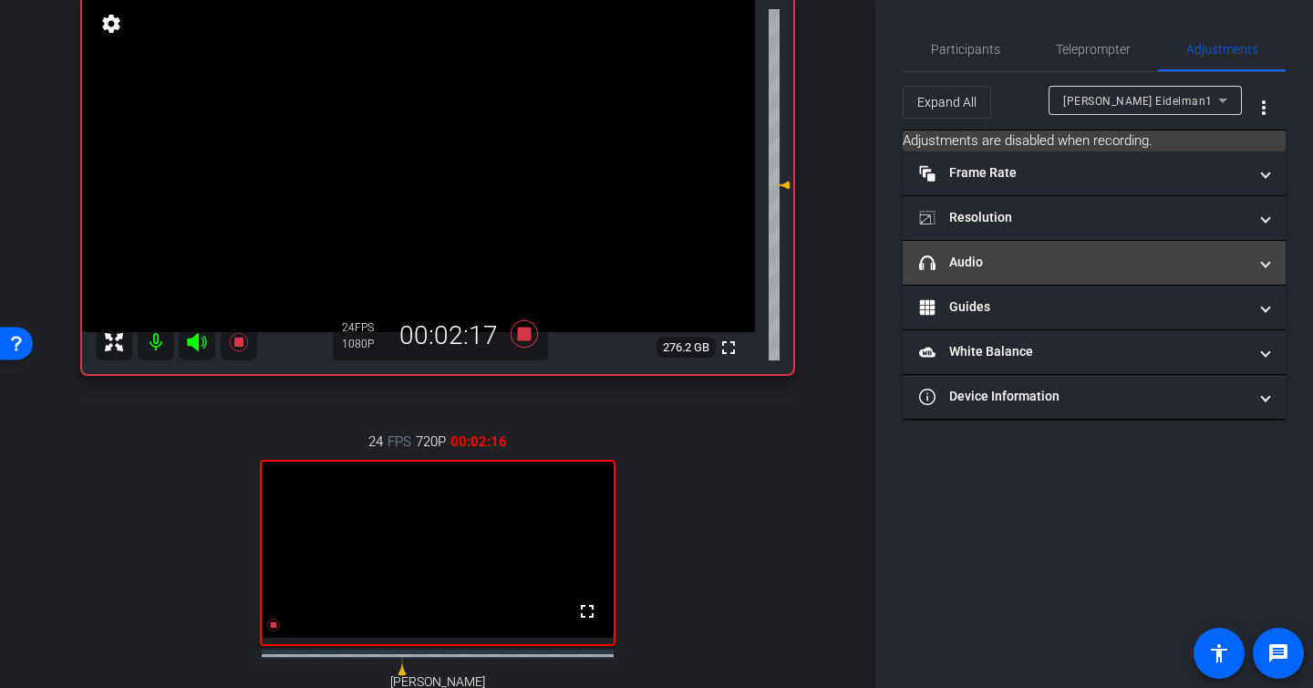
click at [1050, 254] on mat-panel-title "headphone icon Audio" at bounding box center [1083, 262] width 328 height 19
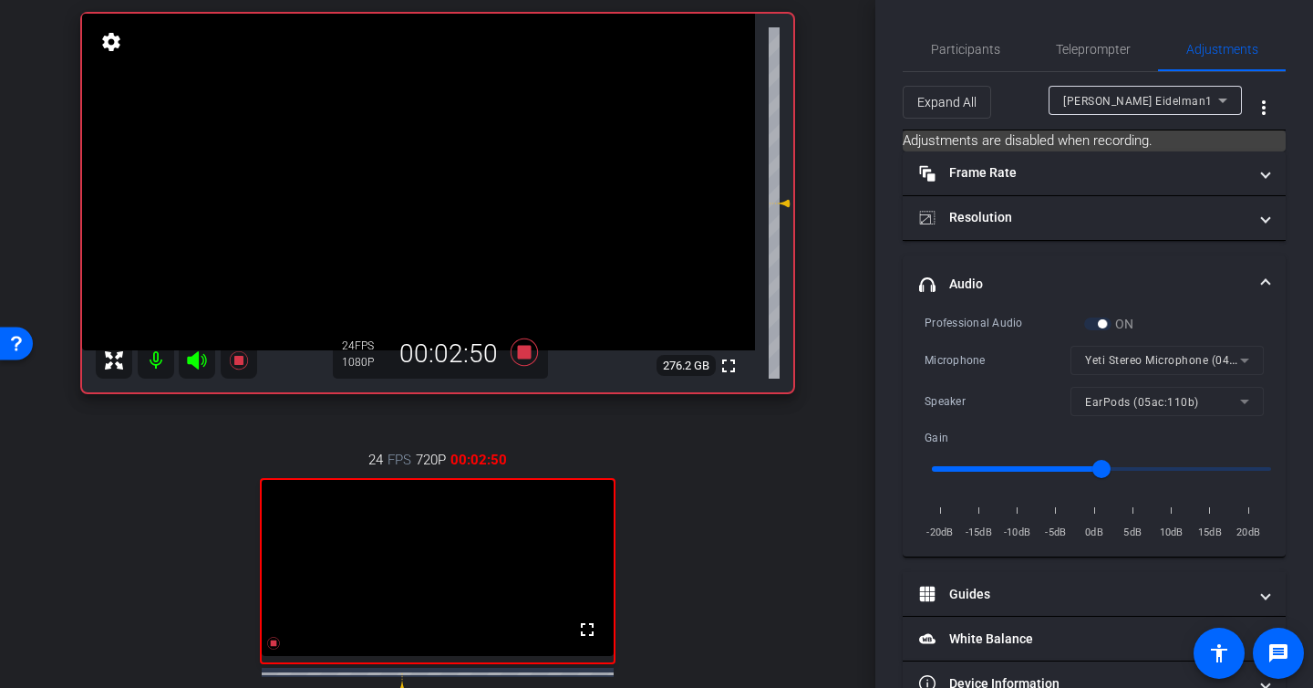
scroll to position [125, 0]
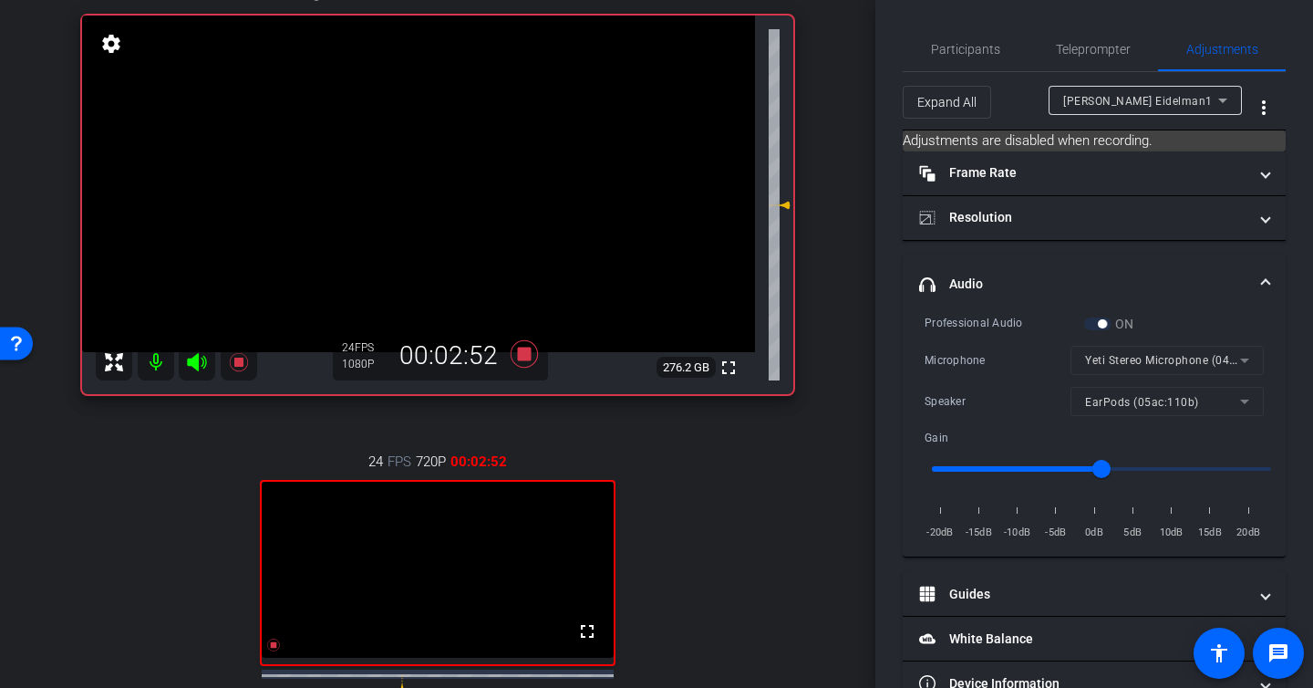
click at [803, 468] on div "Steven Eidelman1 Chrome info ROOM ID: 821557066 fullscreen settings 276.2 GB 24…" at bounding box center [438, 384] width 784 height 863
click at [967, 55] on span "Participants" at bounding box center [965, 49] width 69 height 13
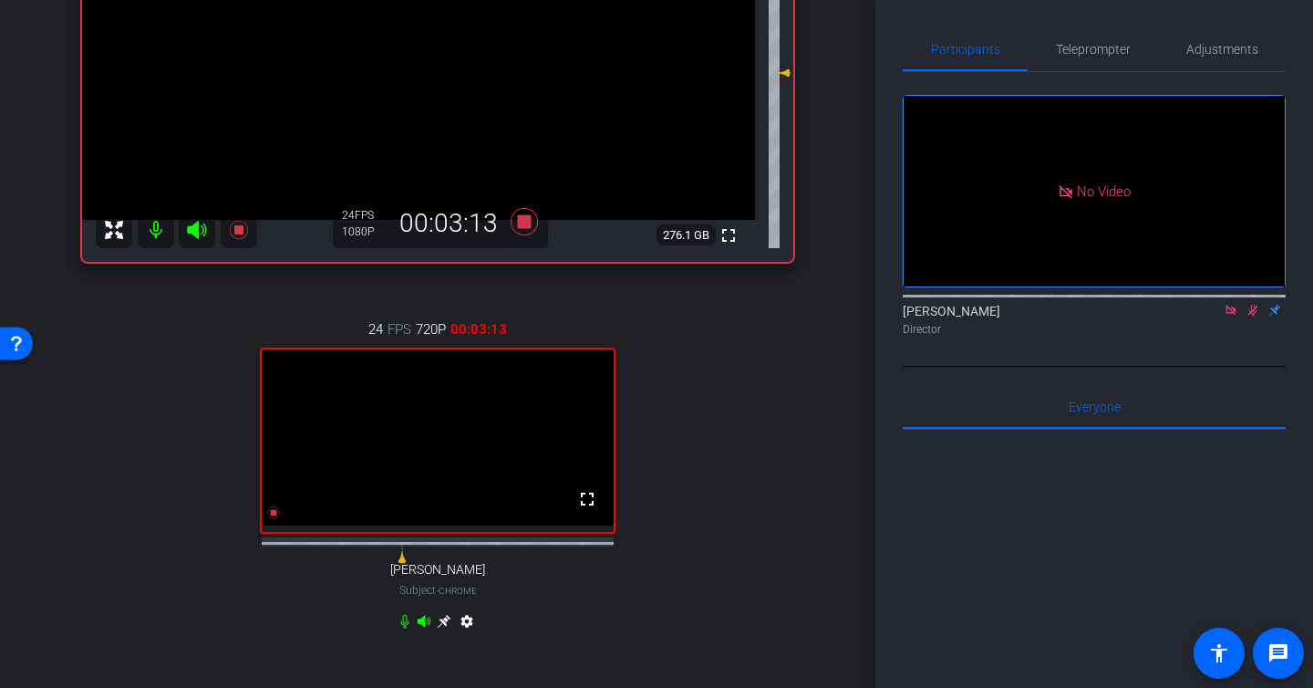
scroll to position [188, 0]
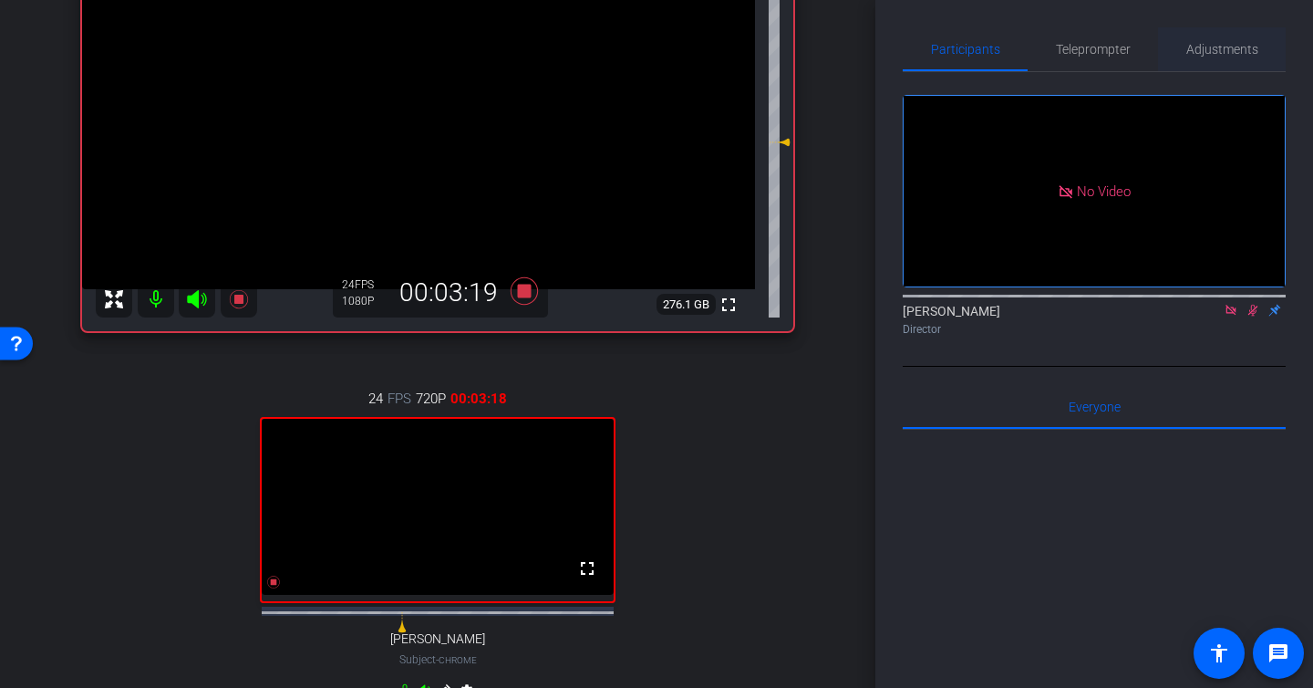
click at [1213, 51] on span "Adjustments" at bounding box center [1223, 49] width 72 height 13
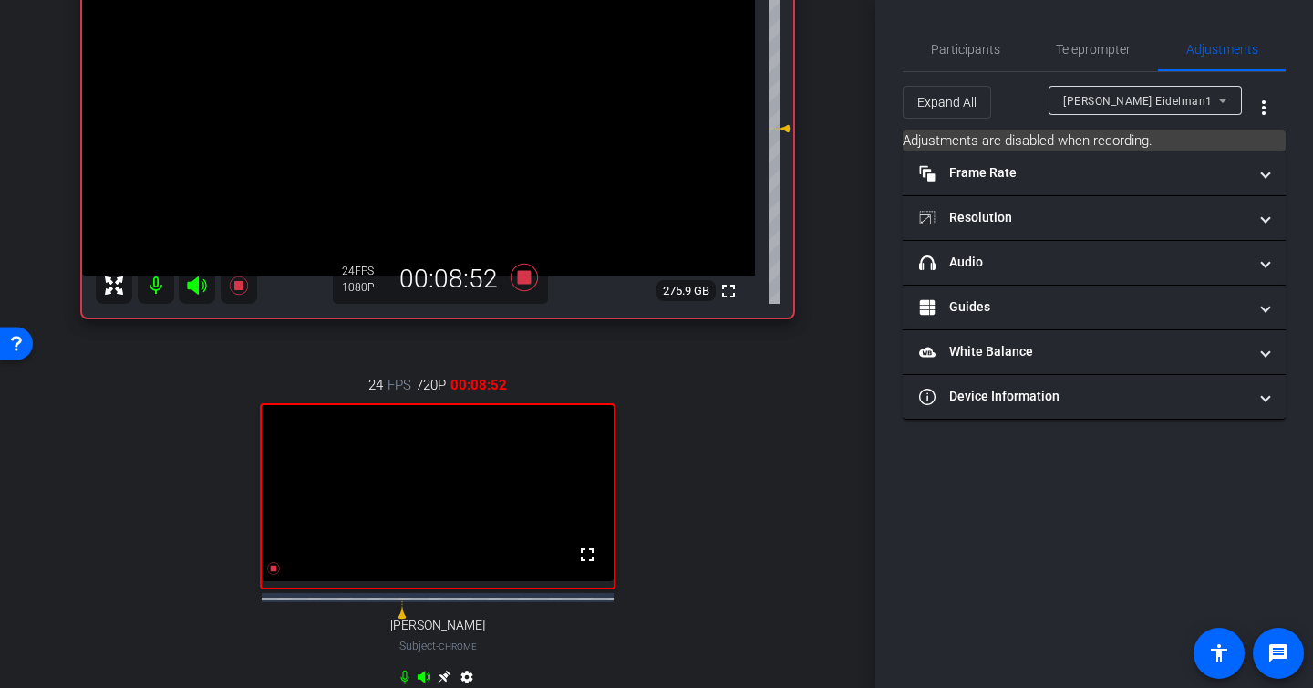
scroll to position [204, 0]
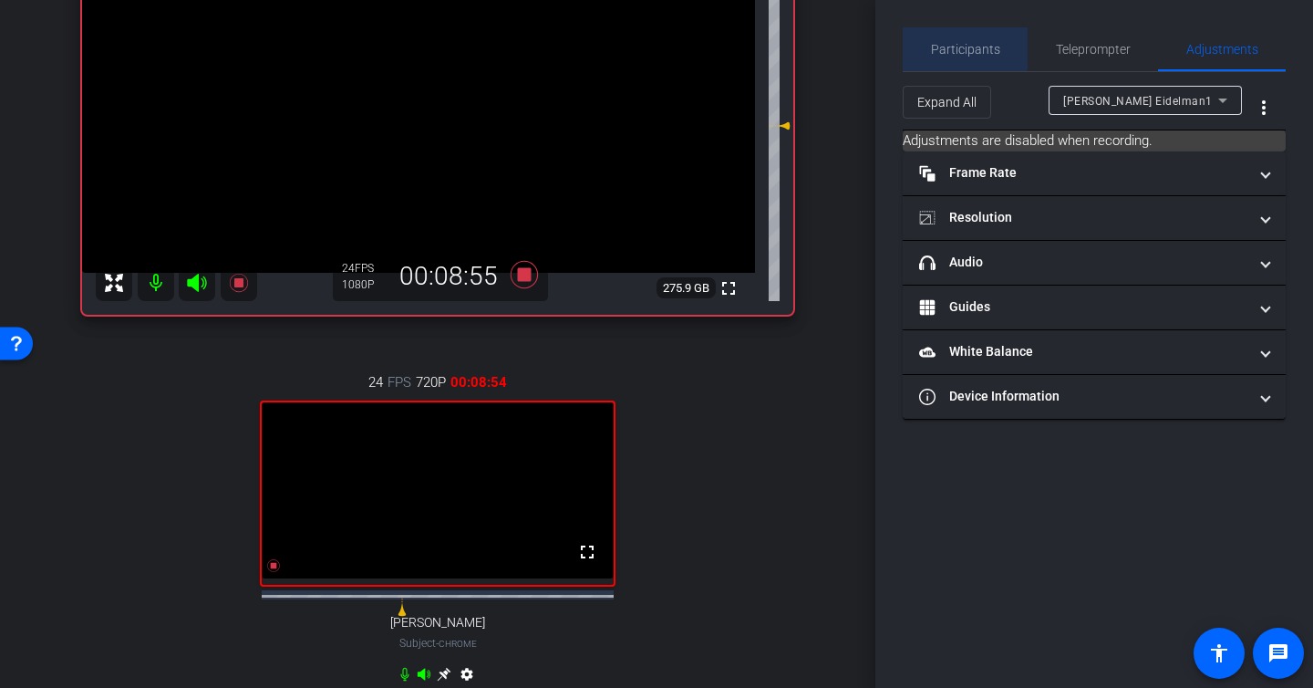
click at [965, 47] on span "Participants" at bounding box center [965, 49] width 69 height 13
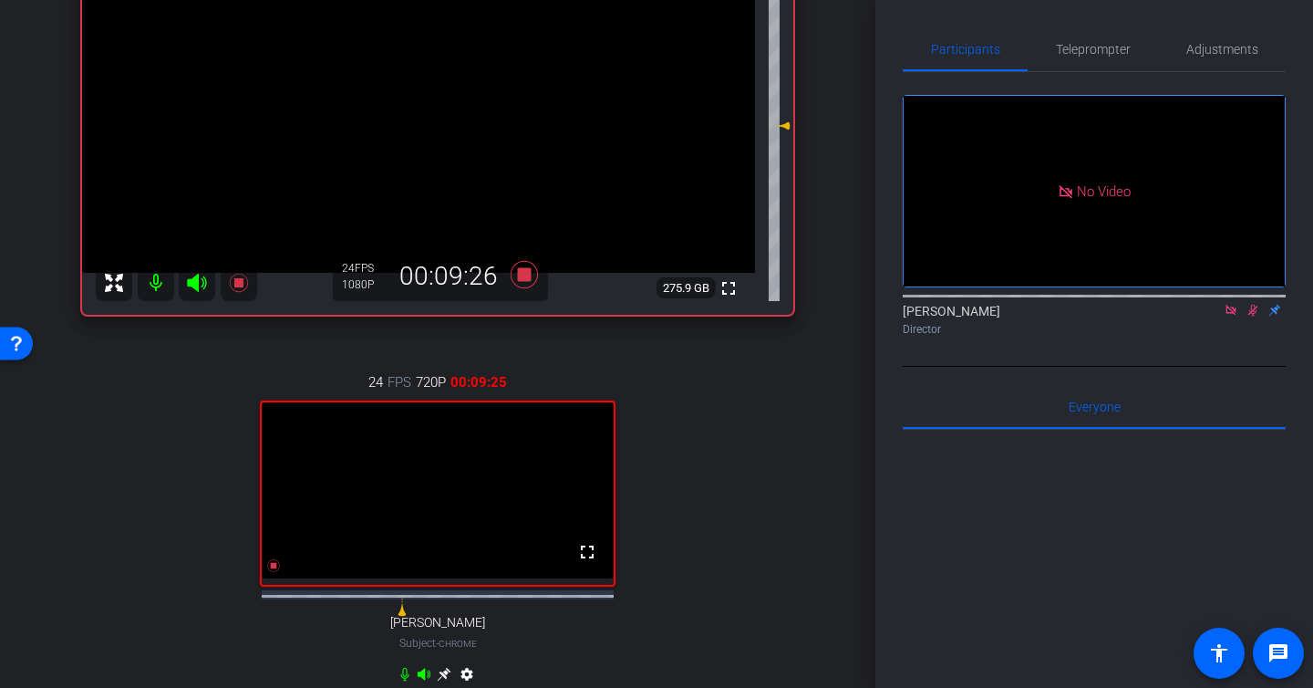
click at [105, 532] on div "24 FPS 720P 00:09:25 fullscreen Allie Garfinkle Subject - Chrome settings" at bounding box center [437, 530] width 711 height 377
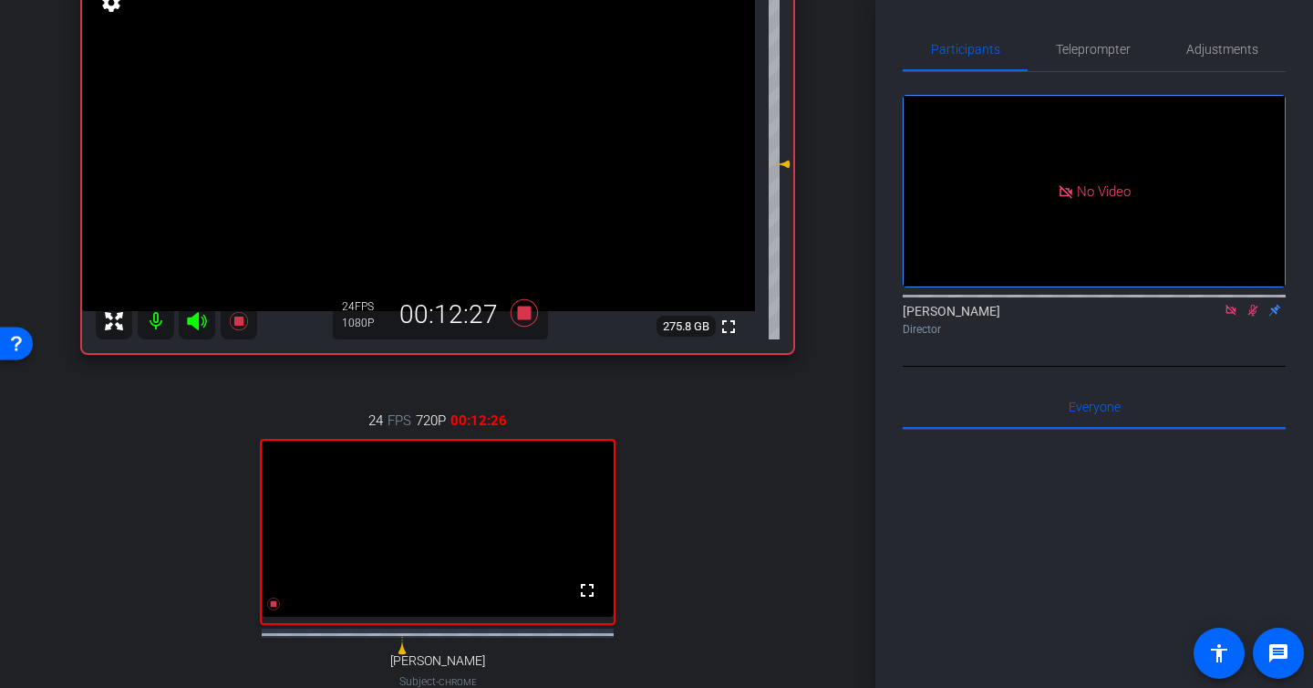
scroll to position [146, 0]
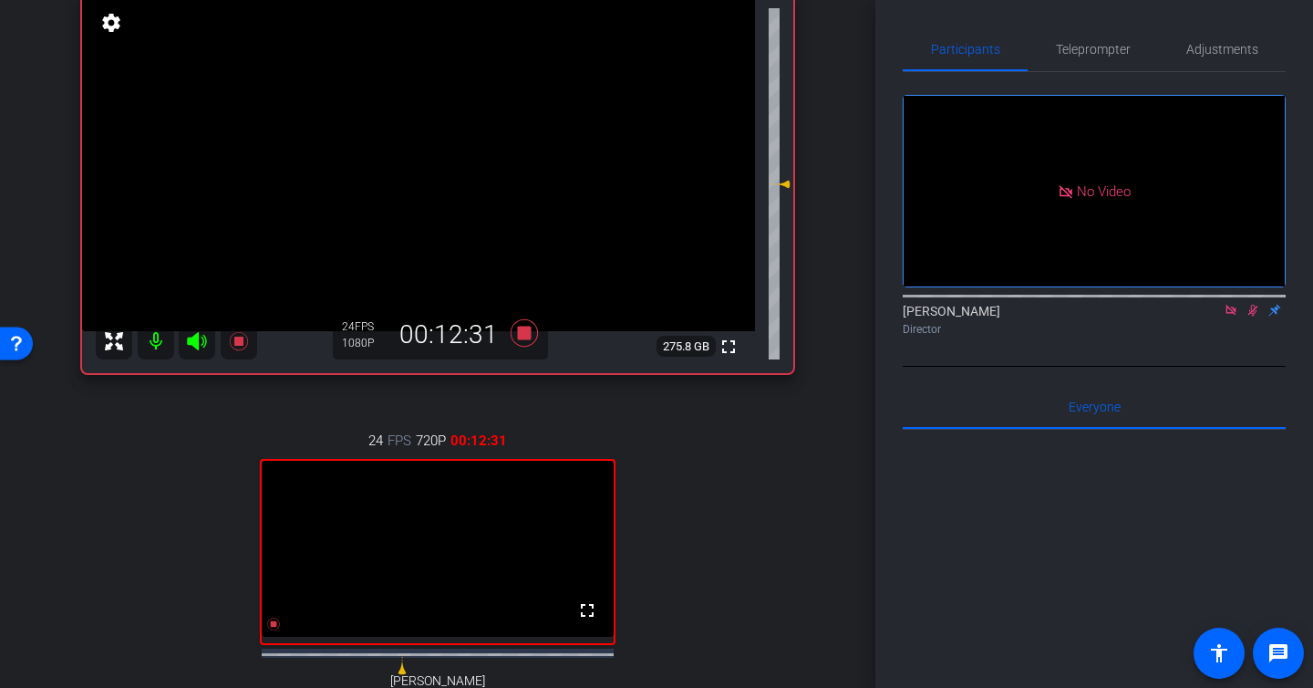
click at [1230, 304] on icon at bounding box center [1231, 310] width 15 height 13
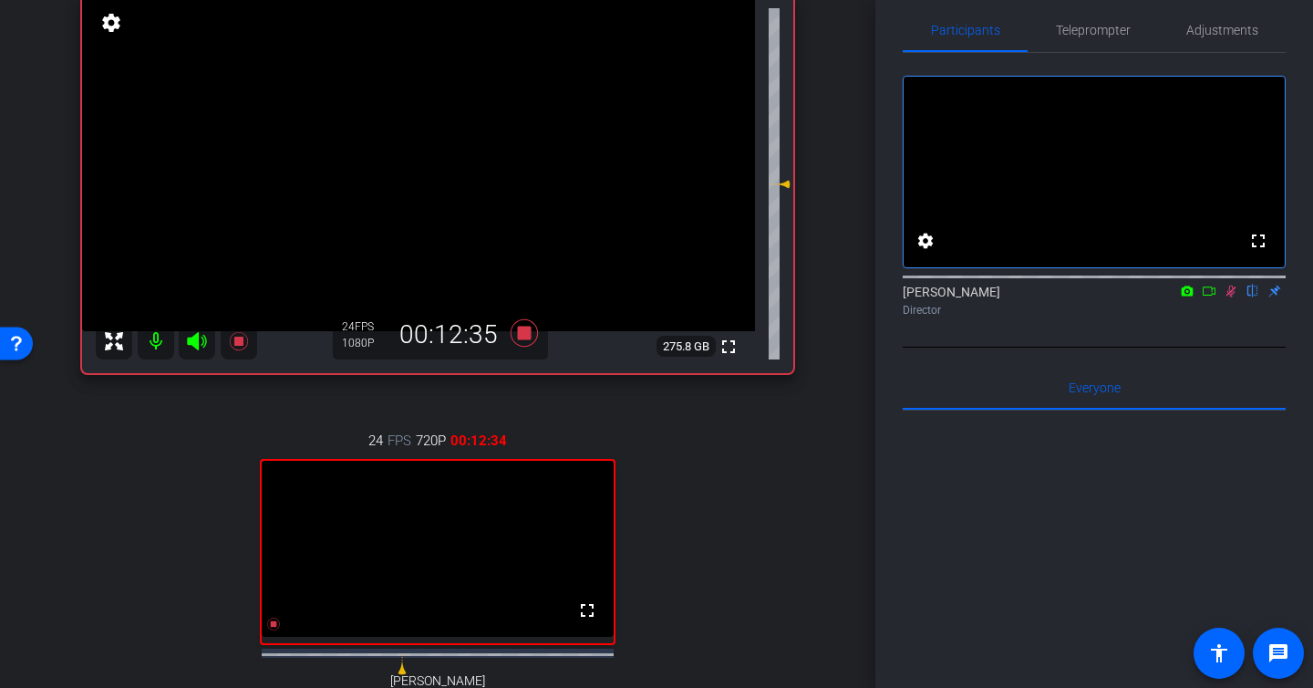
scroll to position [177, 0]
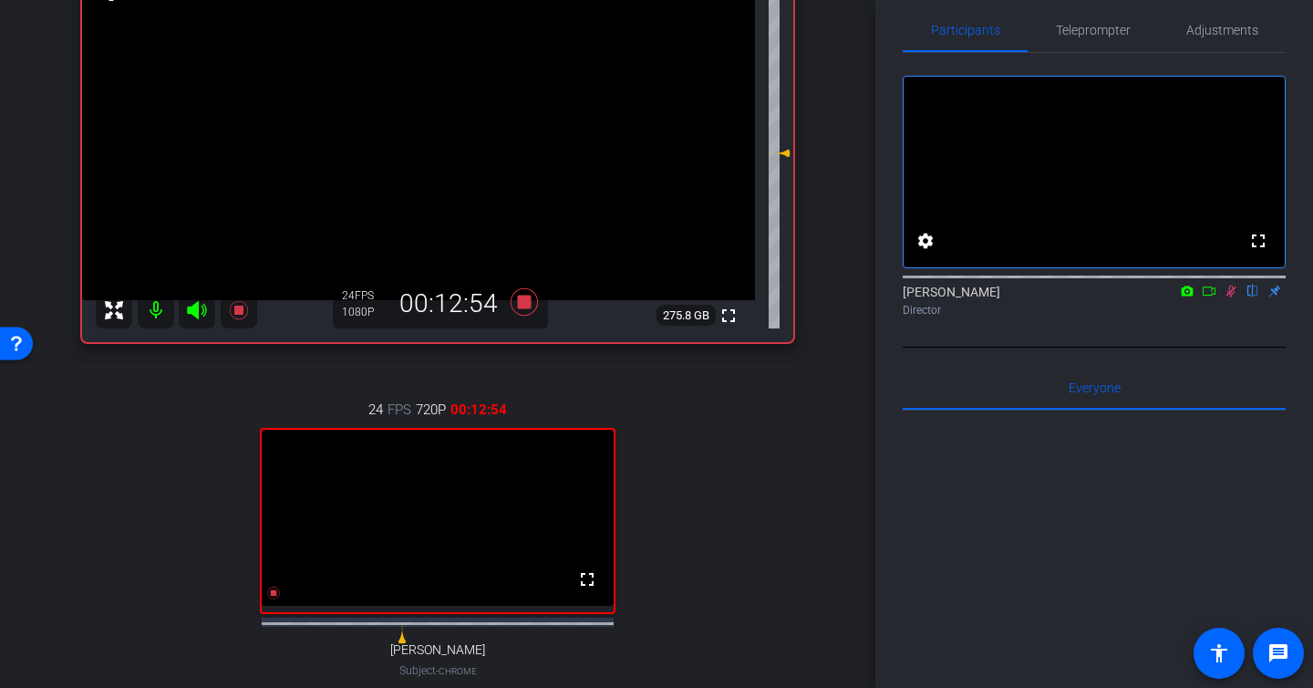
click at [1232, 297] on icon at bounding box center [1232, 291] width 10 height 12
click at [524, 301] on icon at bounding box center [524, 301] width 27 height 27
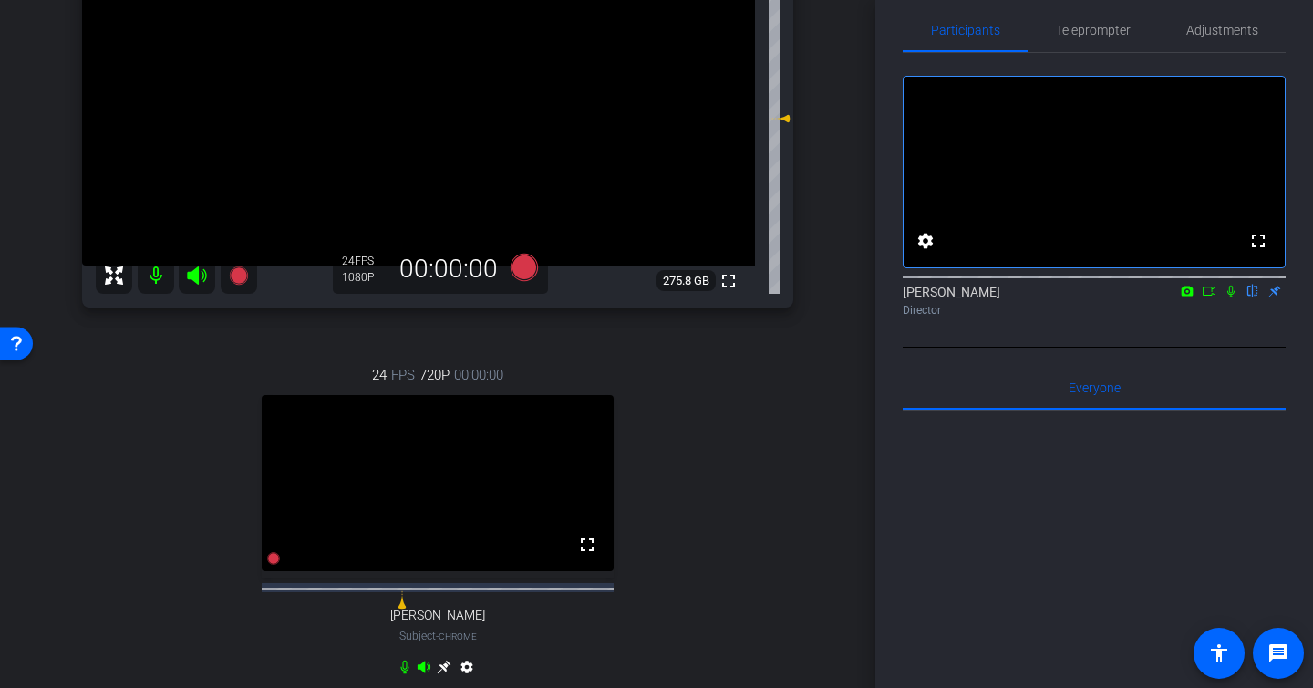
scroll to position [117, 0]
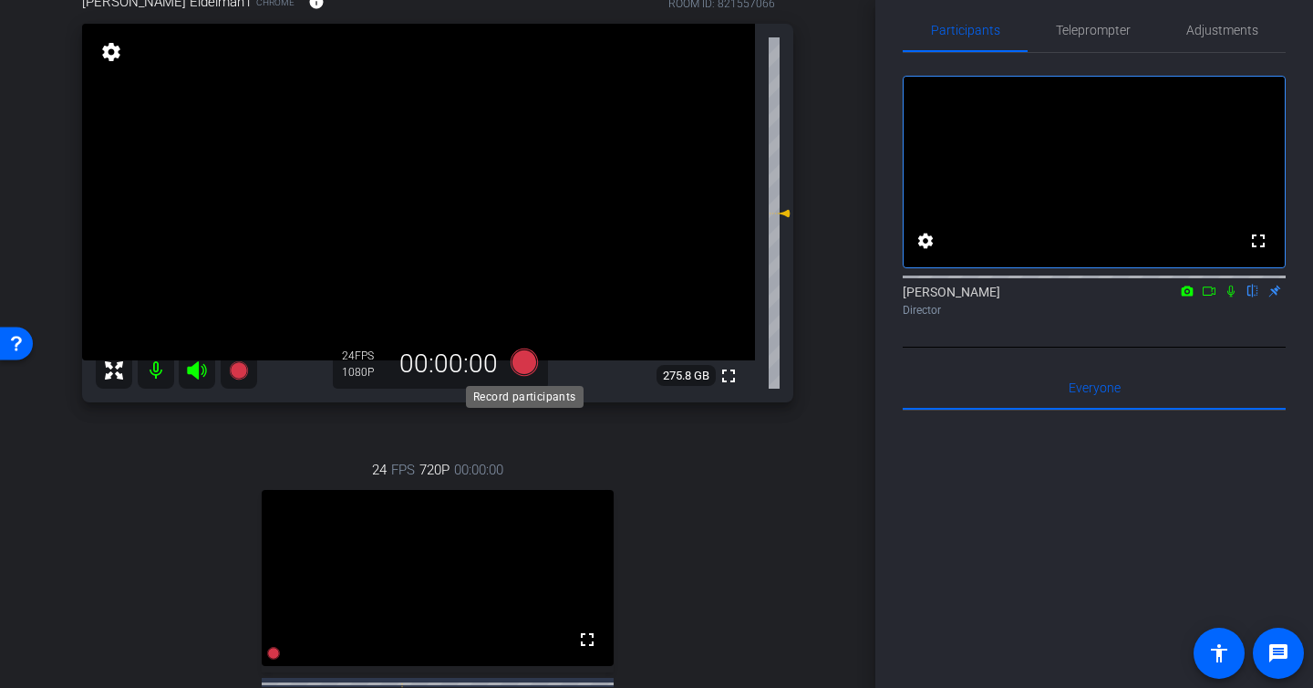
click at [526, 362] on icon at bounding box center [524, 361] width 27 height 27
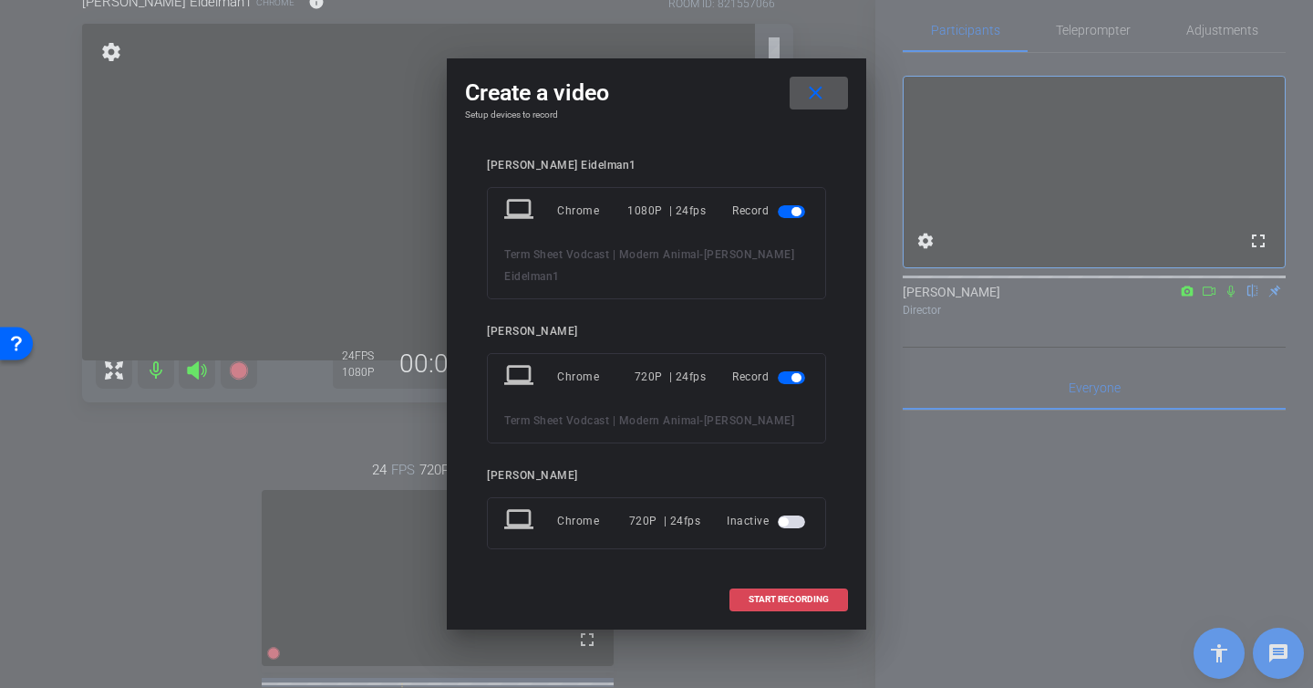
click at [785, 595] on span "START RECORDING" at bounding box center [789, 599] width 80 height 9
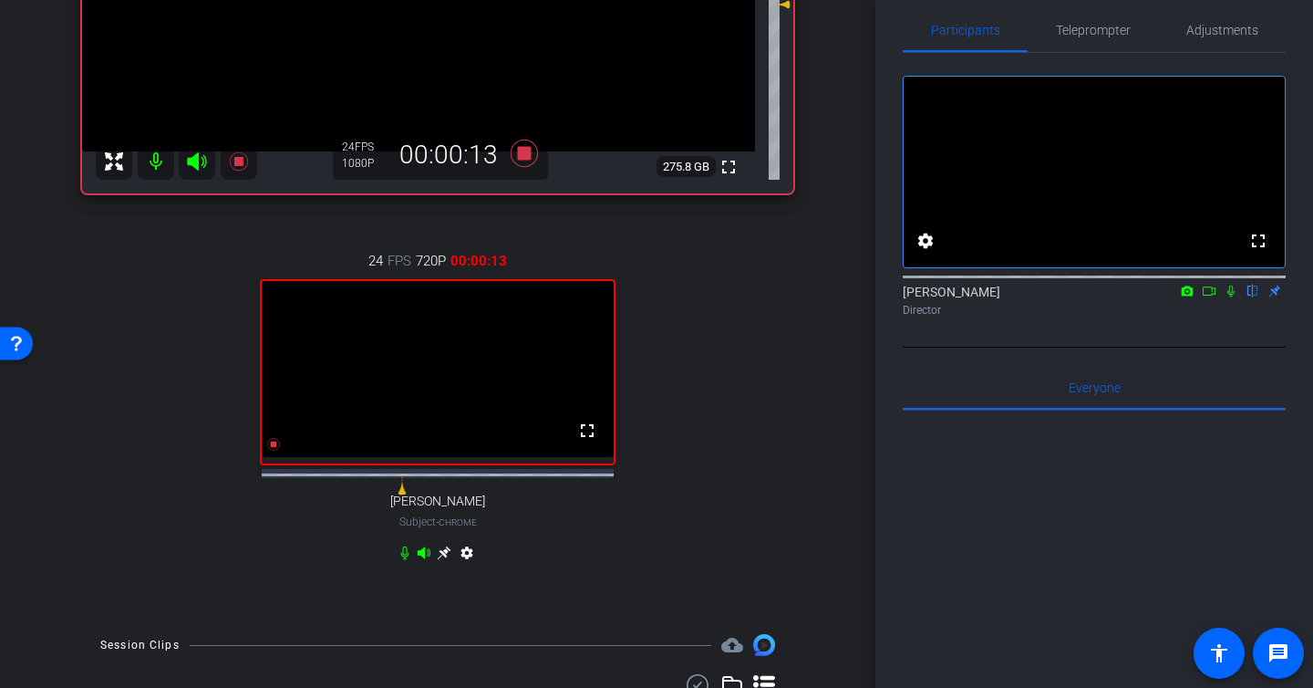
scroll to position [130, 0]
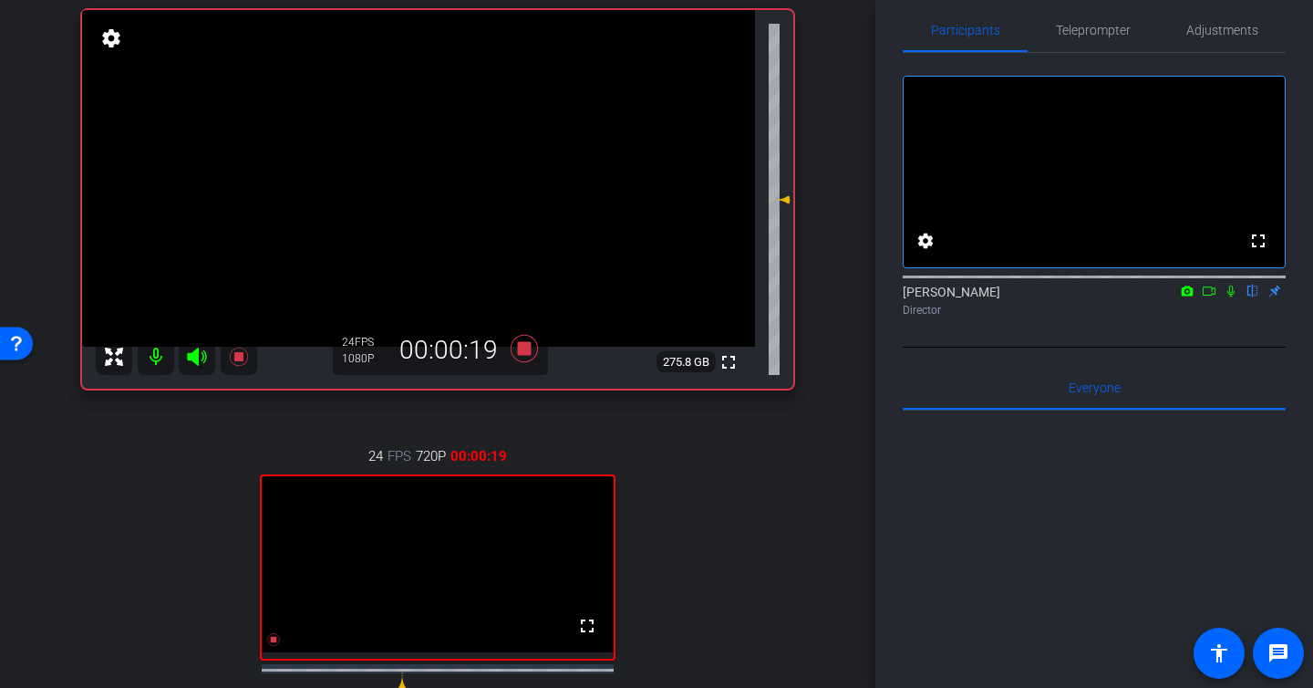
click at [1232, 297] on icon at bounding box center [1231, 291] width 15 height 13
click at [1202, 297] on icon at bounding box center [1209, 291] width 15 height 13
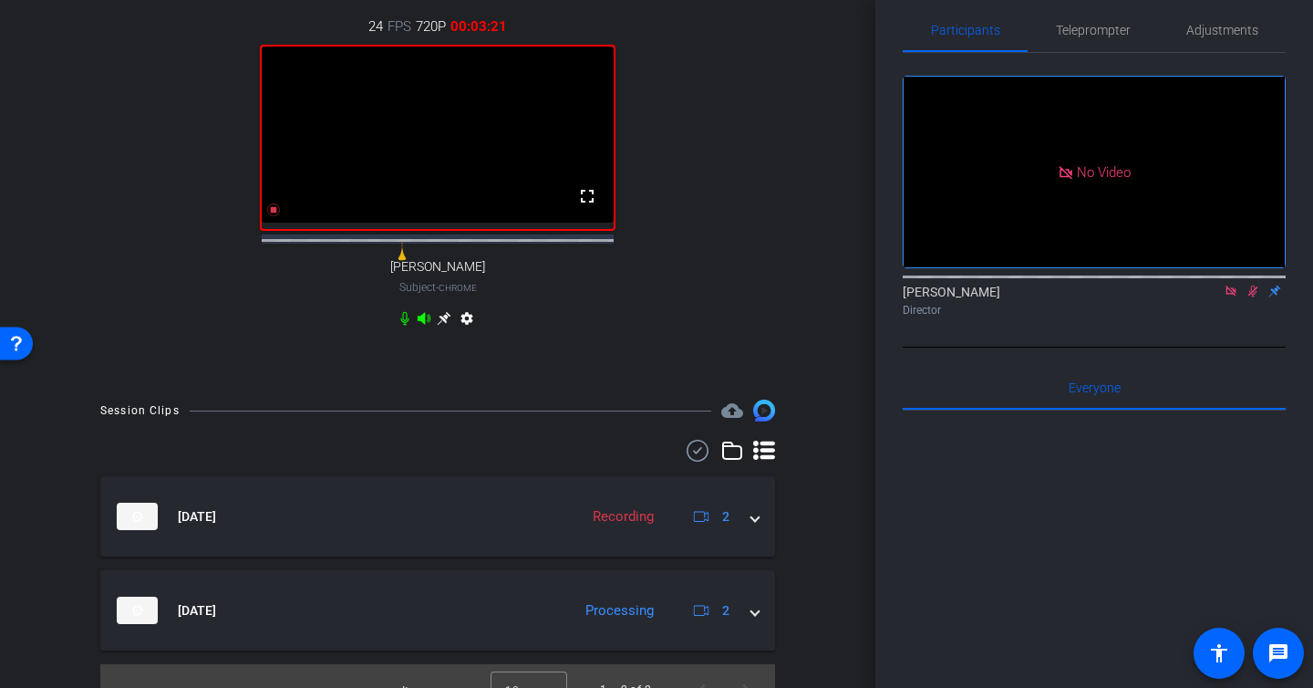
scroll to position [600, 0]
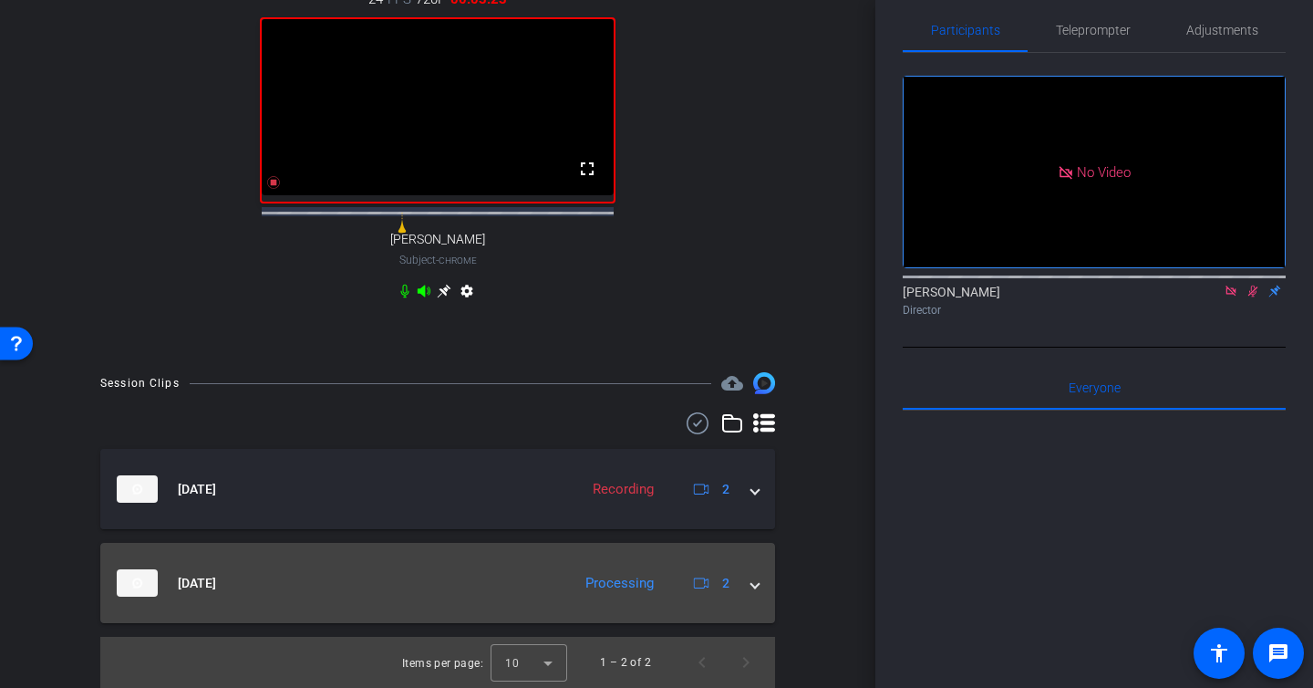
click at [758, 584] on span at bounding box center [755, 583] width 7 height 19
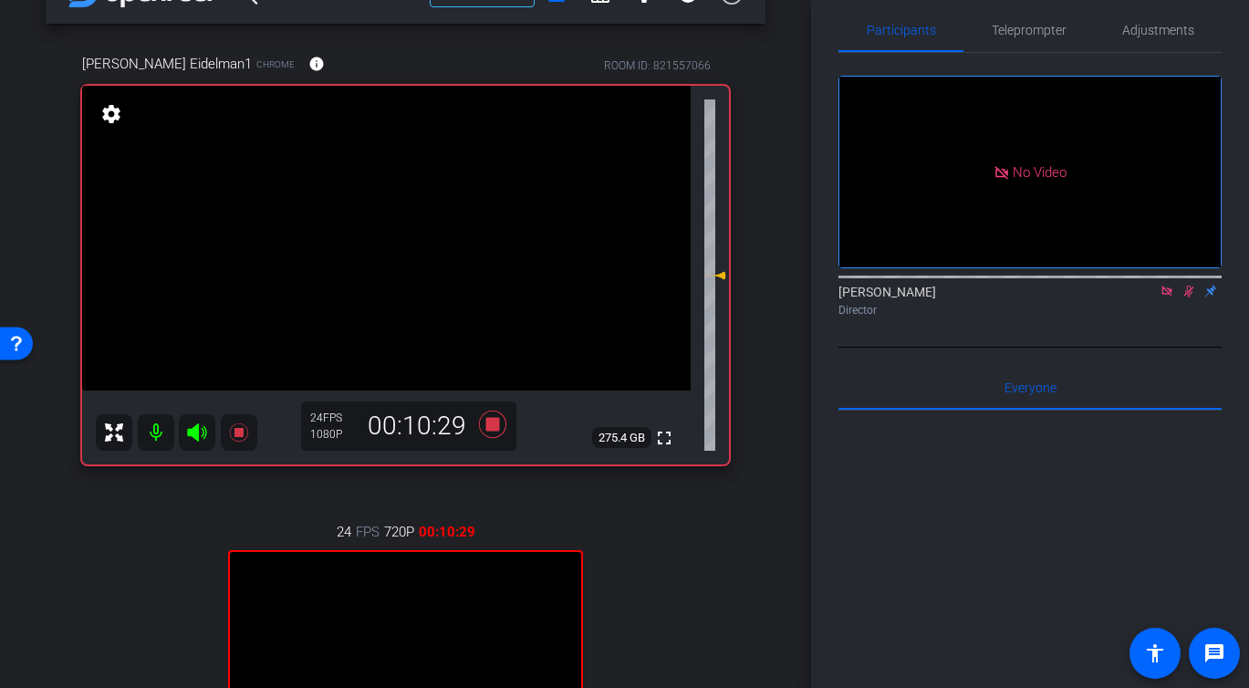
scroll to position [8, 0]
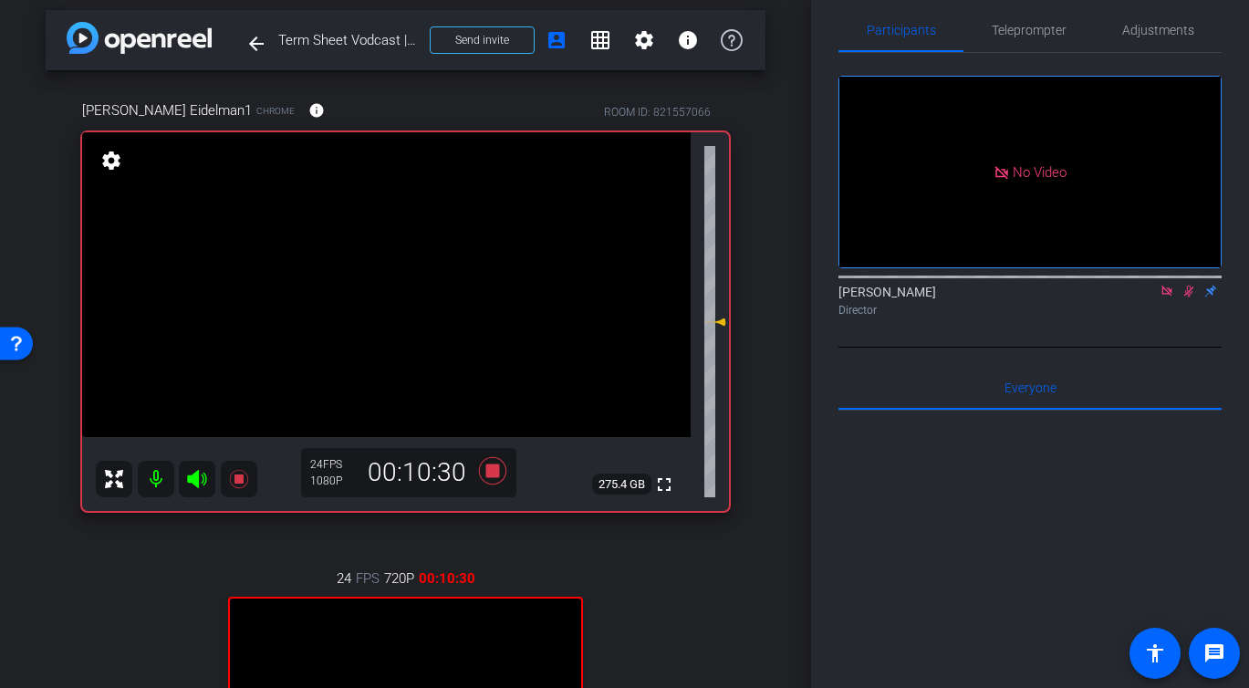
click at [1170, 297] on icon at bounding box center [1166, 291] width 15 height 13
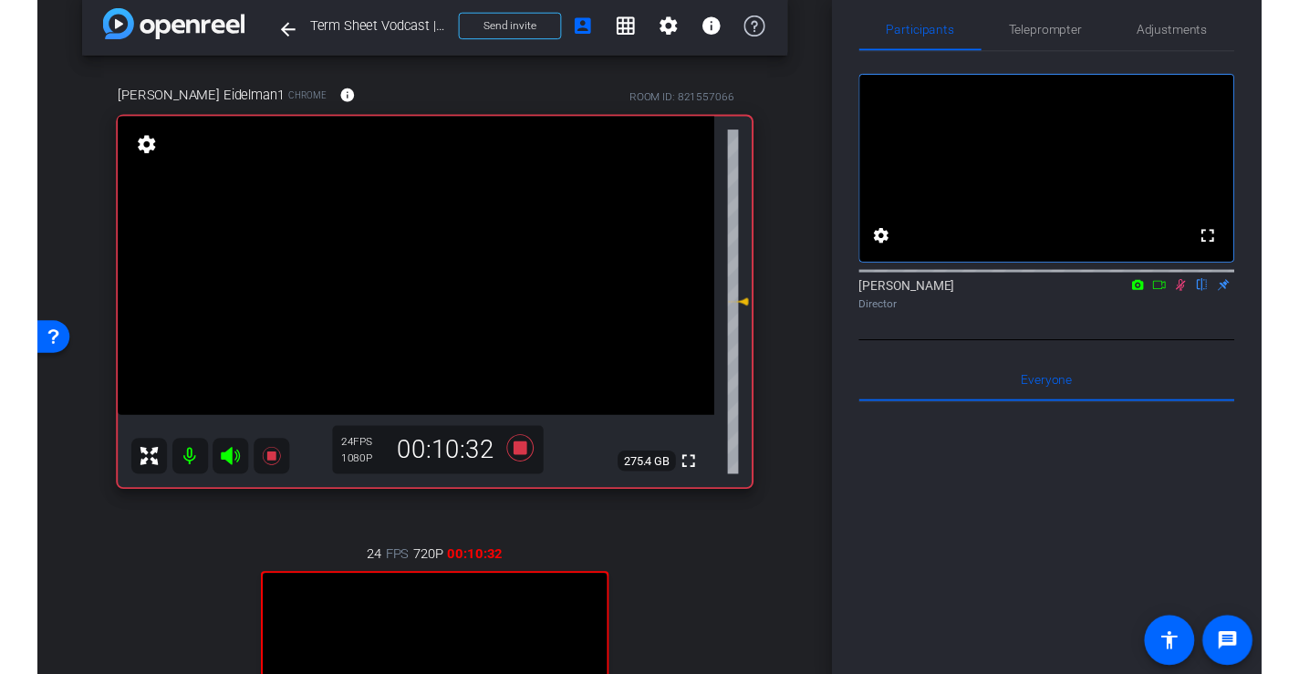
scroll to position [26, 0]
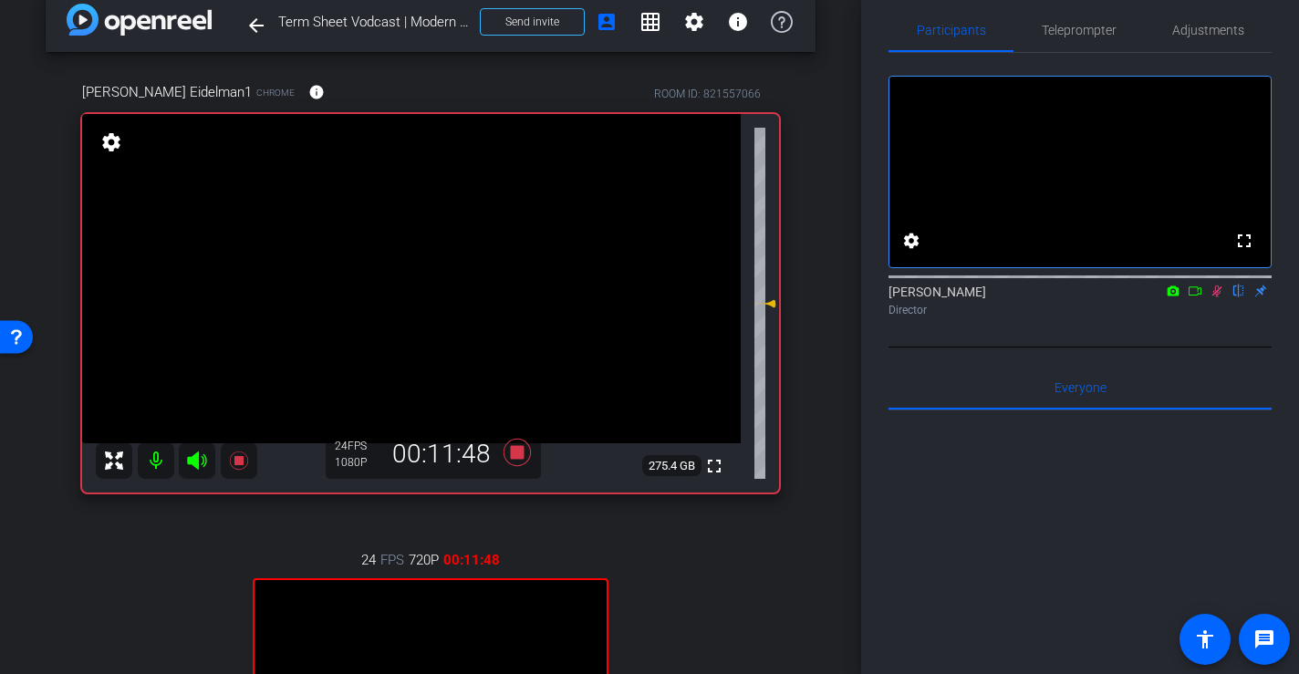
click at [1193, 297] on icon at bounding box center [1195, 291] width 15 height 13
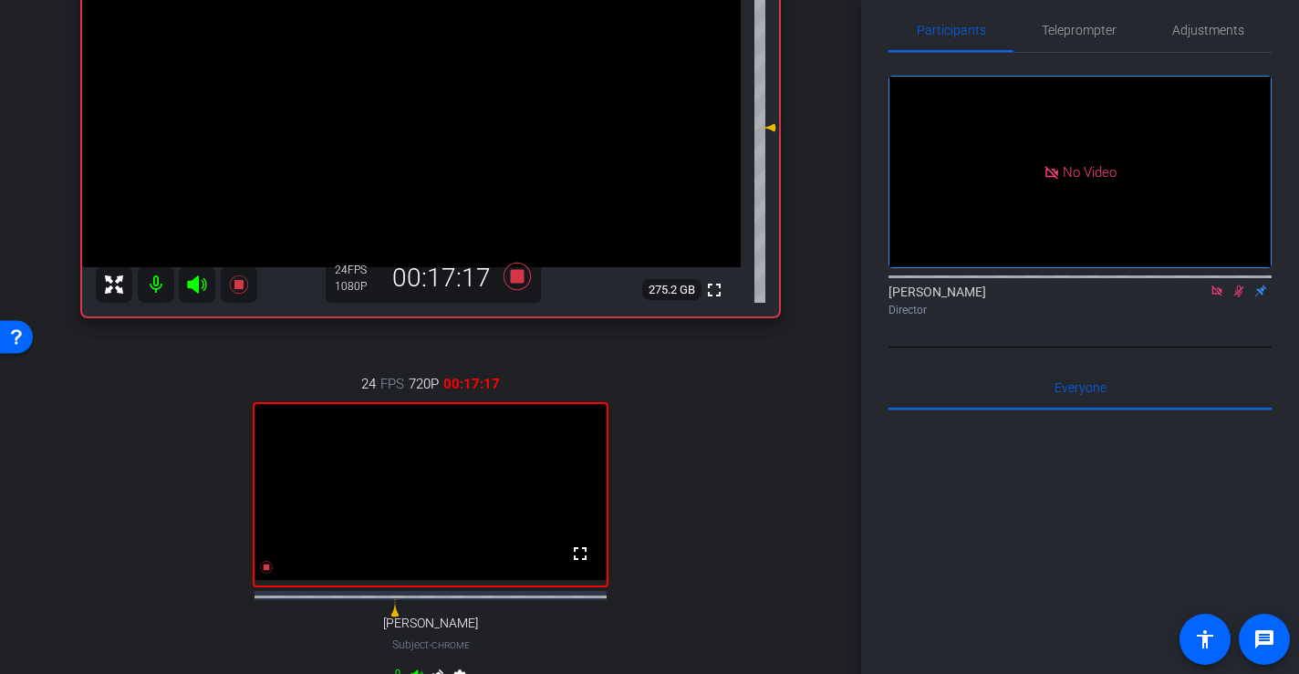
scroll to position [102, 0]
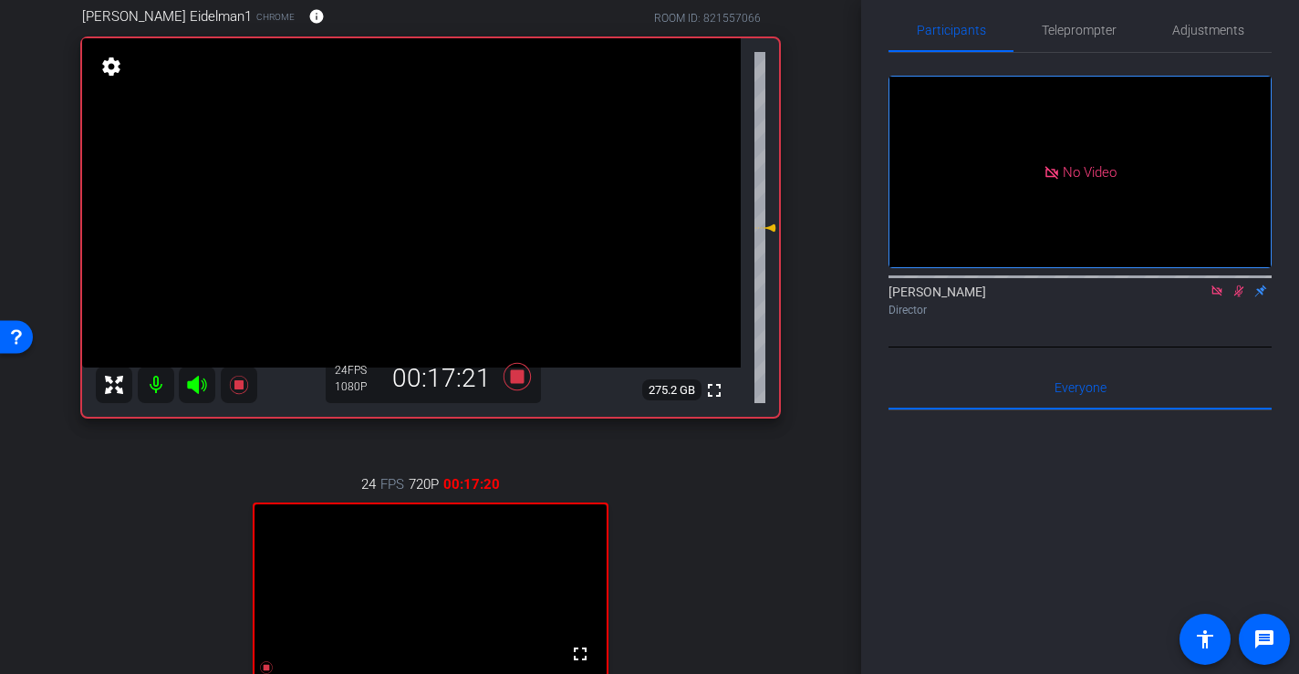
click at [1216, 296] on icon at bounding box center [1216, 290] width 10 height 10
click at [1217, 297] on icon at bounding box center [1216, 291] width 15 height 13
click at [1218, 297] on icon at bounding box center [1216, 291] width 15 height 13
click at [1196, 297] on icon at bounding box center [1195, 291] width 15 height 13
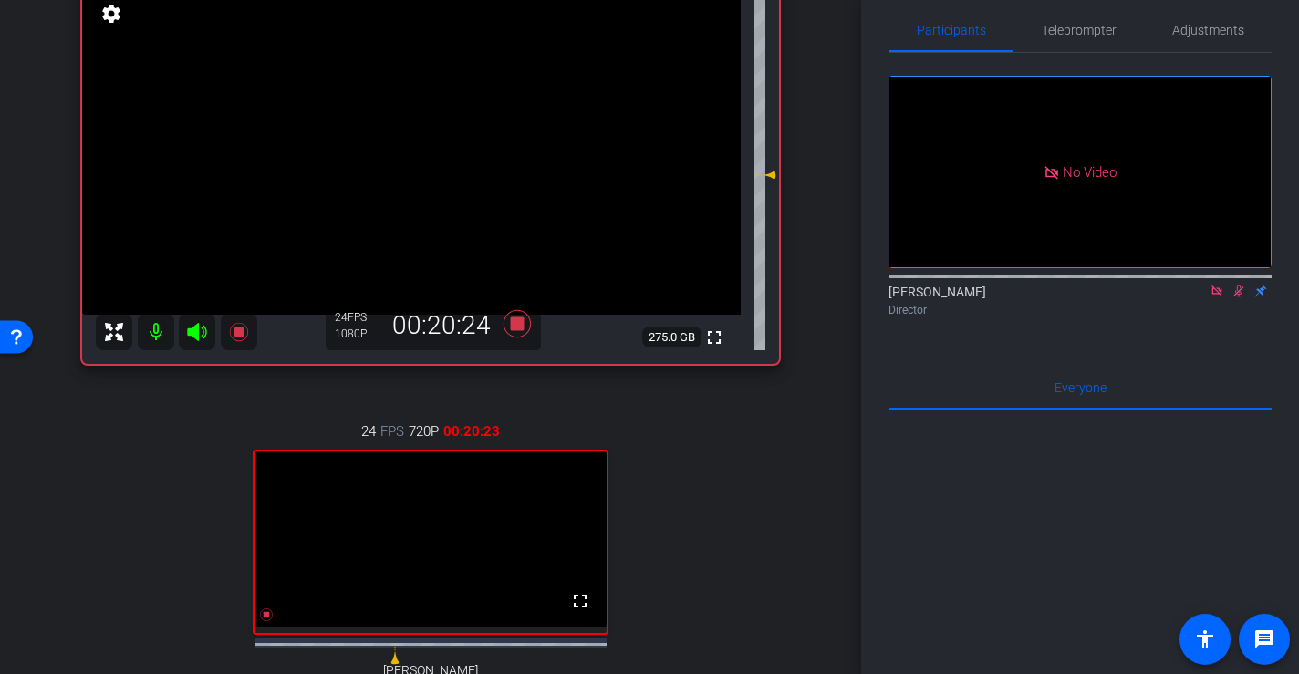
scroll to position [161, 0]
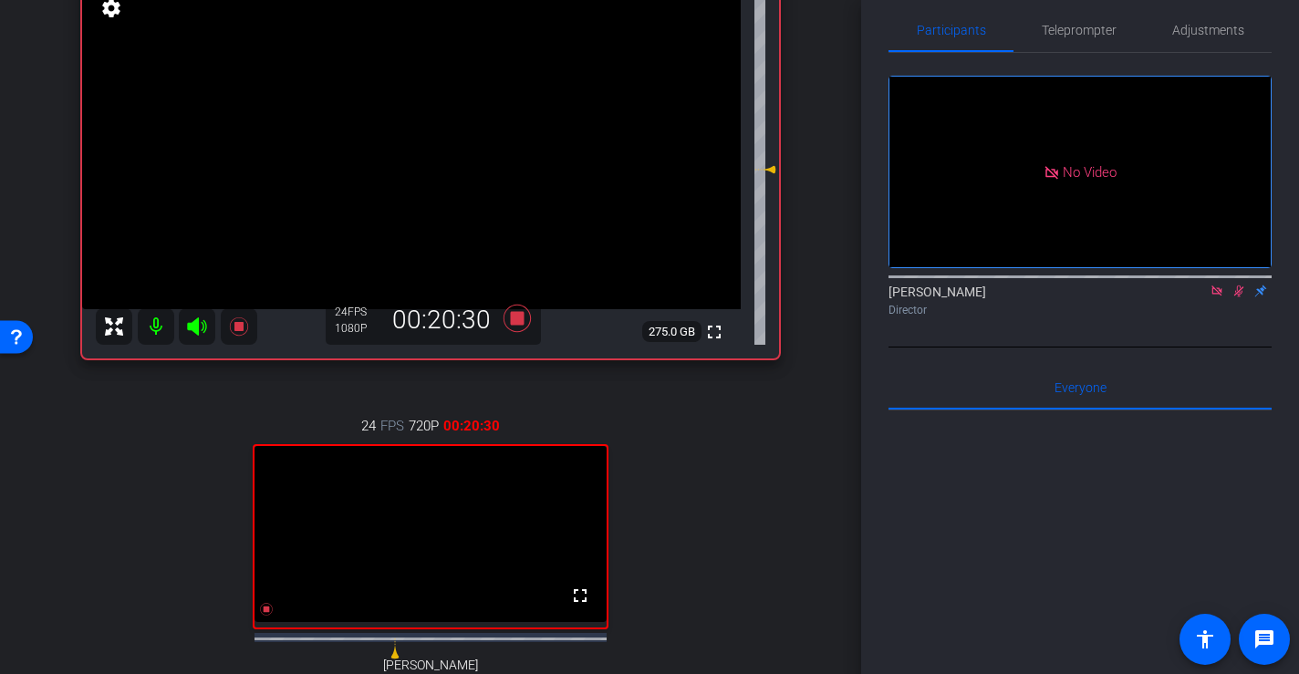
click at [1213, 297] on icon at bounding box center [1216, 291] width 15 height 13
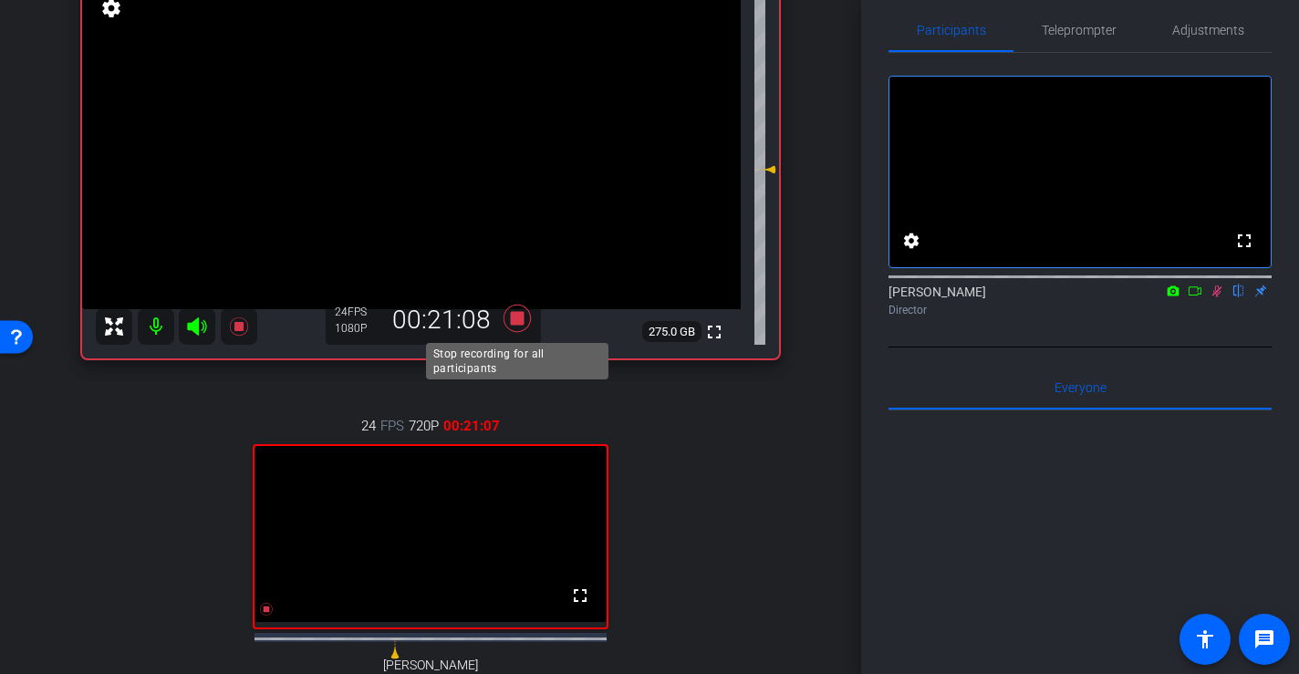
click at [517, 319] on icon at bounding box center [516, 318] width 27 height 27
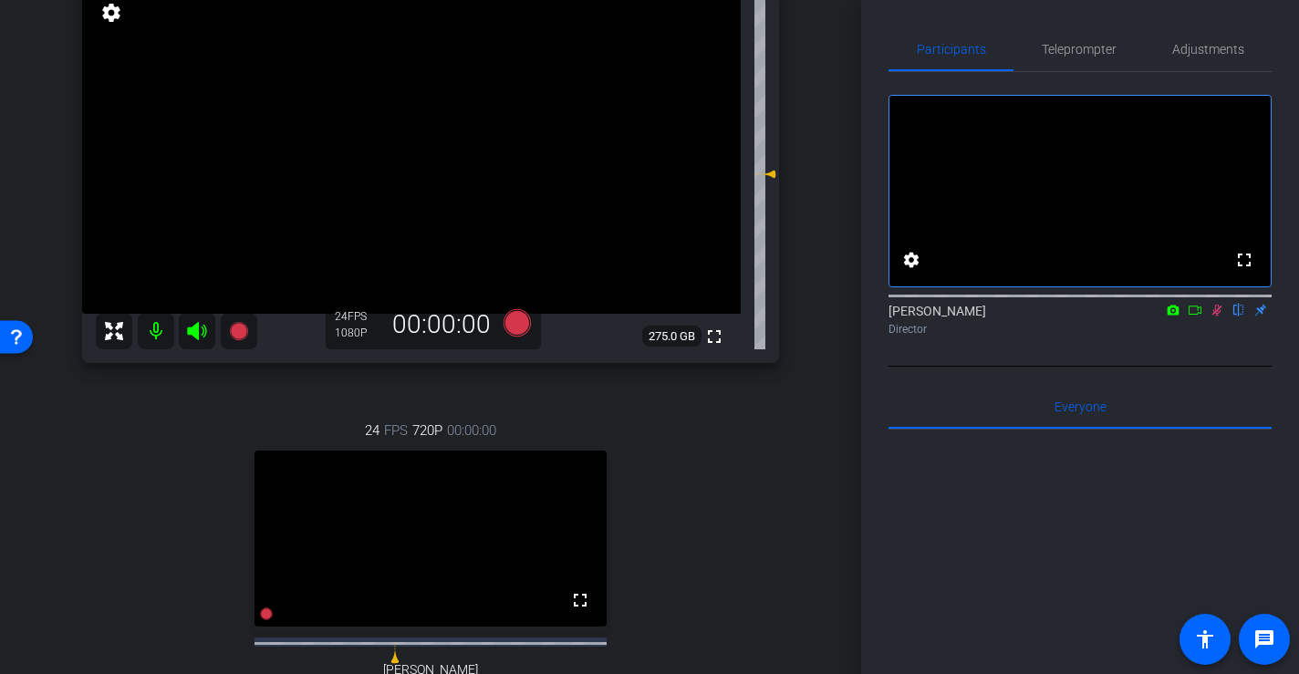
scroll to position [81, 0]
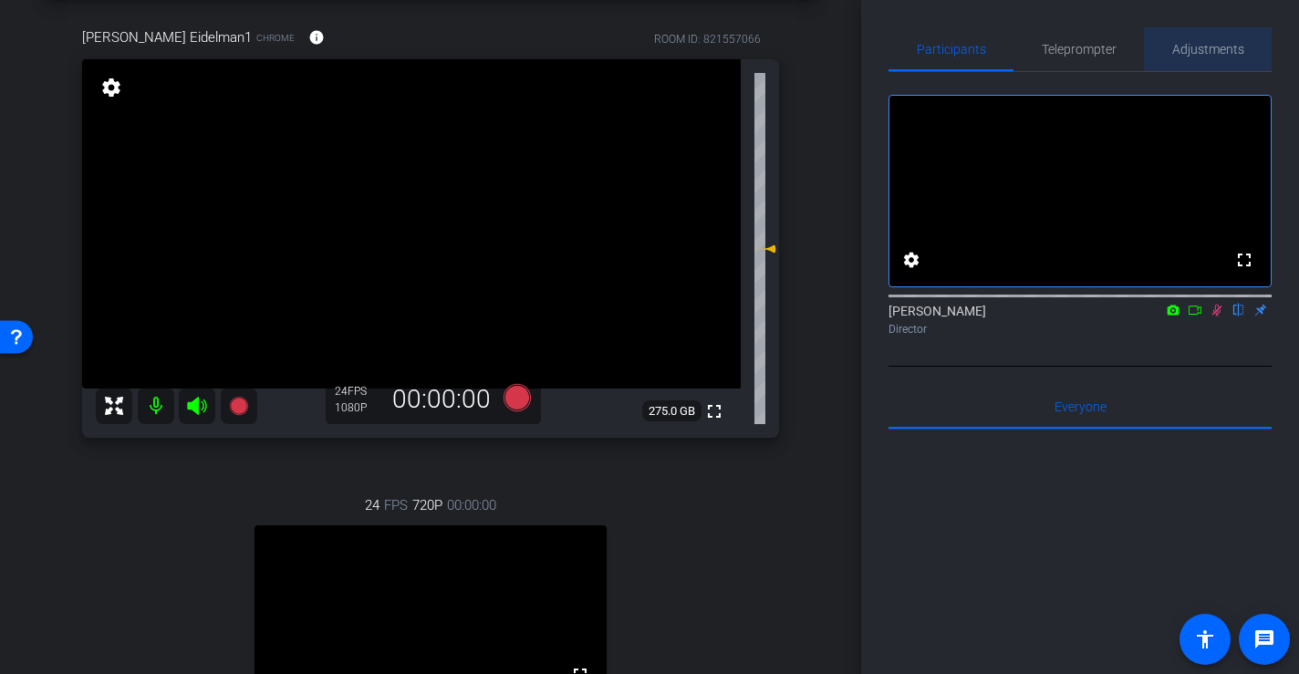
click at [1204, 45] on span "Adjustments" at bounding box center [1208, 49] width 72 height 13
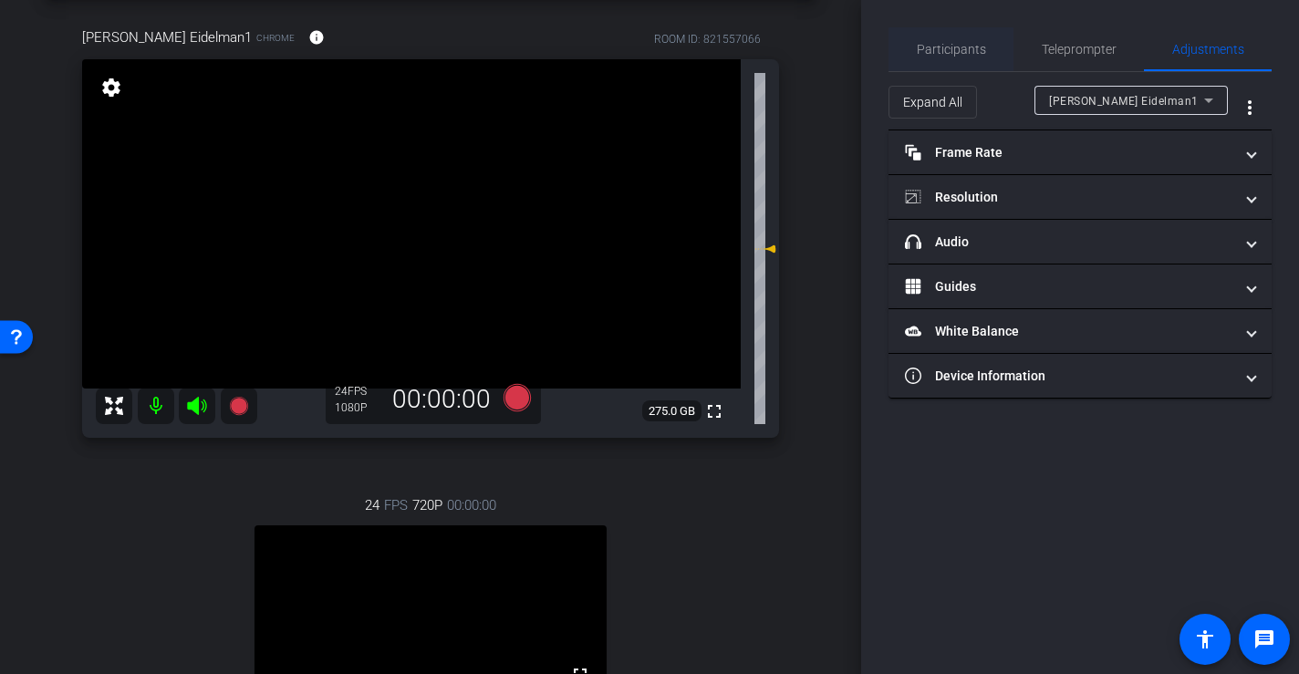
click at [973, 49] on span "Participants" at bounding box center [951, 49] width 69 height 13
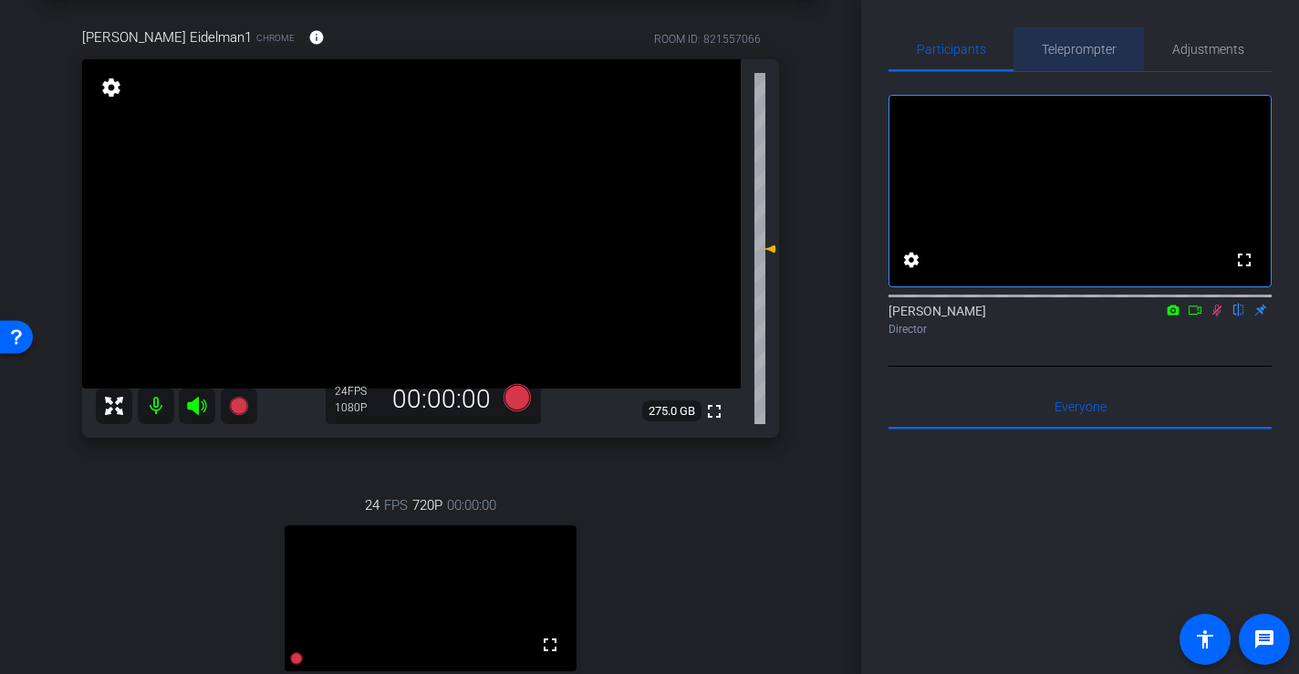
click at [1075, 40] on span "Teleprompter" at bounding box center [1079, 49] width 75 height 44
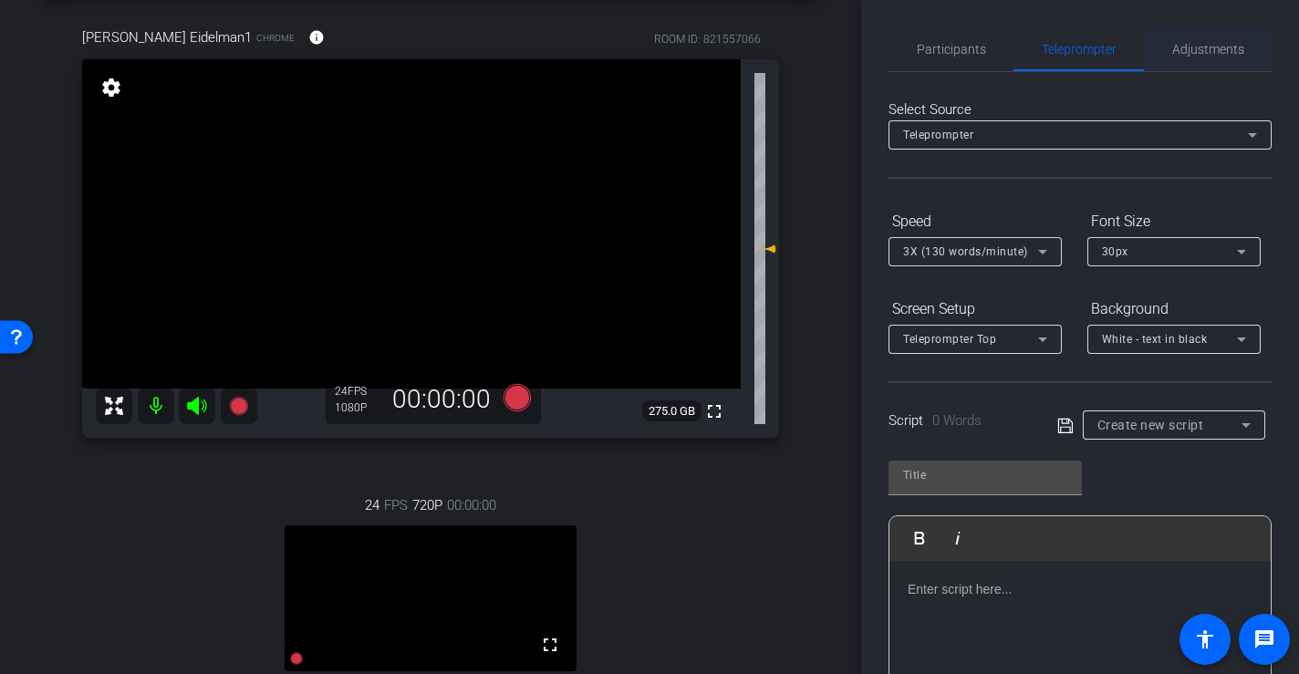
click at [1201, 44] on span "Adjustments" at bounding box center [1208, 49] width 72 height 13
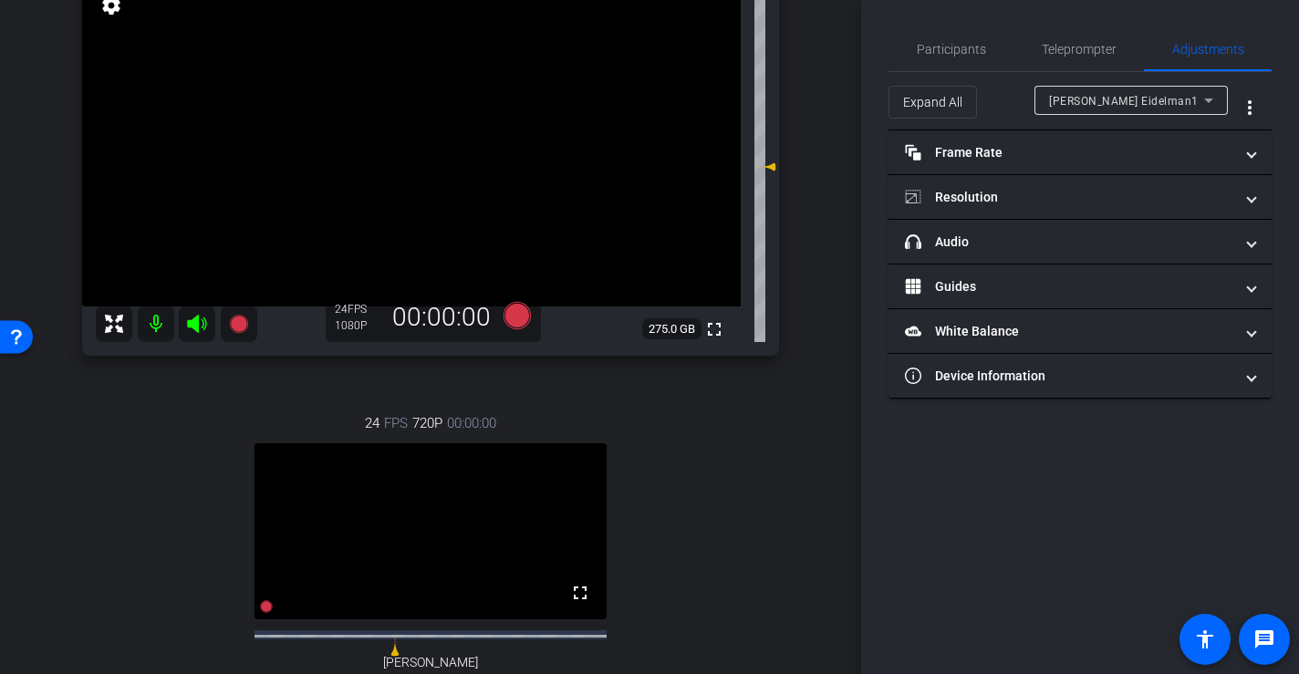
scroll to position [164, 0]
click at [989, 39] on div "Participants" at bounding box center [950, 49] width 125 height 44
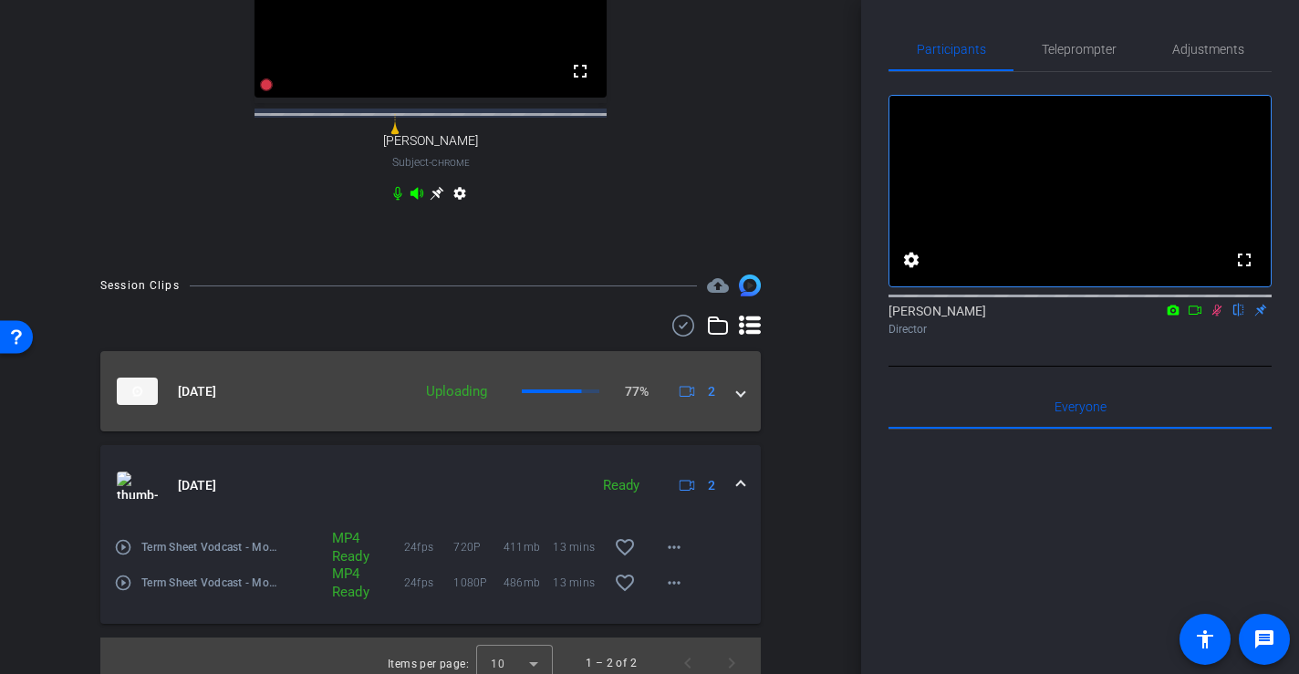
scroll to position [716, 0]
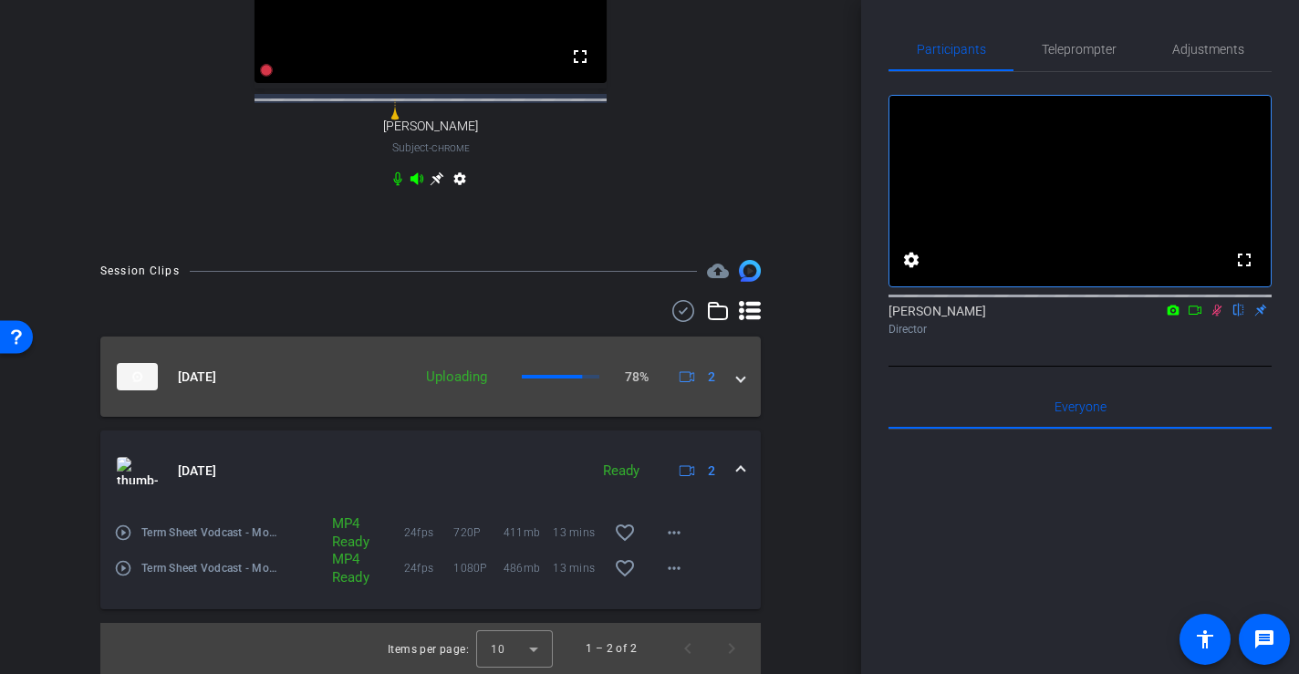
click at [736, 379] on div "Sep 2, 2025 Uploading 78% 2" at bounding box center [427, 376] width 620 height 27
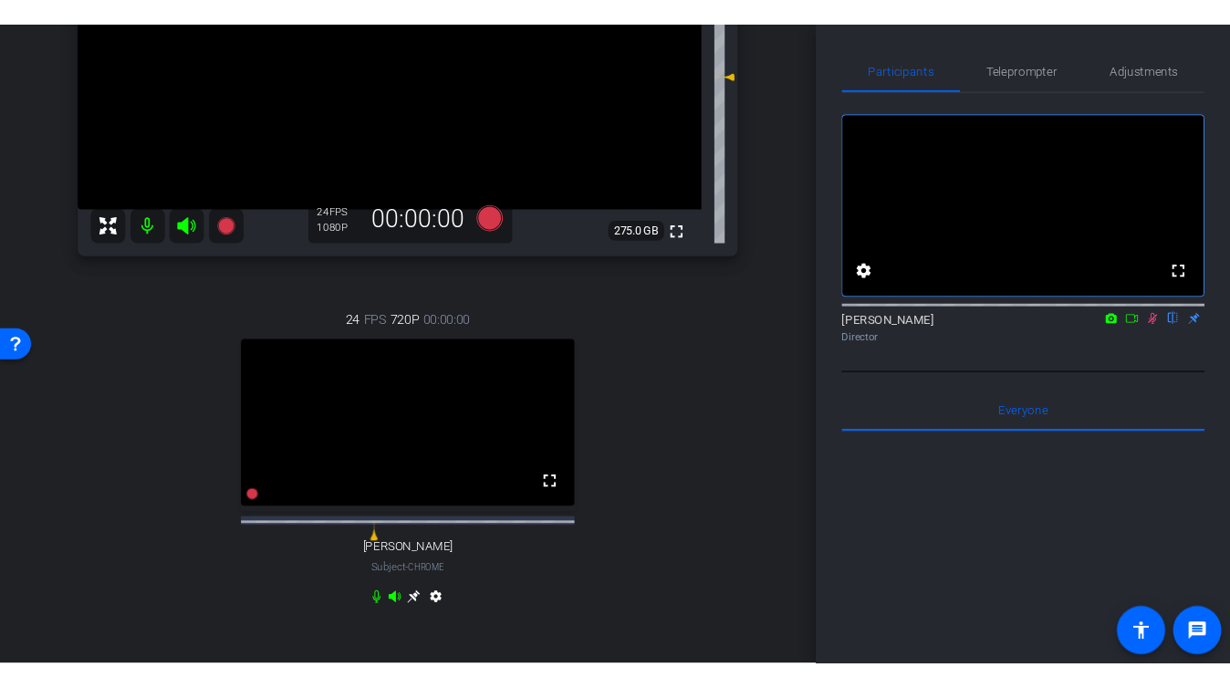
scroll to position [217, 0]
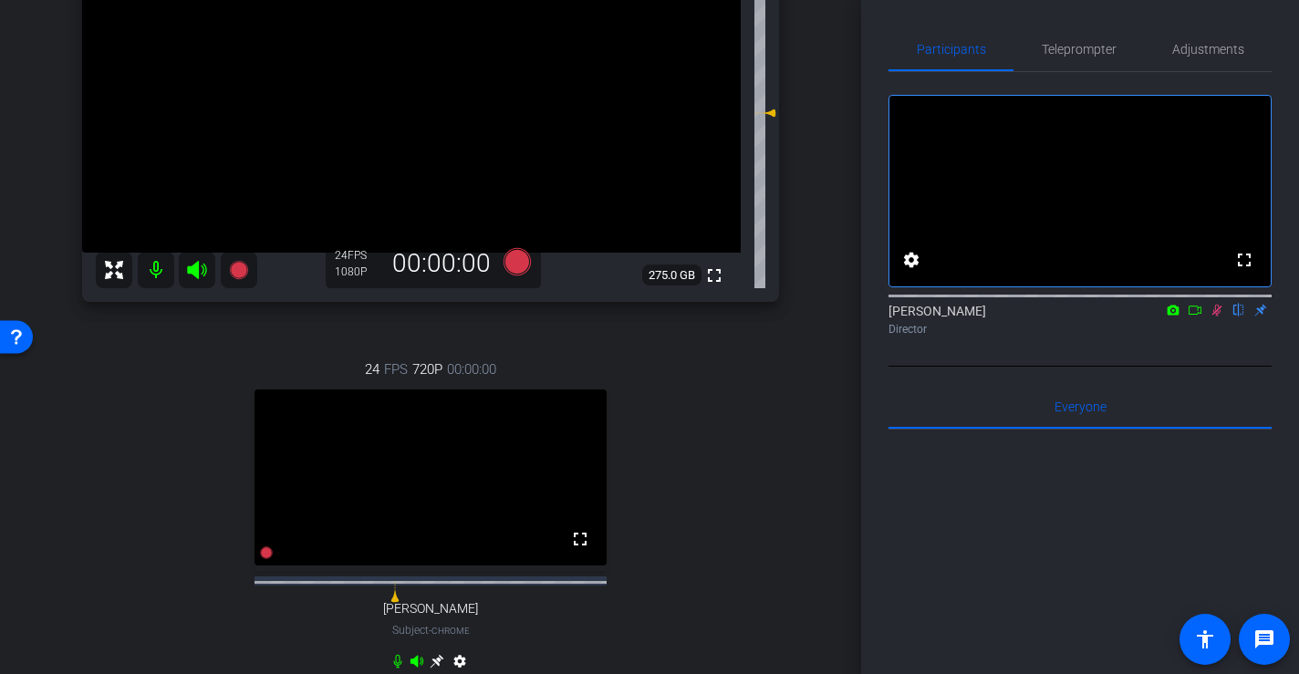
click at [1219, 318] on mat-icon at bounding box center [1217, 310] width 22 height 16
click at [1219, 316] on icon at bounding box center [1216, 311] width 7 height 12
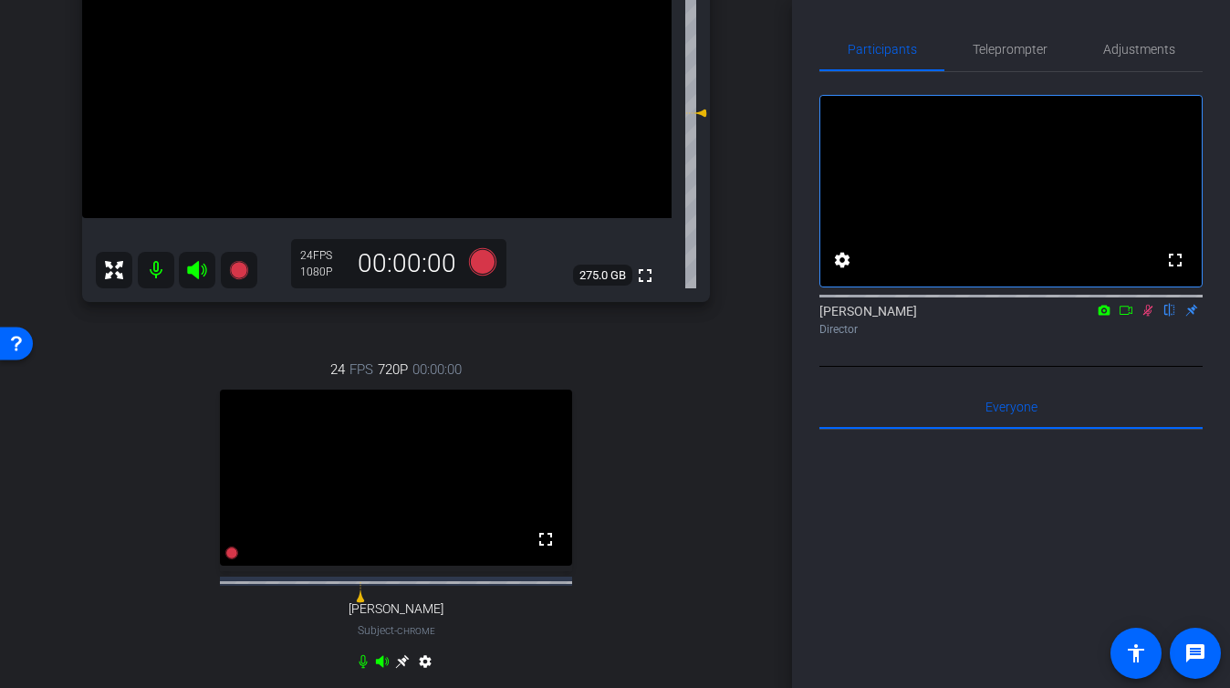
scroll to position [57, 0]
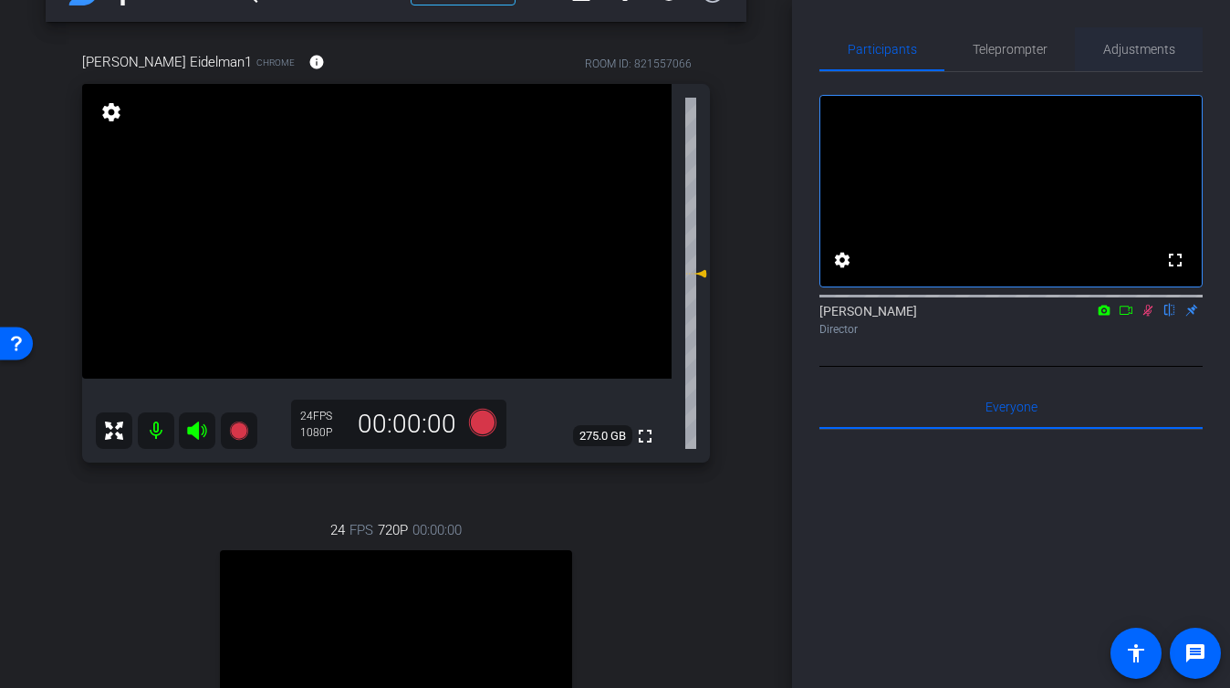
click at [1124, 49] on span "Adjustments" at bounding box center [1139, 49] width 72 height 13
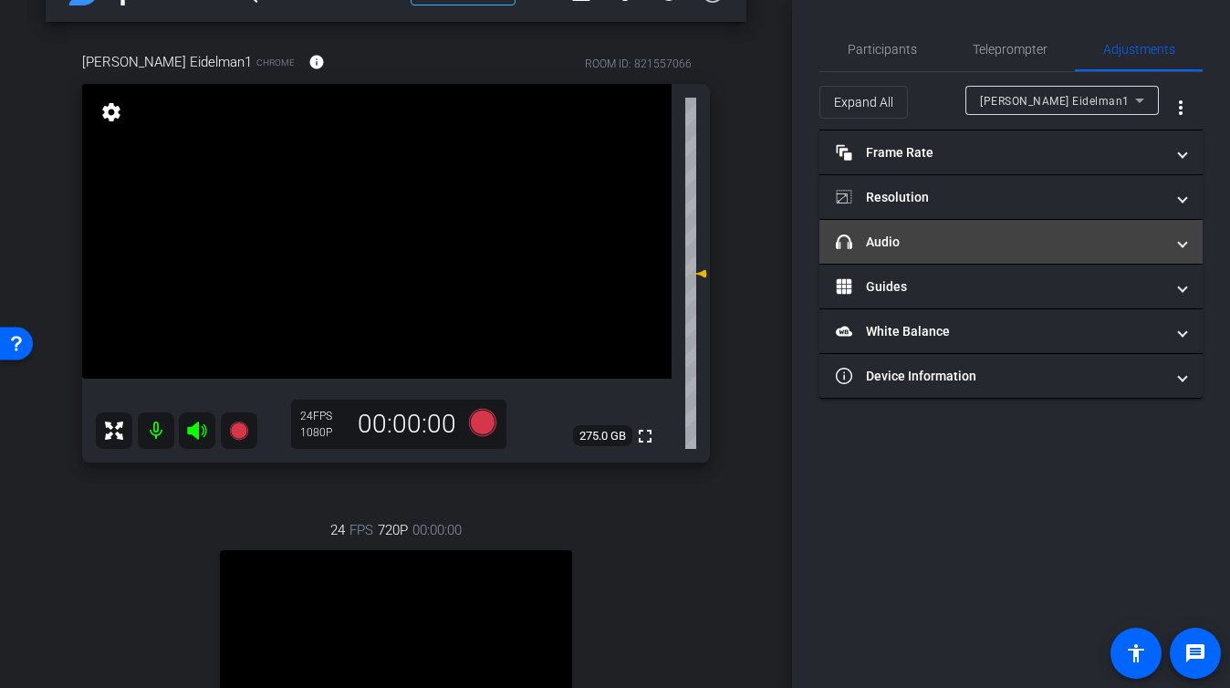
click at [957, 247] on mat-panel-title "headphone icon Audio" at bounding box center [999, 242] width 328 height 19
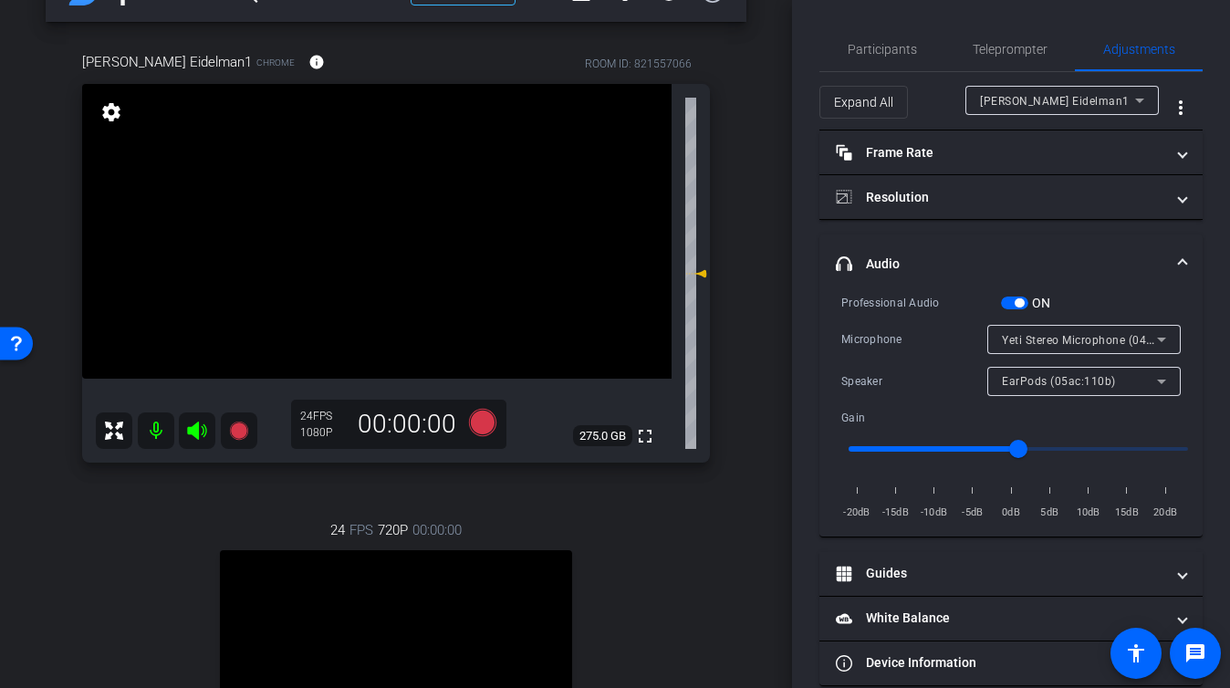
click at [1043, 445] on input "range" at bounding box center [1018, 449] width 378 height 40
type input "1.4"
click at [1084, 452] on input "range" at bounding box center [1018, 449] width 378 height 40
click at [921, 35] on div "Participants" at bounding box center [881, 49] width 125 height 44
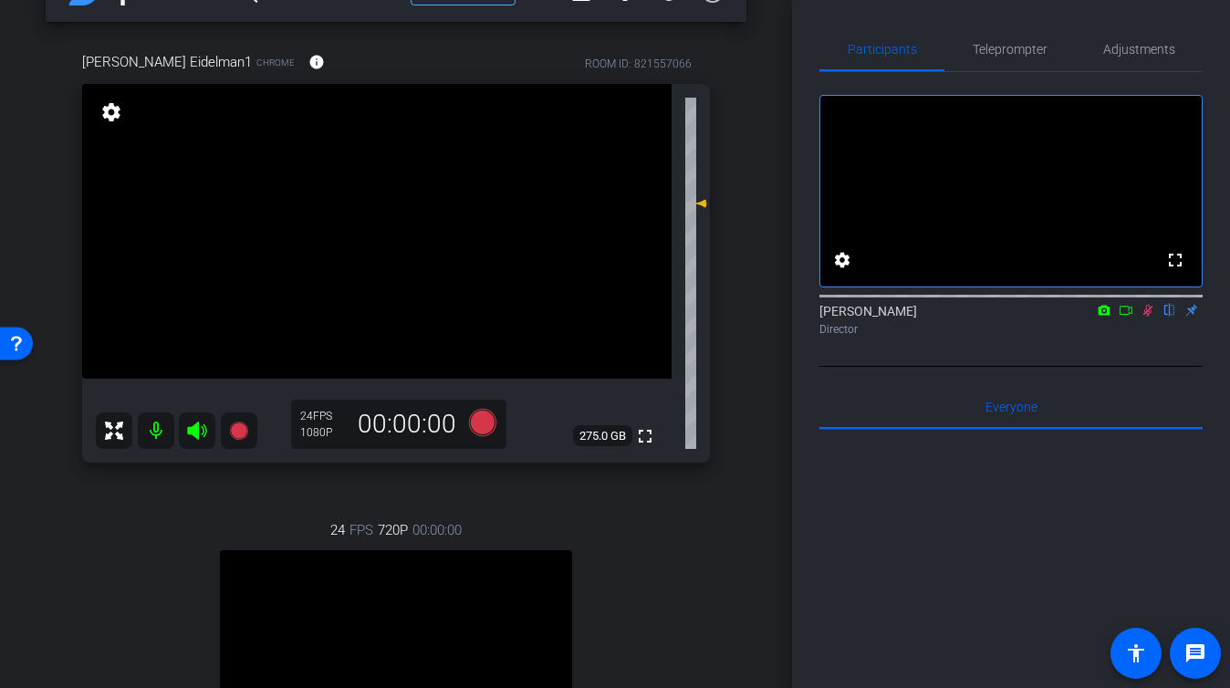
click at [1127, 316] on icon at bounding box center [1125, 310] width 15 height 13
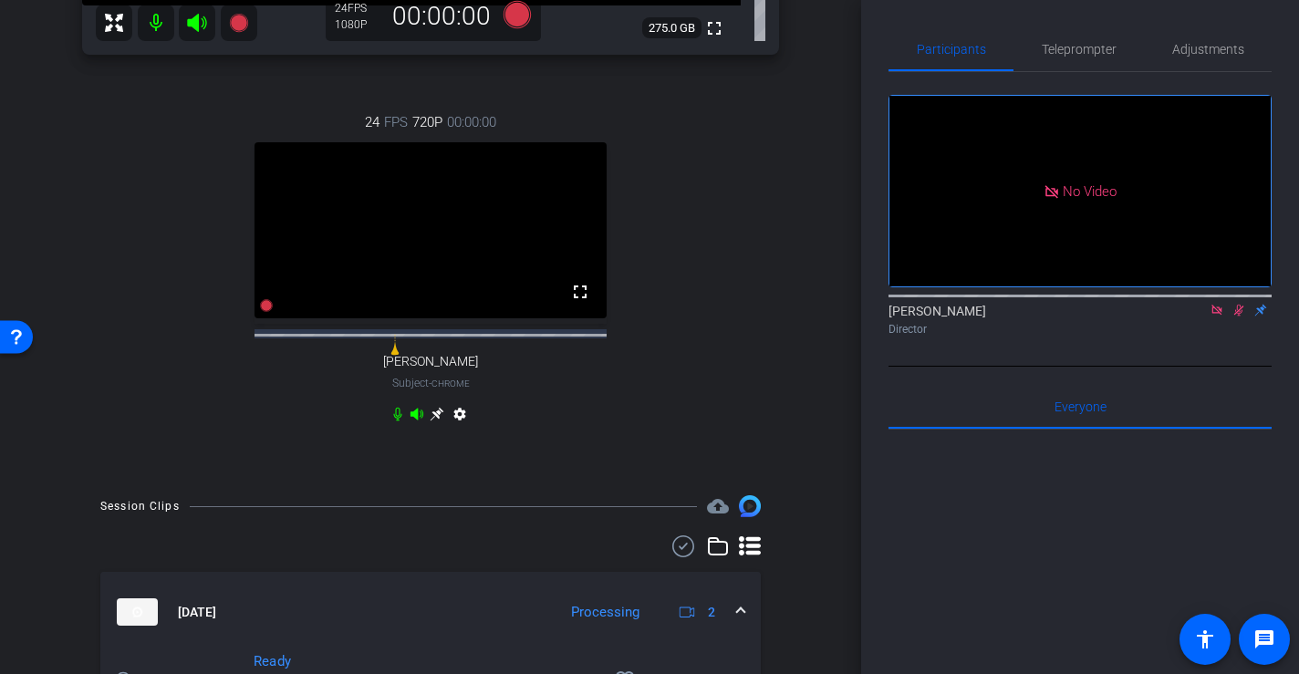
scroll to position [454, 0]
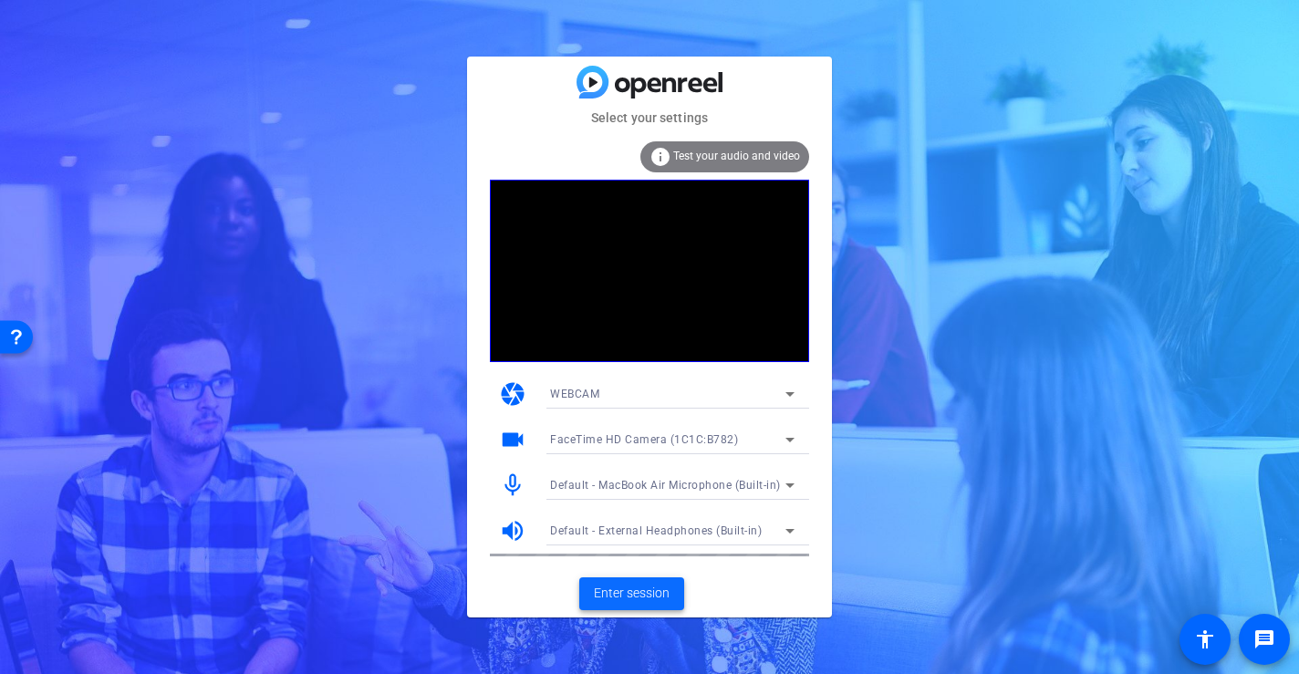
click at [627, 595] on span "Enter session" at bounding box center [632, 593] width 76 height 19
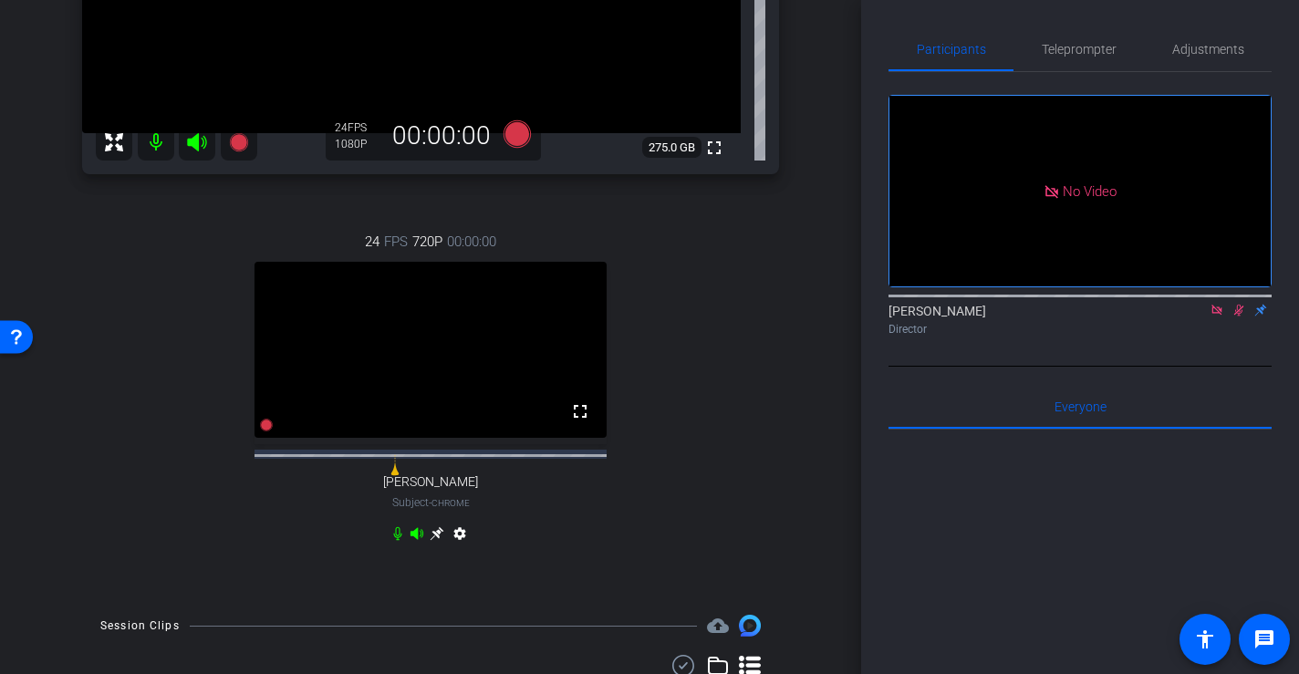
scroll to position [609, 0]
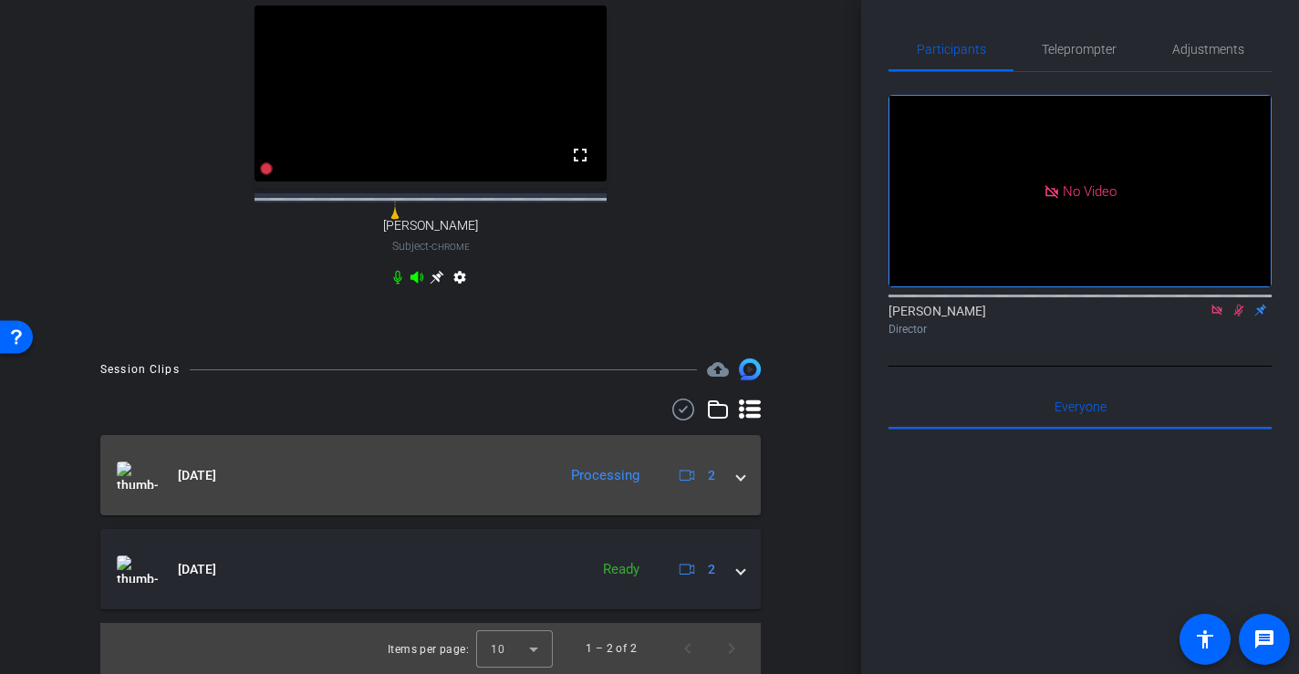
click at [737, 475] on span at bounding box center [740, 475] width 7 height 19
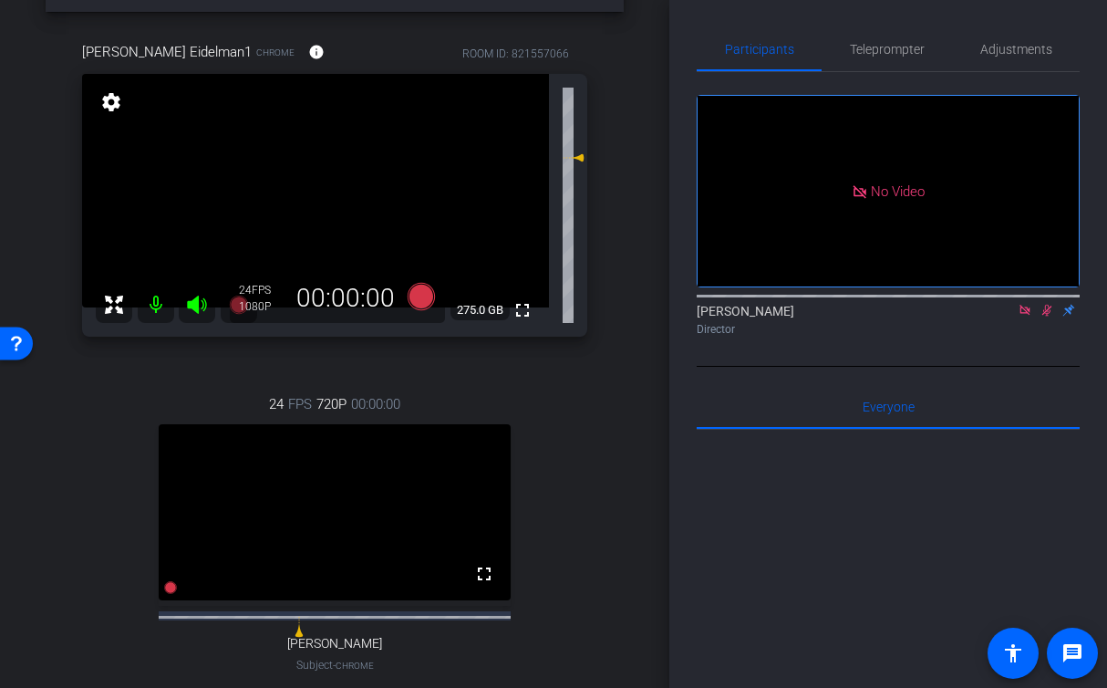
scroll to position [70, 0]
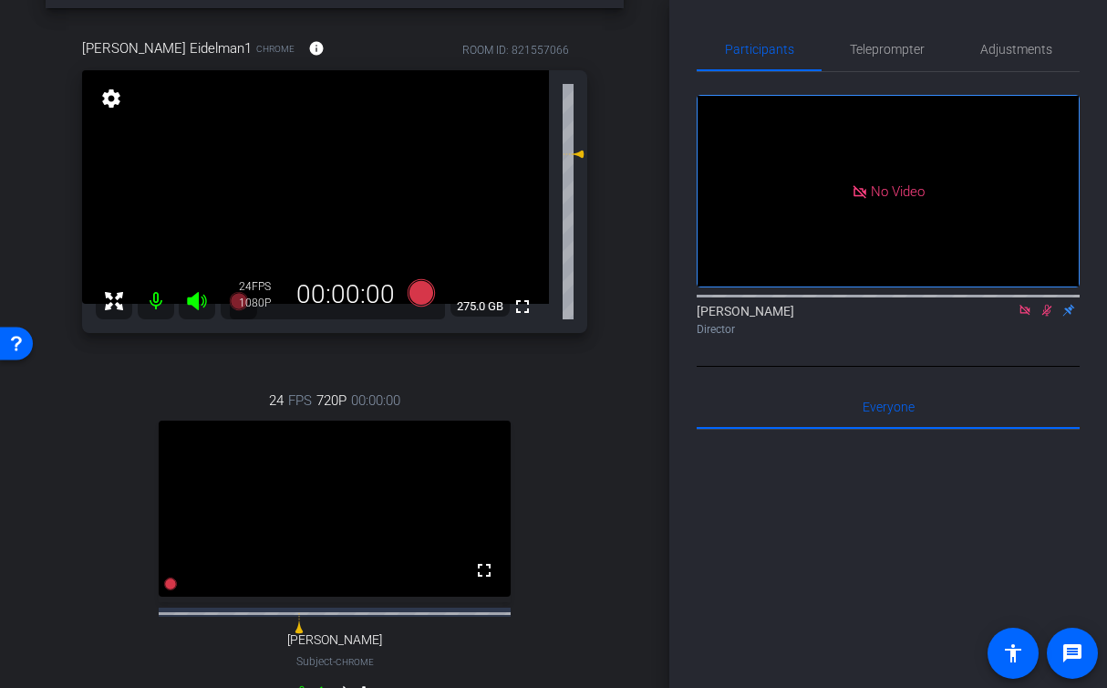
click at [1049, 316] on icon at bounding box center [1047, 310] width 15 height 13
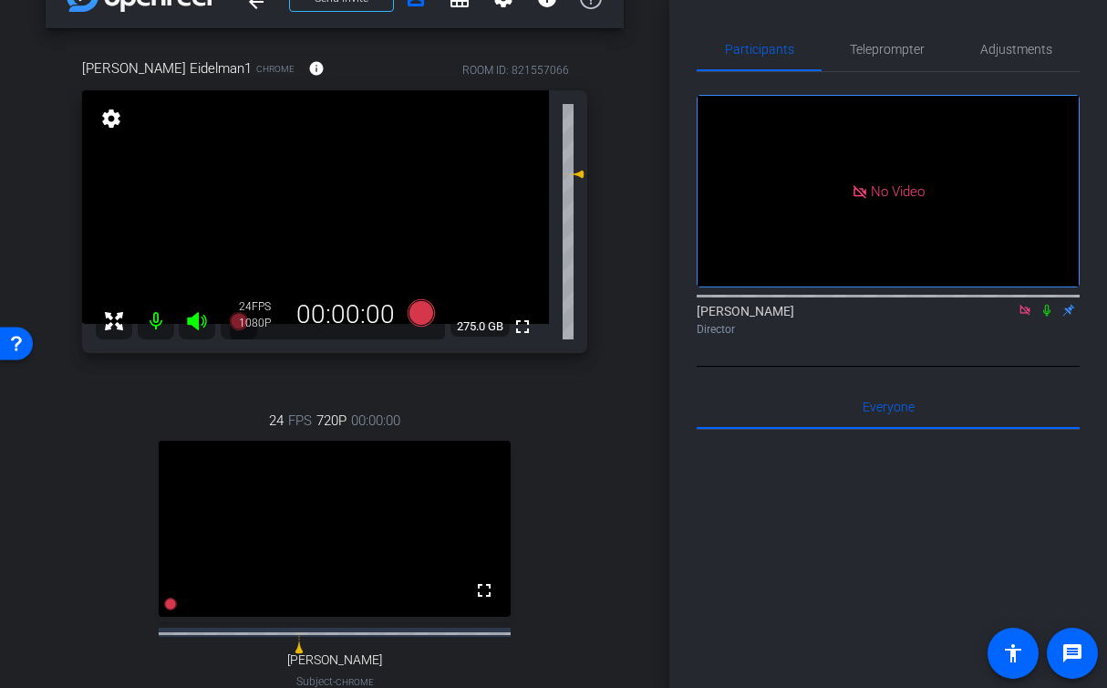
scroll to position [0, 0]
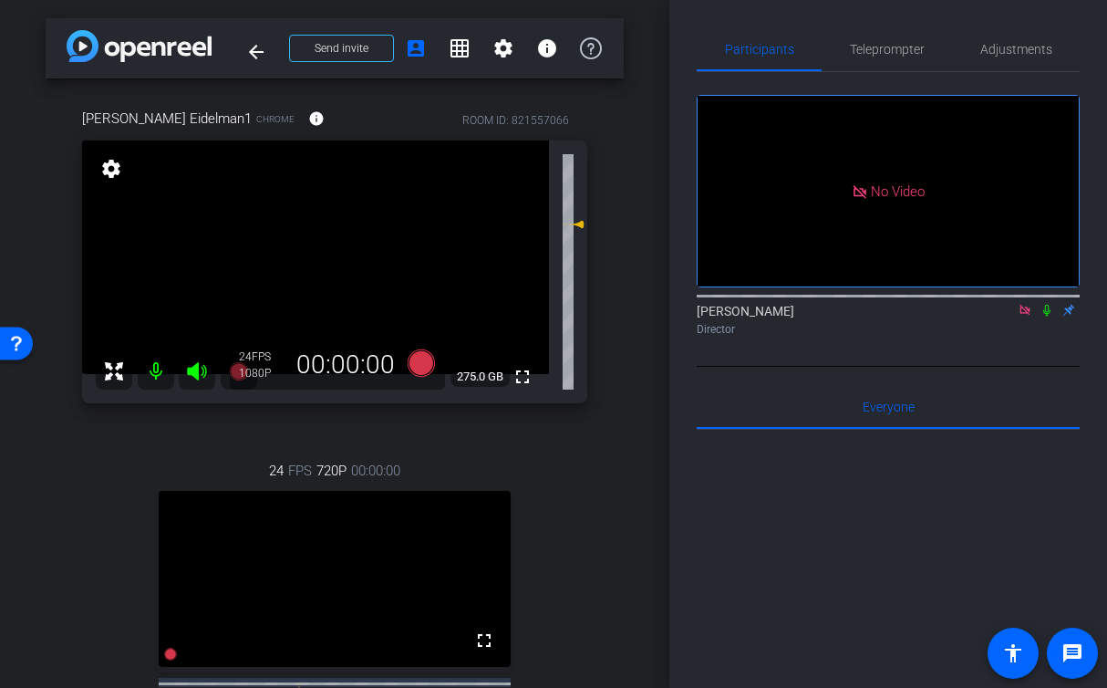
click at [1025, 316] on icon at bounding box center [1025, 310] width 15 height 13
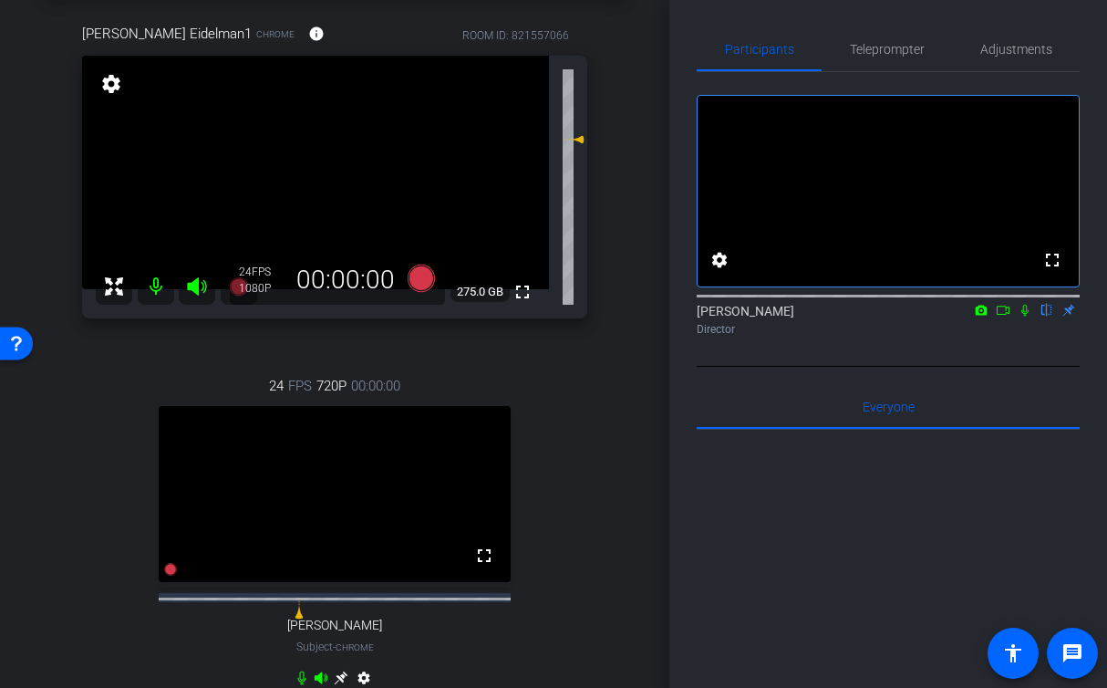
scroll to position [86, 0]
click at [1026, 316] on icon at bounding box center [1025, 310] width 15 height 13
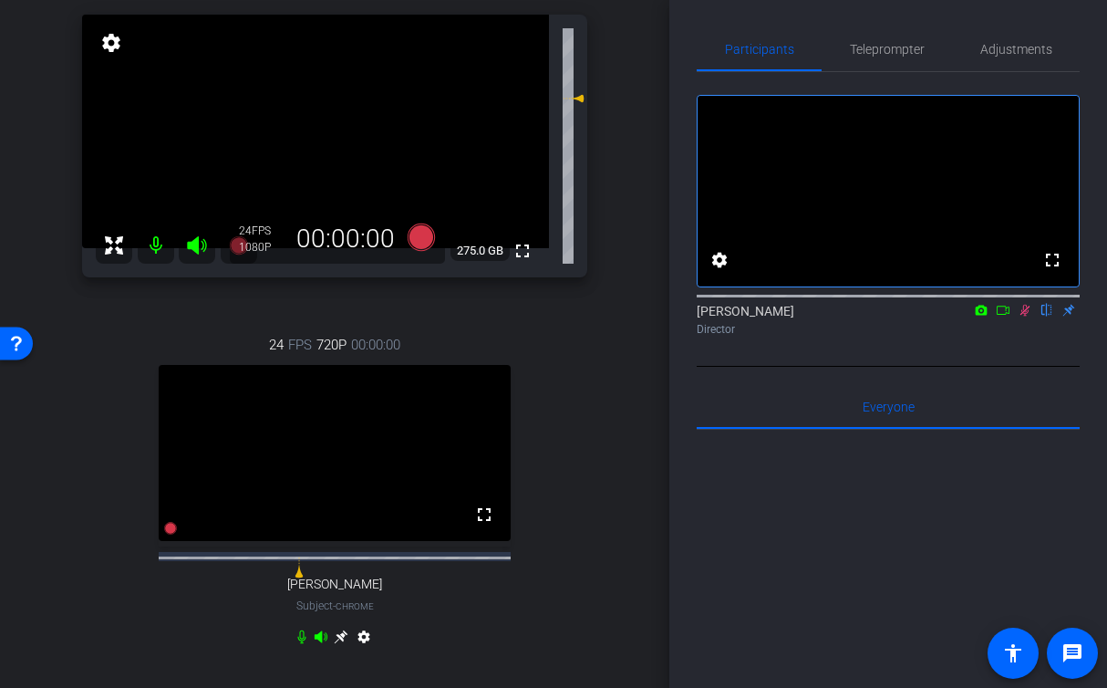
scroll to position [1, 0]
click at [1026, 316] on icon at bounding box center [1026, 310] width 10 height 12
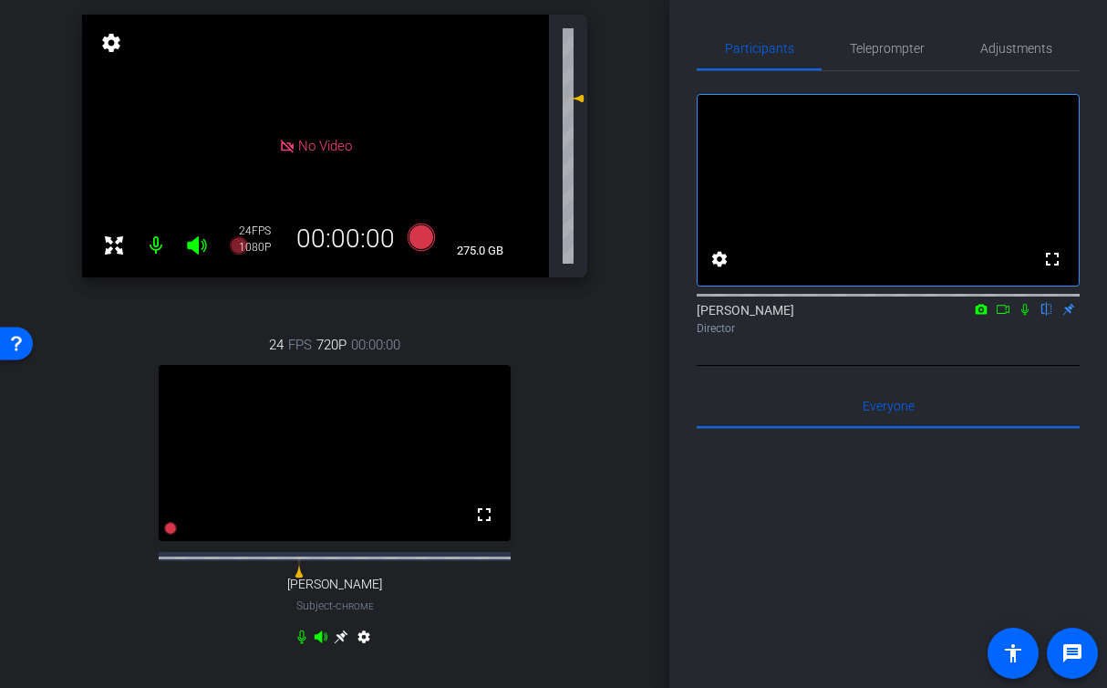
scroll to position [0, 0]
click at [1025, 316] on icon at bounding box center [1025, 310] width 15 height 13
click at [1024, 316] on icon at bounding box center [1026, 311] width 10 height 12
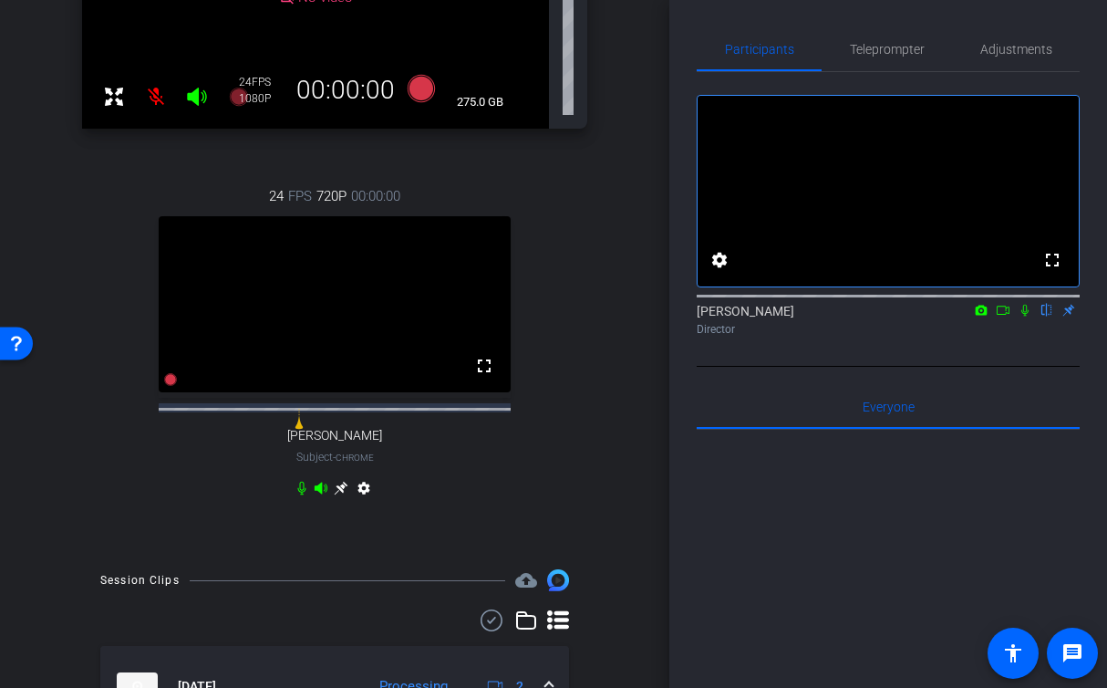
scroll to position [239, 0]
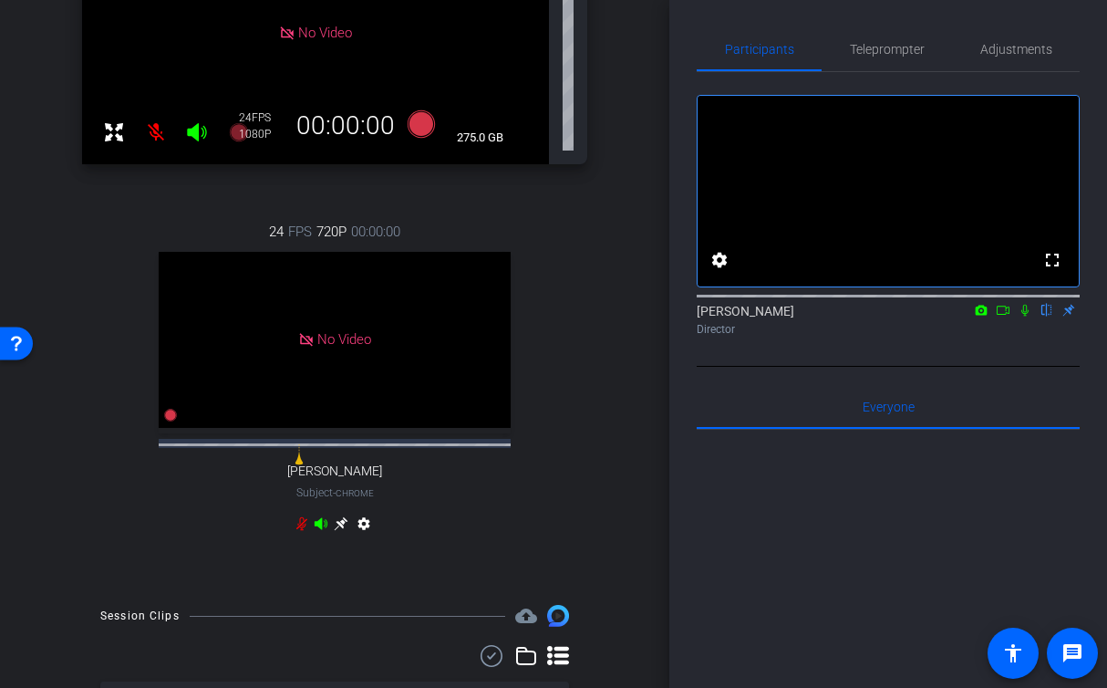
click at [1007, 316] on icon at bounding box center [1003, 310] width 15 height 13
click at [1044, 316] on icon at bounding box center [1046, 311] width 7 height 12
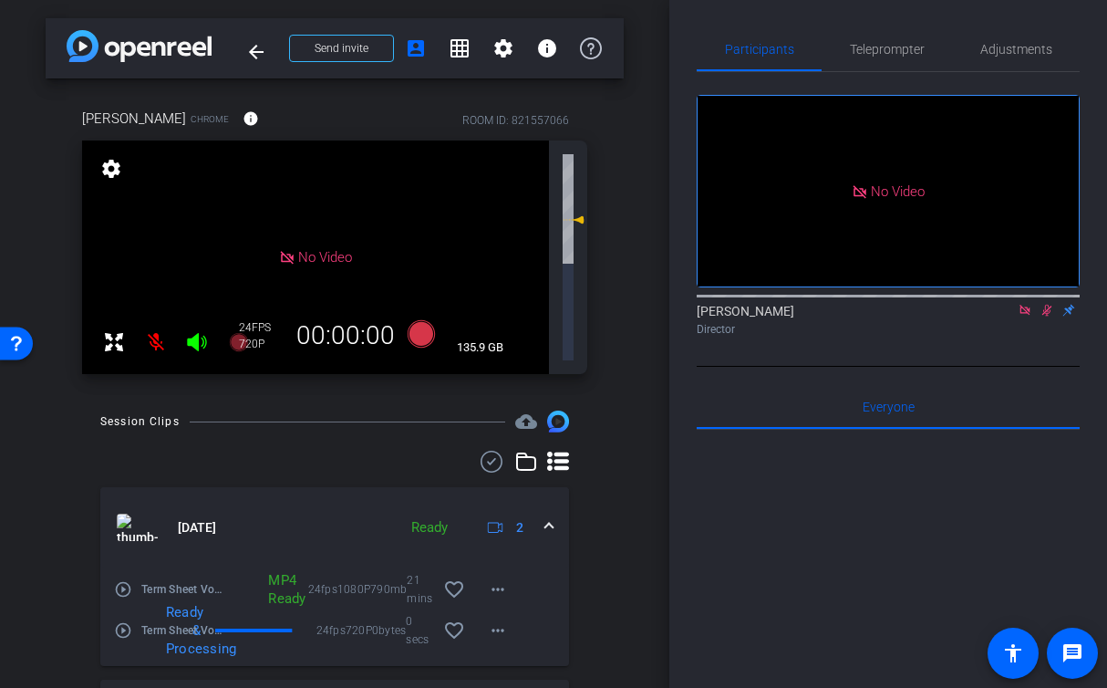
scroll to position [40, 0]
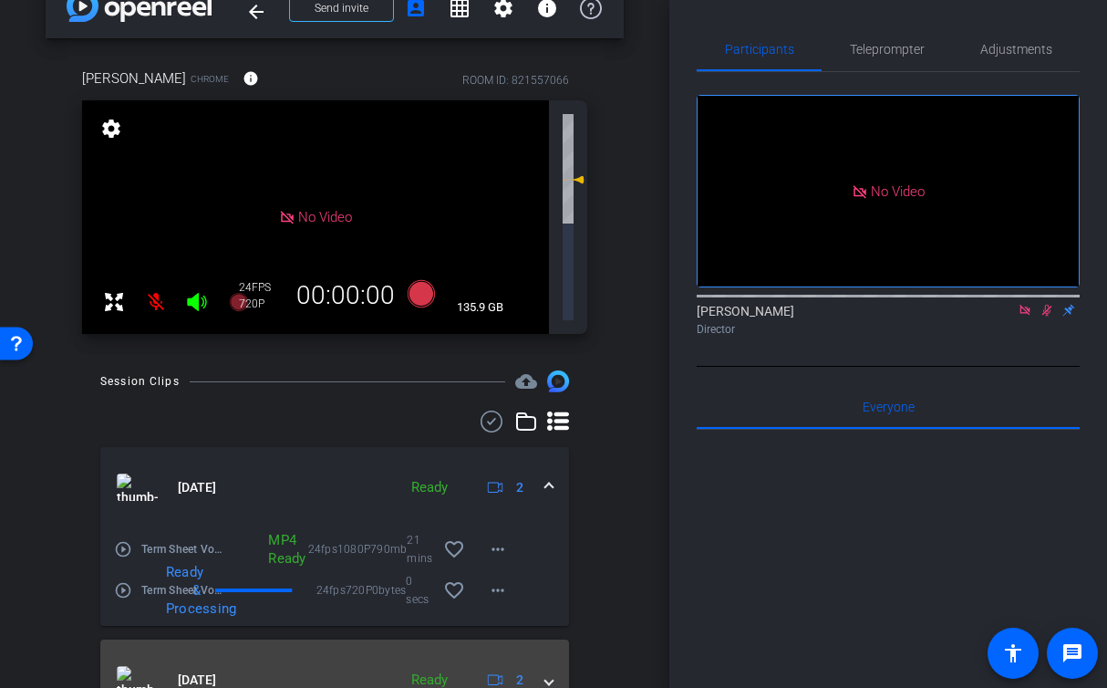
click at [549, 670] on span at bounding box center [548, 679] width 7 height 19
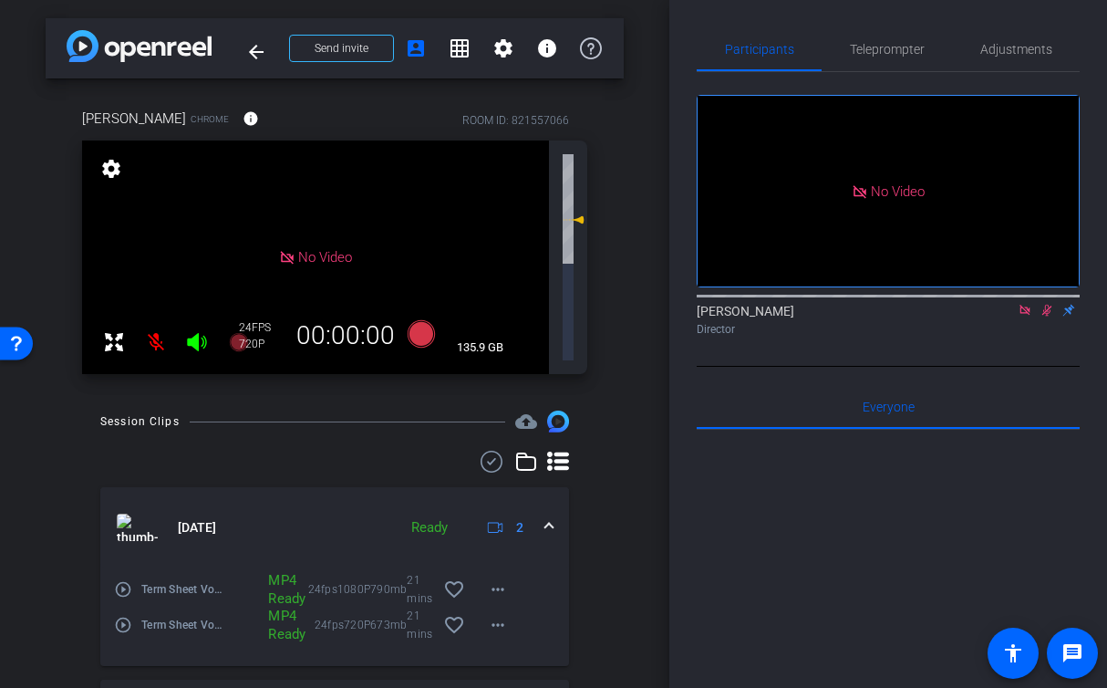
scroll to position [139, 0]
